Goal: Task Accomplishment & Management: Use online tool/utility

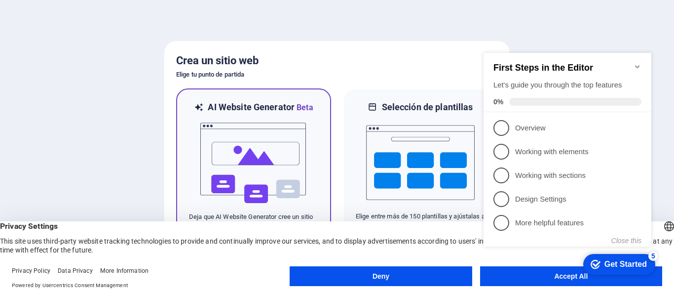
click at [231, 135] on img at bounding box center [253, 163] width 109 height 99
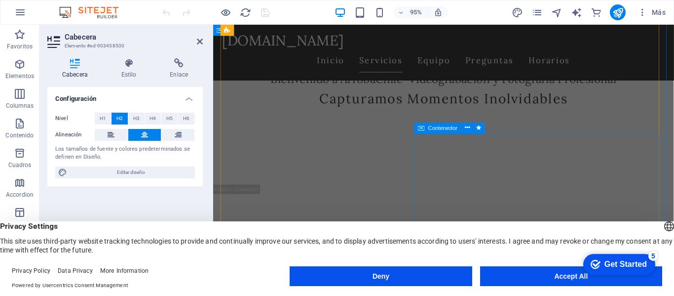
scroll to position [296, 0]
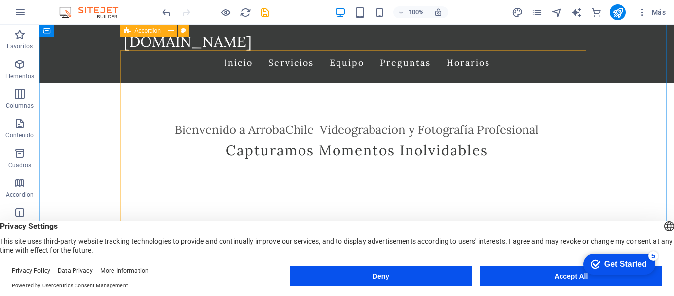
scroll to position [197, 0]
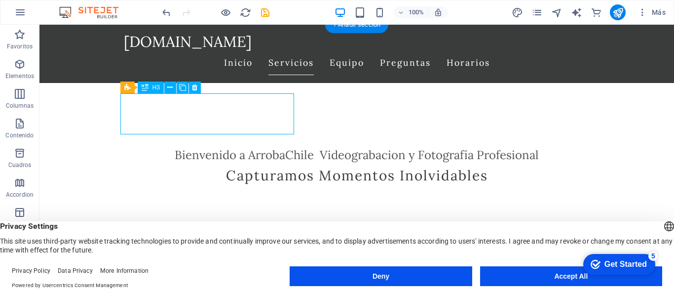
drag, startPoint x: 189, startPoint y: 117, endPoint x: 158, endPoint y: 117, distance: 30.6
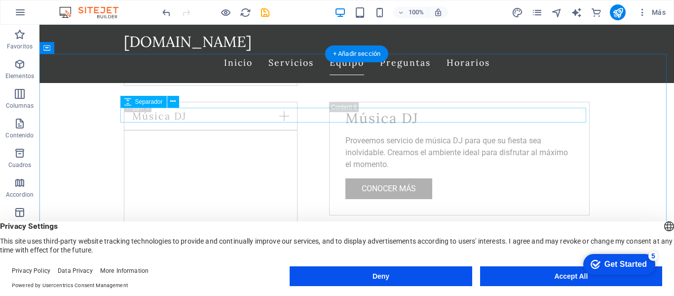
scroll to position [1135, 0]
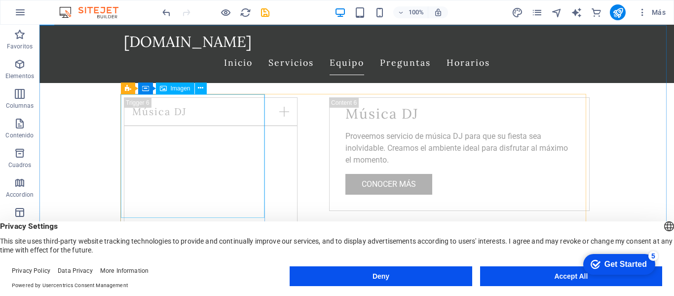
click at [180, 91] on span "Imagen" at bounding box center [181, 88] width 20 height 6
click at [179, 90] on span "Imagen" at bounding box center [181, 88] width 20 height 6
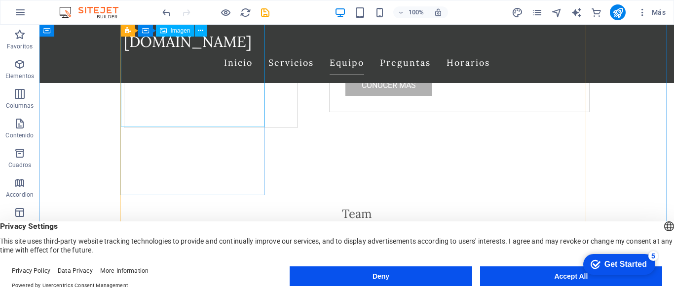
scroll to position [1184, 0]
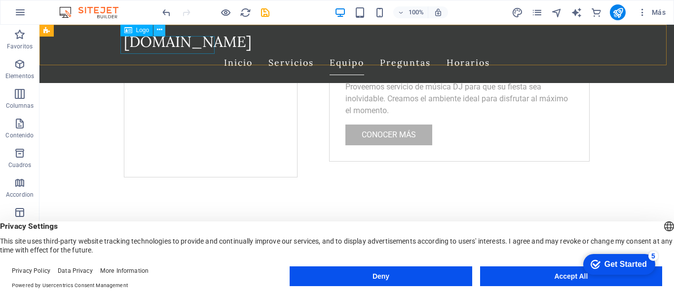
click at [159, 32] on icon at bounding box center [159, 30] width 5 height 10
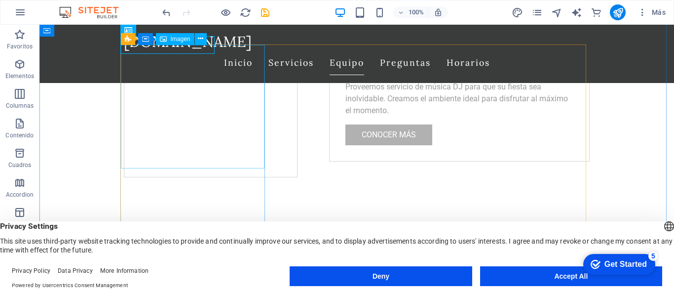
click at [150, 82] on div "H2 Banner Contenedor Barra de menús Menú H3 Separador Separador Contenedor H2 S…" at bounding box center [356, 152] width 635 height 255
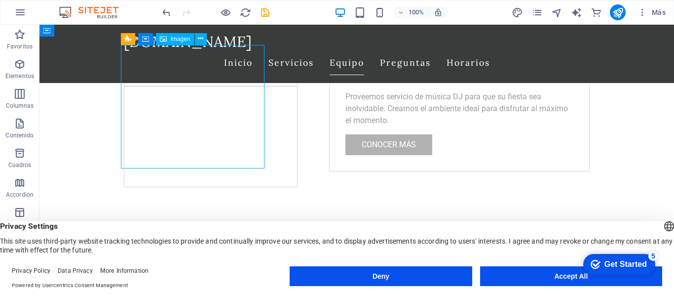
select select "vw"
select select "px"
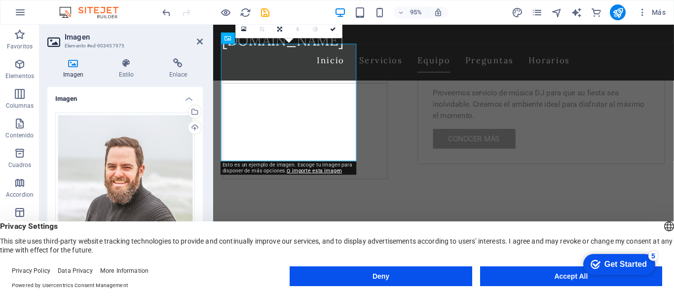
click at [73, 63] on icon at bounding box center [73, 63] width 52 height 10
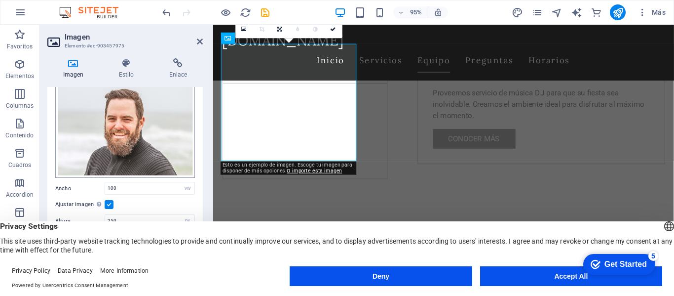
scroll to position [97, 0]
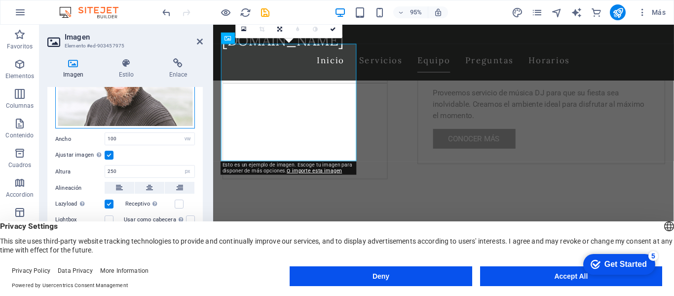
click at [99, 101] on div "Arrastra archivos aquí, haz clic para escoger archivos o selecciona archivos de…" at bounding box center [125, 72] width 140 height 114
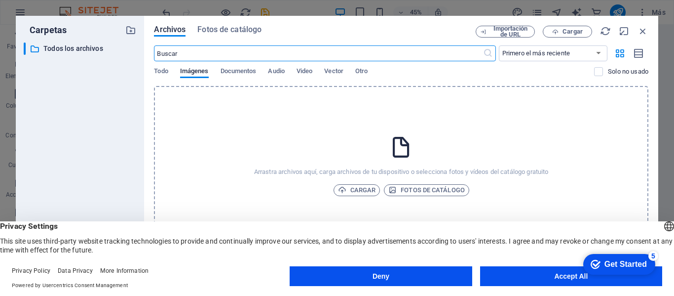
scroll to position [1270, 0]
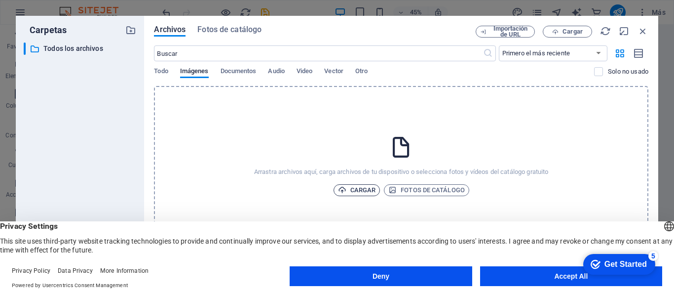
click at [356, 192] on span "Cargar" at bounding box center [357, 190] width 38 height 12
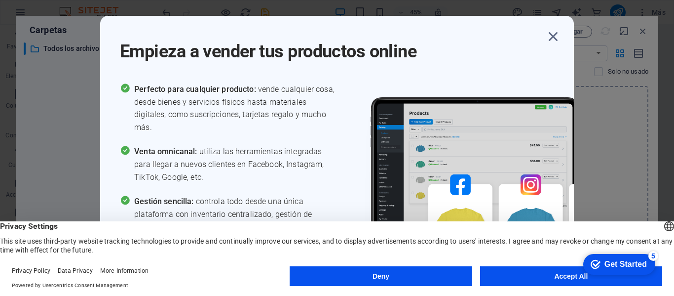
scroll to position [1184, 0]
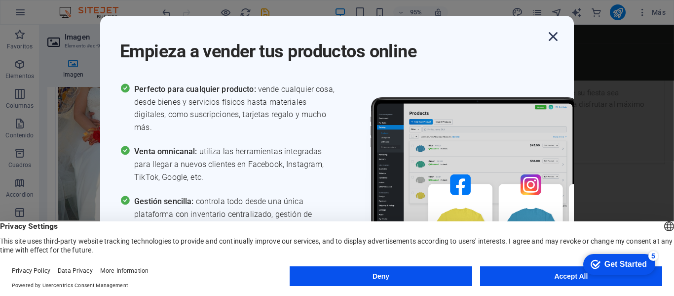
click at [555, 38] on icon "button" at bounding box center [553, 37] width 18 height 18
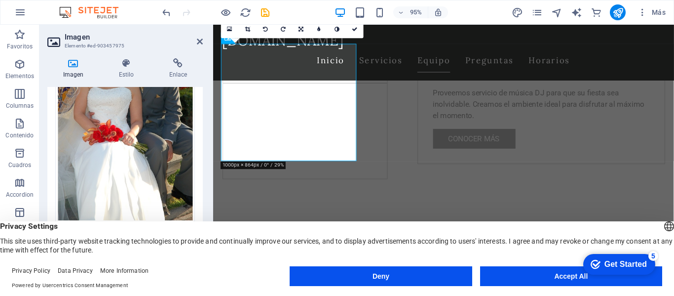
click at [76, 68] on icon at bounding box center [73, 63] width 52 height 10
click at [77, 95] on div "Arrastra archivos aquí, haz clic para escoger archivos o selecciona archivos de…" at bounding box center [125, 119] width 140 height 208
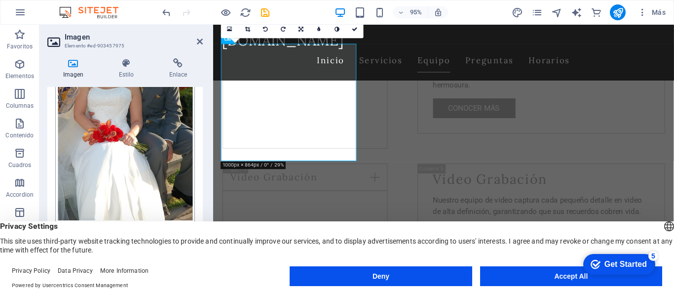
scroll to position [1270, 0]
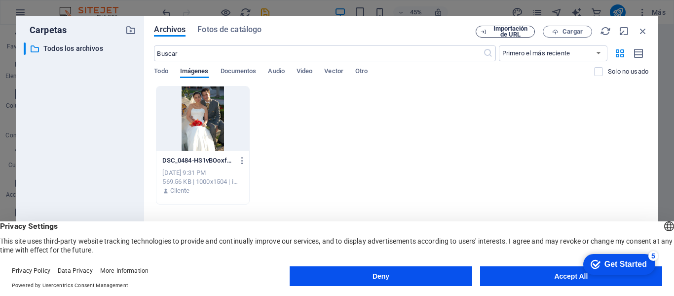
click at [498, 36] on span "Importación de URL" at bounding box center [511, 32] width 40 height 12
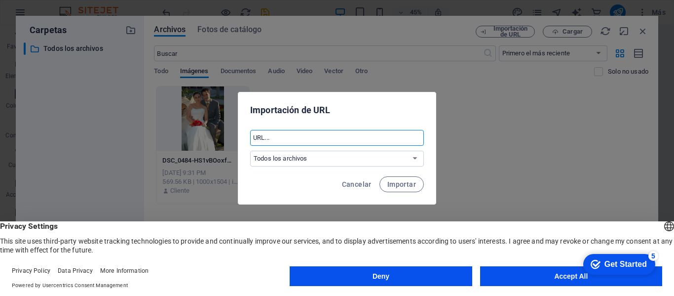
click at [328, 137] on input "text" at bounding box center [337, 138] width 174 height 16
paste input "https://arrobachileproducciones.wordpress.com/"
type input "https://arrobachileproducciones.wordpress.com/"
click at [378, 183] on div "Cancelar Importar" at bounding box center [336, 187] width 197 height 34
click at [384, 185] on button "Importar" at bounding box center [402, 184] width 44 height 16
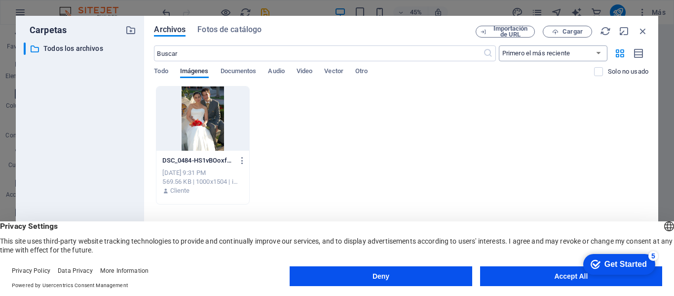
click at [597, 55] on select "Primero el más reciente Primero el más antiguo Nombre (A-Z) Nombre (Z-A) Tamaño…" at bounding box center [553, 53] width 109 height 16
drag, startPoint x: 549, startPoint y: 278, endPoint x: 454, endPoint y: 286, distance: 95.6
click at [457, 286] on div "Deny Accept All" at bounding box center [476, 278] width 373 height 24
drag, startPoint x: 447, startPoint y: 281, endPoint x: 495, endPoint y: 285, distance: 48.5
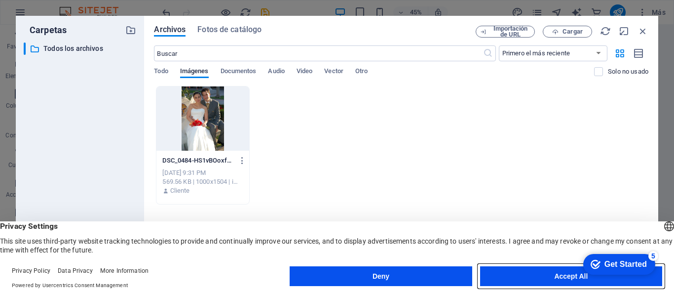
click at [495, 285] on div "Deny Accept All" at bounding box center [476, 276] width 373 height 20
click at [496, 282] on button "Accept All" at bounding box center [571, 276] width 182 height 20
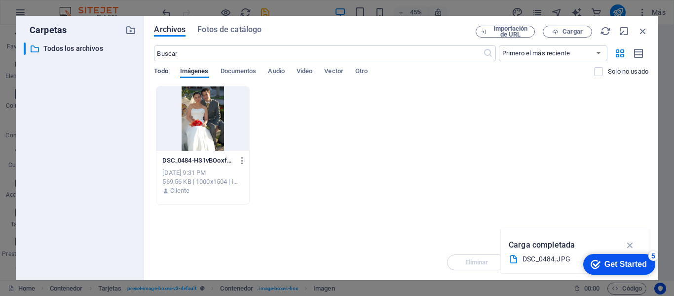
click at [160, 74] on span "Todo" at bounding box center [161, 72] width 14 height 14
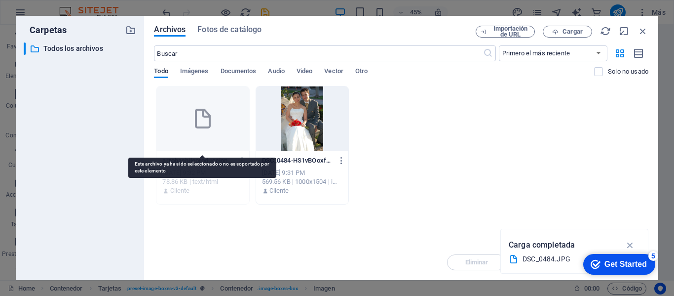
click at [201, 114] on icon at bounding box center [203, 119] width 24 height 24
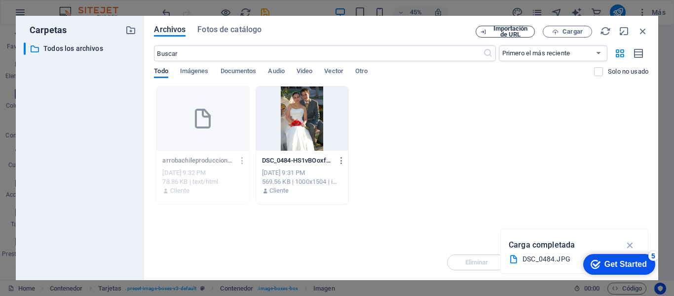
click at [494, 35] on span "Importación de URL" at bounding box center [511, 32] width 40 height 12
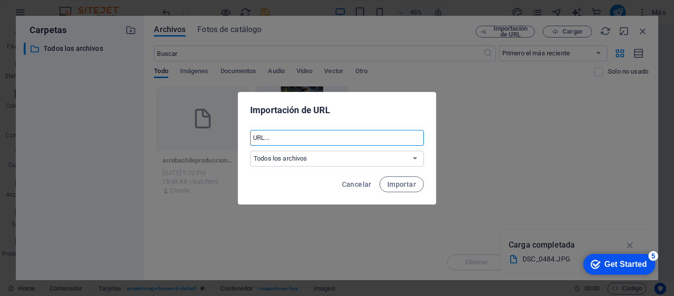
paste input "https://arrobachileproducciones.wordpress.com/"
type input "https://arrobachileproducciones.wordpress.com/"
click at [416, 158] on select "Todos los archivos" at bounding box center [337, 159] width 174 height 16
click at [406, 180] on span "Importar" at bounding box center [401, 184] width 29 height 8
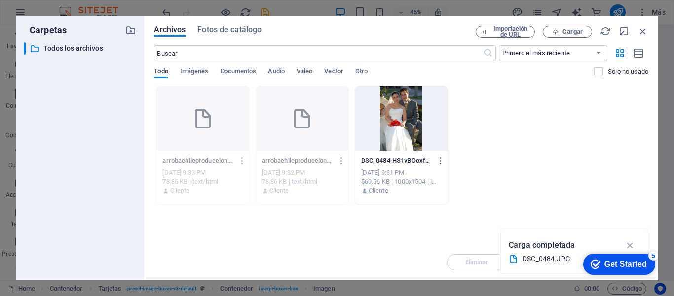
click at [339, 158] on icon "button" at bounding box center [341, 160] width 9 height 9
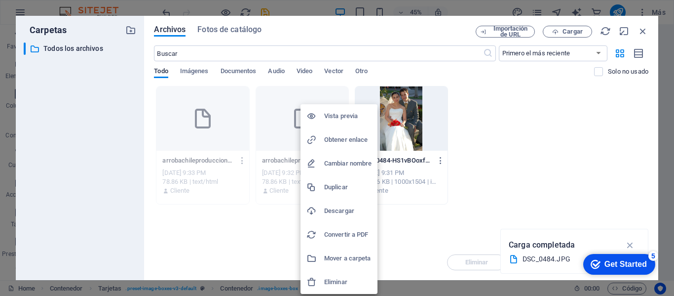
click at [327, 279] on h6 "Eliminar" at bounding box center [347, 282] width 47 height 12
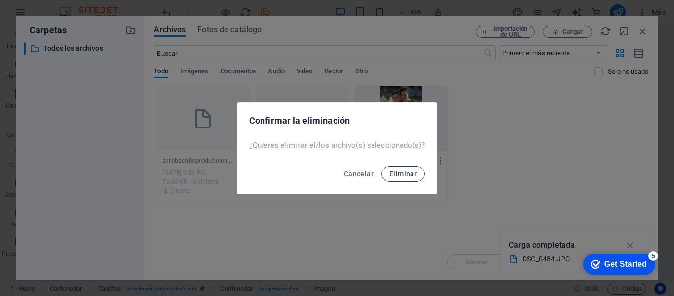
click at [394, 172] on span "Eliminar" at bounding box center [403, 174] width 28 height 8
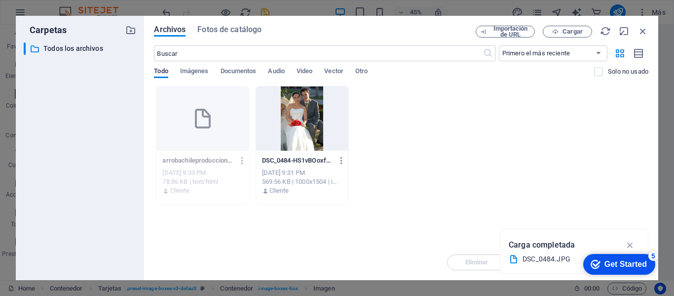
click at [243, 159] on icon "button" at bounding box center [242, 160] width 9 height 9
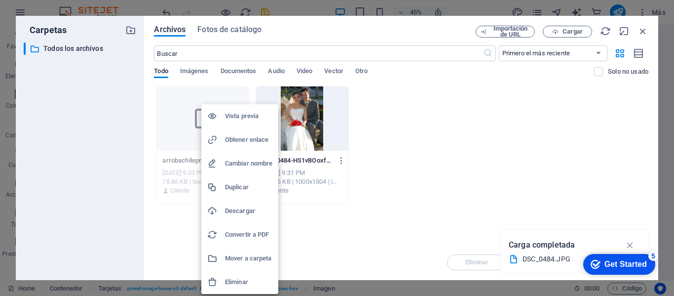
click at [238, 206] on h6 "Descargar" at bounding box center [248, 211] width 47 height 12
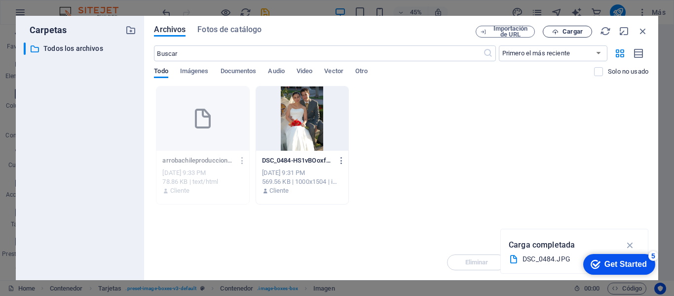
click at [554, 31] on icon "button" at bounding box center [555, 32] width 6 height 6
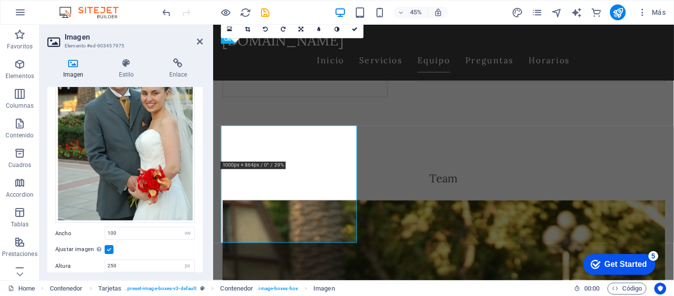
scroll to position [1184, 0]
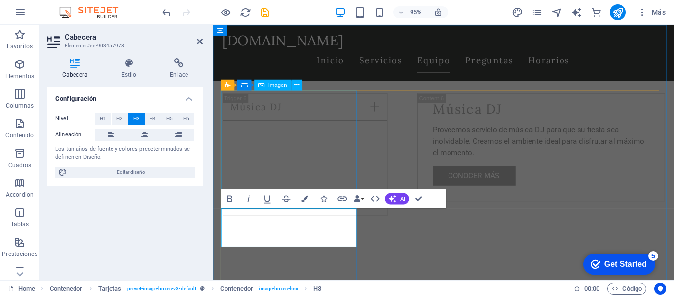
scroll to position [1135, 0]
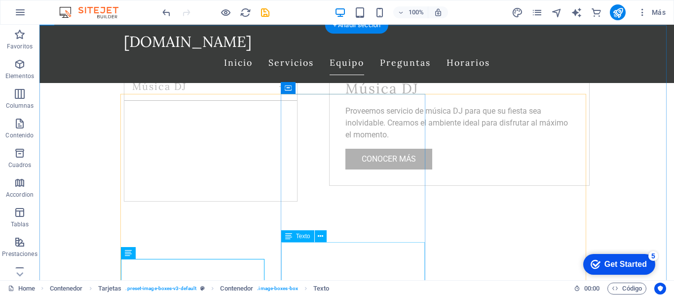
scroll to position [1184, 0]
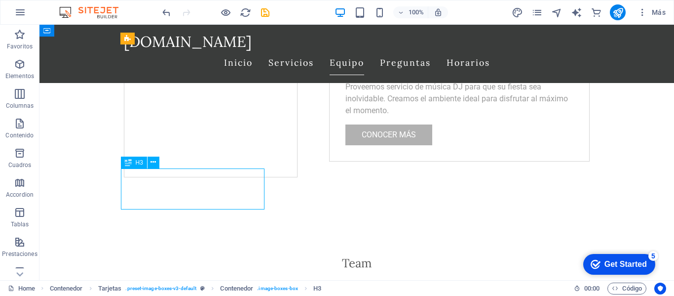
drag, startPoint x: 212, startPoint y: 200, endPoint x: 177, endPoint y: 191, distance: 36.5
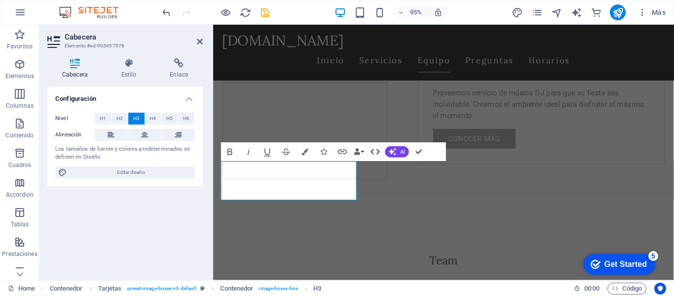
click at [367, 152] on button "HTML" at bounding box center [376, 151] width 18 height 19
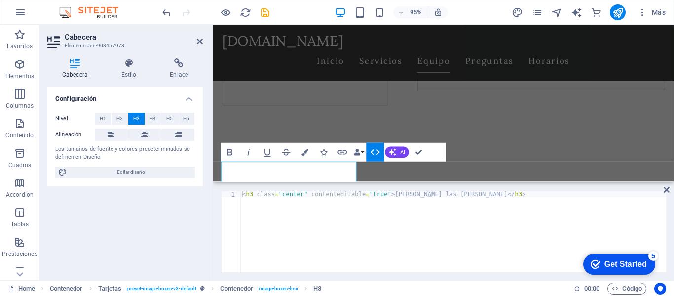
click at [367, 152] on button "HTML" at bounding box center [376, 151] width 18 height 19
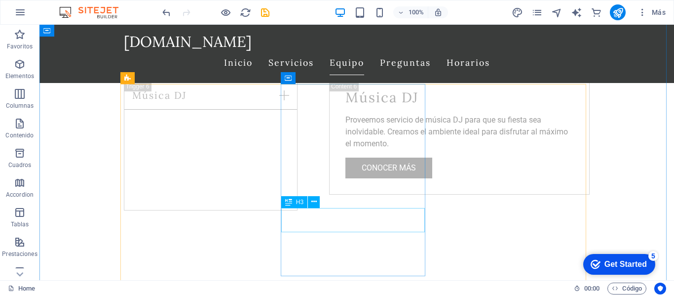
scroll to position [1135, 0]
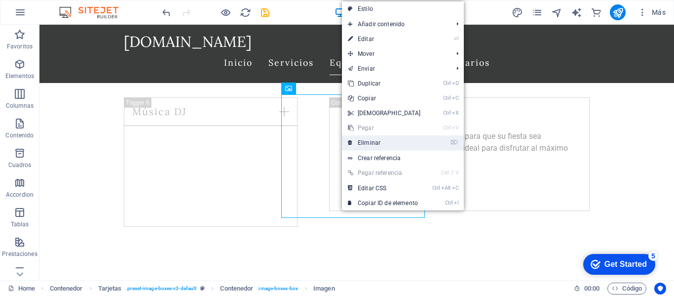
click at [369, 144] on link "⌦ Eliminar" at bounding box center [384, 142] width 85 height 15
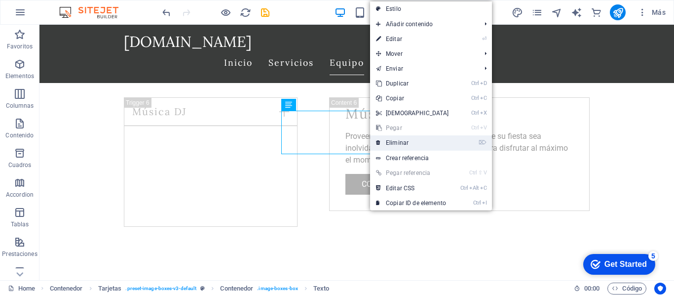
click at [405, 144] on link "⌦ Eliminar" at bounding box center [412, 142] width 85 height 15
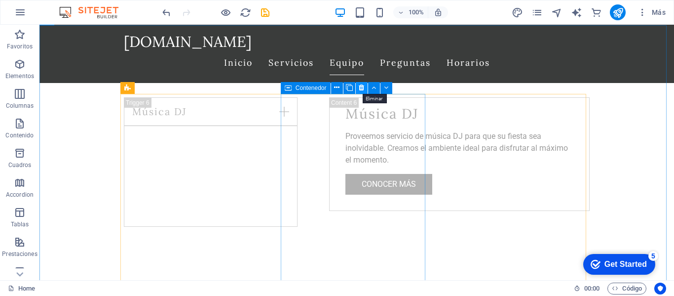
click at [360, 88] on icon at bounding box center [361, 87] width 5 height 10
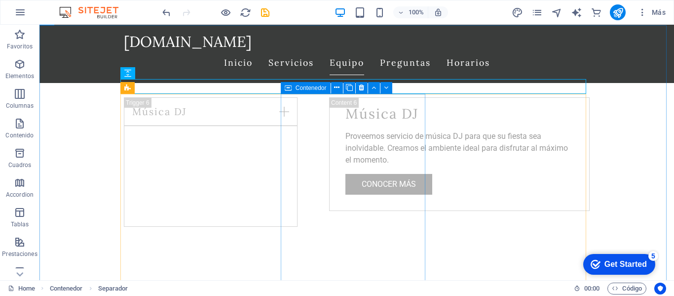
click at [397, 93] on div "Contenedor" at bounding box center [340, 88] width 118 height 12
click at [359, 89] on icon at bounding box center [361, 87] width 5 height 10
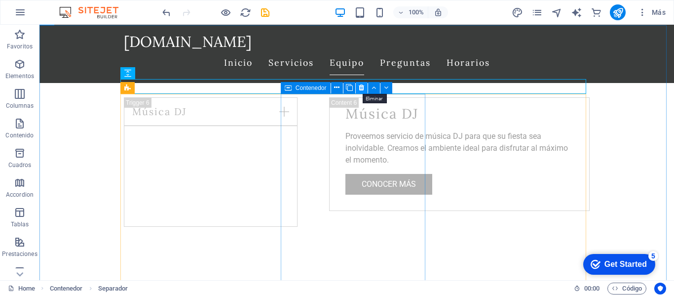
click at [360, 89] on icon at bounding box center [361, 87] width 5 height 10
click at [358, 91] on button at bounding box center [362, 88] width 12 height 12
click at [358, 93] on button at bounding box center [362, 88] width 12 height 12
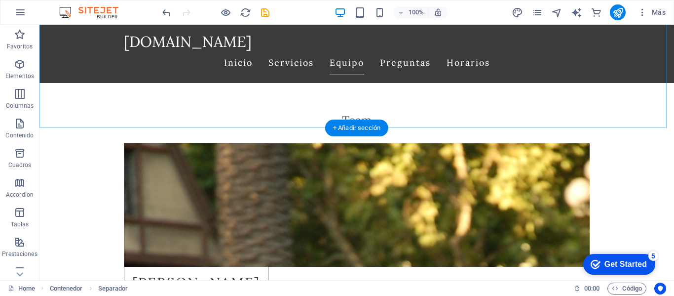
scroll to position [1333, 0]
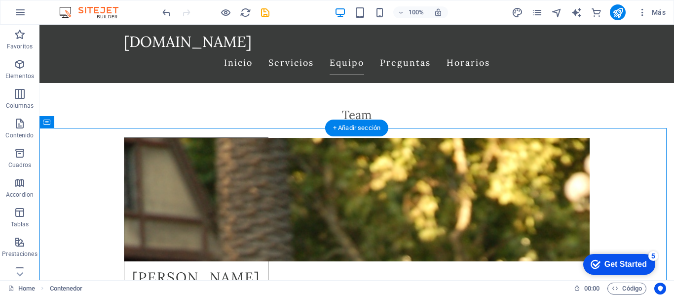
drag, startPoint x: 325, startPoint y: 196, endPoint x: 331, endPoint y: 180, distance: 17.6
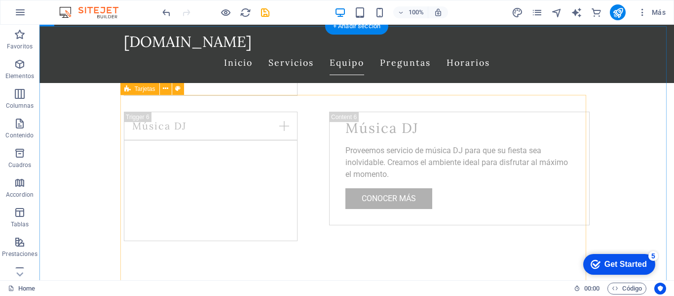
scroll to position [1135, 0]
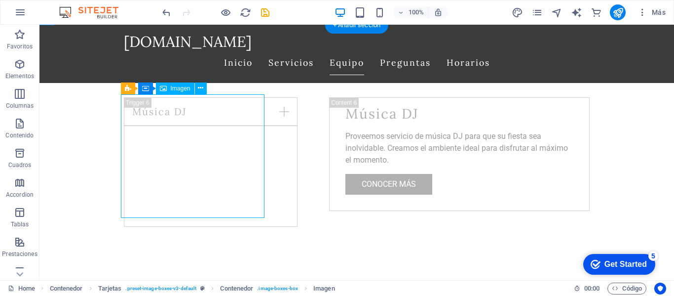
select select "vw"
select select "px"
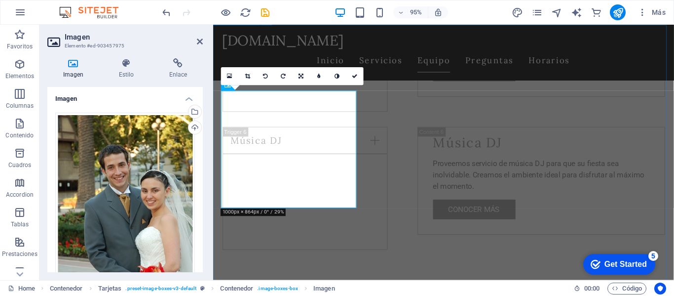
scroll to position [1086, 0]
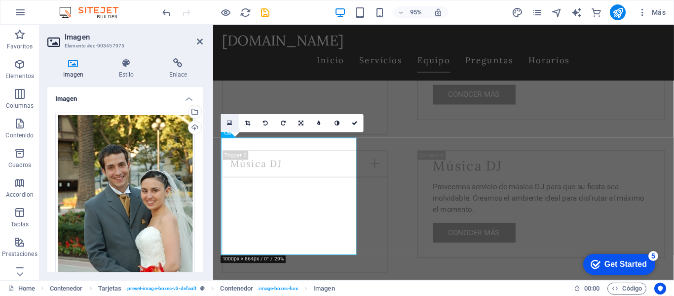
click at [228, 125] on icon at bounding box center [230, 122] width 5 height 6
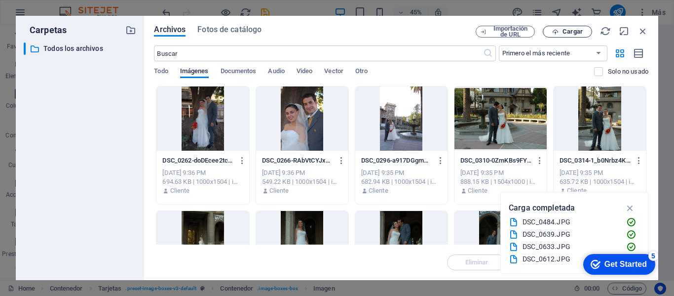
click at [570, 29] on span "Cargar" at bounding box center [573, 32] width 20 height 6
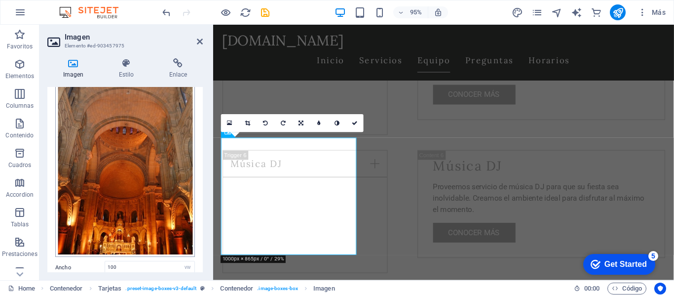
scroll to position [49, 0]
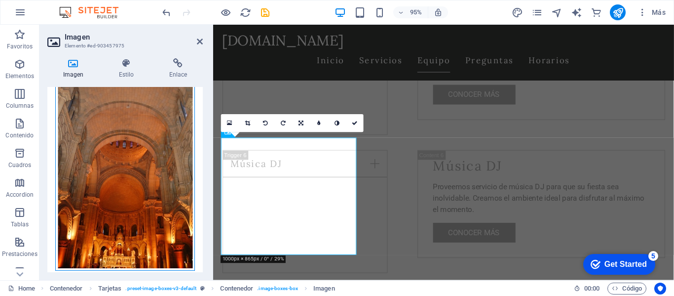
click at [152, 136] on div "Arrastra archivos aquí, haz clic para escoger archivos o selecciona archivos de…" at bounding box center [125, 167] width 140 height 208
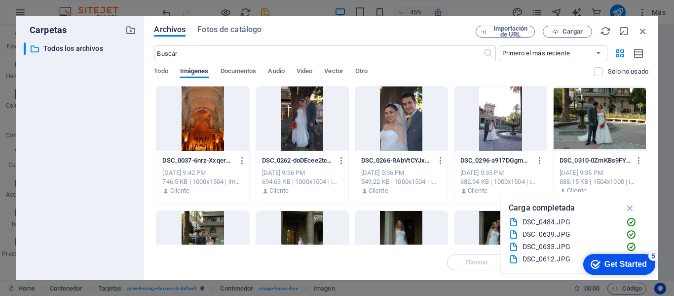
click at [152, 136] on div "Archivos Fotos de catálogo Importación de URL Cargar ​ Primero el más reciente …" at bounding box center [401, 148] width 514 height 264
click at [507, 27] on span "Importación de URL" at bounding box center [511, 32] width 40 height 12
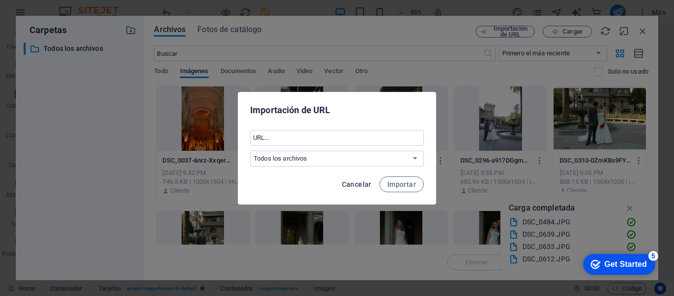
click at [369, 184] on span "Cancelar" at bounding box center [357, 184] width 30 height 8
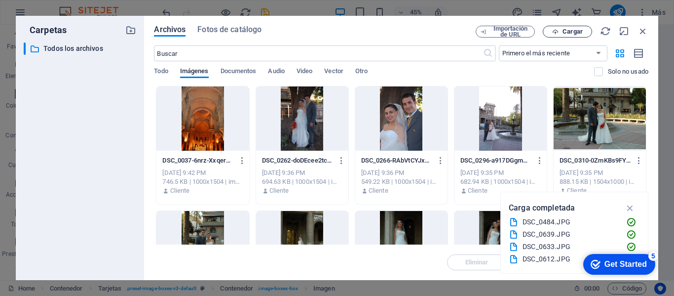
click at [585, 31] on span "Cargar" at bounding box center [567, 32] width 40 height 6
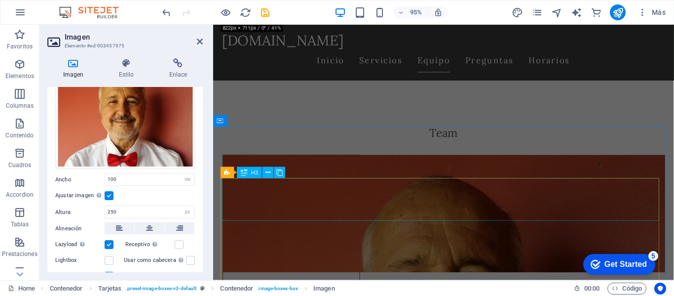
scroll to position [1333, 0]
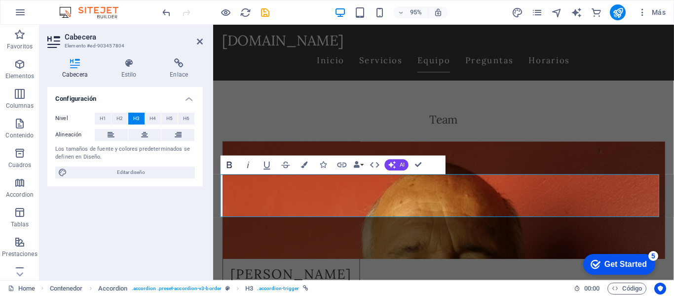
click at [232, 164] on icon "button" at bounding box center [229, 164] width 11 height 11
drag, startPoint x: 386, startPoint y: 209, endPoint x: 228, endPoint y: 207, distance: 157.5
click at [229, 164] on icon "button" at bounding box center [229, 165] width 5 height 6
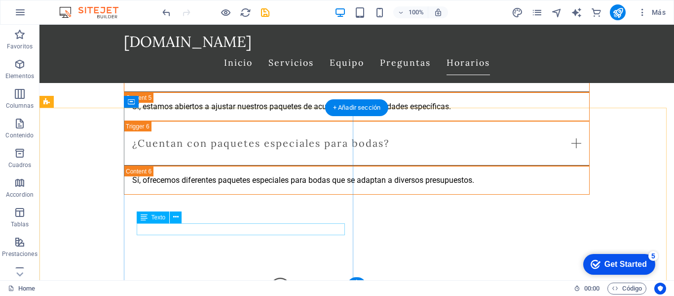
scroll to position [1953, 0]
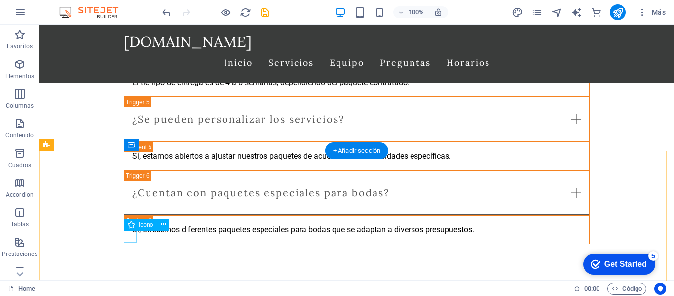
drag, startPoint x: 167, startPoint y: 250, endPoint x: 133, endPoint y: 238, distance: 35.9
click at [158, 225] on span "Texto" at bounding box center [159, 225] width 14 height 6
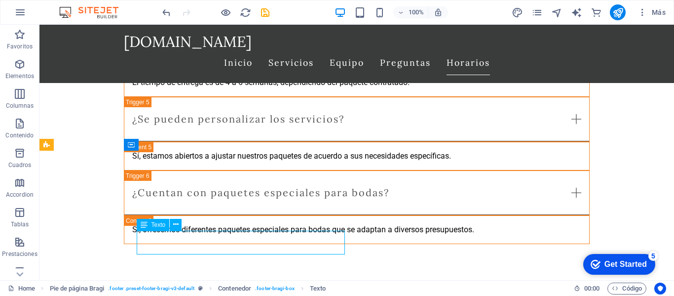
click at [158, 225] on span "Texto" at bounding box center [159, 225] width 14 height 6
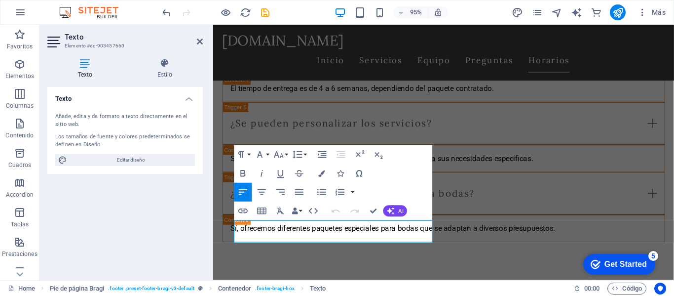
click at [173, 241] on div "Texto Añade, edita y da formato a texto directamente en el sitio web. Los tamañ…" at bounding box center [124, 179] width 155 height 185
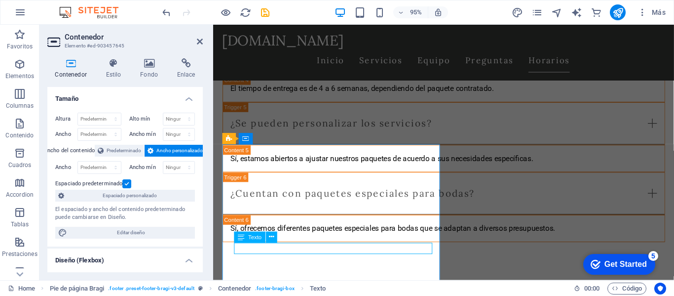
drag, startPoint x: 292, startPoint y: 259, endPoint x: 258, endPoint y: 259, distance: 34.1
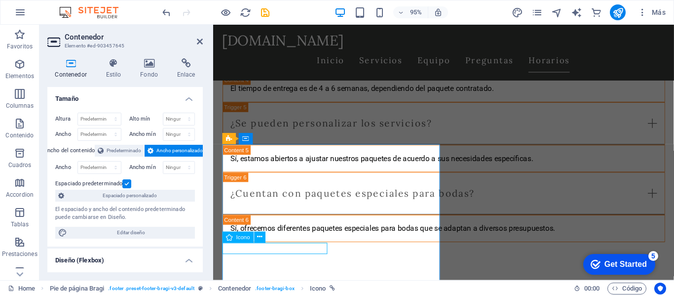
select select "xMidYMid"
select select "px"
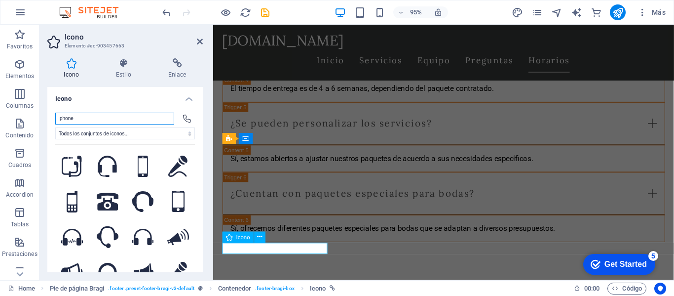
type input "+"
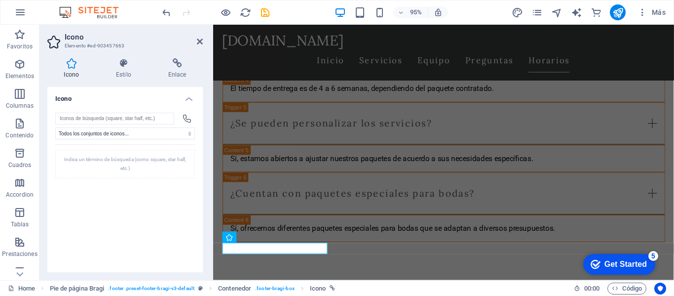
click at [184, 119] on icon at bounding box center [187, 118] width 8 height 8
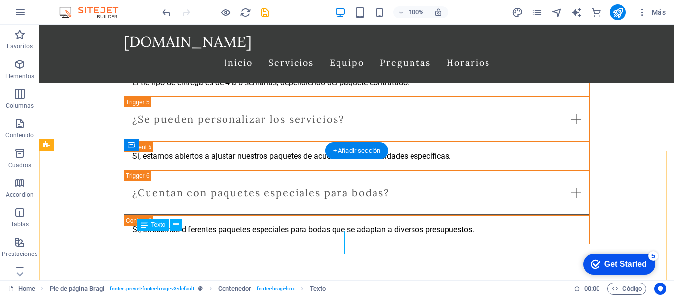
drag, startPoint x: 167, startPoint y: 238, endPoint x: 139, endPoint y: 234, distance: 28.5
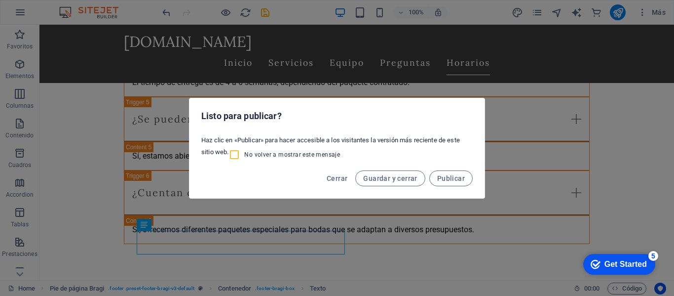
click at [237, 153] on input "No volver a mostrar este mensaje" at bounding box center [236, 155] width 16 height 12
checkbox input "true"
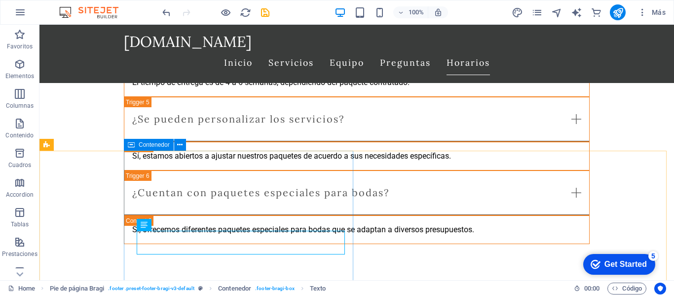
click at [149, 145] on span "Contenedor" at bounding box center [154, 145] width 31 height 6
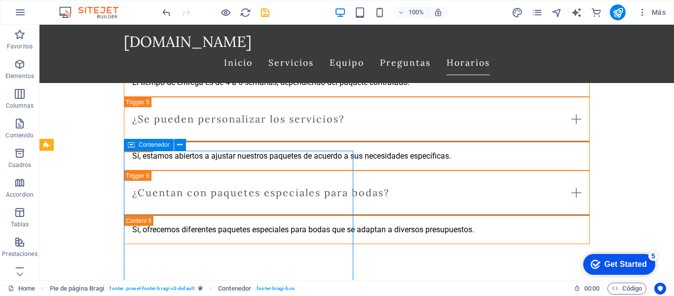
click at [149, 145] on span "Contenedor" at bounding box center [154, 145] width 31 height 6
click at [148, 145] on span "Contenedor" at bounding box center [154, 145] width 31 height 6
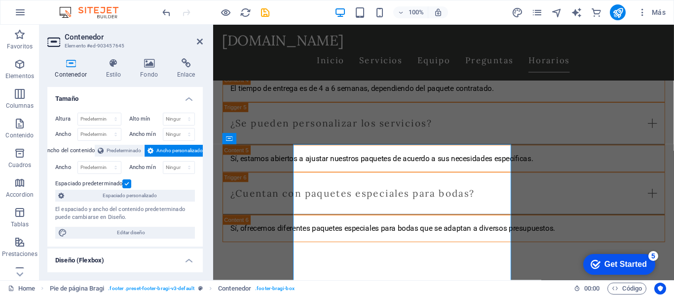
click at [148, 145] on icon at bounding box center [151, 151] width 6 height 12
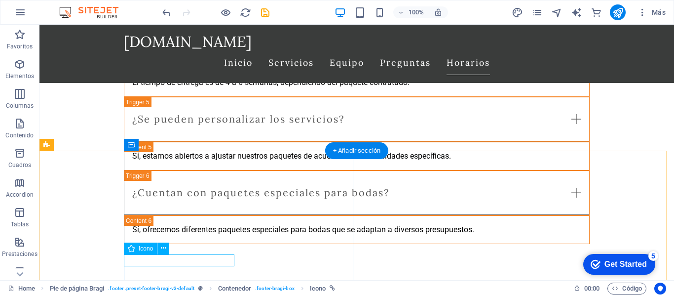
click at [163, 248] on icon at bounding box center [163, 248] width 5 height 10
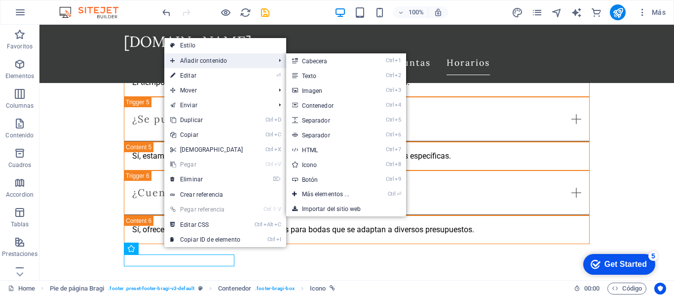
click at [190, 61] on span "Añadir contenido" at bounding box center [217, 60] width 107 height 15
click at [292, 74] on icon at bounding box center [294, 75] width 5 height 15
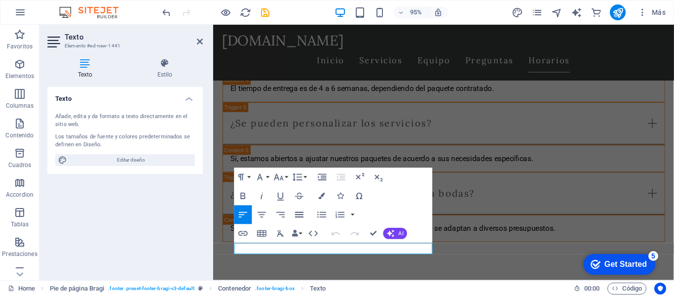
click at [301, 217] on icon "button" at bounding box center [299, 214] width 8 height 5
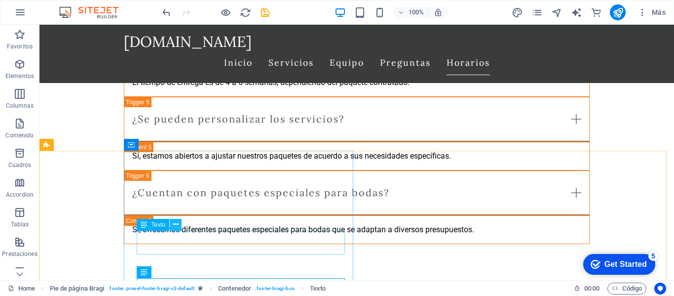
click at [177, 224] on icon at bounding box center [175, 224] width 5 height 10
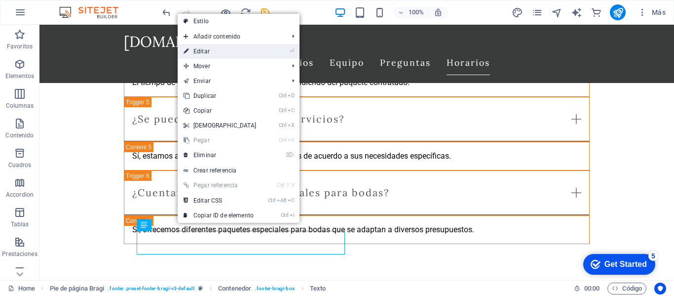
click at [192, 54] on link "⏎ Editar" at bounding box center [220, 51] width 85 height 15
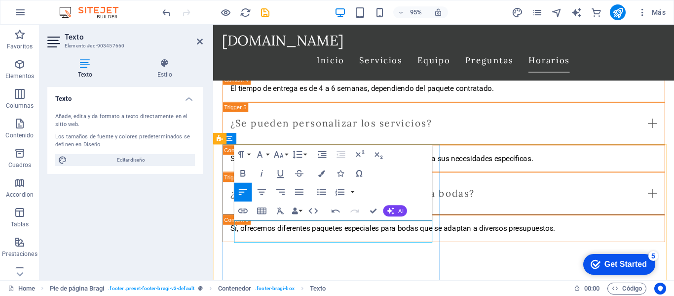
drag, startPoint x: 315, startPoint y: 236, endPoint x: 308, endPoint y: 236, distance: 6.4
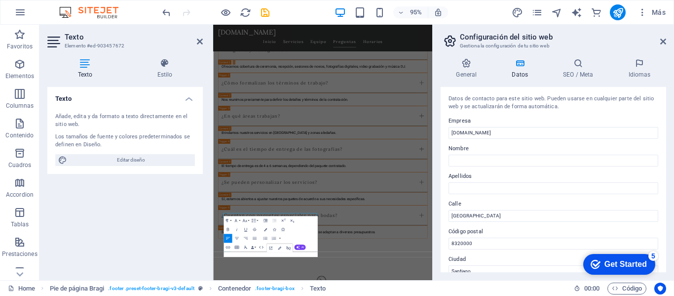
scroll to position [1776, 0]
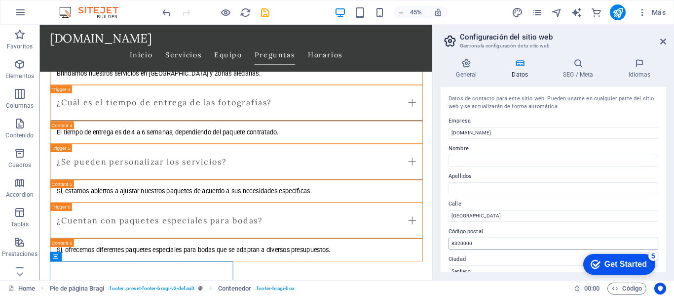
scroll to position [1939, 0]
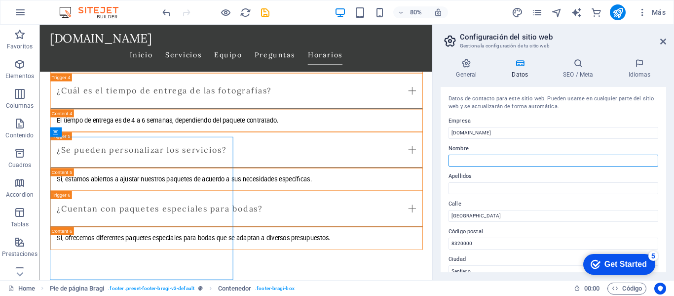
click at [476, 156] on input "Nombre" at bounding box center [554, 160] width 210 height 12
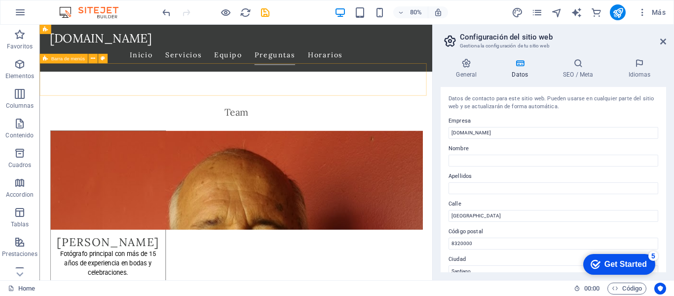
scroll to position [1346, 0]
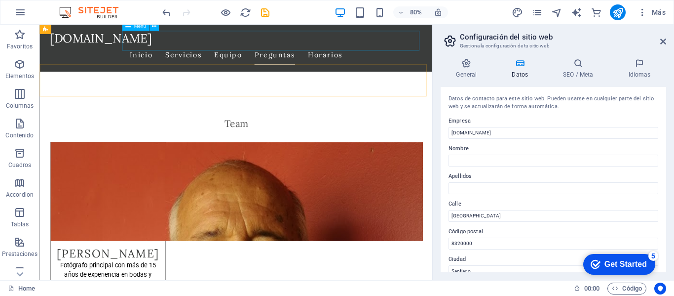
click at [269, 50] on nav "Inicio Servicios Equipo Preguntas Horarios" at bounding box center [285, 62] width 466 height 25
click at [309, 50] on nav "Inicio Servicios Equipo Preguntas Horarios" at bounding box center [285, 62] width 466 height 25
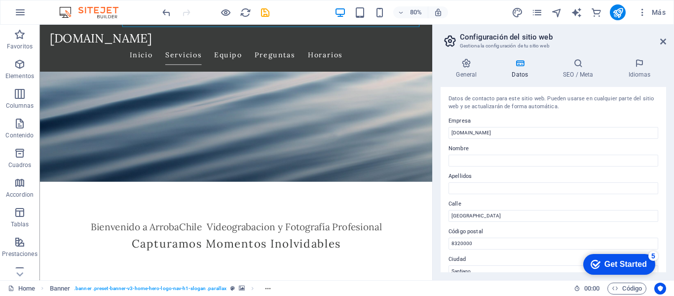
scroll to position [189, 0]
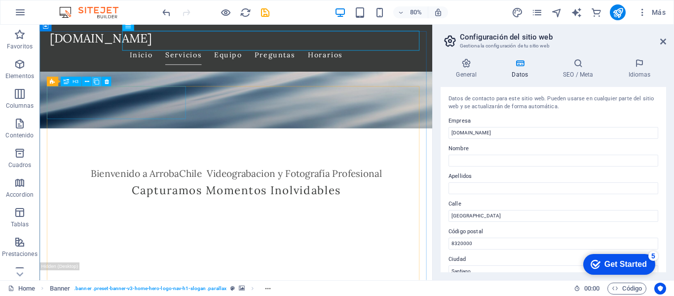
click at [92, 84] on div "Accordion H3" at bounding box center [81, 82] width 70 height 10
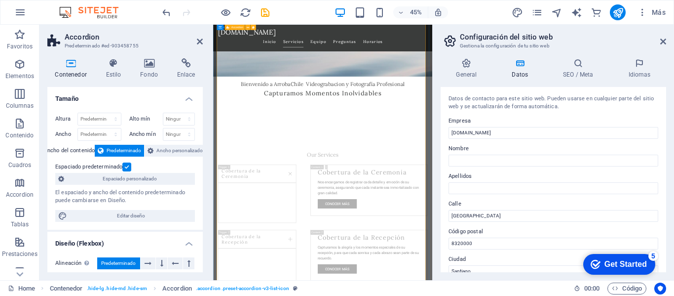
scroll to position [436, 0]
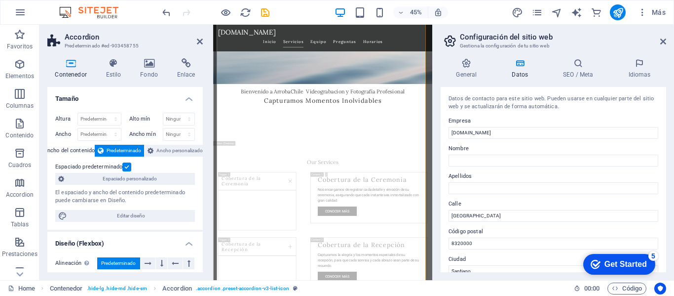
click at [213, 84] on iframe at bounding box center [322, 152] width 219 height 255
click at [164, 12] on icon "undo" at bounding box center [166, 12] width 11 height 11
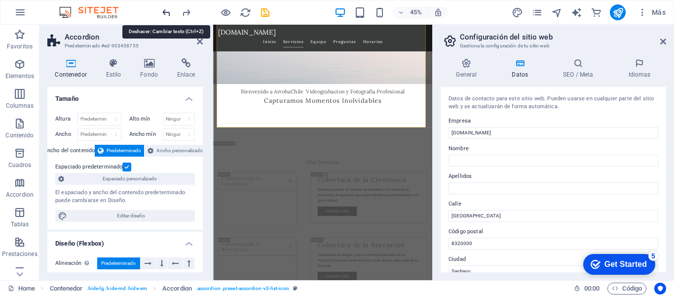
scroll to position [1776, 0]
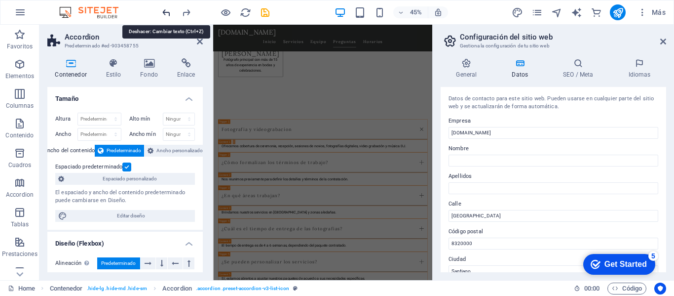
click at [164, 12] on icon "undo" at bounding box center [166, 12] width 11 height 11
drag, startPoint x: 339, startPoint y: 445, endPoint x: 497, endPoint y: 260, distance: 242.9
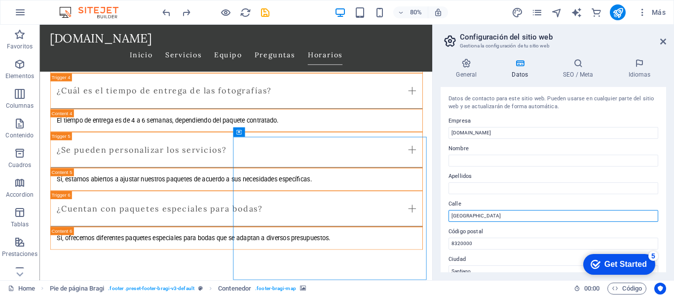
drag, startPoint x: 495, startPoint y: 217, endPoint x: 450, endPoint y: 217, distance: 44.9
click at [450, 217] on input "Avenida Libertador" at bounding box center [554, 216] width 210 height 12
click at [506, 215] on input "ESTRELLA SOLITARIA" at bounding box center [554, 216] width 210 height 12
type input "ESTRELLA SOLITARIA 366"
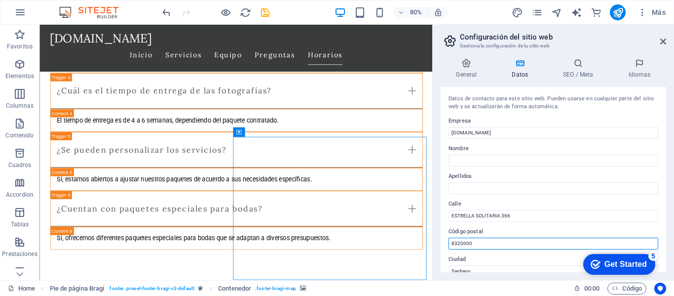
drag, startPoint x: 480, startPoint y: 240, endPoint x: 447, endPoint y: 246, distance: 33.6
click at [447, 246] on div "Datos de contacto para este sitio web. Pueden usarse en cualquier parte del sit…" at bounding box center [554, 179] width 226 height 185
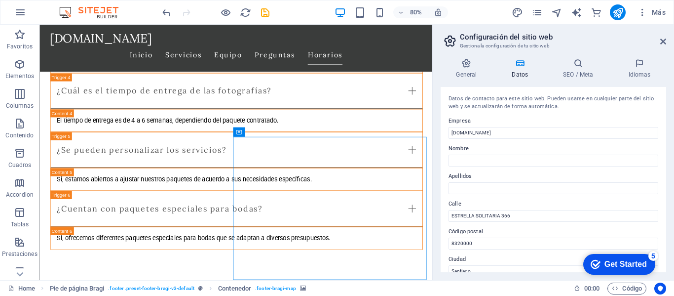
click at [452, 261] on label "Ciudad" at bounding box center [554, 259] width 210 height 12
click at [452, 265] on input "Santiago" at bounding box center [554, 271] width 210 height 12
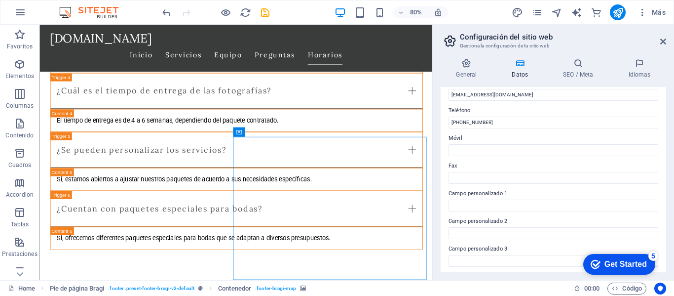
drag, startPoint x: 478, startPoint y: 266, endPoint x: 456, endPoint y: 267, distance: 22.3
click at [456, 267] on div "Datos de contacto para este sitio web. Pueden usarse en cualquier parte del sit…" at bounding box center [554, 179] width 226 height 185
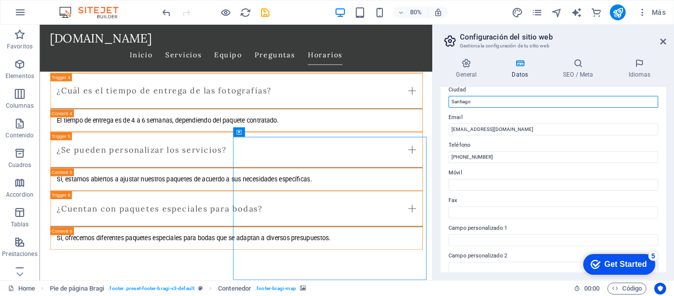
scroll to position [154, 0]
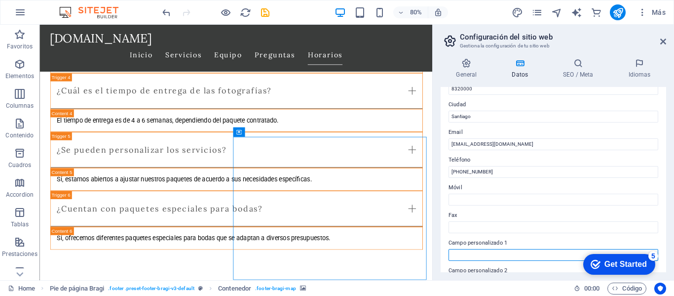
click at [471, 250] on input "Campo personalizado 1" at bounding box center [554, 255] width 210 height 12
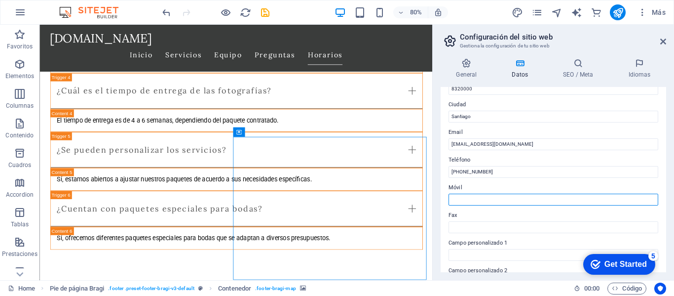
click at [459, 198] on input "Móvil" at bounding box center [554, 199] width 210 height 12
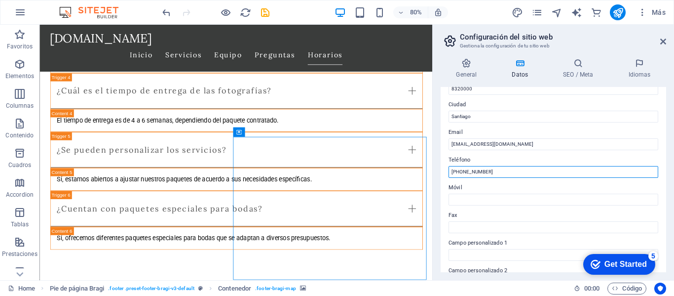
click at [459, 173] on input "+56 9 1234 5678" at bounding box center [554, 172] width 210 height 12
drag, startPoint x: 464, startPoint y: 172, endPoint x: 504, endPoint y: 176, distance: 40.2
click at [505, 175] on input "+56 9 1234 5678" at bounding box center [554, 172] width 210 height 12
type input "+56 998363104"
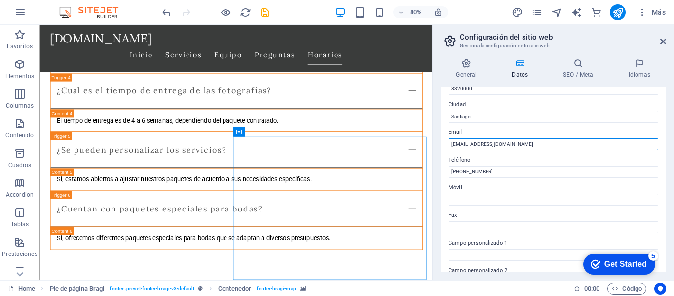
click at [471, 146] on input "[EMAIL_ADDRESS][DOMAIN_NAME]" at bounding box center [554, 144] width 210 height 12
click at [475, 143] on input "[EMAIL_ADDRESS][DOMAIN_NAME]" at bounding box center [554, 144] width 210 height 12
drag, startPoint x: 507, startPoint y: 144, endPoint x: 444, endPoint y: 143, distance: 62.7
click at [444, 143] on div "Datos de contacto para este sitio web. Pueden usarse en cualquier parte del sit…" at bounding box center [554, 179] width 226 height 185
type input "robylh@gmail.com"
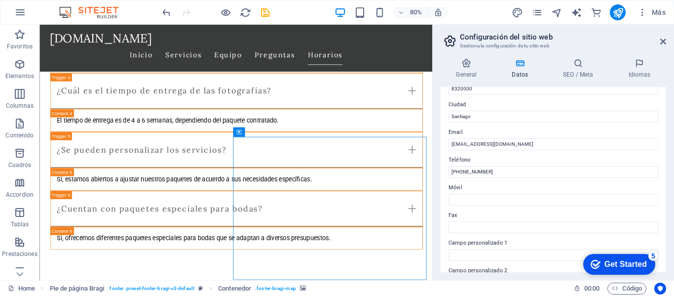
type input "Roberto"
type input "Heras"
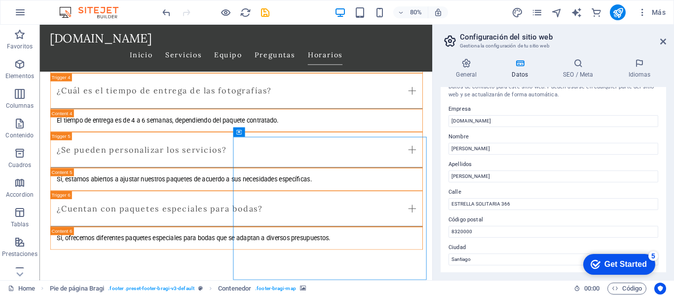
scroll to position [0, 0]
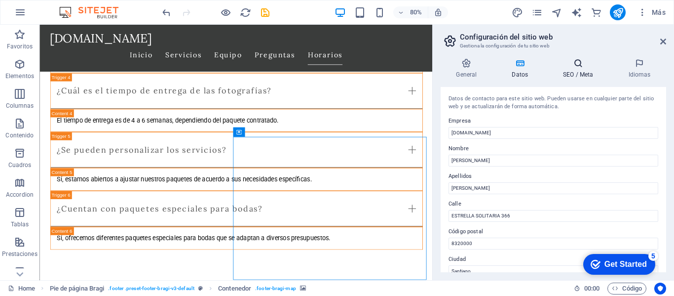
click at [574, 63] on icon at bounding box center [578, 63] width 61 height 10
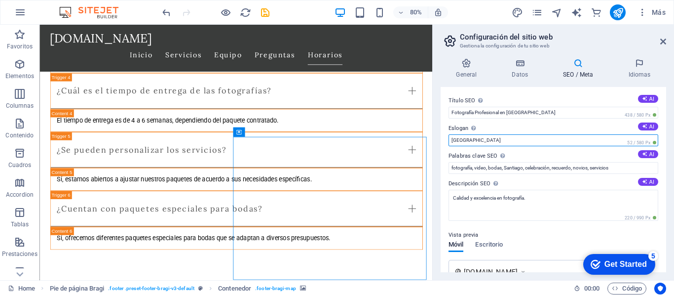
drag, startPoint x: 475, startPoint y: 141, endPoint x: 447, endPoint y: 145, distance: 28.4
click at [447, 145] on div "Título SEO El título de tu sitio web. Elige algo que destaque en los resultados…" at bounding box center [554, 179] width 226 height 185
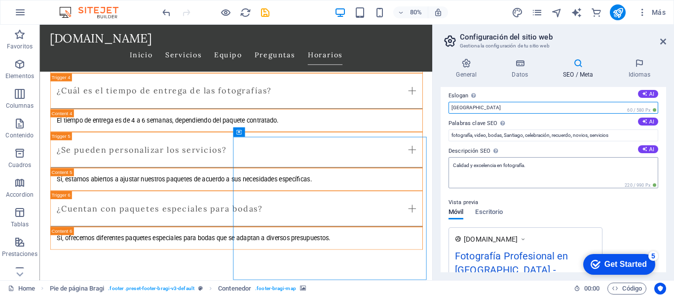
scroll to position [49, 0]
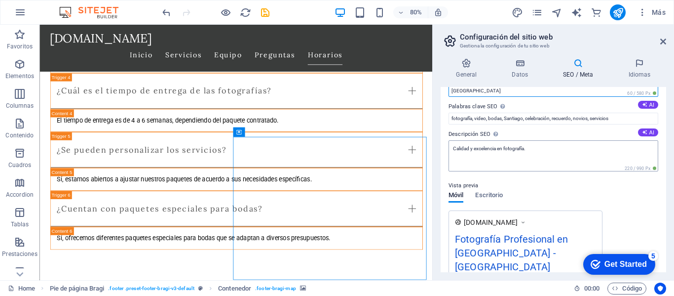
type input "CHILE"
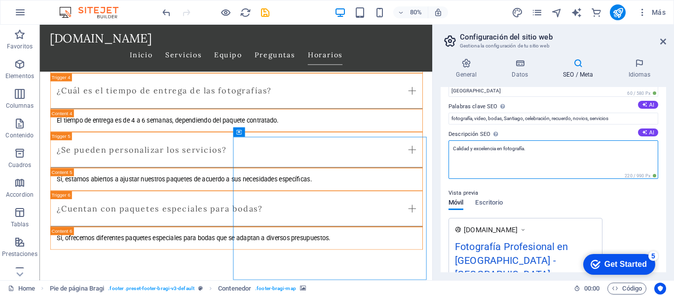
click at [537, 152] on textarea "Calidad y excelencia en fotografía." at bounding box center [554, 159] width 210 height 38
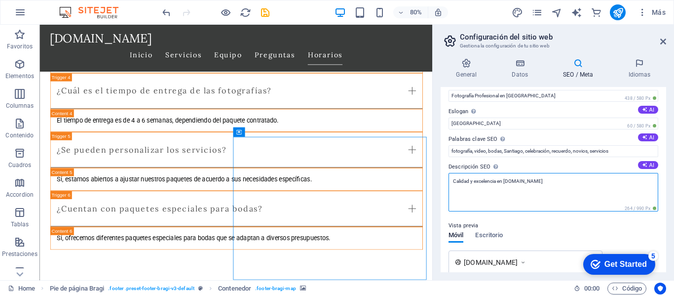
scroll to position [2, 0]
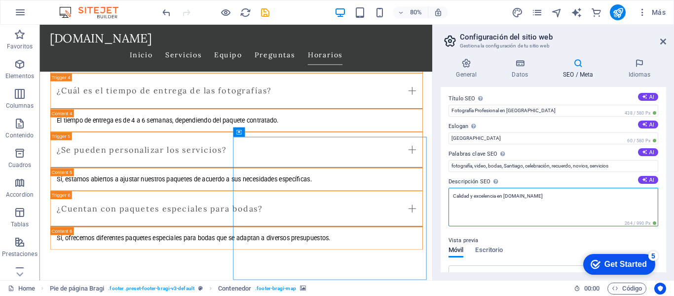
type textarea "Calidad y excelencia en fotografía.VIDEO"
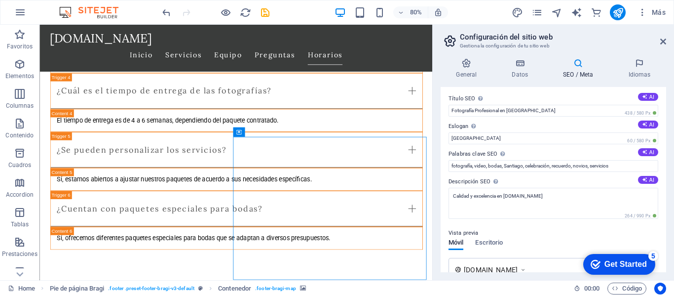
click at [605, 263] on div "Get Started" at bounding box center [626, 264] width 42 height 9
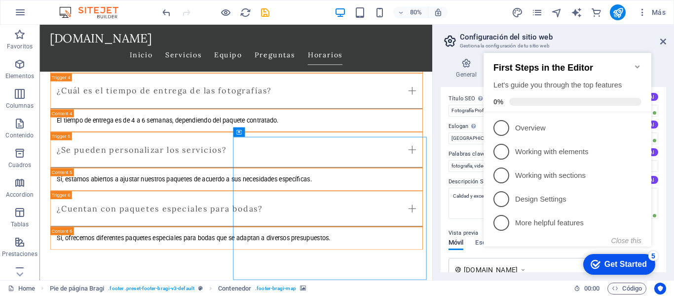
click at [549, 239] on div "Close this" at bounding box center [563, 240] width 158 height 8
click at [450, 38] on icon at bounding box center [450, 41] width 15 height 14
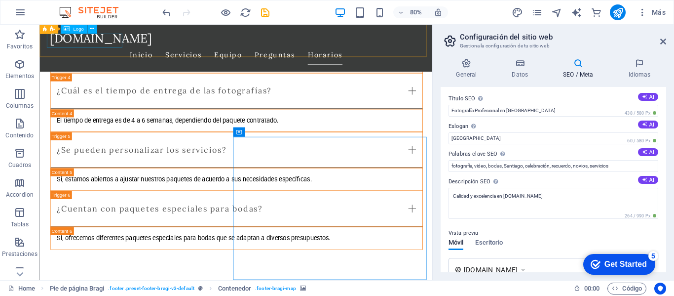
click at [132, 46] on div "[DOMAIN_NAME]" at bounding box center [285, 42] width 466 height 18
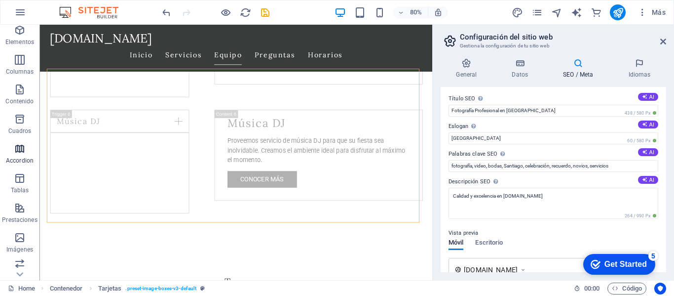
scroll to position [99, 0]
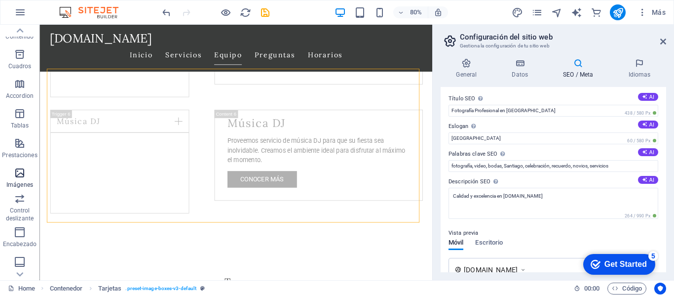
click at [16, 173] on icon "button" at bounding box center [20, 173] width 12 height 12
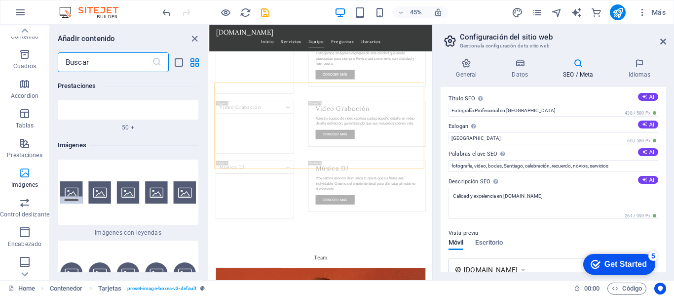
scroll to position [9903, 0]
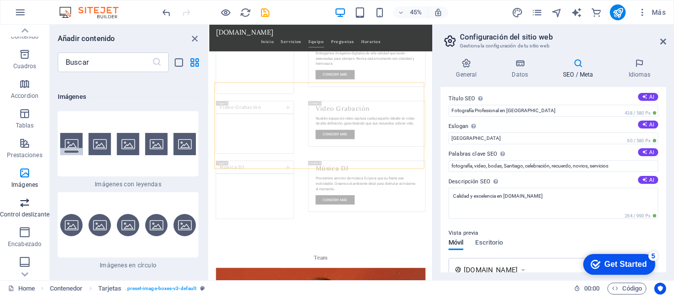
click at [27, 195] on button "Control deslizante" at bounding box center [24, 207] width 49 height 30
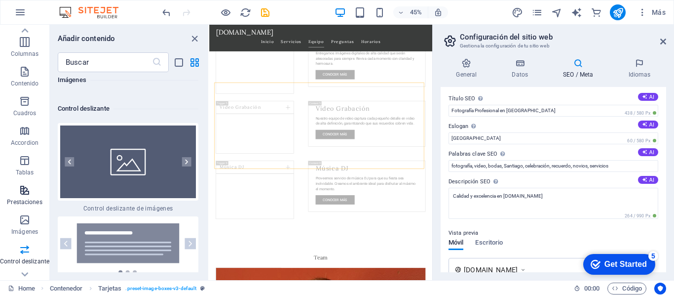
scroll to position [0, 0]
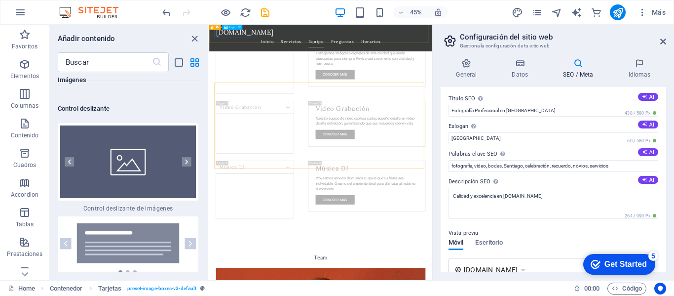
click at [241, 46] on div "[DOMAIN_NAME]" at bounding box center [457, 42] width 466 height 18
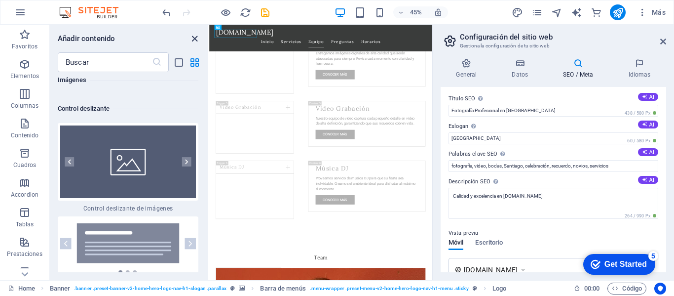
click at [195, 39] on icon "close panel" at bounding box center [194, 38] width 11 height 11
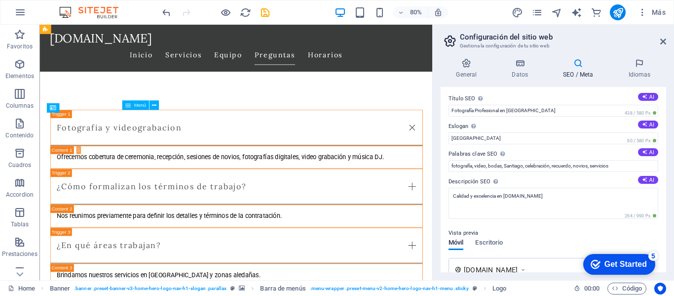
scroll to position [1668, 0]
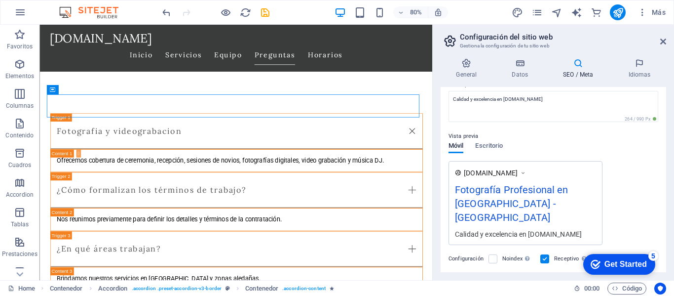
scroll to position [148, 0]
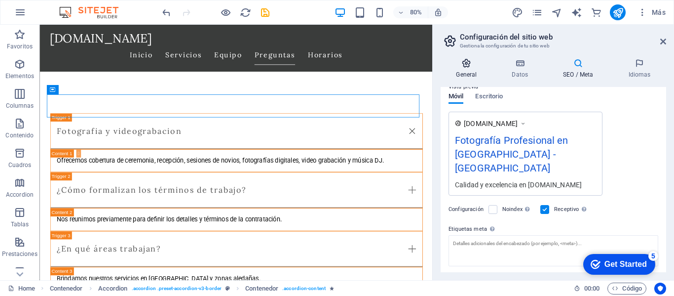
click at [465, 70] on h4 "General" at bounding box center [469, 68] width 56 height 21
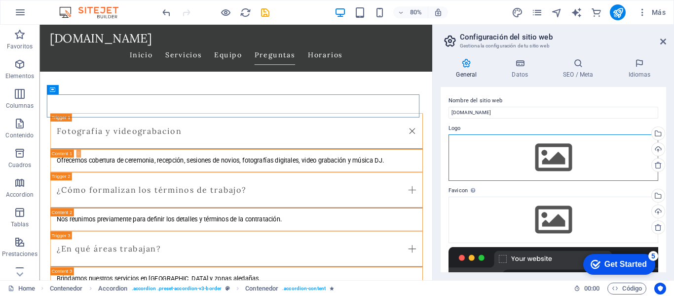
click at [546, 149] on div "Arrastra archivos aquí, haz clic para escoger archivos o selecciona archivos de…" at bounding box center [554, 157] width 210 height 46
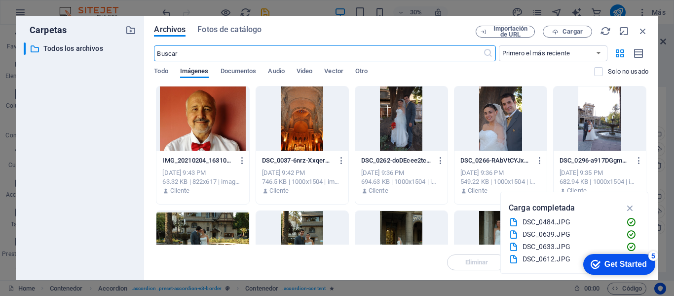
scroll to position [1635, 0]
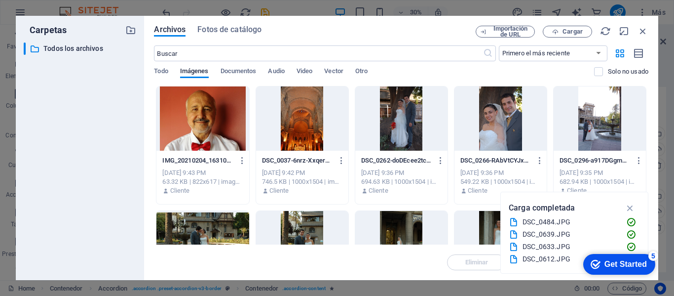
click at [314, 122] on div at bounding box center [302, 118] width 92 height 64
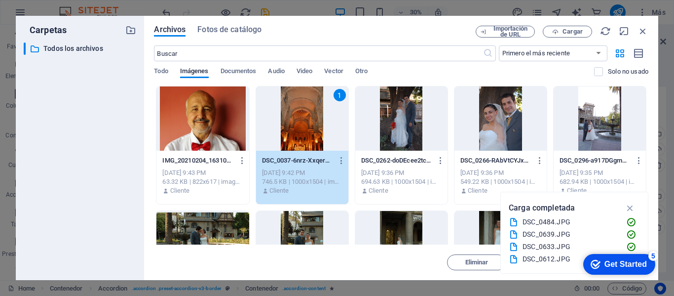
drag, startPoint x: 314, startPoint y: 122, endPoint x: 343, endPoint y: 122, distance: 28.6
click at [314, 122] on div "1" at bounding box center [302, 118] width 92 height 64
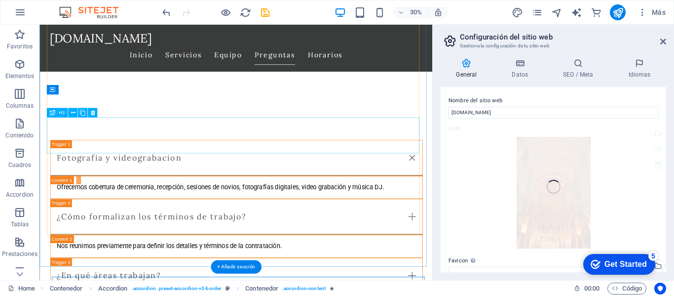
scroll to position [1668, 0]
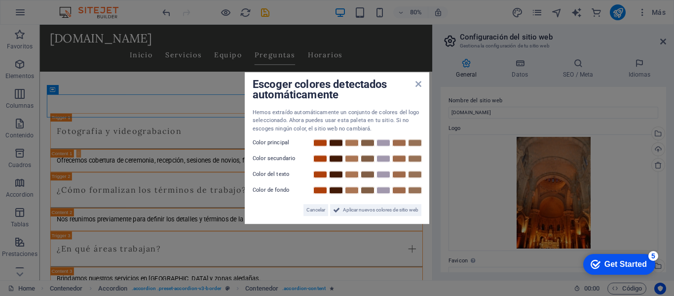
click at [448, 129] on aside "Escoger colores detectados automáticamente Hemos extraído automáticamente un co…" at bounding box center [337, 148] width 674 height 296
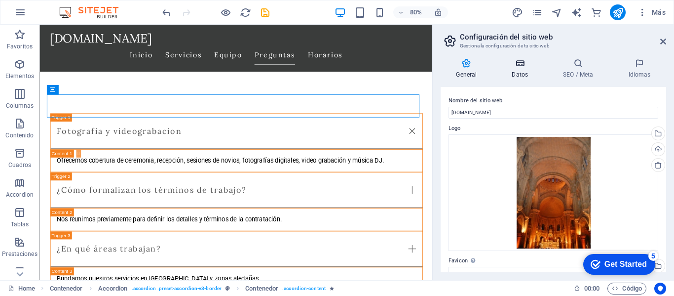
click at [518, 70] on h4 "Datos" at bounding box center [521, 68] width 51 height 21
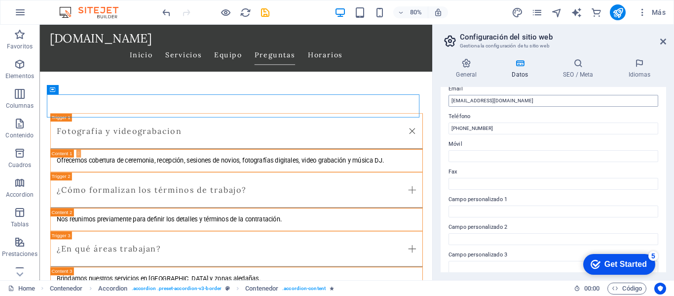
scroll to position [289, 0]
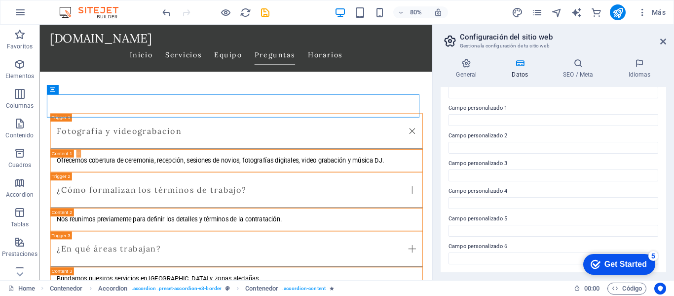
click at [473, 243] on label "Campo personalizado 6" at bounding box center [554, 246] width 210 height 12
click at [473, 252] on input "Campo personalizado 6" at bounding box center [554, 258] width 210 height 12
click at [577, 73] on h4 "SEO / Meta" at bounding box center [580, 68] width 65 height 21
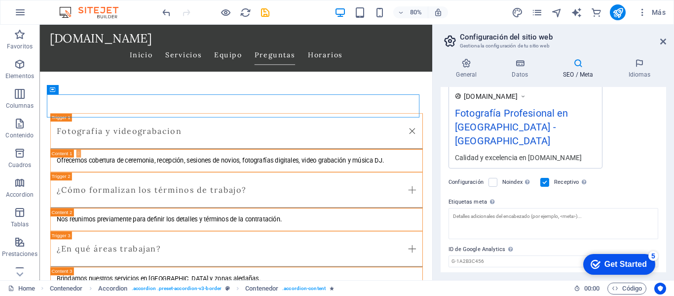
scroll to position [192, 0]
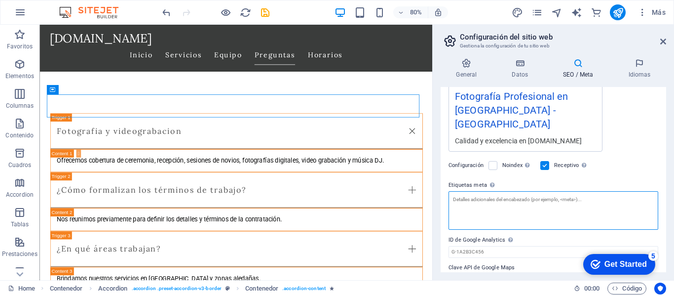
click at [486, 191] on textarea "Etiquetas meta Introduce aquí el código HTML que se incluirá en las etiquetas d…" at bounding box center [554, 210] width 210 height 38
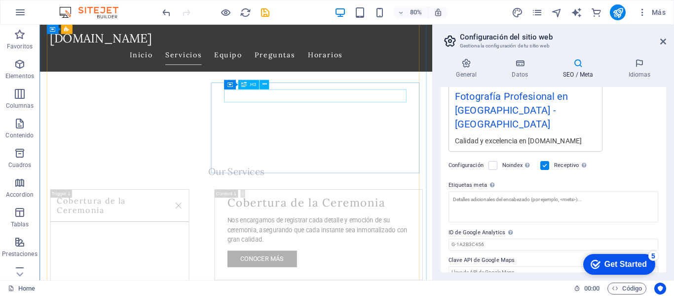
scroll to position [336, 0]
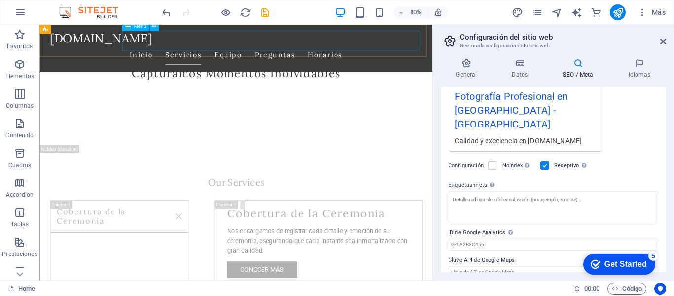
click at [326, 50] on nav "Inicio Servicios Equipo Preguntas Horarios" at bounding box center [285, 62] width 466 height 25
click at [323, 50] on nav "Inicio Servicios Equipo Preguntas Horarios" at bounding box center [285, 62] width 466 height 25
click at [157, 62] on div "arrobachile.cl Inicio Servicios Equipo Preguntas Horarios" at bounding box center [284, 54] width 491 height 58
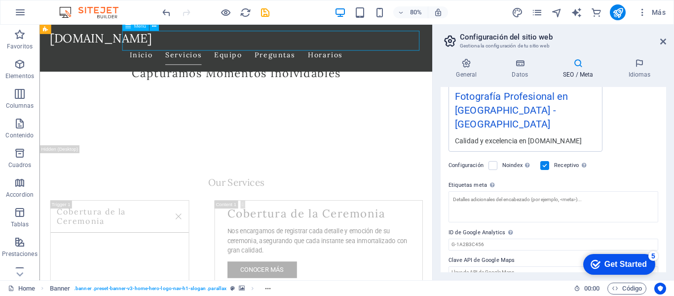
select select
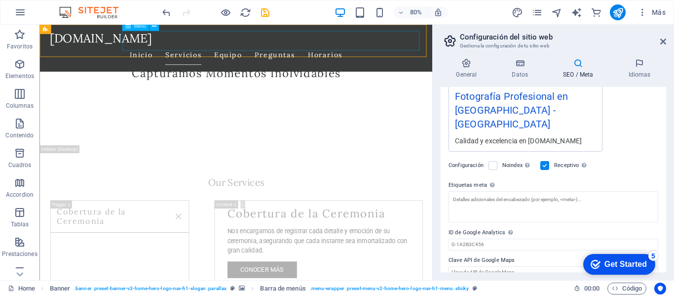
click at [323, 50] on nav "Inicio Servicios Equipo Preguntas Horarios" at bounding box center [285, 62] width 466 height 25
click at [373, 50] on nav "Inicio Servicios Equipo Preguntas Horarios" at bounding box center [285, 62] width 466 height 25
select select
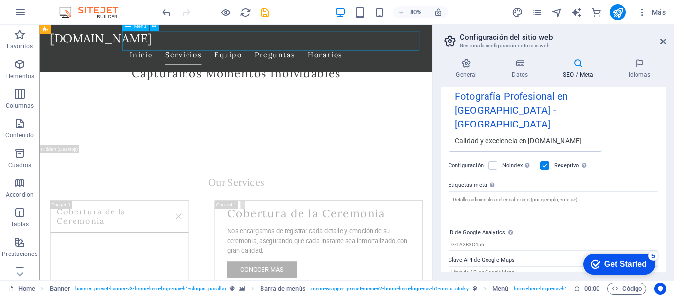
select select
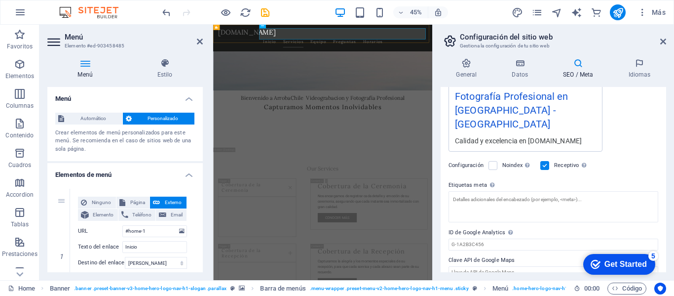
click at [419, 62] on div "arrobachile.cl Inicio Servicios Equipo Preguntas Horarios" at bounding box center [456, 54] width 487 height 58
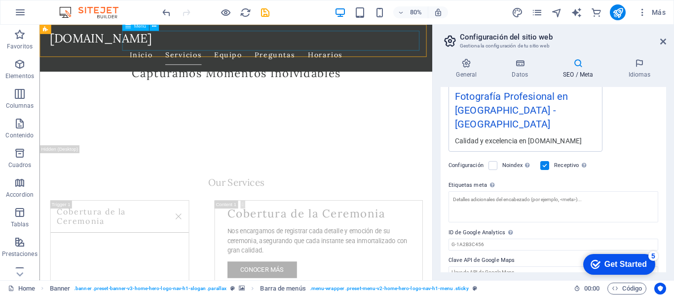
click at [373, 50] on nav "Inicio Servicios Equipo Preguntas Horarios" at bounding box center [285, 62] width 466 height 25
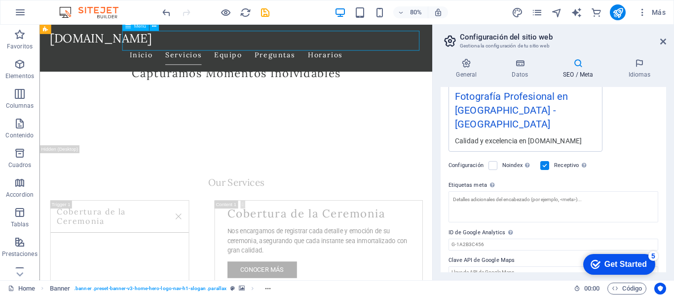
click at [430, 50] on nav "Inicio Servicios Equipo Preguntas Horarios" at bounding box center [285, 62] width 466 height 25
click at [26, 14] on button "button" at bounding box center [20, 12] width 24 height 24
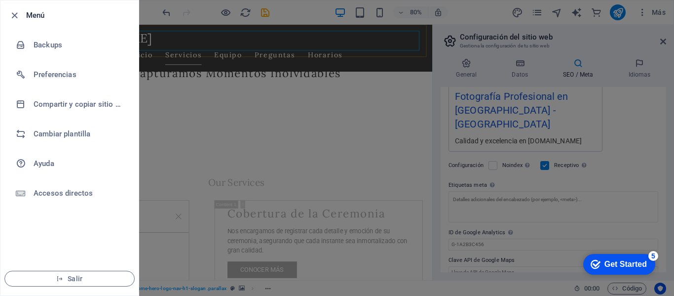
click at [37, 18] on h6 "Menú" at bounding box center [78, 15] width 105 height 12
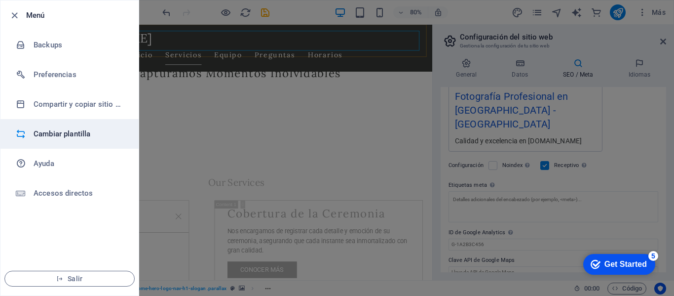
drag, startPoint x: 58, startPoint y: 102, endPoint x: 48, endPoint y: 126, distance: 26.6
click at [48, 126] on ul "Menú Backups Preferencias Compartir y copiar sitio web Cambiar plantilla Ayuda …" at bounding box center [69, 147] width 138 height 295
click at [47, 129] on h6 "Cambiar plantilla" at bounding box center [79, 134] width 91 height 12
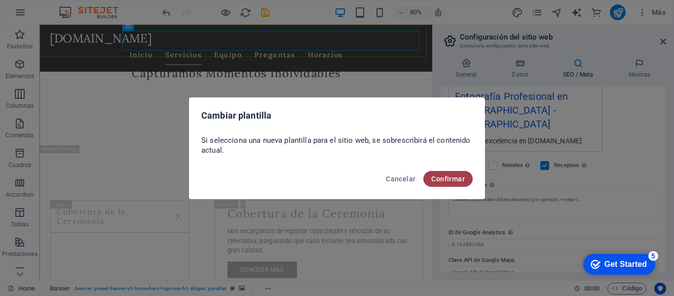
click at [436, 175] on span "Confirmar" at bounding box center [448, 179] width 34 height 8
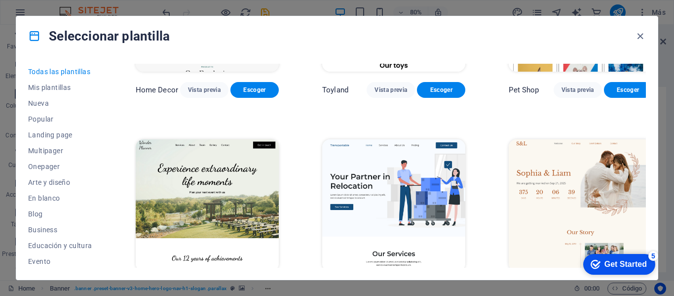
scroll to position [543, 0]
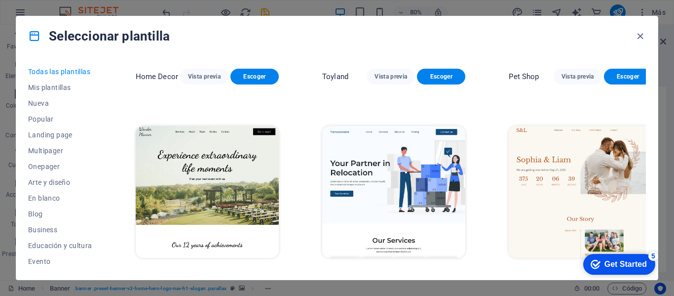
click at [250, 169] on img at bounding box center [207, 192] width 143 height 132
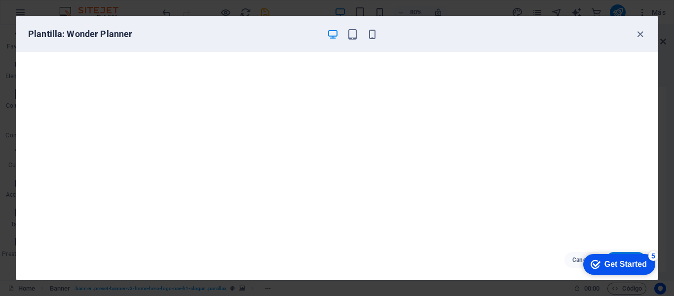
scroll to position [2, 0]
drag, startPoint x: 604, startPoint y: 261, endPoint x: 700, endPoint y: 462, distance: 222.7
click at [605, 261] on div "Get Started" at bounding box center [626, 264] width 42 height 9
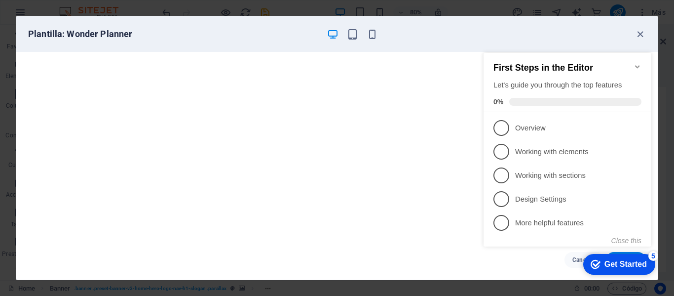
click at [605, 261] on div "Get Started" at bounding box center [626, 264] width 42 height 9
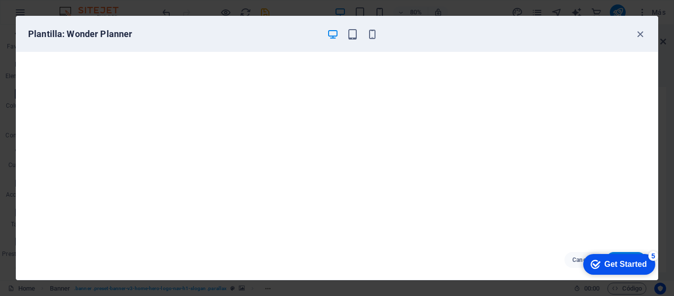
click at [605, 261] on div "Get Started" at bounding box center [626, 264] width 42 height 9
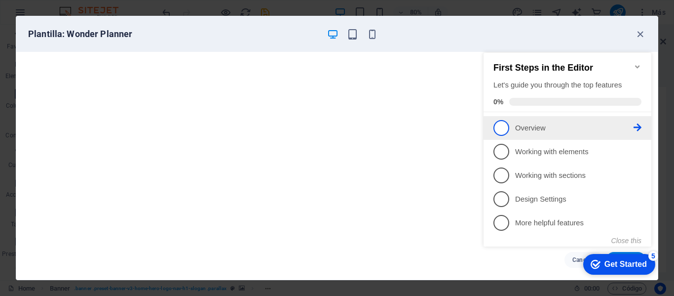
click at [500, 124] on span "1" at bounding box center [502, 128] width 16 height 16
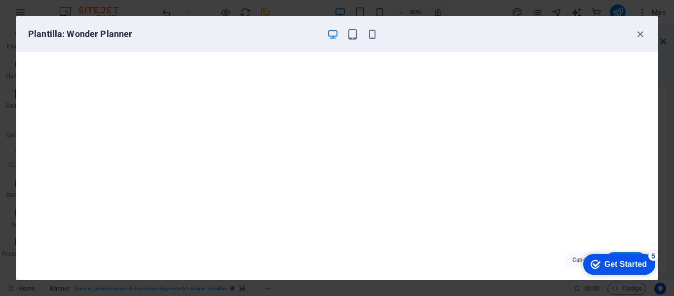
scroll to position [0, 0]
click at [333, 38] on icon "button" at bounding box center [332, 34] width 11 height 11
click at [640, 35] on icon "button" at bounding box center [640, 34] width 11 height 11
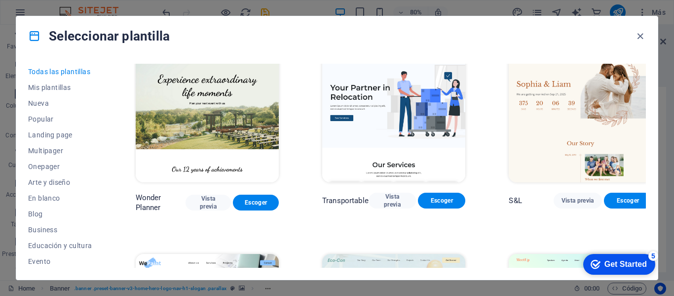
scroll to position [642, 0]
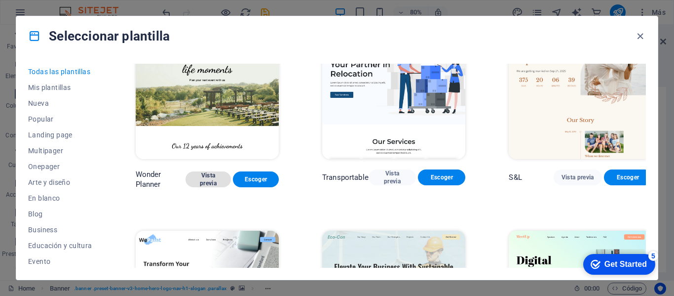
click at [203, 174] on span "Vista previa" at bounding box center [208, 179] width 30 height 16
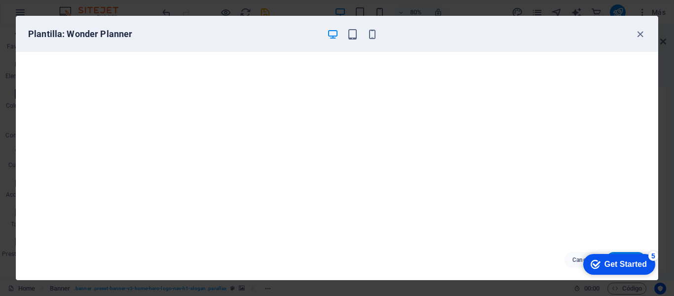
click at [605, 266] on div "Get Started" at bounding box center [626, 264] width 42 height 9
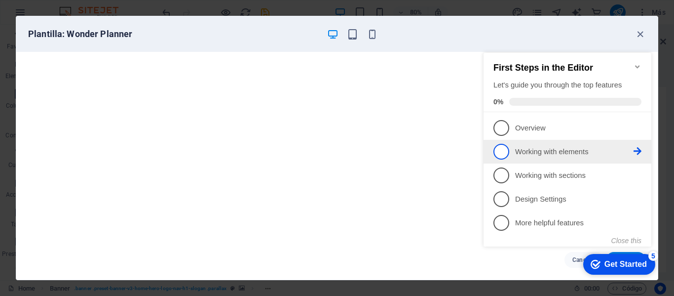
click at [500, 150] on span "2" at bounding box center [502, 152] width 16 height 16
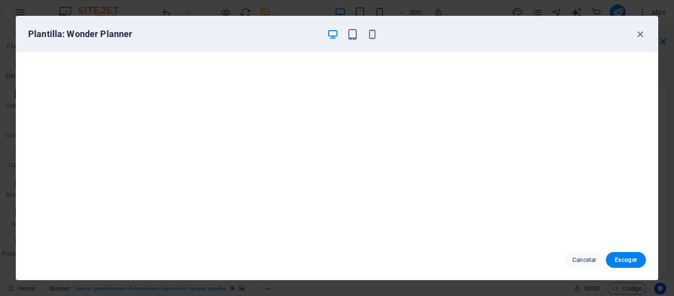
scroll to position [0, 0]
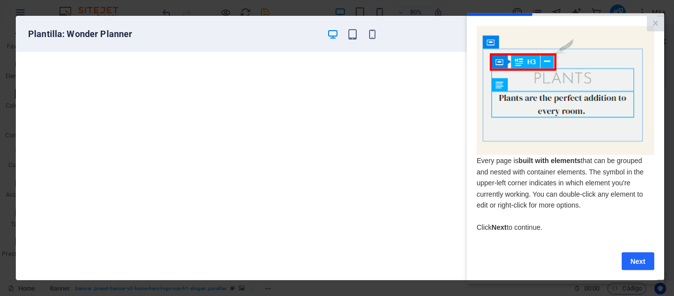
click at [631, 265] on link "Next" at bounding box center [638, 261] width 33 height 18
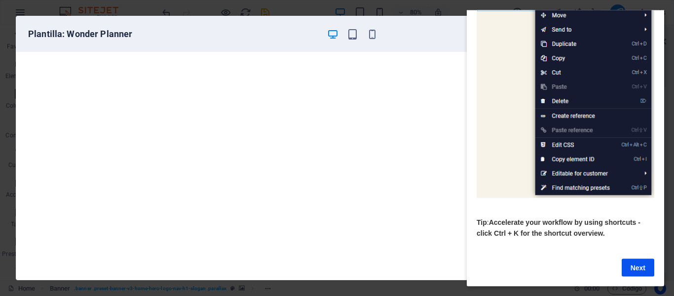
scroll to position [152, 0]
click at [634, 259] on link "Next" at bounding box center [638, 267] width 33 height 18
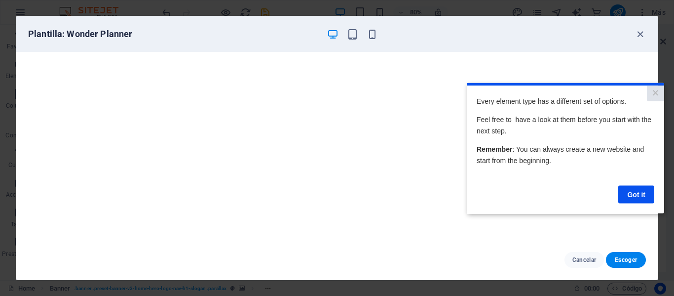
scroll to position [0, 0]
click at [634, 259] on span "Escoger" at bounding box center [626, 260] width 24 height 8
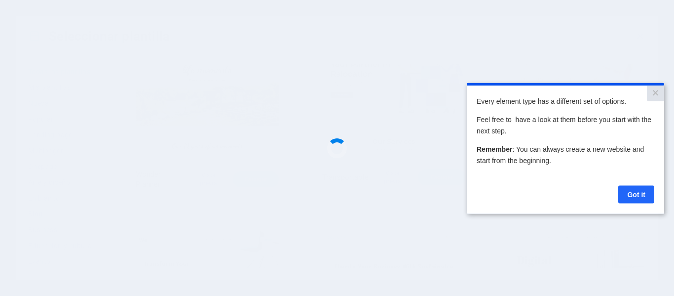
click at [632, 194] on link "Got it" at bounding box center [636, 194] width 36 height 18
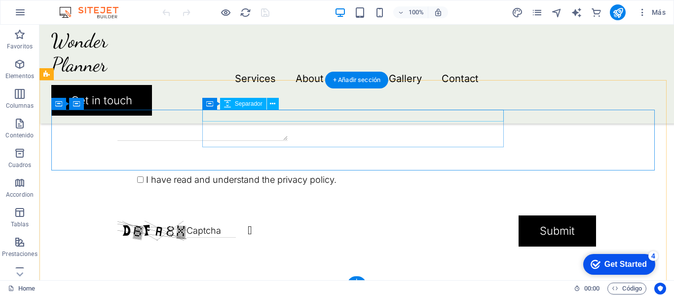
scroll to position [2375, 0]
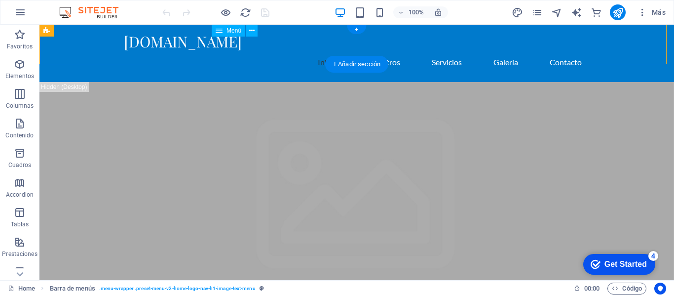
click at [440, 50] on nav "Inicio Nosotros Servicios Galería Contacto" at bounding box center [357, 62] width 466 height 24
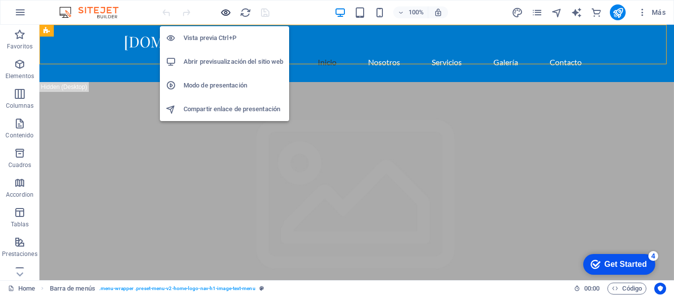
click at [225, 14] on icon "button" at bounding box center [225, 12] width 11 height 11
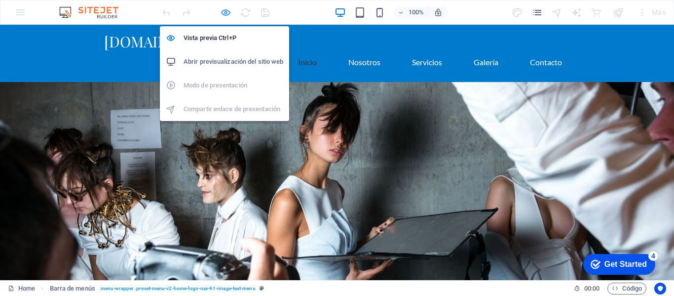
click at [226, 12] on icon "button" at bounding box center [225, 12] width 11 height 11
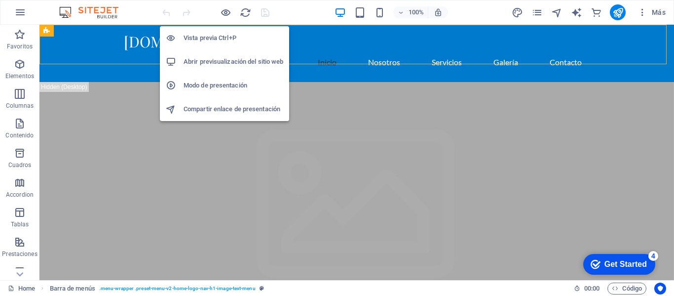
click at [236, 58] on h6 "Abrir previsualización del sitio web" at bounding box center [234, 62] width 100 height 12
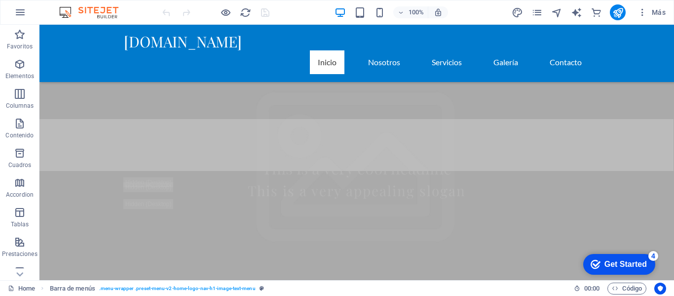
scroll to position [296, 0]
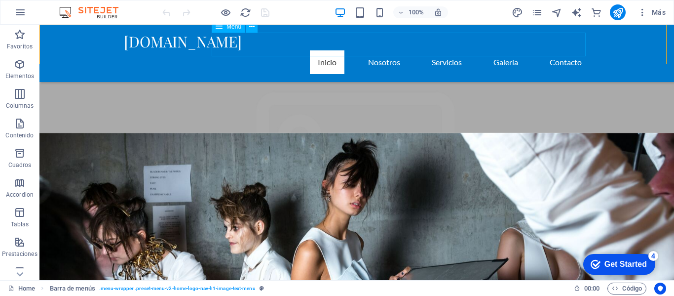
click at [549, 50] on nav "Inicio Nosotros Servicios Galería Contacto" at bounding box center [357, 62] width 466 height 24
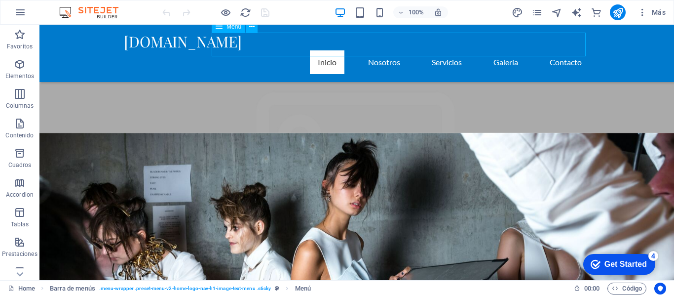
click at [553, 50] on nav "Inicio Nosotros Servicios Galería Contacto" at bounding box center [357, 62] width 466 height 24
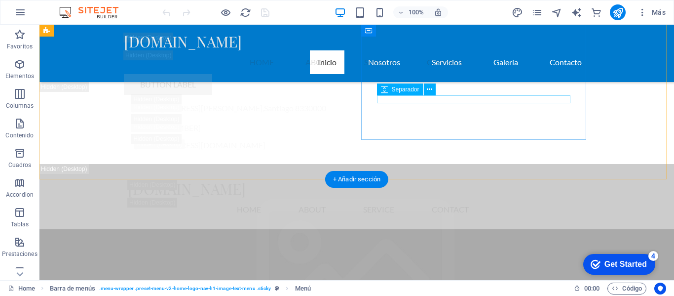
scroll to position [1826, 0]
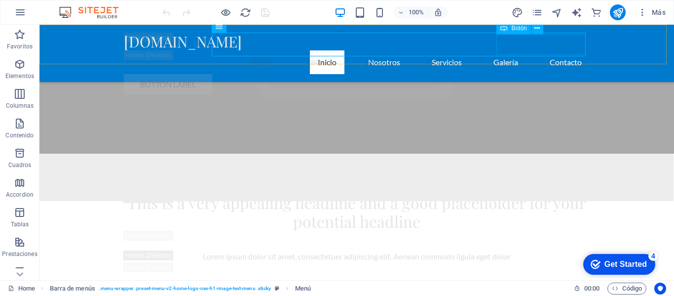
click at [505, 74] on div "Button label" at bounding box center [357, 84] width 466 height 21
click at [500, 74] on div "Button label" at bounding box center [357, 84] width 466 height 21
click at [495, 50] on nav "Home About Service Contact" at bounding box center [357, 62] width 466 height 24
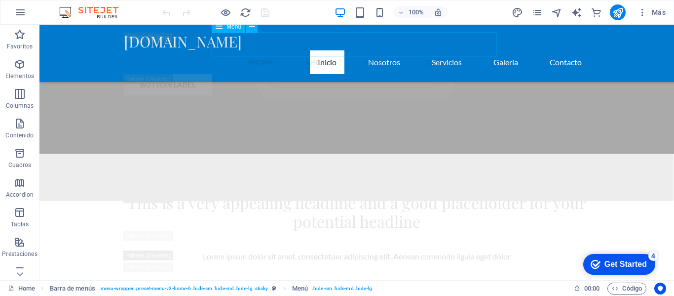
click at [494, 50] on nav "Home About Service Contact" at bounding box center [357, 62] width 466 height 24
click at [501, 74] on div "Button label" at bounding box center [357, 84] width 466 height 21
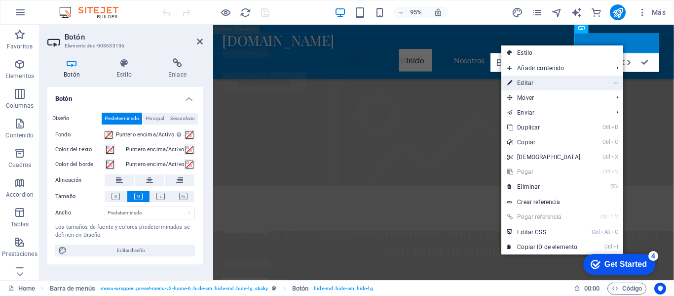
click at [530, 82] on link "⏎ Editar" at bounding box center [543, 83] width 85 height 15
select select
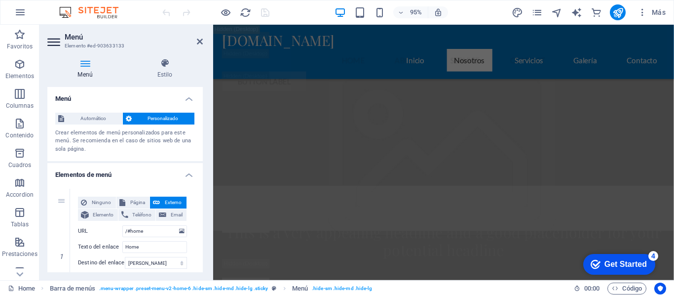
scroll to position [1974, 0]
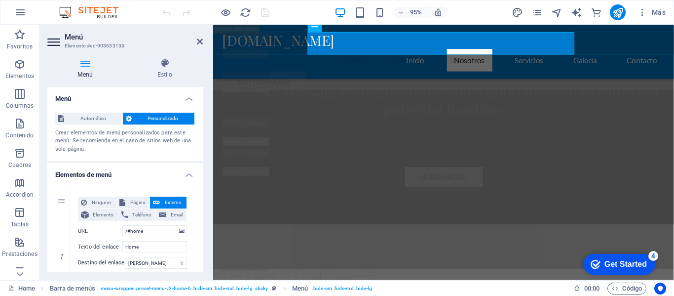
drag, startPoint x: 200, startPoint y: 97, endPoint x: 198, endPoint y: 128, distance: 31.6
click at [198, 128] on li "Menú Automático Personalizado Crear elementos de menú personalizados para este …" at bounding box center [124, 124] width 155 height 75
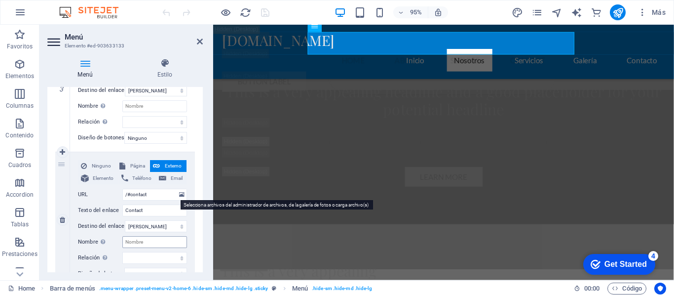
scroll to position [394, 0]
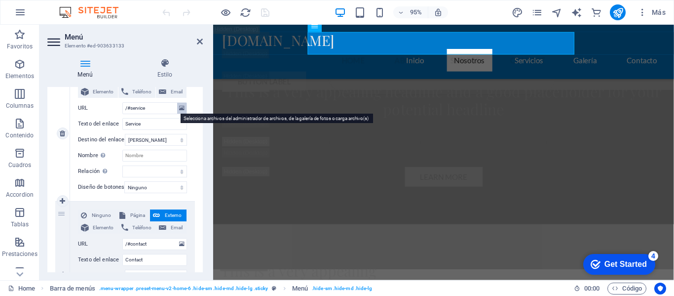
click at [180, 111] on icon at bounding box center [181, 108] width 5 height 11
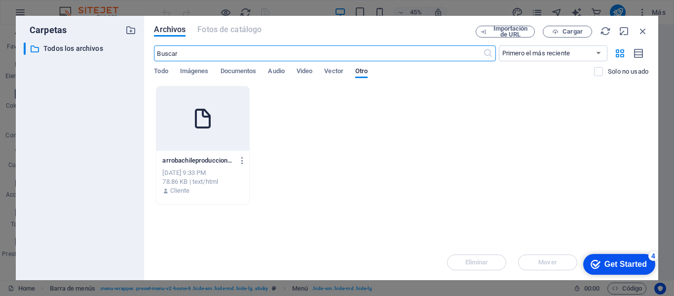
scroll to position [2917, 0]
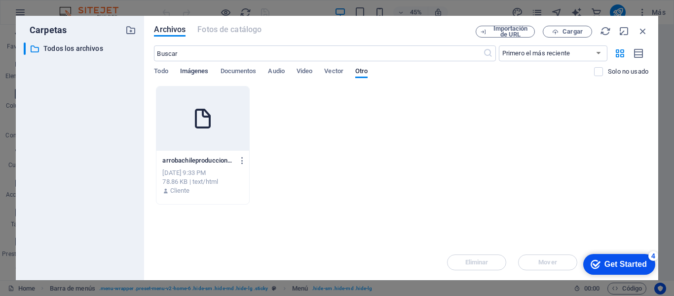
click at [184, 71] on span "Imágenes" at bounding box center [194, 72] width 29 height 14
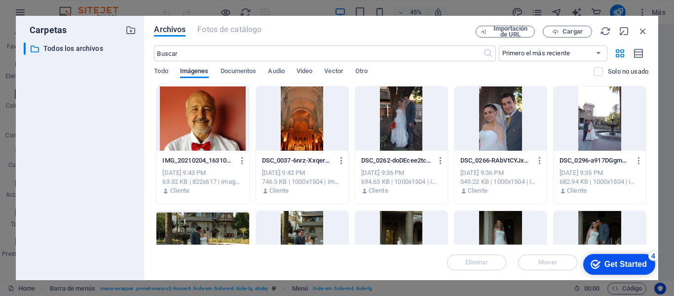
click at [493, 128] on div at bounding box center [501, 118] width 92 height 64
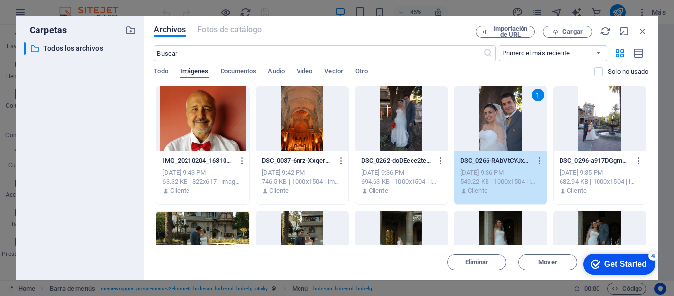
click at [493, 128] on div "1" at bounding box center [501, 118] width 92 height 64
select select
type input "https://cdn1.site-media.eu/images/0/18925681/DSC_0266-RAbVtCYJx_sv16lIMDZOZg.JPG"
select select
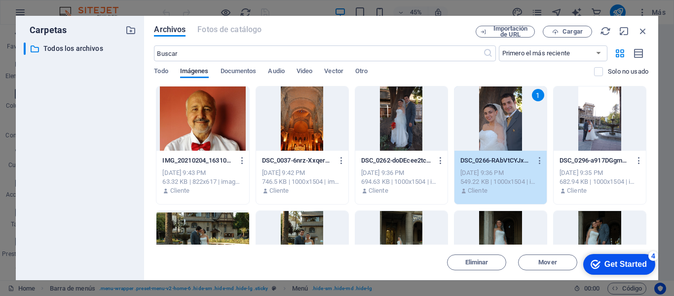
select select
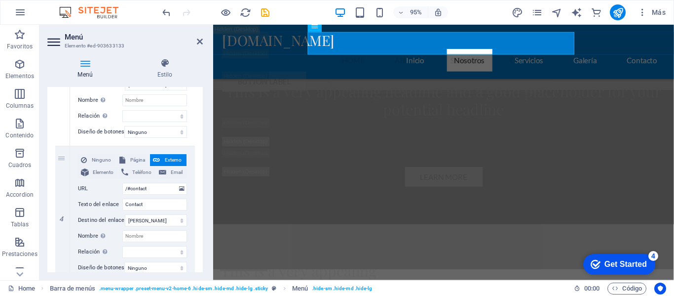
scroll to position [444, 0]
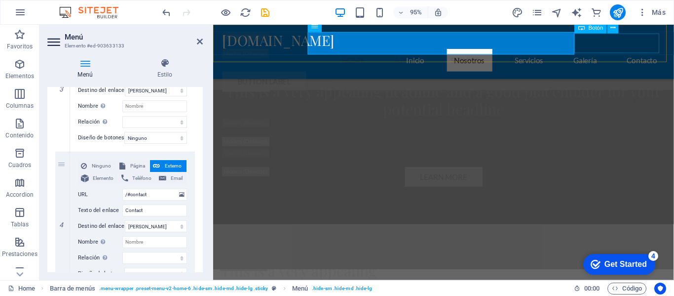
click at [650, 74] on div "Button label" at bounding box center [456, 84] width 466 height 21
click at [674, 44] on div "arrobachile.cl Menu Home About Service Contact Button label" at bounding box center [455, 64] width 485 height 78
click at [650, 74] on div "Button label" at bounding box center [456, 84] width 466 height 21
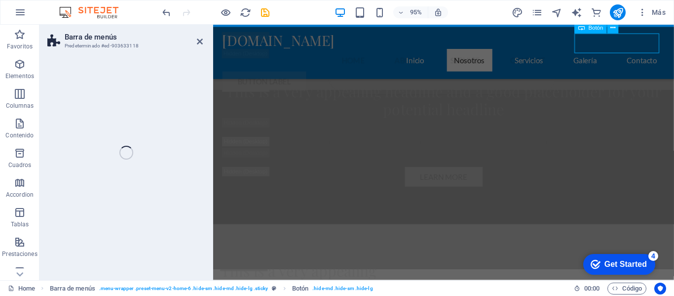
select select "header"
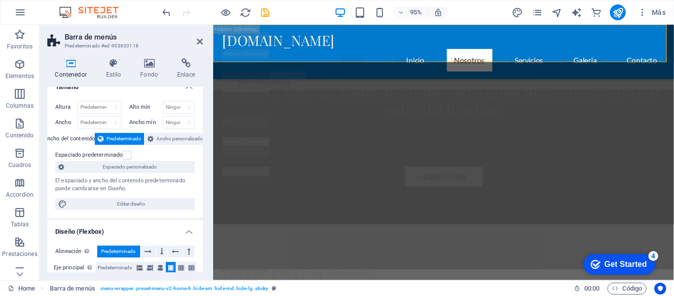
scroll to position [0, 0]
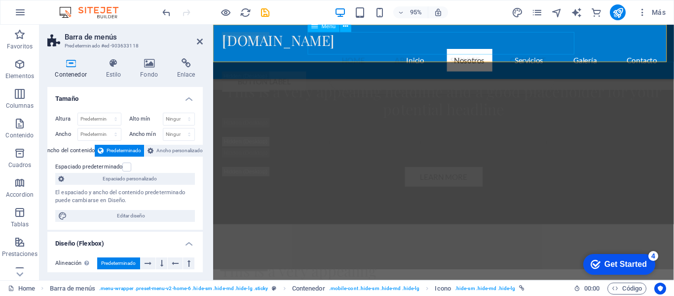
click at [533, 50] on nav "Home About Service Contact" at bounding box center [456, 62] width 466 height 24
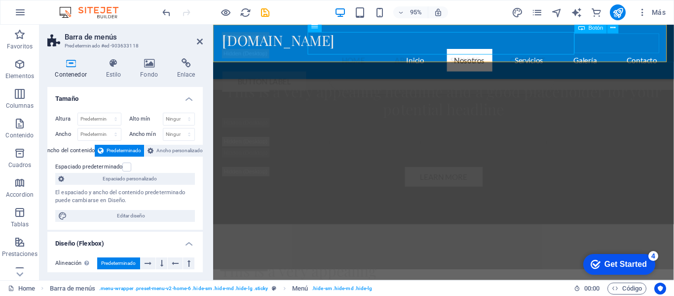
click at [600, 74] on div "Button label" at bounding box center [456, 84] width 466 height 21
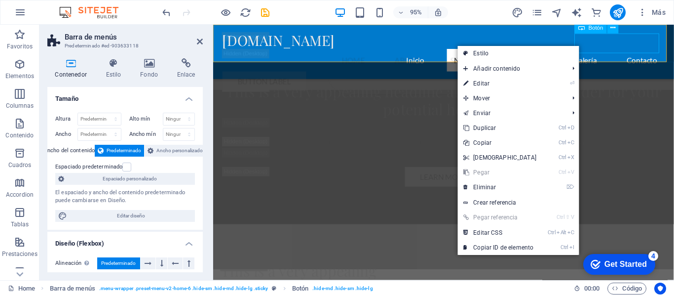
click at [600, 74] on div "Button label" at bounding box center [456, 84] width 466 height 21
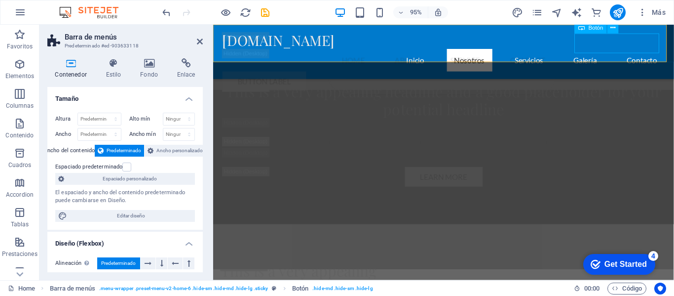
click at [600, 74] on div "Button label" at bounding box center [456, 84] width 466 height 21
click at [600, 50] on nav "Home About Service Contact" at bounding box center [456, 62] width 466 height 24
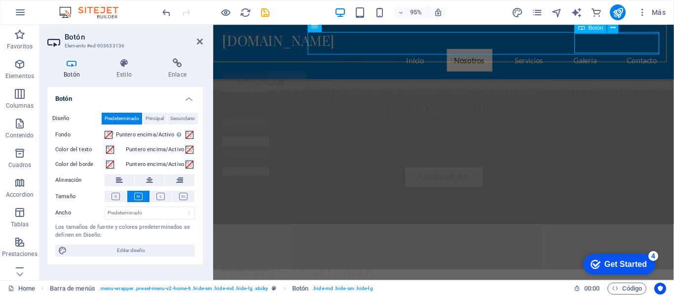
click at [311, 74] on link "Button label" at bounding box center [267, 84] width 88 height 21
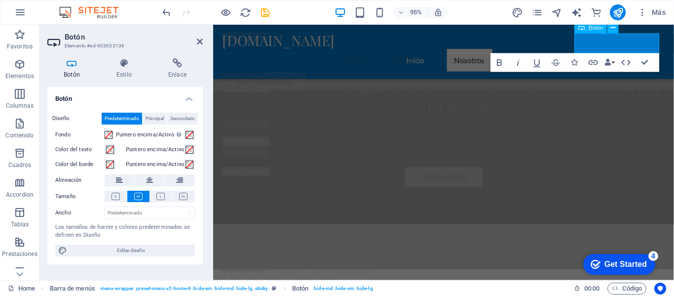
click at [311, 74] on link "Button label" at bounding box center [267, 84] width 88 height 21
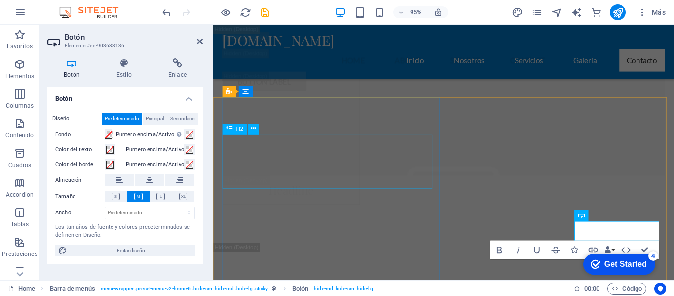
scroll to position [13042, 0]
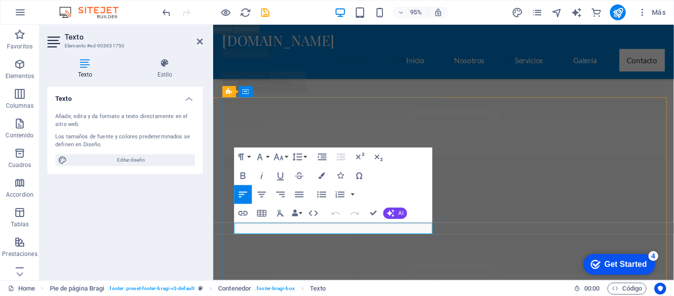
scroll to position [13092, 0]
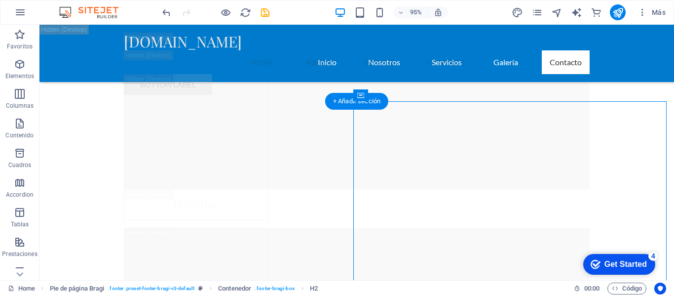
scroll to position [13131, 0]
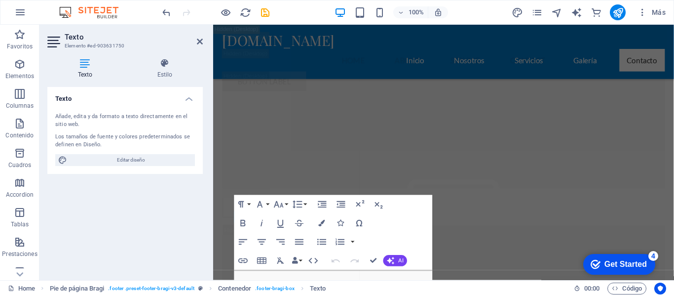
scroll to position [13092, 0]
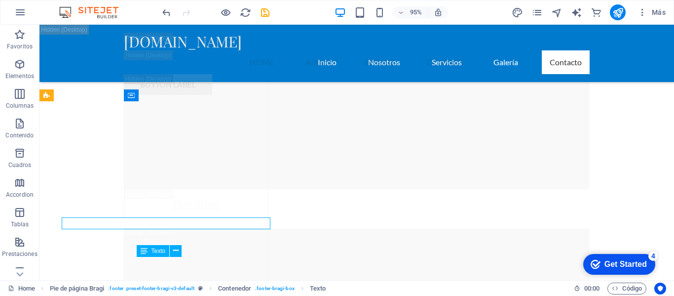
scroll to position [13131, 0]
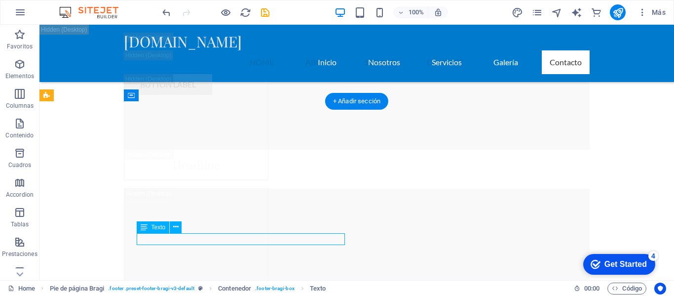
drag, startPoint x: 196, startPoint y: 238, endPoint x: 153, endPoint y: 235, distance: 42.5
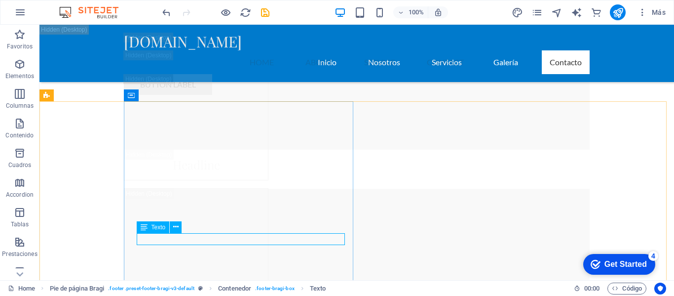
click at [156, 226] on span "Texto" at bounding box center [159, 227] width 14 height 6
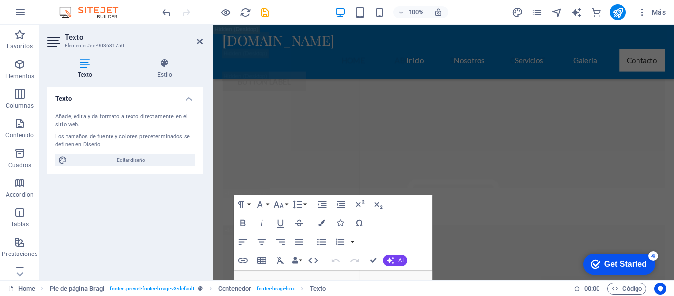
scroll to position [13092, 0]
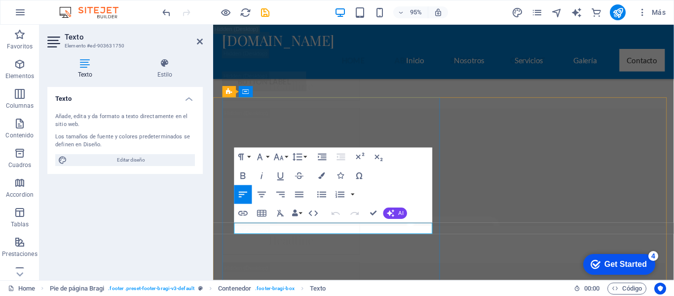
drag, startPoint x: 295, startPoint y: 239, endPoint x: 282, endPoint y: 239, distance: 13.3
drag, startPoint x: 307, startPoint y: 242, endPoint x: 260, endPoint y: 236, distance: 47.3
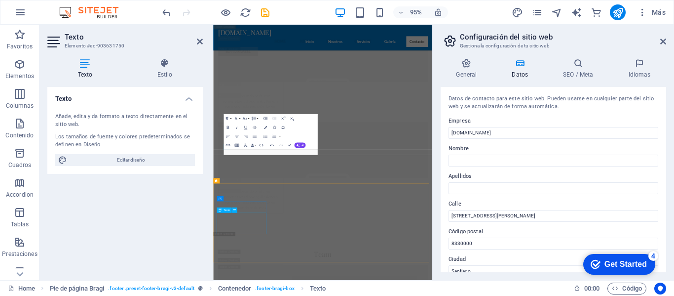
scroll to position [13970, 0]
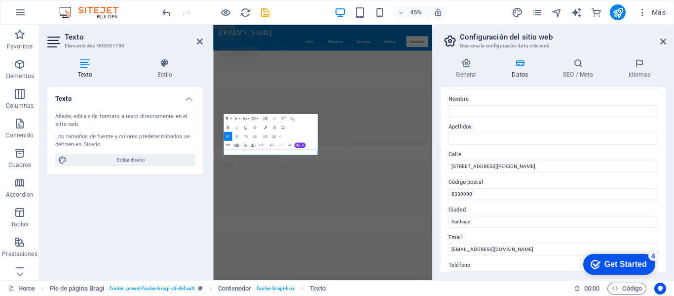
scroll to position [0, 0]
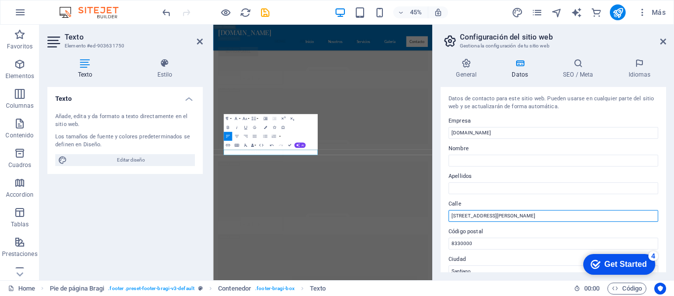
click at [461, 217] on input "[STREET_ADDRESS][PERSON_NAME][PERSON_NAME]" at bounding box center [554, 216] width 210 height 12
drag, startPoint x: 453, startPoint y: 217, endPoint x: 562, endPoint y: 217, distance: 109.1
click at [562, 217] on input "[STREET_ADDRESS][PERSON_NAME][PERSON_NAME]" at bounding box center [554, 216] width 210 height 12
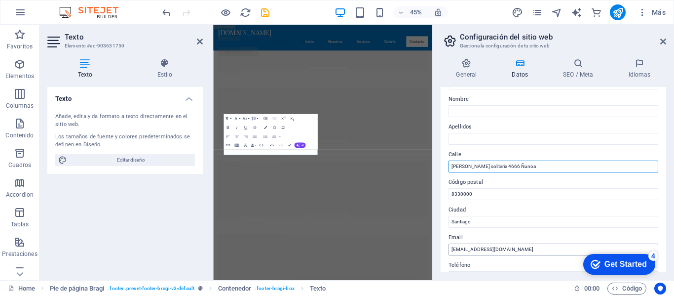
type input "Estrella solitaria 4666 Ñunoa"
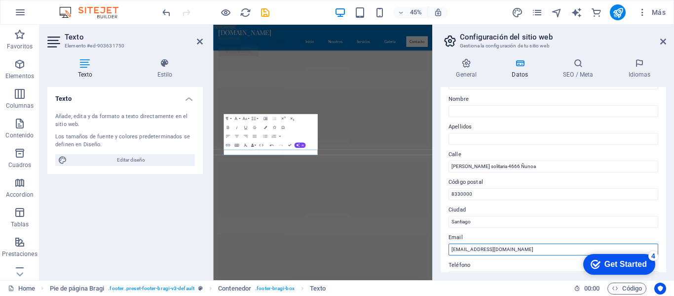
drag, startPoint x: 514, startPoint y: 253, endPoint x: 444, endPoint y: 253, distance: 70.6
click at [444, 253] on div "Datos de contacto para este sitio web. Pueden usarse en cualquier parte del sit…" at bounding box center [554, 179] width 226 height 185
type input "robylh@gmail.com"
click at [626, 263] on div "Get Started" at bounding box center [626, 264] width 42 height 9
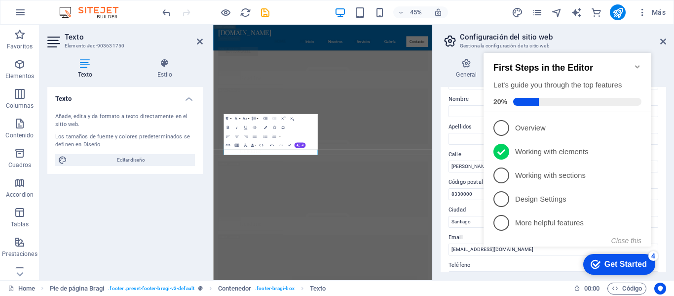
click at [626, 263] on div "Get Started" at bounding box center [626, 264] width 42 height 9
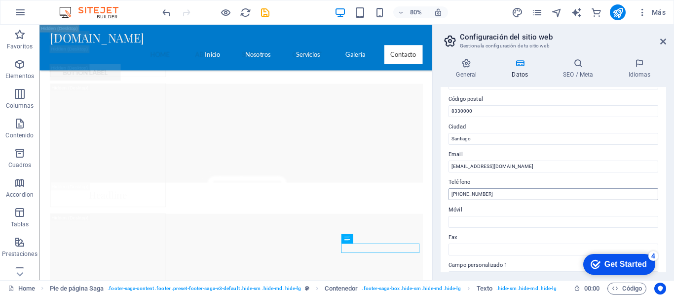
scroll to position [99, 0]
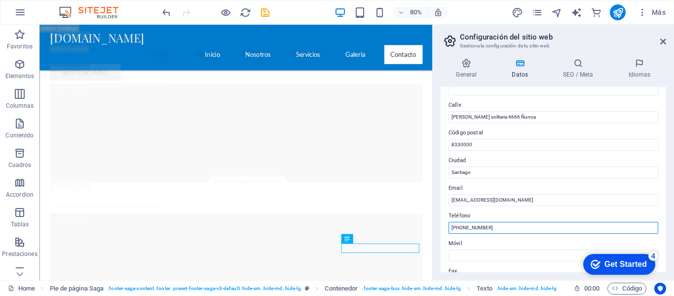
drag, startPoint x: 489, startPoint y: 228, endPoint x: 439, endPoint y: 224, distance: 50.5
click at [439, 224] on div "General Datos SEO / Meta Idiomas Nombre del sitio web arrobachile.cl Logo Arras…" at bounding box center [553, 164] width 241 height 229
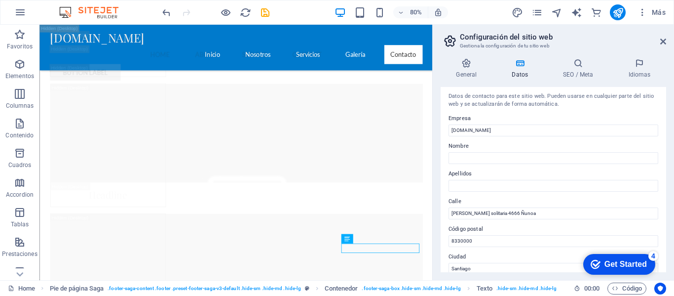
scroll to position [0, 0]
type input "+56998363104"
click at [605, 263] on div "Get Started" at bounding box center [626, 264] width 42 height 9
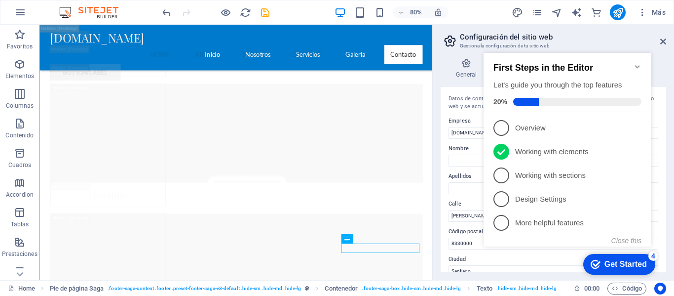
click at [604, 257] on div "checkmark Get Started 4" at bounding box center [619, 264] width 72 height 21
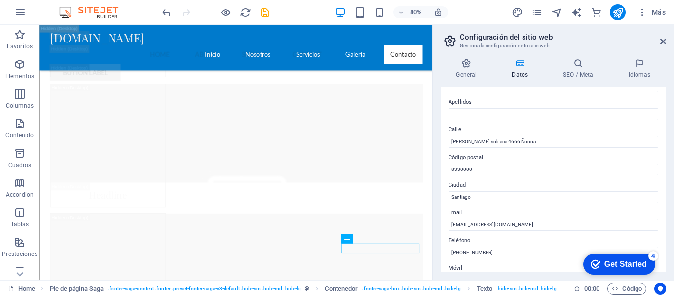
scroll to position [99, 0]
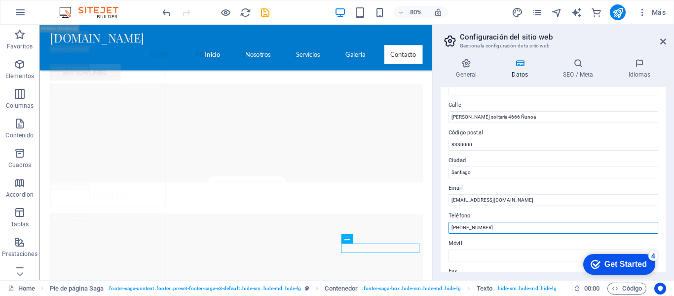
click at [451, 228] on input "+56998363104" at bounding box center [554, 228] width 210 height 12
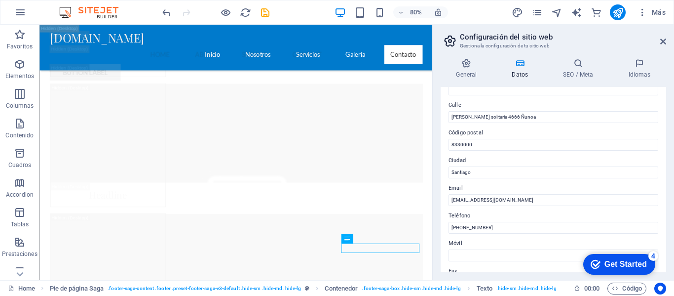
click at [602, 261] on div "checkmark Get Started 4" at bounding box center [619, 264] width 56 height 10
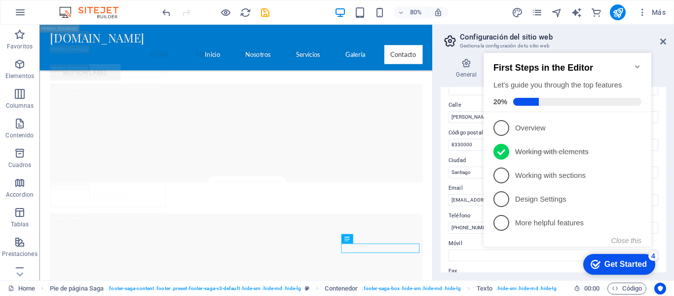
click at [601, 261] on div "checkmark Get Started 4" at bounding box center [619, 264] width 56 height 10
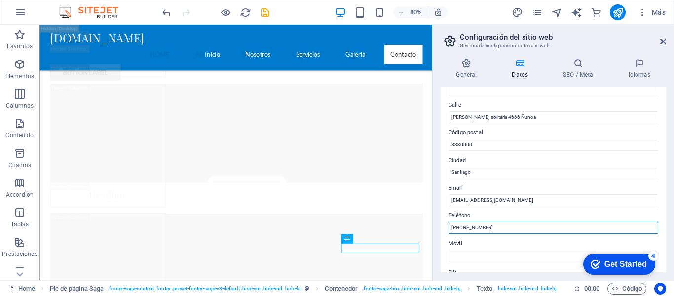
drag, startPoint x: 505, startPoint y: 230, endPoint x: 452, endPoint y: 224, distance: 54.2
click at [452, 224] on input "+56998363104" at bounding box center [554, 228] width 210 height 12
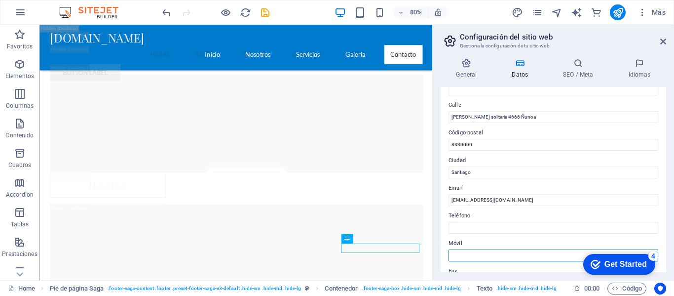
click at [467, 252] on input "Móvil" at bounding box center [554, 255] width 210 height 12
type input "+56998363104"
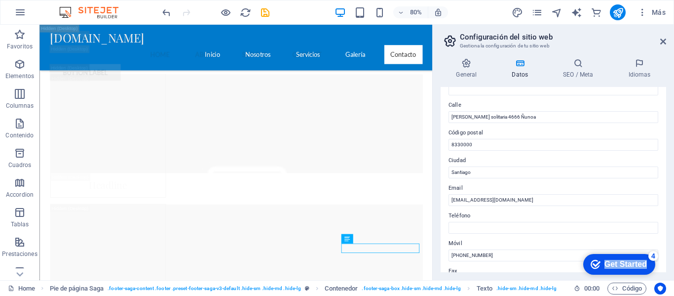
click at [603, 268] on div "checkmark Get Started 4" at bounding box center [619, 264] width 72 height 21
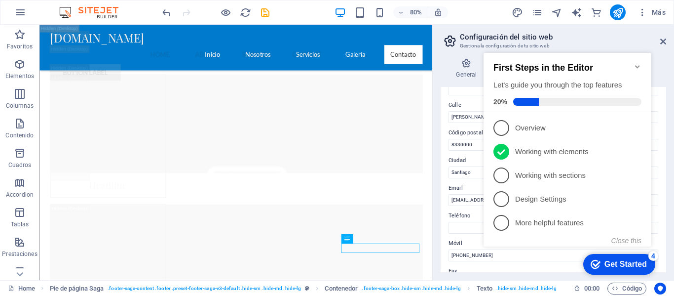
click at [605, 264] on div "Get Started" at bounding box center [626, 264] width 42 height 9
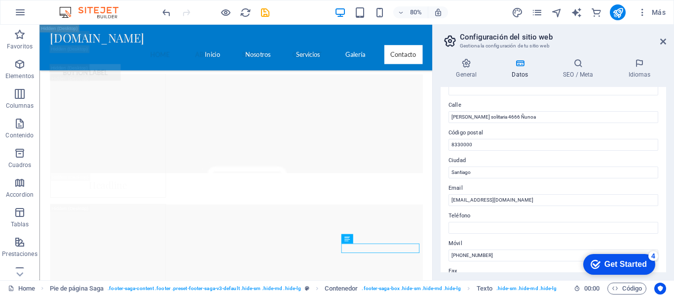
click at [605, 264] on div "Get Started" at bounding box center [626, 264] width 42 height 9
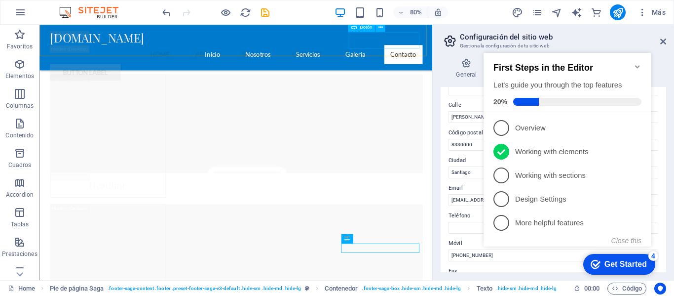
click at [484, 74] on div "Button label" at bounding box center [285, 84] width 466 height 21
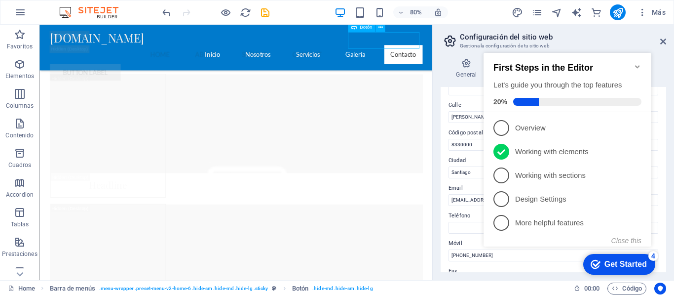
click at [440, 74] on div "Button label" at bounding box center [285, 84] width 466 height 21
click at [438, 57] on div "arrobachile.cl Menu Home About Service Contact Button label" at bounding box center [284, 64] width 491 height 78
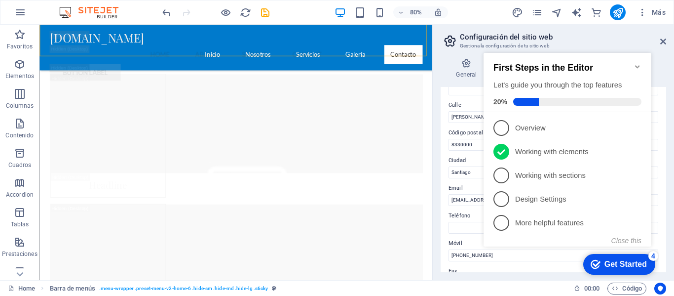
click at [437, 57] on div "arrobachile.cl Menu Home About Service Contact Button label" at bounding box center [284, 64] width 491 height 78
click at [430, 74] on div "Button label" at bounding box center [285, 84] width 466 height 21
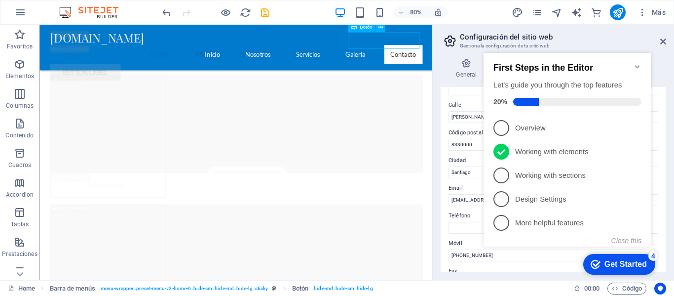
click at [496, 74] on div "Button label" at bounding box center [285, 84] width 466 height 21
click at [27, 11] on button "button" at bounding box center [20, 12] width 24 height 24
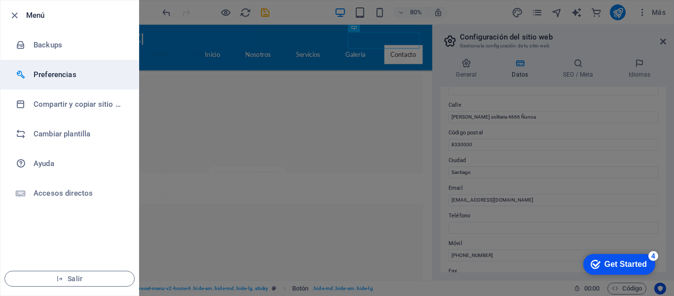
click at [41, 71] on h6 "Preferencias" at bounding box center [79, 75] width 91 height 12
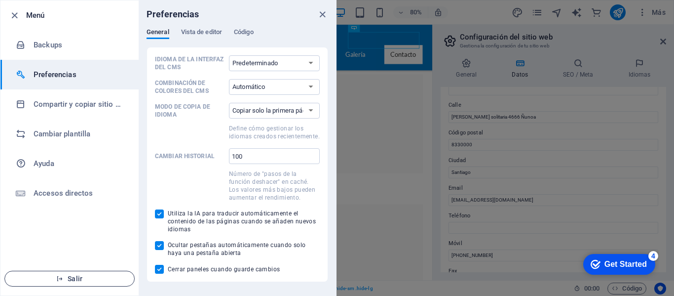
click at [62, 275] on icon "button" at bounding box center [59, 278] width 7 height 7
click at [323, 17] on icon "close" at bounding box center [322, 14] width 11 height 11
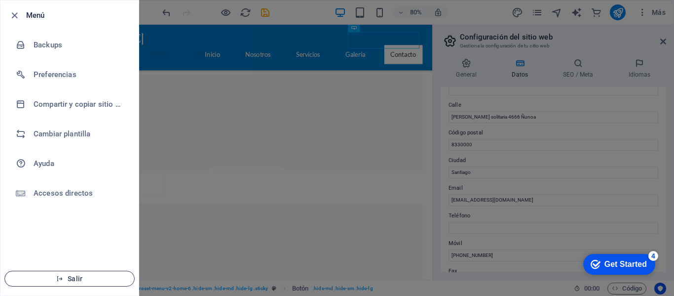
click at [96, 282] on span "Salir" at bounding box center [70, 278] width 114 height 8
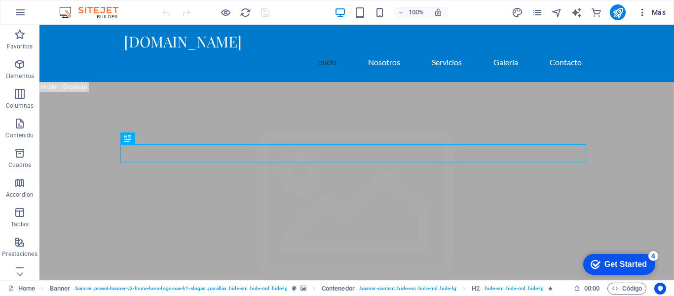
click at [649, 12] on span "Más" at bounding box center [652, 12] width 28 height 10
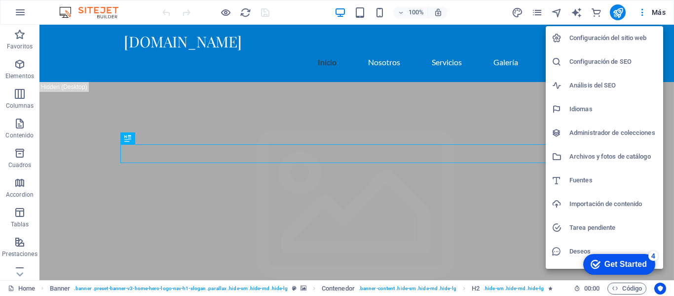
scroll to position [18, 0]
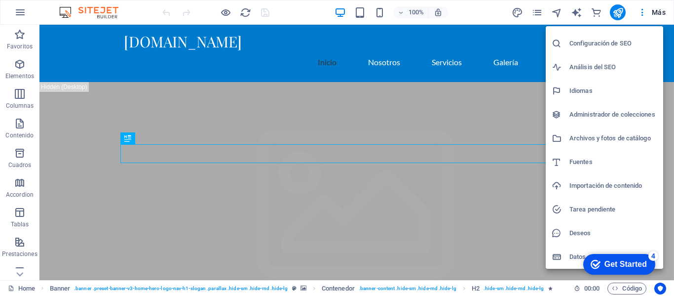
click at [586, 69] on h6 "Análisis del SEO" at bounding box center [614, 67] width 88 height 12
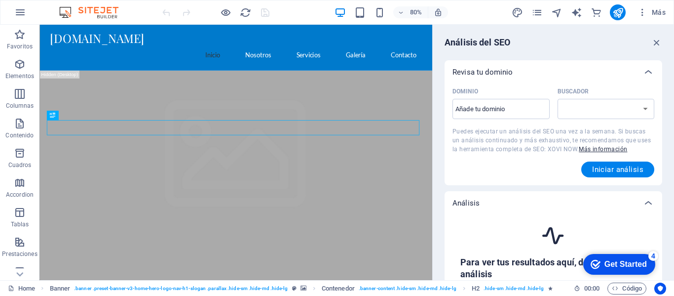
select select "google.com"
click at [532, 107] on input "Dominio ​" at bounding box center [501, 109] width 97 height 16
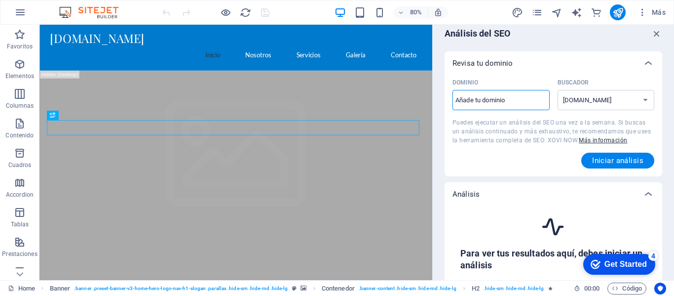
scroll to position [0, 0]
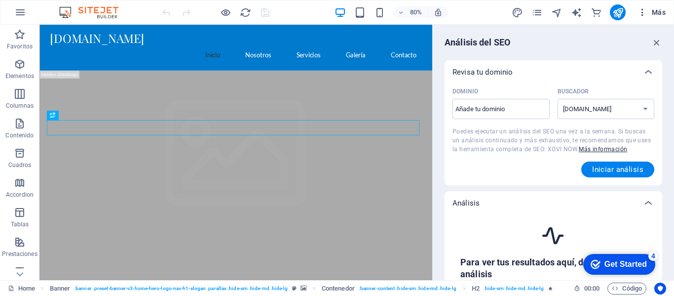
click at [651, 17] on span "Más" at bounding box center [652, 12] width 28 height 10
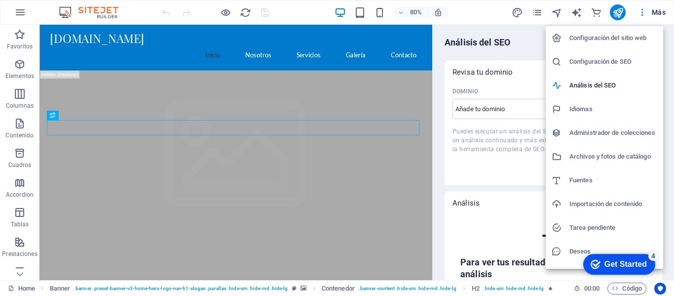
click at [640, 36] on h6 "Configuración del sitio web" at bounding box center [614, 38] width 88 height 12
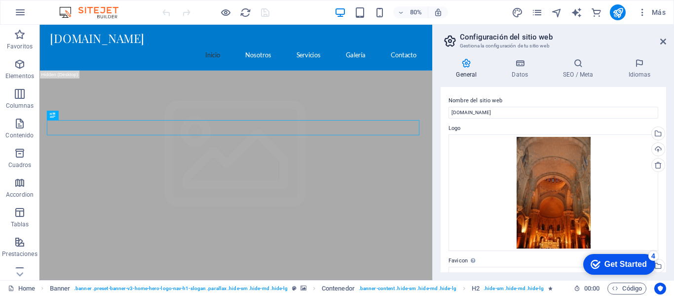
click at [621, 261] on div "Get Started" at bounding box center [626, 264] width 42 height 9
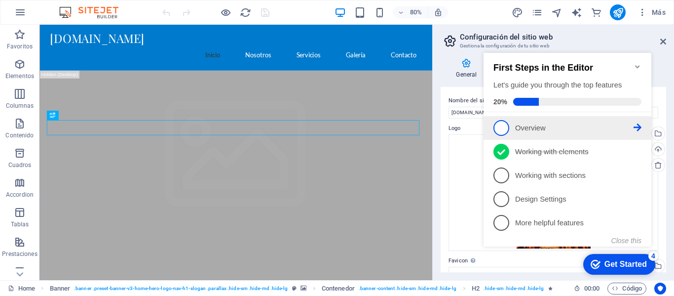
click at [512, 128] on link "1 Overview - incomplete" at bounding box center [568, 128] width 148 height 16
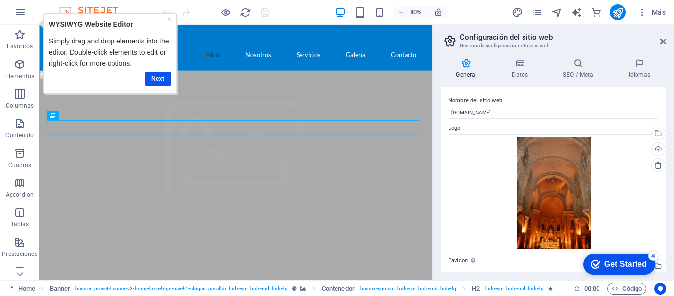
click at [605, 260] on div "Get Started" at bounding box center [626, 264] width 42 height 9
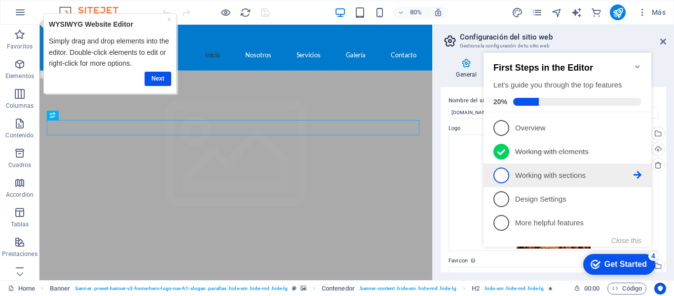
click at [492, 177] on li "3 Working with sections - incomplete" at bounding box center [568, 175] width 168 height 24
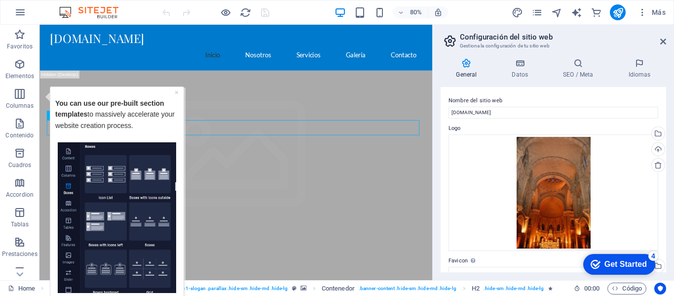
click at [596, 259] on icon "checkmark" at bounding box center [596, 264] width 10 height 10
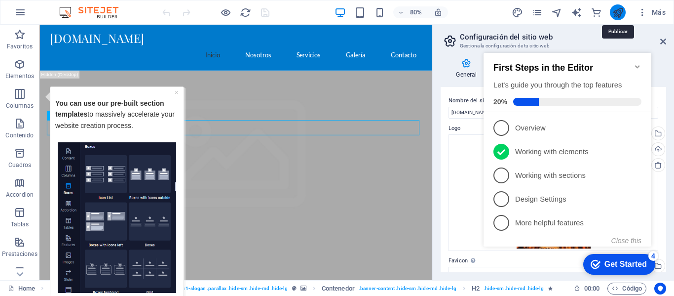
click at [617, 12] on icon "publish" at bounding box center [617, 12] width 11 height 11
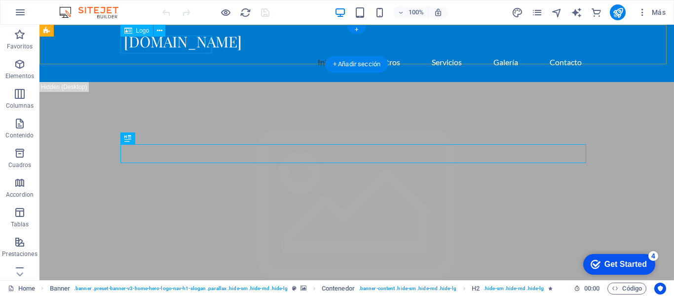
click at [208, 47] on div "[DOMAIN_NAME]" at bounding box center [357, 42] width 466 height 18
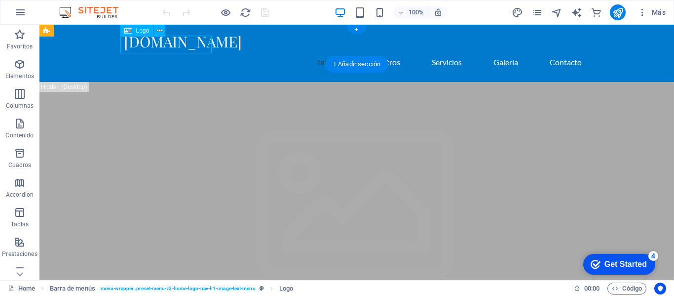
click at [207, 47] on div "[DOMAIN_NAME]" at bounding box center [357, 42] width 466 height 18
click at [207, 47] on div "Arrastra aquí para reemplazar el contenido existente. Si quieres crear un eleme…" at bounding box center [356, 152] width 635 height 255
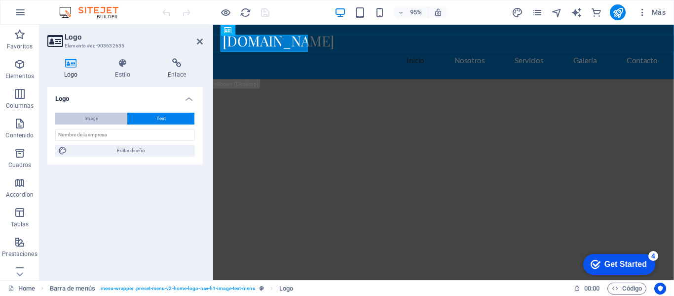
click at [98, 116] on button "Image" at bounding box center [91, 119] width 72 height 12
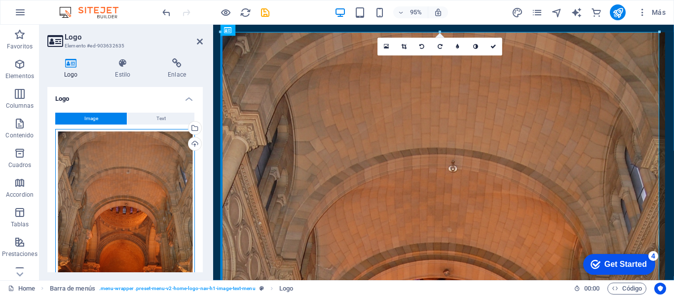
click at [106, 145] on div "Arrastra archivos aquí, haz clic para escoger archivos o selecciona archivos de…" at bounding box center [125, 233] width 140 height 208
click at [106, 145] on body "[DOMAIN_NAME] Home Favoritos Elementos Columnas Contenido Cuadros Accordion Tab…" at bounding box center [337, 148] width 674 height 296
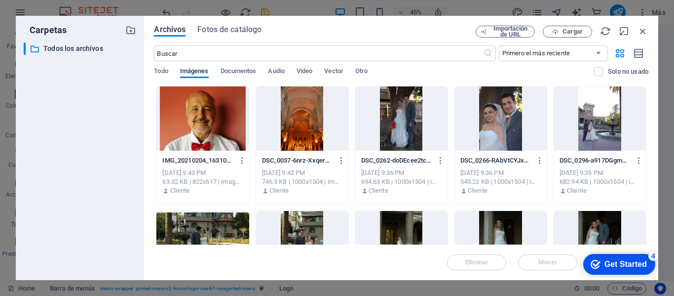
click at [386, 134] on div at bounding box center [401, 118] width 92 height 64
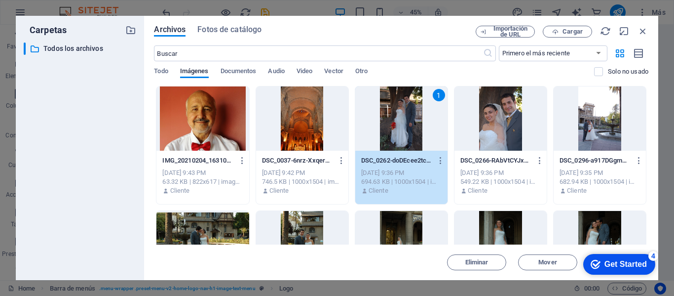
click at [386, 134] on div "1" at bounding box center [401, 118] width 92 height 64
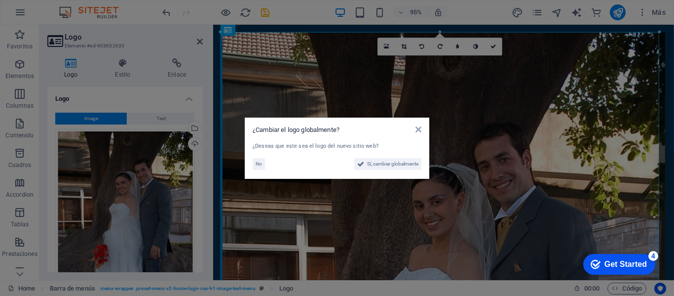
click at [242, 14] on aside "¿Cambiar el logo globalmente? ¿Deseas que este sea el logo del nuevo sitio web?…" at bounding box center [337, 148] width 674 height 296
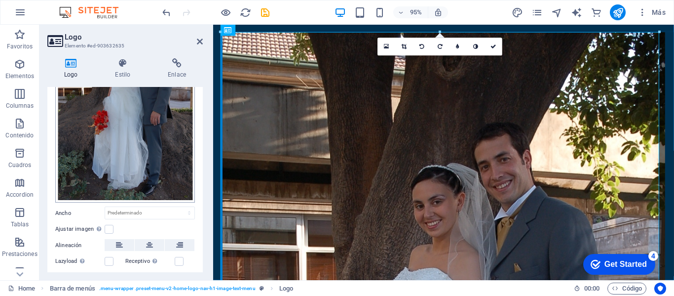
scroll to position [148, 0]
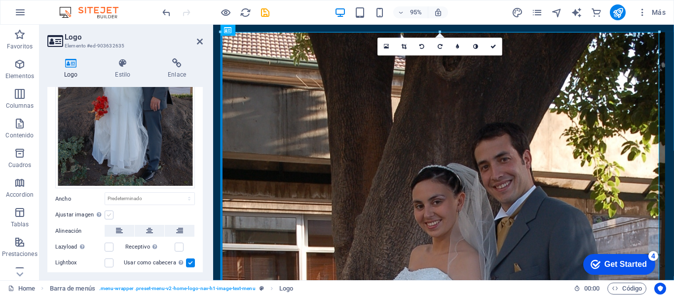
click at [107, 212] on label at bounding box center [109, 214] width 9 height 9
click at [0, 0] on input "Ajustar imagen Ajustar imagen automáticamente a un ancho y alto fijo" at bounding box center [0, 0] width 0 height 0
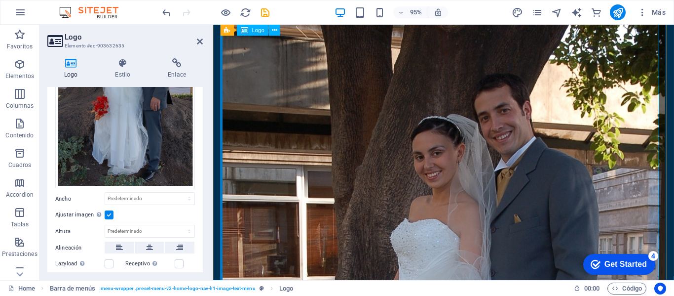
scroll to position [49, 0]
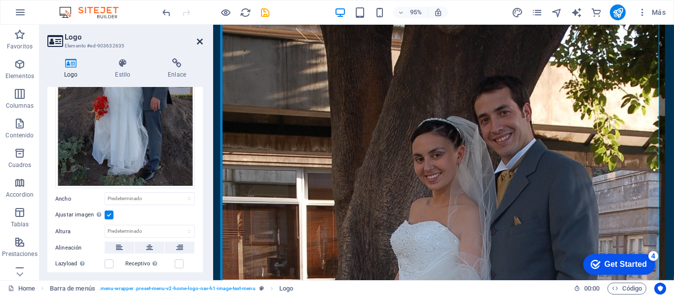
click at [199, 42] on icon at bounding box center [200, 42] width 6 height 8
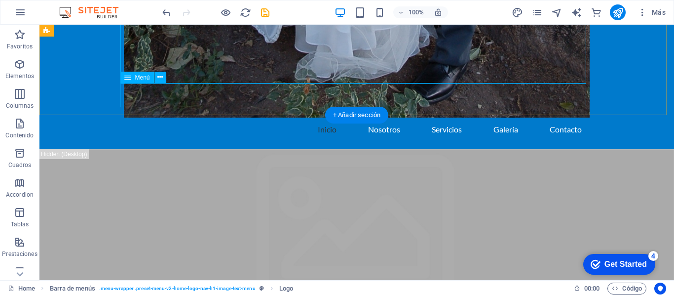
scroll to position [602, 0]
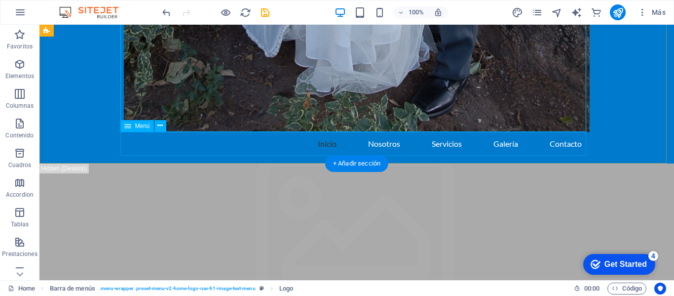
click at [558, 142] on nav "Inicio Nosotros Servicios Galería Contacto" at bounding box center [357, 144] width 466 height 24
click at [558, 143] on nav "Inicio Nosotros Servicios Galería Contacto" at bounding box center [357, 144] width 466 height 24
select select
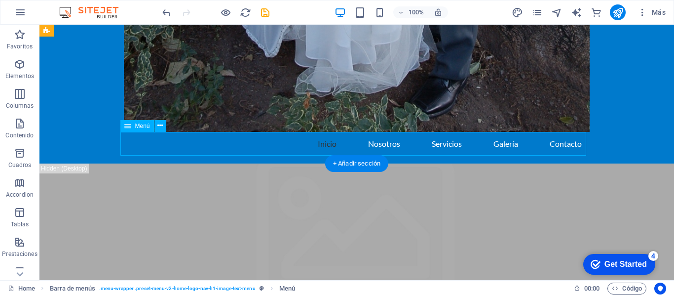
select select
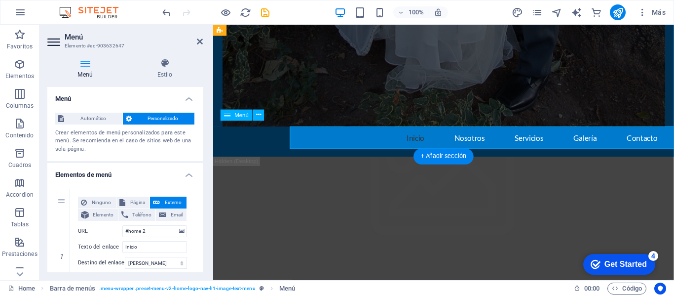
click at [576, 149] on nav "Inicio Nosotros Servicios Galería Contacto" at bounding box center [456, 144] width 466 height 24
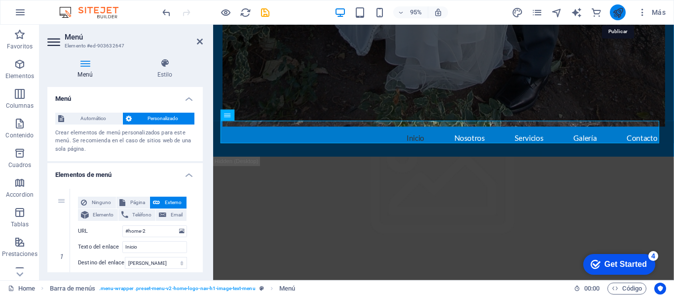
click at [615, 16] on icon "publish" at bounding box center [617, 12] width 11 height 11
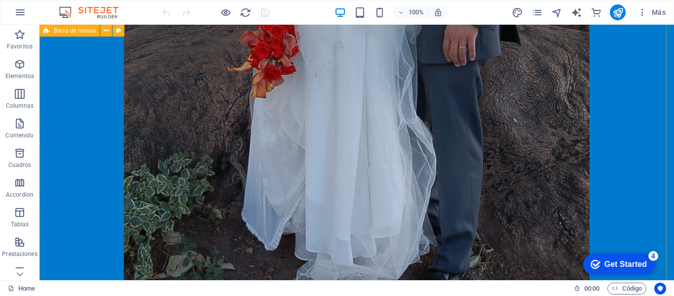
scroll to position [406, 0]
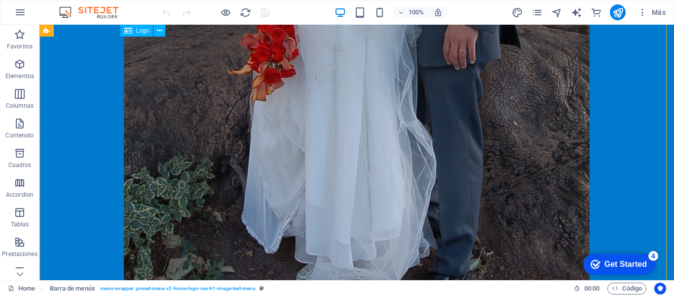
drag, startPoint x: 579, startPoint y: 85, endPoint x: 478, endPoint y: 91, distance: 101.4
click at [157, 33] on icon at bounding box center [159, 31] width 5 height 10
click at [159, 33] on icon at bounding box center [159, 31] width 5 height 10
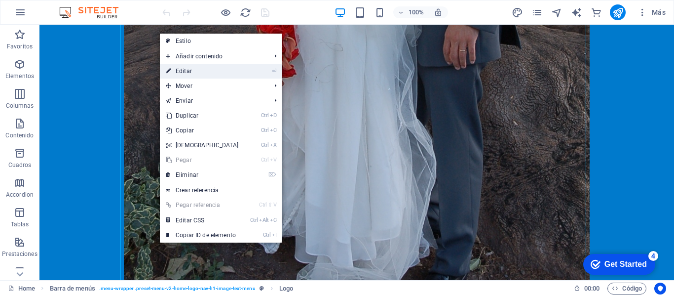
click at [177, 71] on link "⏎ Editar" at bounding box center [202, 71] width 85 height 15
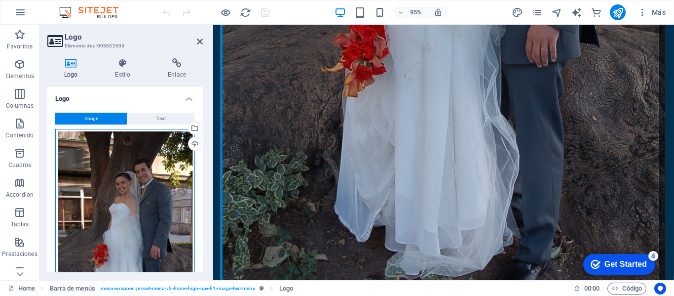
click at [99, 244] on div "Arrastra archivos aquí, haz clic para escoger archivos o selecciona archivos de…" at bounding box center [125, 233] width 140 height 208
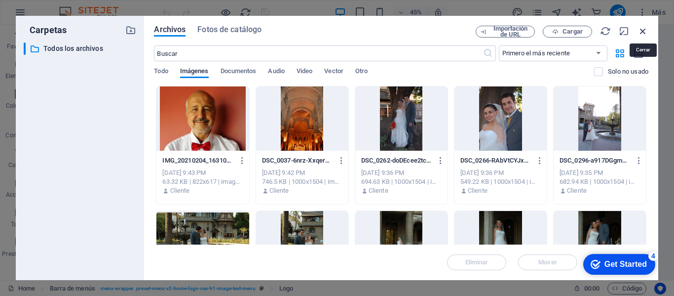
click at [640, 31] on icon "button" at bounding box center [643, 31] width 11 height 11
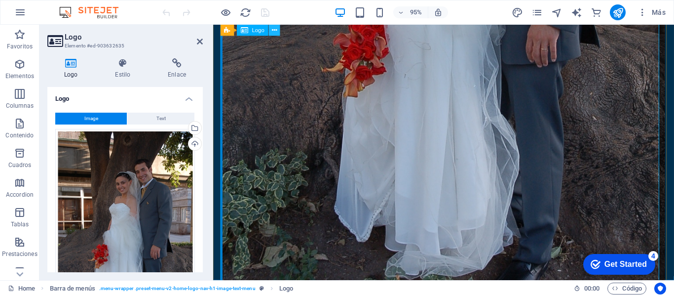
click at [276, 28] on icon at bounding box center [274, 30] width 5 height 10
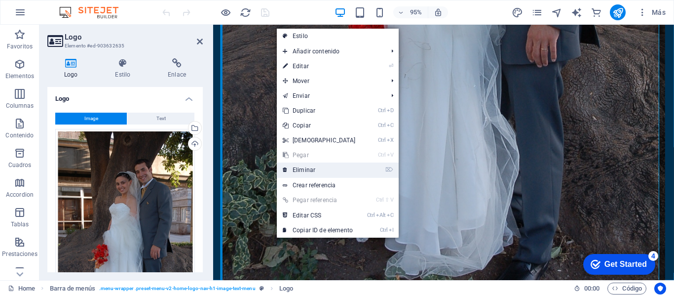
click at [297, 167] on link "⌦ Eliminar" at bounding box center [319, 169] width 85 height 15
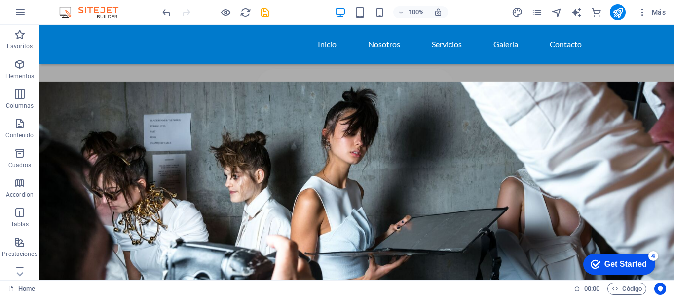
click at [605, 262] on div "Get Started" at bounding box center [626, 264] width 42 height 9
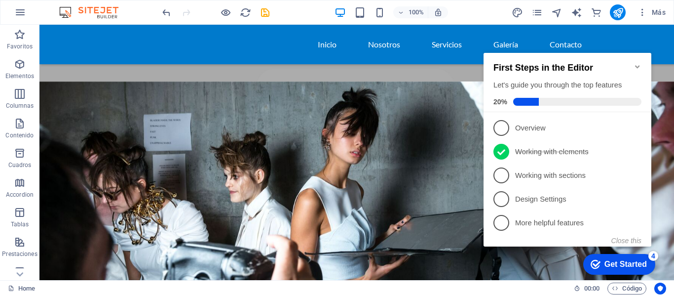
click at [605, 261] on div "Get Started" at bounding box center [626, 264] width 42 height 9
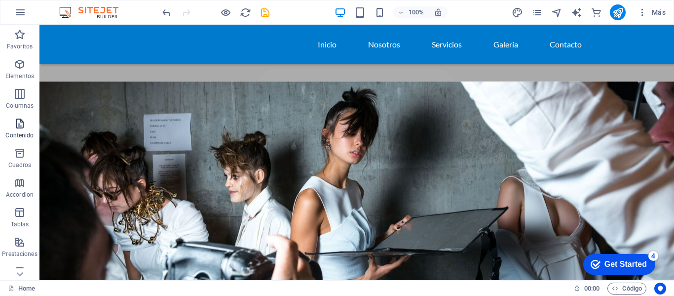
drag, startPoint x: 18, startPoint y: 123, endPoint x: 15, endPoint y: 128, distance: 6.0
click at [15, 128] on icon "button" at bounding box center [20, 123] width 12 height 12
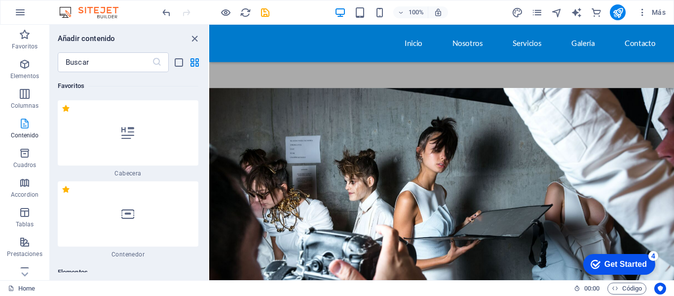
click at [18, 128] on span "Contenido" at bounding box center [24, 129] width 49 height 24
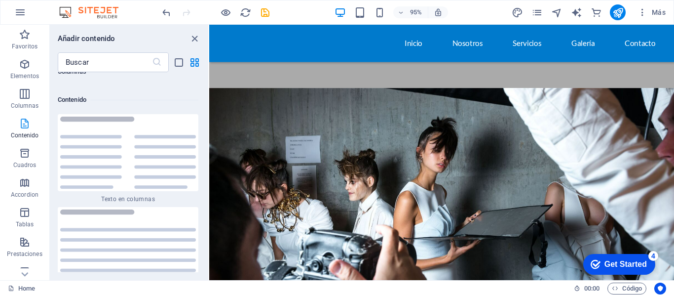
scroll to position [3348, 0]
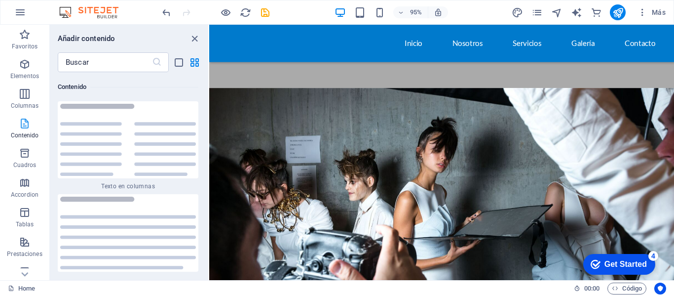
click at [24, 130] on span "Contenido" at bounding box center [24, 129] width 49 height 24
click at [30, 96] on icon "button" at bounding box center [25, 94] width 12 height 12
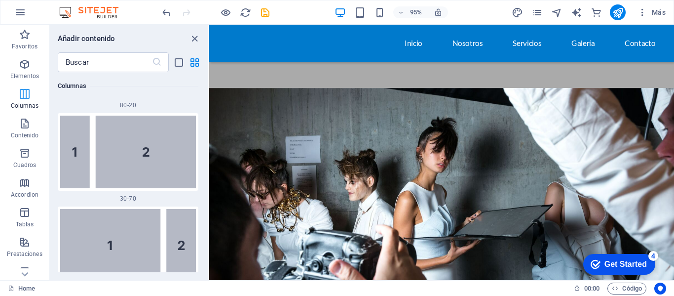
scroll to position [570, 0]
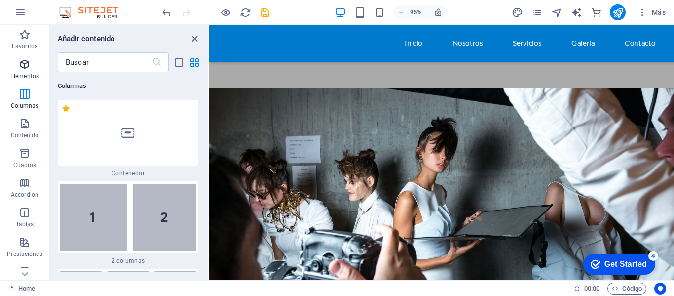
click at [25, 64] on icon "button" at bounding box center [25, 64] width 12 height 12
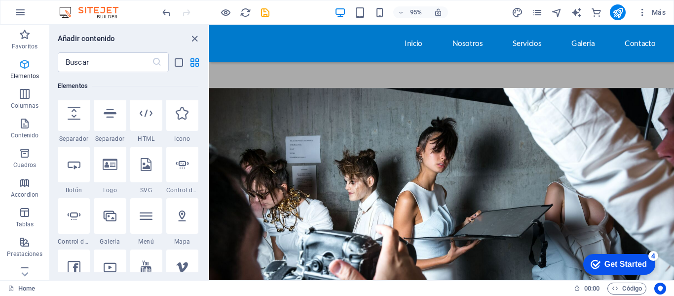
scroll to position [186, 0]
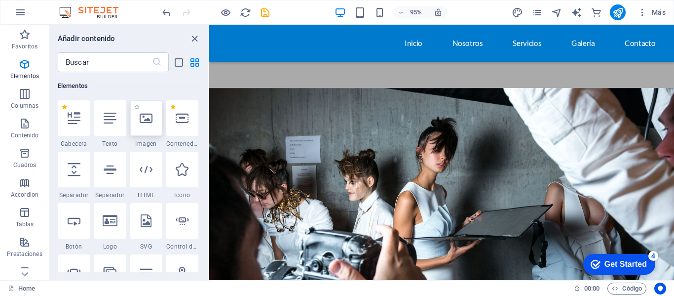
click at [145, 123] on icon at bounding box center [146, 118] width 13 height 13
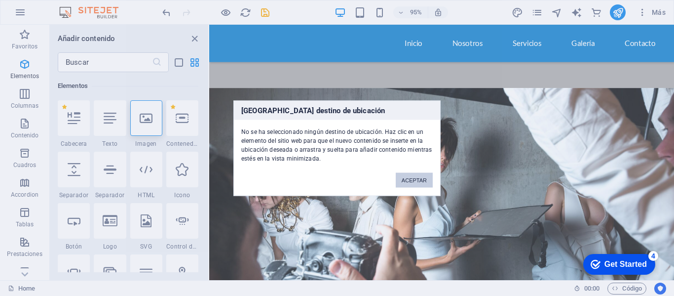
click at [402, 187] on button "ACEPTAR" at bounding box center [414, 179] width 37 height 15
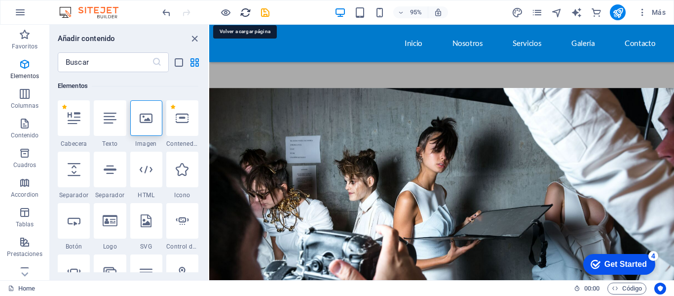
drag, startPoint x: 242, startPoint y: 17, endPoint x: 202, endPoint y: 11, distance: 39.9
click at [242, 17] on icon "reload" at bounding box center [245, 12] width 11 height 11
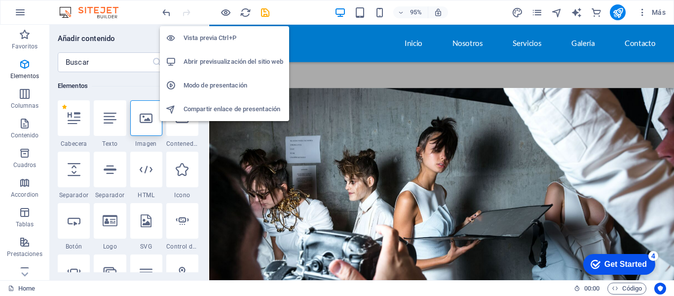
click at [217, 33] on h6 "Vista previa Ctrl+P" at bounding box center [234, 38] width 100 height 12
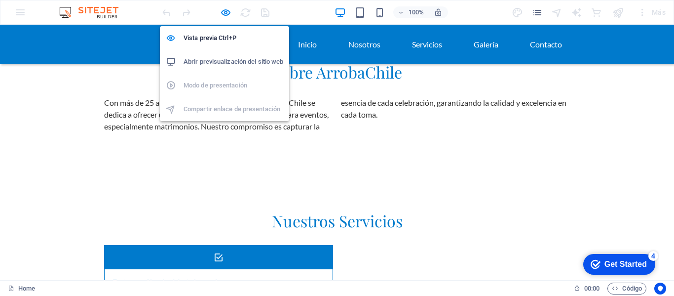
click at [219, 59] on h6 "Abrir previsualización del sitio web" at bounding box center [234, 62] width 100 height 12
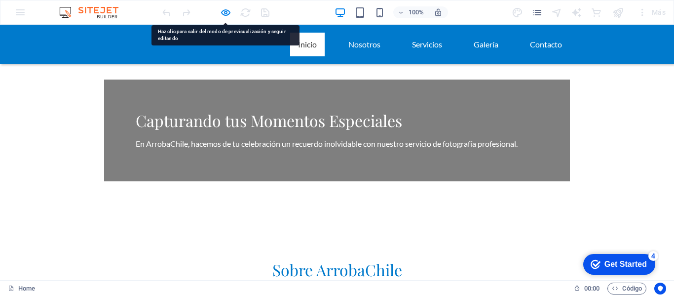
scroll to position [60, 0]
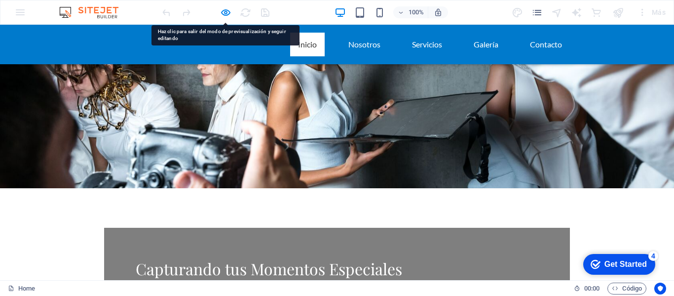
drag, startPoint x: 451, startPoint y: 60, endPoint x: 440, endPoint y: 83, distance: 25.0
click at [440, 83] on div at bounding box center [337, 76] width 674 height 224
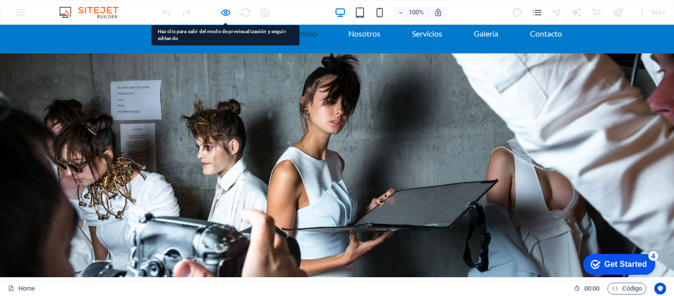
scroll to position [0, 0]
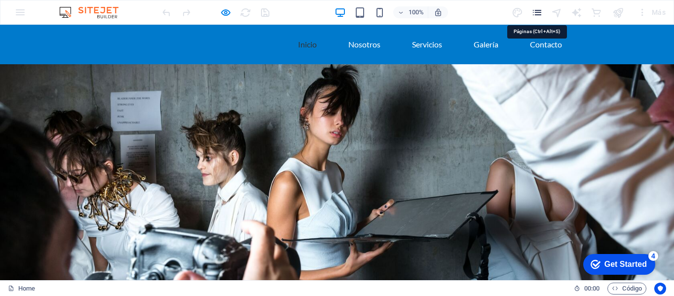
click at [539, 14] on icon "pages" at bounding box center [537, 12] width 11 height 11
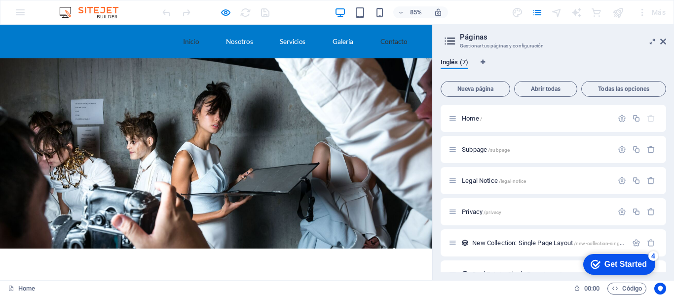
click at [462, 44] on link "Contacto" at bounding box center [464, 45] width 48 height 24
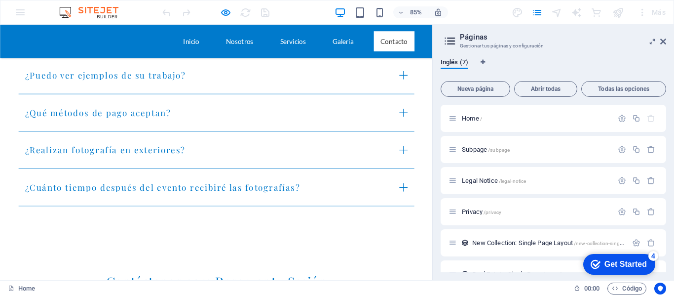
scroll to position [1564, 0]
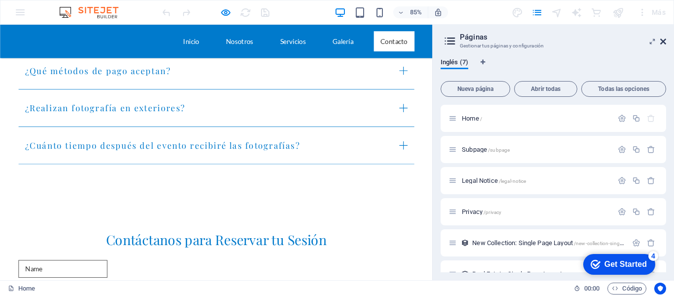
click at [661, 44] on icon at bounding box center [663, 42] width 6 height 8
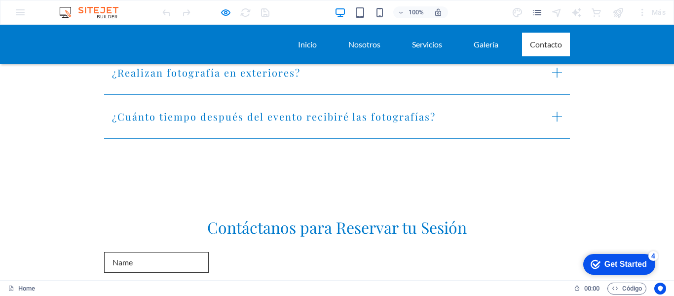
scroll to position [1640, 0]
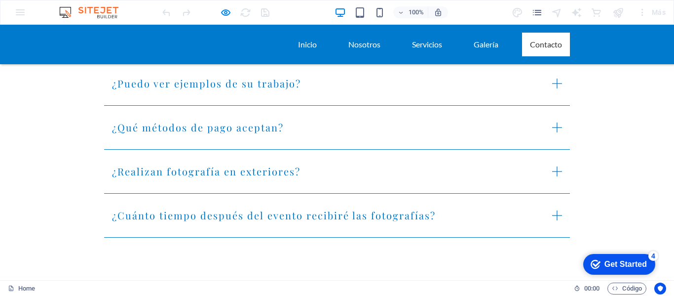
click at [109, 10] on img at bounding box center [94, 12] width 74 height 12
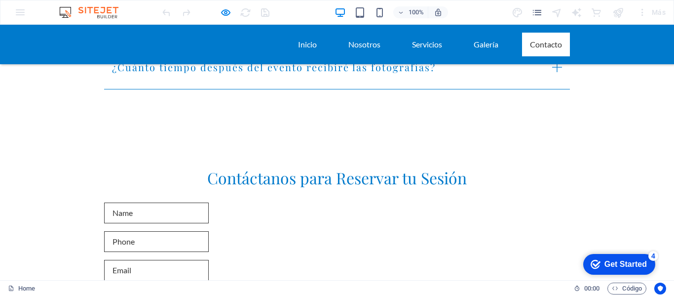
scroll to position [1739, 0]
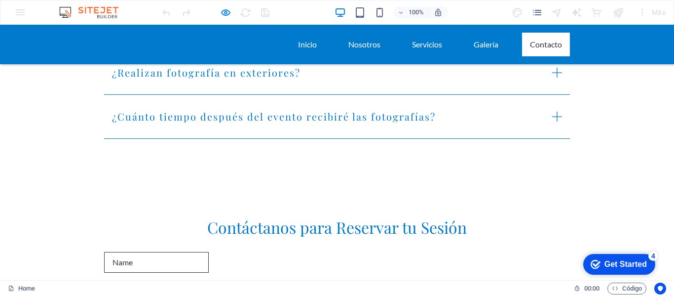
click at [628, 268] on div "Get Started" at bounding box center [626, 264] width 42 height 9
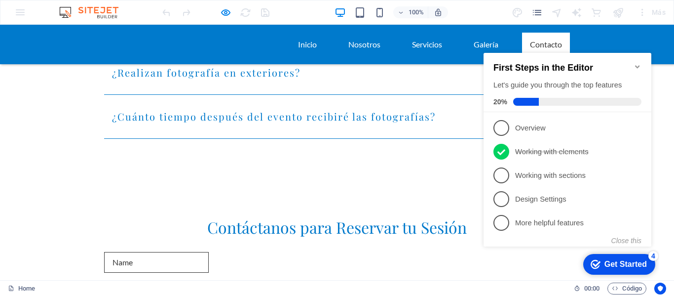
click at [628, 268] on div "Get Started" at bounding box center [626, 264] width 42 height 9
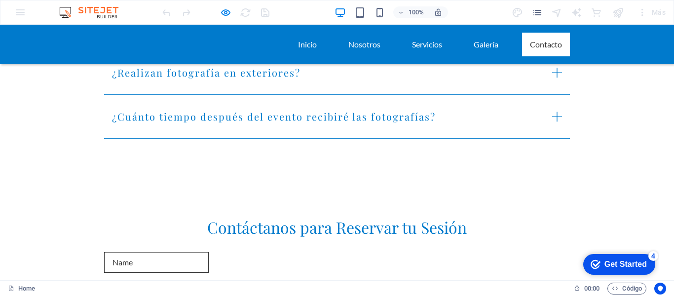
drag, startPoint x: 637, startPoint y: 258, endPoint x: 626, endPoint y: 220, distance: 39.0
click html "checkmark Get Started 4 First Steps in the Editor Let's guide you through the t…"
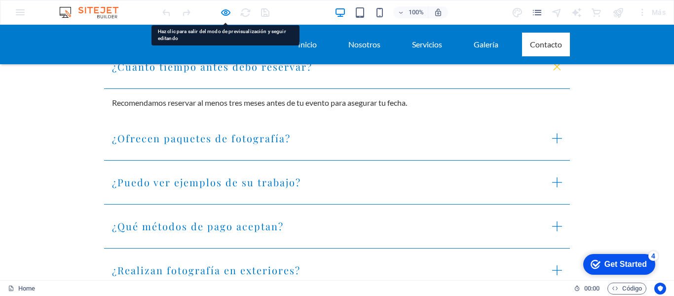
scroll to position [1443, 0]
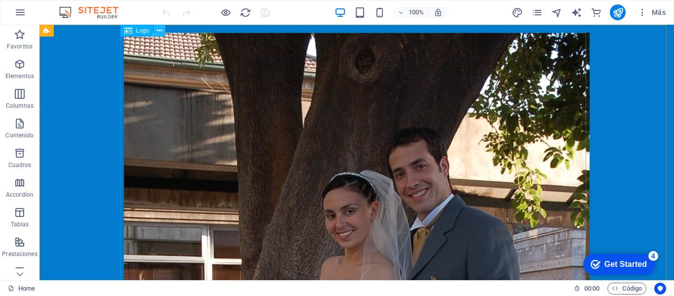
click at [158, 31] on icon at bounding box center [159, 31] width 5 height 10
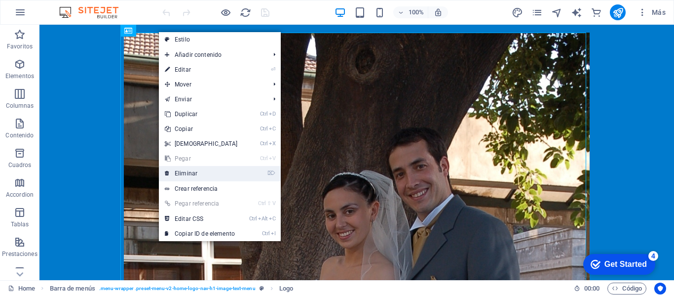
click at [184, 170] on link "⌦ Eliminar" at bounding box center [201, 173] width 85 height 15
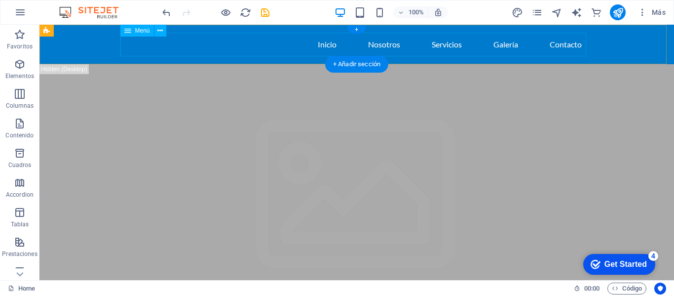
click at [558, 45] on nav "Inicio Nosotros Servicios Galería Contacto" at bounding box center [357, 45] width 466 height 24
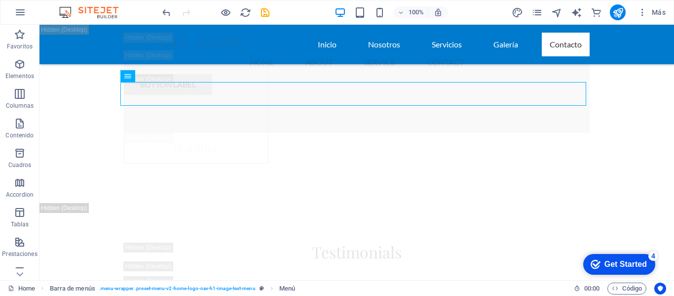
scroll to position [13193, 0]
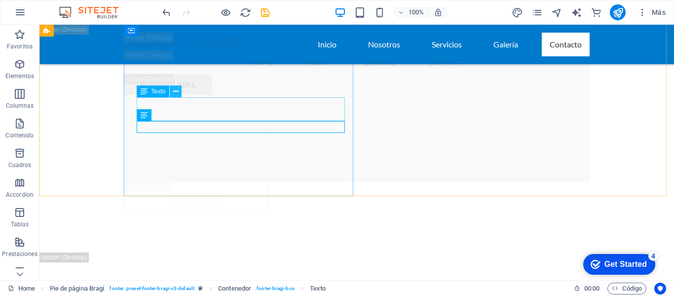
click at [176, 92] on icon at bounding box center [175, 91] width 5 height 10
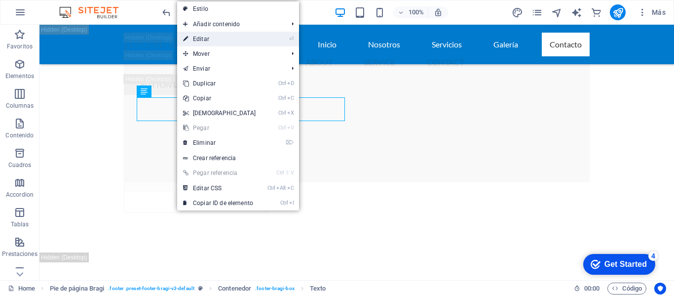
click at [197, 40] on link "⏎ Editar" at bounding box center [219, 39] width 85 height 15
click at [197, 40] on div "Arrastra aquí para reemplazar el contenido existente. Si quieres crear un eleme…" at bounding box center [356, 152] width 635 height 255
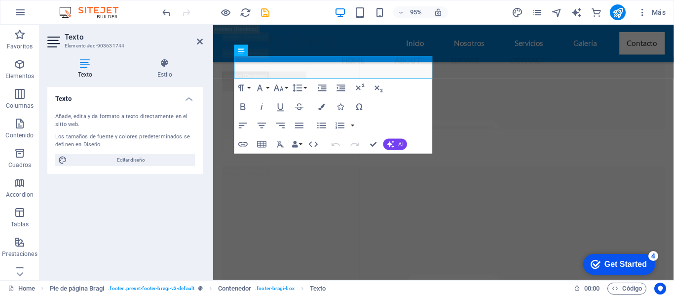
scroll to position [13243, 0]
click at [333, 107] on button "Icons" at bounding box center [341, 106] width 18 height 19
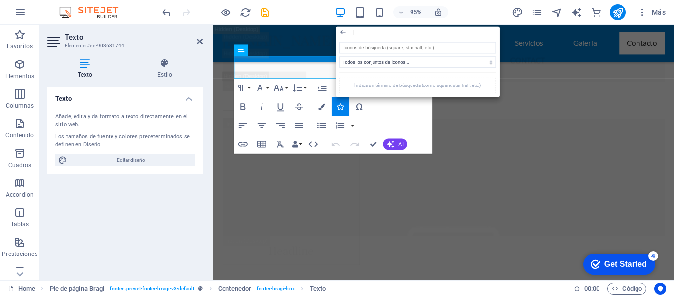
click at [385, 129] on div "Paragraph Format Normal Heading 1 Heading 2 Heading 3 Heading 4 Heading 5 Headi…" at bounding box center [333, 115] width 198 height 75
click at [390, 141] on icon "button" at bounding box center [390, 143] width 7 height 7
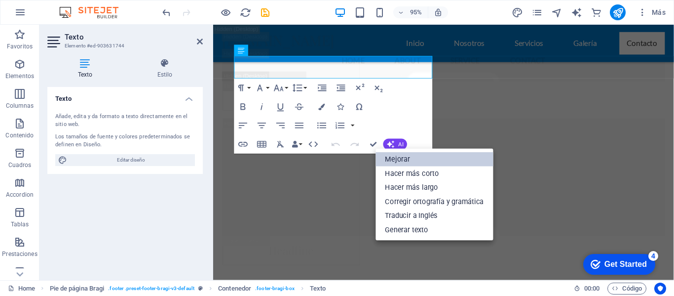
drag, startPoint x: 394, startPoint y: 153, endPoint x: 399, endPoint y: 162, distance: 10.2
click at [399, 162] on link "Mejorar" at bounding box center [434, 159] width 117 height 14
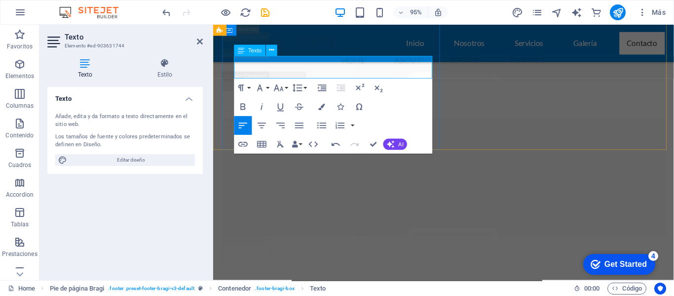
click at [251, 51] on span "Texto" at bounding box center [254, 49] width 13 height 5
click at [271, 50] on icon at bounding box center [271, 50] width 5 height 10
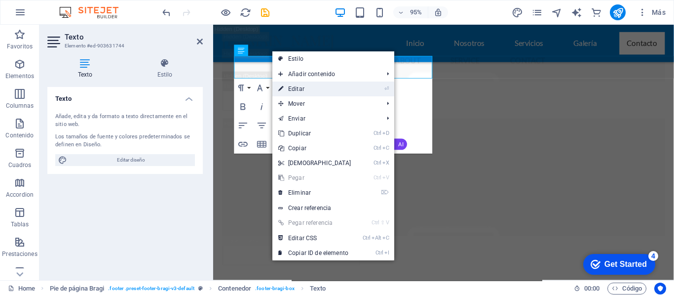
drag, startPoint x: 271, startPoint y: 50, endPoint x: 293, endPoint y: 92, distance: 46.6
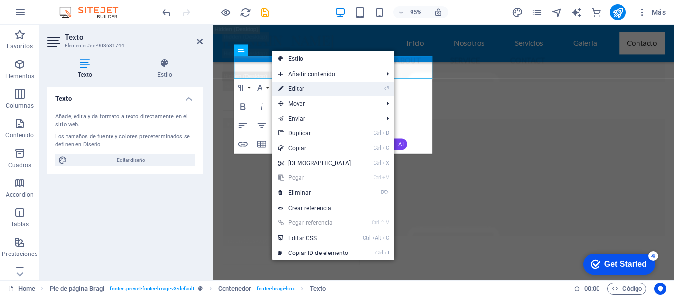
click at [293, 92] on body "[DOMAIN_NAME] Home Favoritos Elementos Columnas Contenido [PERSON_NAME] Accordi…" at bounding box center [337, 148] width 674 height 296
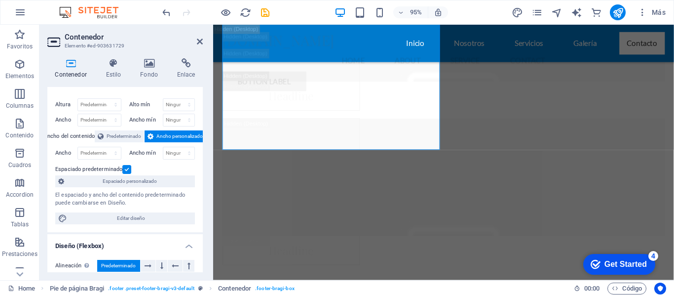
scroll to position [0, 0]
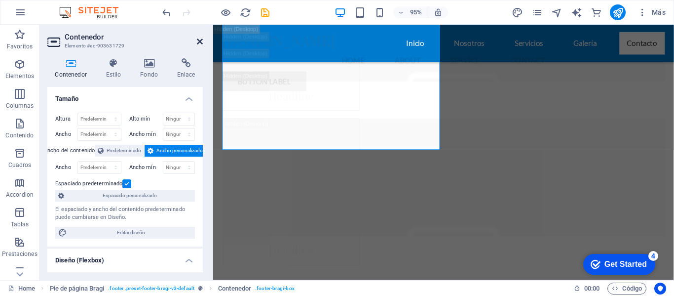
click at [199, 41] on icon at bounding box center [200, 42] width 6 height 8
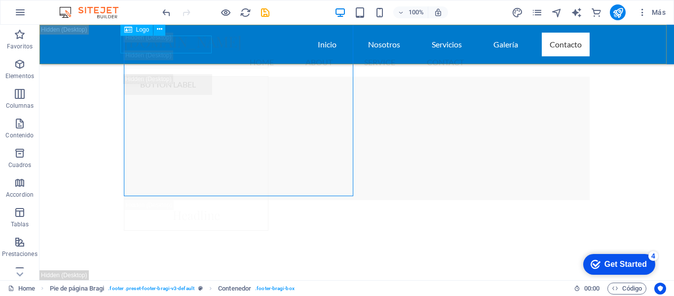
click at [199, 41] on div "[DOMAIN_NAME]" at bounding box center [357, 42] width 466 height 18
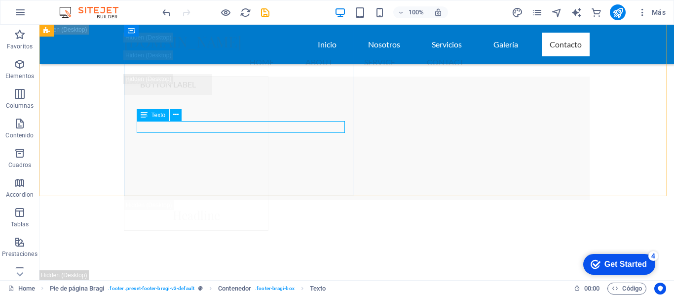
click at [163, 113] on span "Texto" at bounding box center [159, 115] width 14 height 6
drag, startPoint x: 194, startPoint y: 126, endPoint x: 153, endPoint y: 123, distance: 41.6
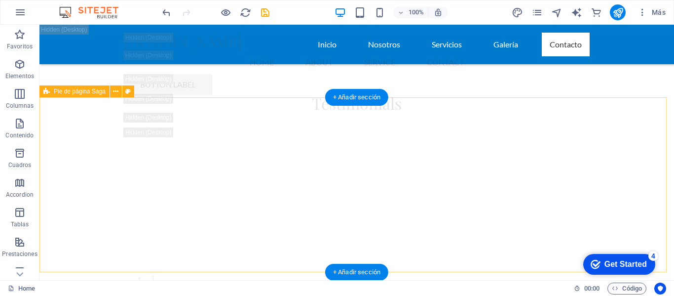
scroll to position [13292, 0]
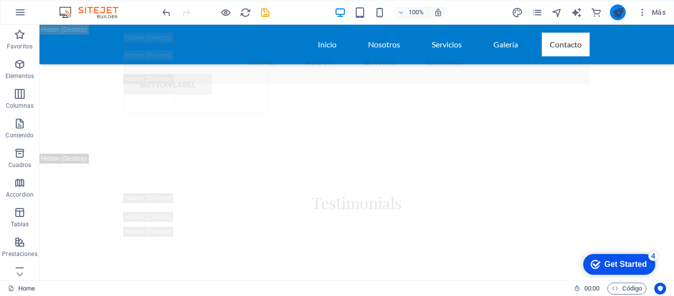
click at [611, 13] on button "publish" at bounding box center [618, 12] width 16 height 16
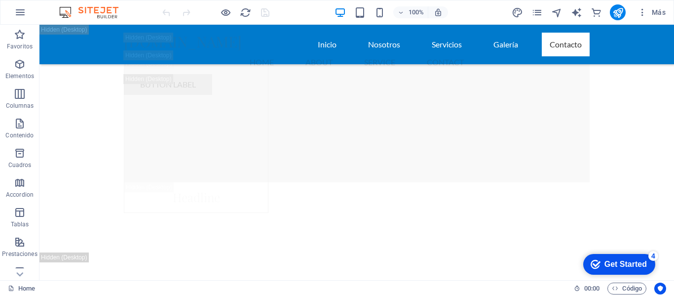
scroll to position [13095, 0]
click at [377, 84] on div "+ Añadir sección" at bounding box center [356, 87] width 63 height 17
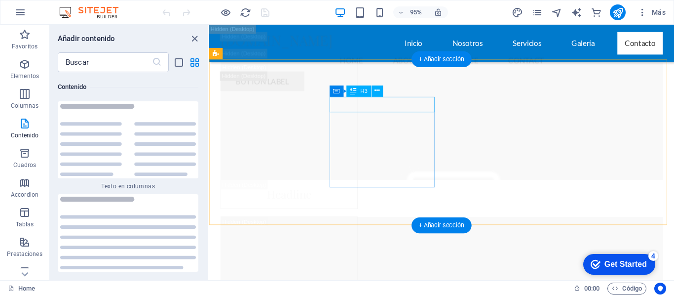
scroll to position [13277, 0]
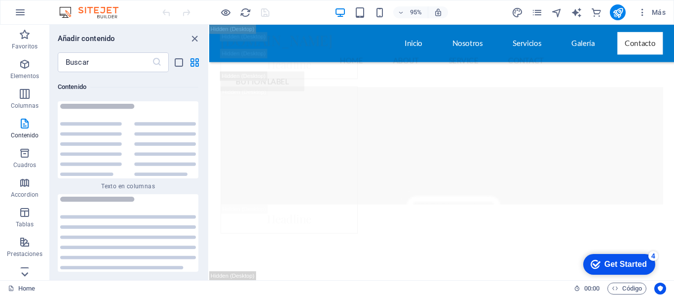
click at [23, 38] on icon at bounding box center [25, 31] width 14 height 14
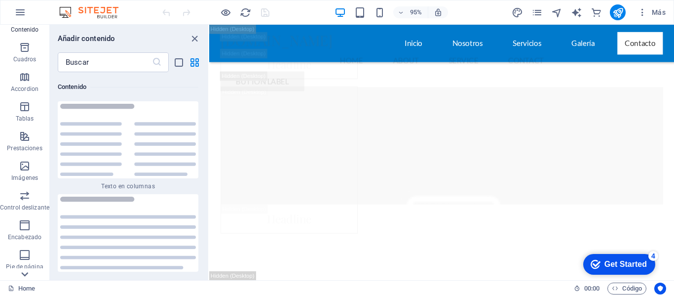
scroll to position [219, 0]
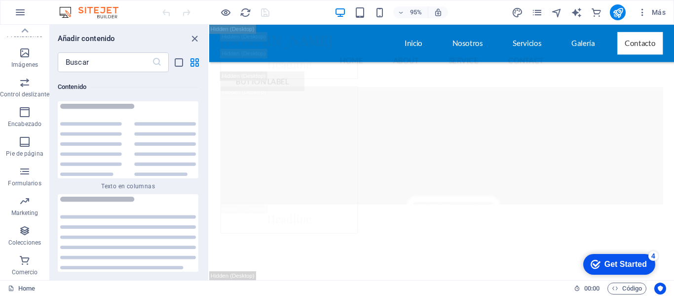
click at [23, 276] on span "Comercio" at bounding box center [24, 266] width 49 height 24
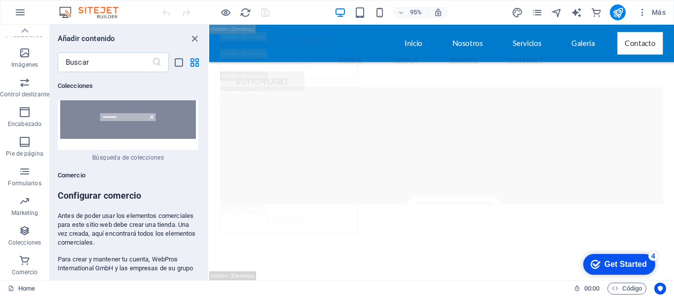
scroll to position [19247, 0]
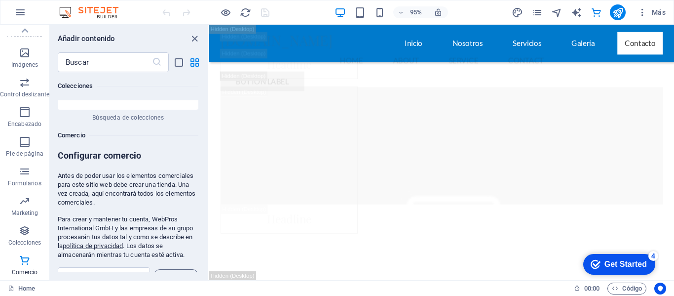
click at [23, 276] on span "Comercio" at bounding box center [24, 266] width 49 height 24
drag, startPoint x: 80, startPoint y: 227, endPoint x: 60, endPoint y: 232, distance: 21.4
click at [64, 267] on input "email" at bounding box center [104, 275] width 92 height 16
type input "robylh@gmail.com"
click at [166, 269] on span "Crear tienda" at bounding box center [176, 275] width 36 height 12
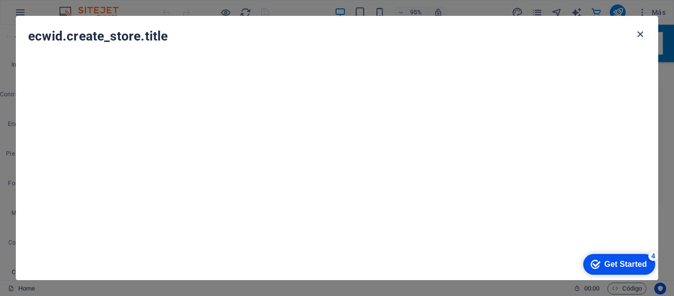
click at [643, 32] on icon "button" at bounding box center [640, 34] width 11 height 11
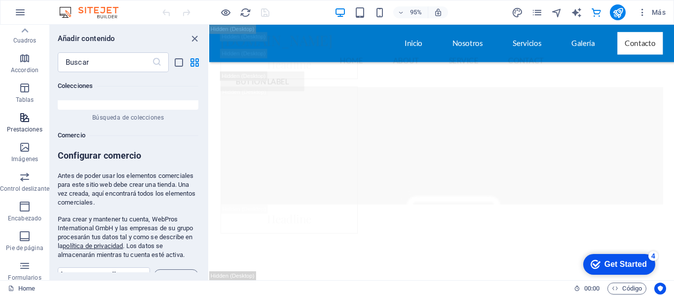
scroll to position [120, 0]
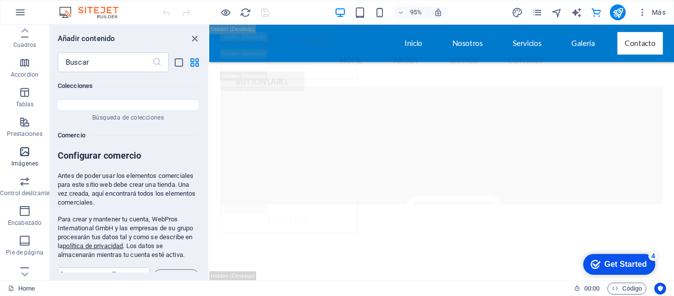
click at [26, 146] on icon "button" at bounding box center [25, 152] width 12 height 12
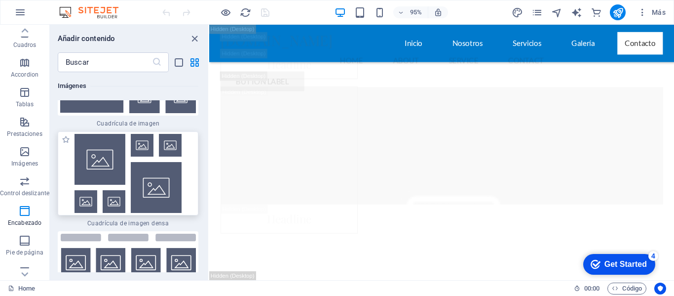
scroll to position [10298, 0]
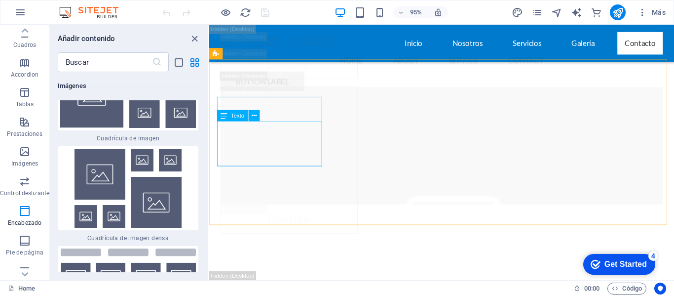
click at [225, 118] on icon at bounding box center [224, 115] width 6 height 11
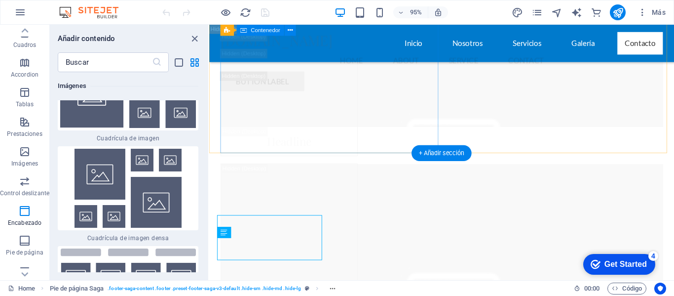
scroll to position [12980, 0]
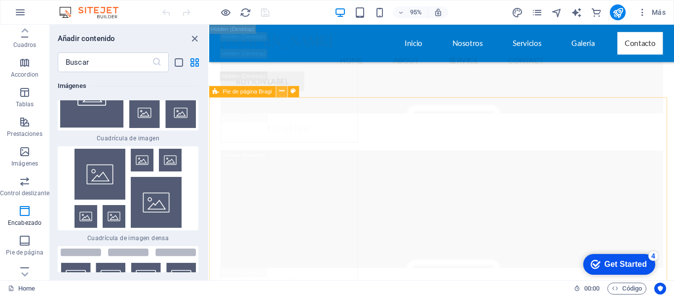
click at [281, 95] on icon at bounding box center [281, 92] width 5 height 10
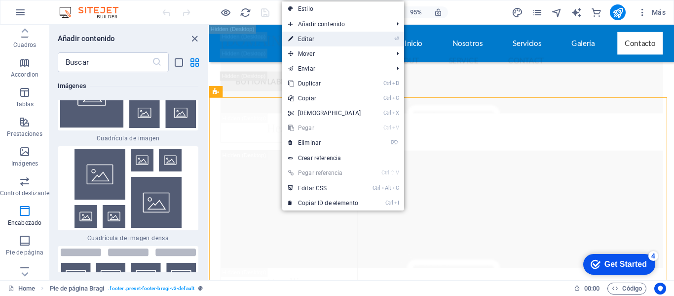
click at [305, 41] on link "⏎ Editar" at bounding box center [324, 39] width 85 height 15
select select "footer"
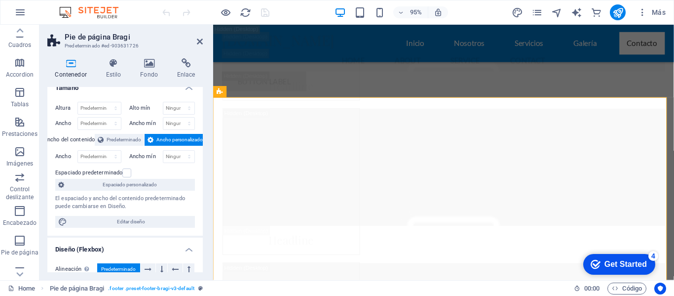
scroll to position [0, 0]
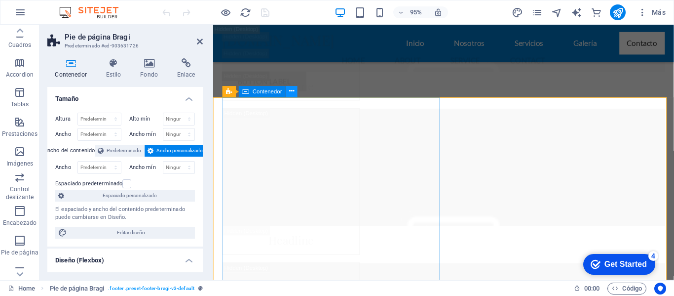
click at [292, 94] on icon at bounding box center [292, 92] width 5 height 10
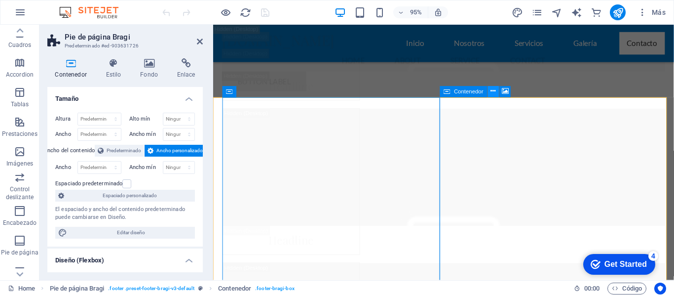
click at [493, 93] on icon at bounding box center [493, 92] width 5 height 10
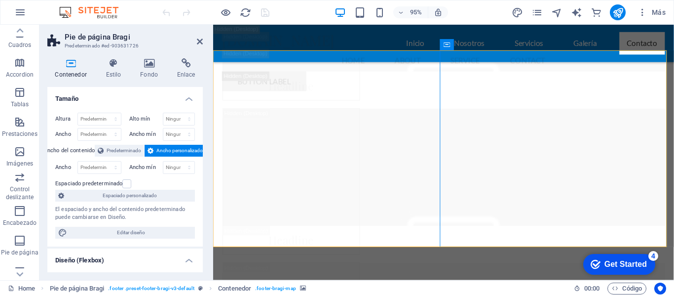
scroll to position [13190, 0]
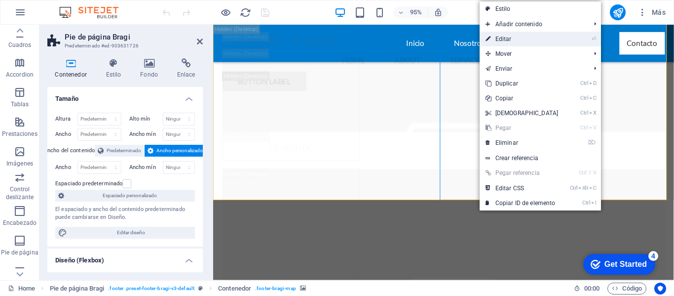
click at [501, 36] on link "⏎ Editar" at bounding box center [522, 39] width 85 height 15
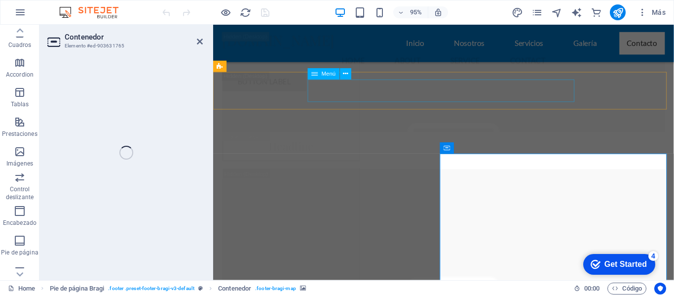
select select "px"
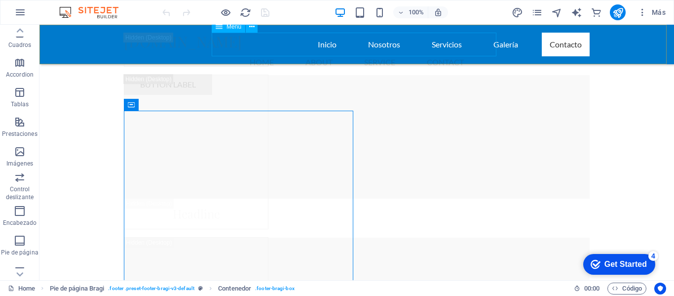
scroll to position [13122, 0]
click at [412, 50] on nav "Home About Service Contact" at bounding box center [357, 62] width 466 height 24
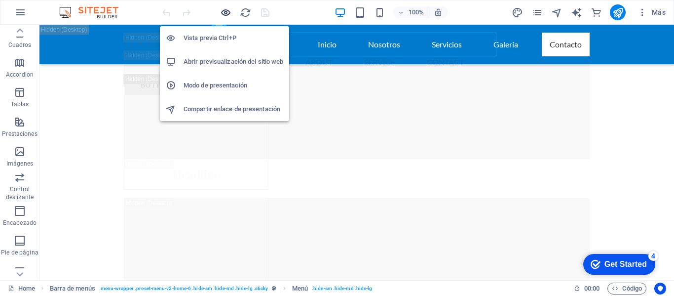
click at [228, 12] on icon "button" at bounding box center [225, 12] width 11 height 11
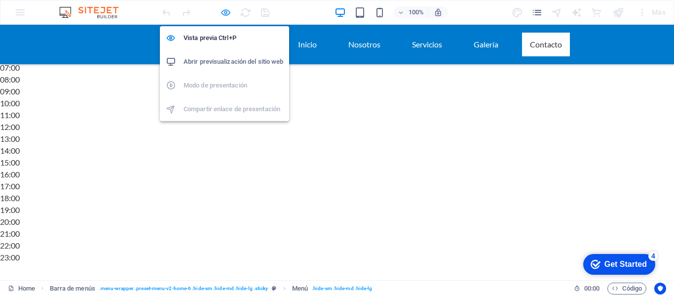
scroll to position [1751, 0]
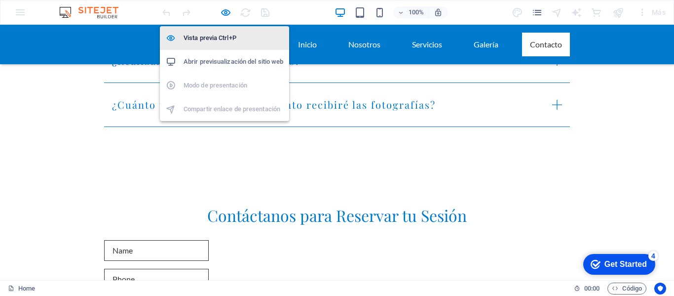
click at [244, 37] on h6 "Vista previa Ctrl+P" at bounding box center [234, 38] width 100 height 12
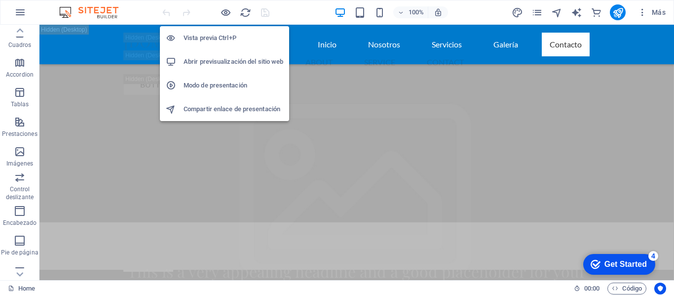
scroll to position [13122, 0]
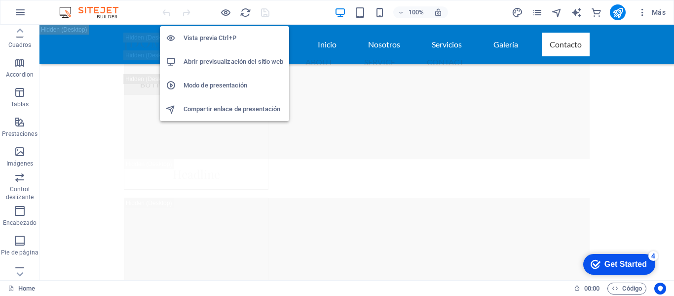
click at [235, 35] on h6 "Vista previa Ctrl+P" at bounding box center [234, 38] width 100 height 12
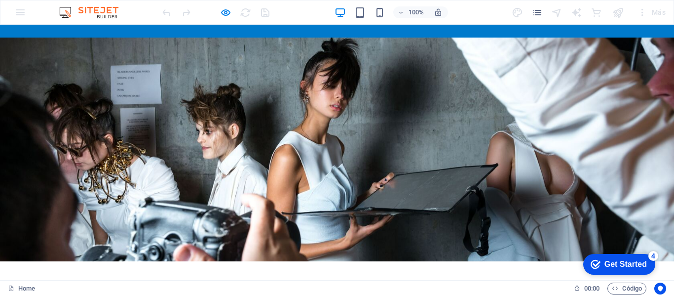
scroll to position [0, 0]
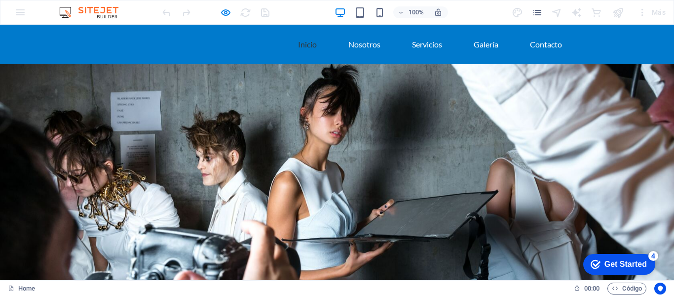
click at [100, 8] on img at bounding box center [94, 12] width 74 height 12
click at [536, 12] on icon "pages" at bounding box center [537, 12] width 11 height 11
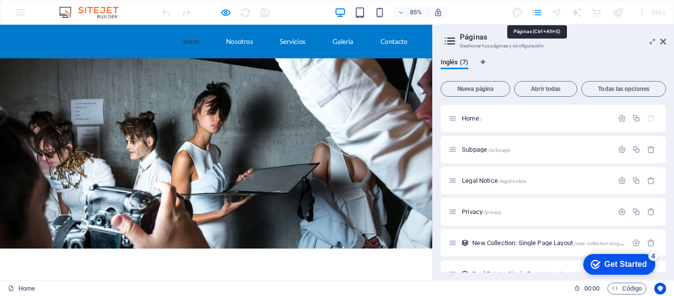
click at [536, 12] on icon "pages" at bounding box center [537, 12] width 11 height 11
click at [20, 12] on div "85% Más" at bounding box center [336, 12] width 673 height 24
click at [539, 13] on icon "pages" at bounding box center [537, 12] width 11 height 11
click at [466, 116] on span "Home /" at bounding box center [472, 117] width 20 height 7
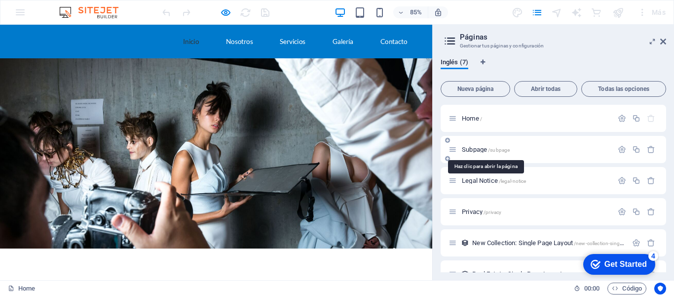
click at [465, 150] on span "Subpage /subpage" at bounding box center [486, 149] width 48 height 7
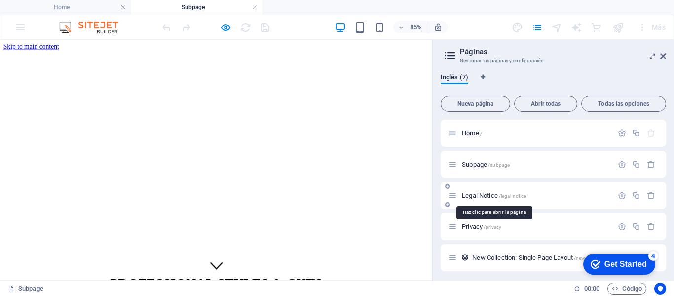
click at [473, 194] on span "Legal Notice /legal-notice" at bounding box center [494, 194] width 64 height 7
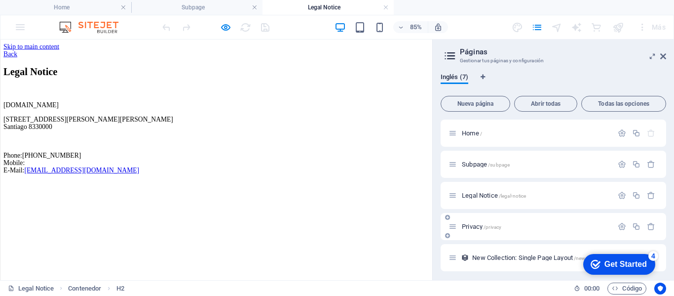
click at [465, 223] on div "Privacy /privacy" at bounding box center [531, 226] width 164 height 11
click at [464, 226] on span "Privacy /privacy" at bounding box center [481, 226] width 39 height 7
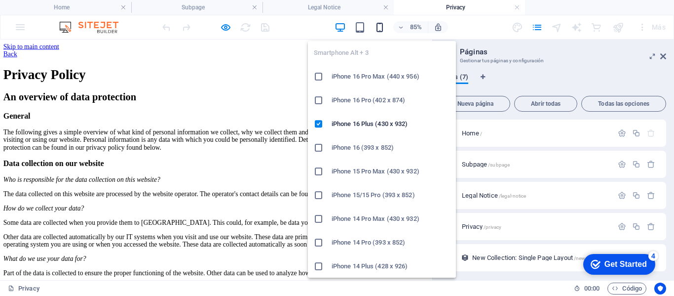
click at [379, 25] on icon "button" at bounding box center [379, 27] width 11 height 11
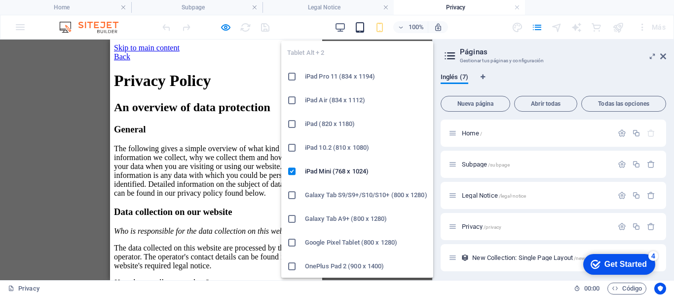
click at [362, 28] on icon "button" at bounding box center [359, 27] width 11 height 11
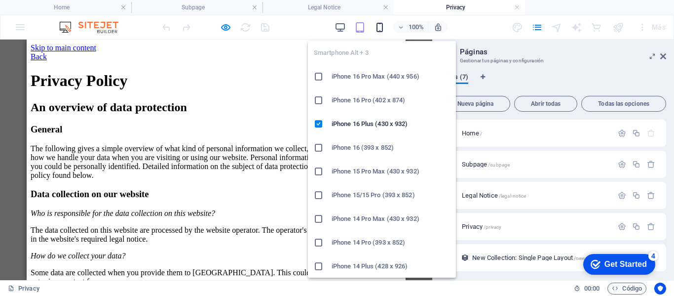
click at [379, 28] on icon "button" at bounding box center [379, 27] width 11 height 11
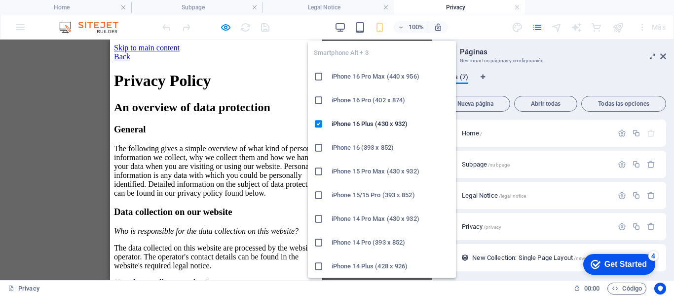
click at [380, 28] on icon "button" at bounding box center [379, 27] width 11 height 11
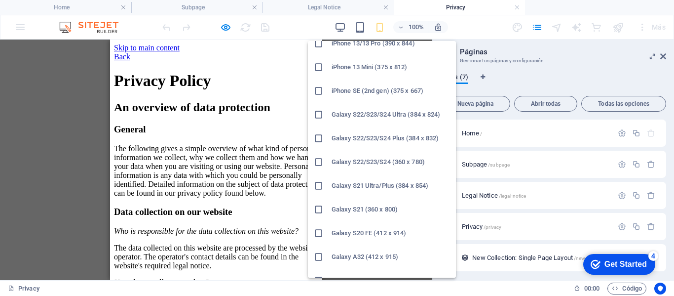
scroll to position [296, 0]
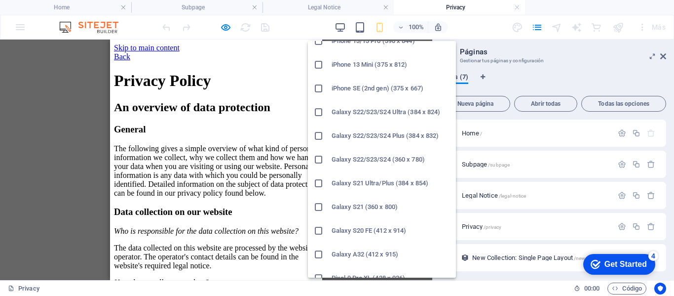
click at [364, 183] on h6 "Galaxy S21 Ultra/Plus (384 x 854)" at bounding box center [391, 183] width 118 height 12
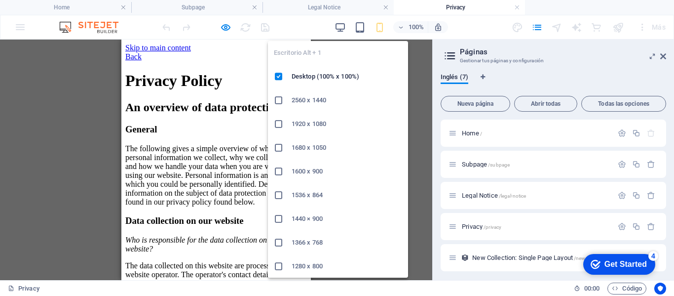
drag, startPoint x: 341, startPoint y: 28, endPoint x: 267, endPoint y: 28, distance: 74.5
click at [278, 34] on body "arrobachile.cl Home Subpage Legal Notice Privacy Favoritos Elementos Columnas C…" at bounding box center [337, 148] width 674 height 296
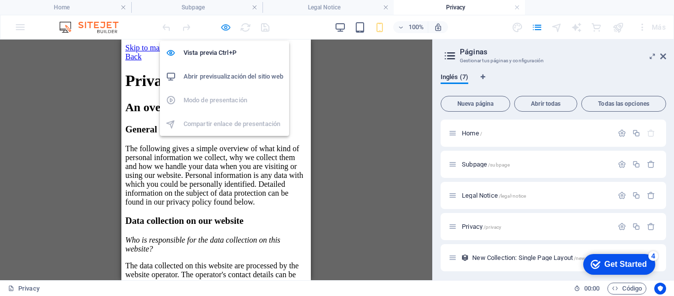
click at [224, 27] on icon "button" at bounding box center [225, 27] width 11 height 11
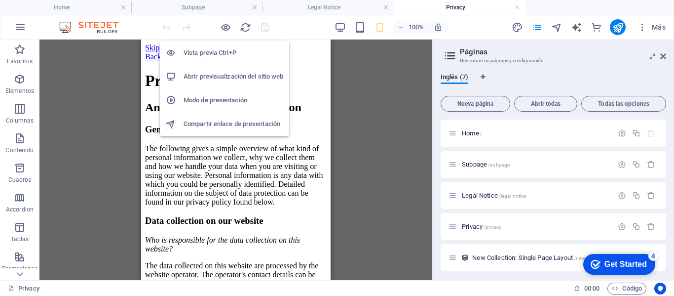
click at [221, 49] on h6 "Vista previa Ctrl+P" at bounding box center [234, 53] width 100 height 12
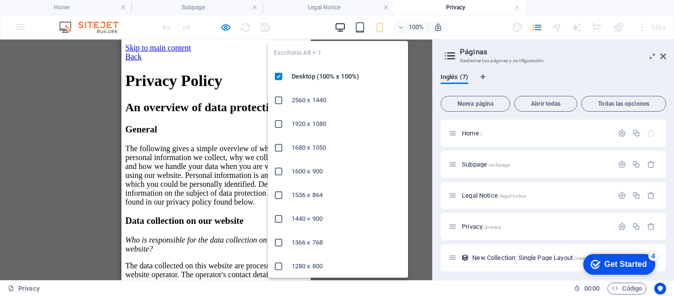
click at [342, 29] on icon "button" at bounding box center [340, 27] width 11 height 11
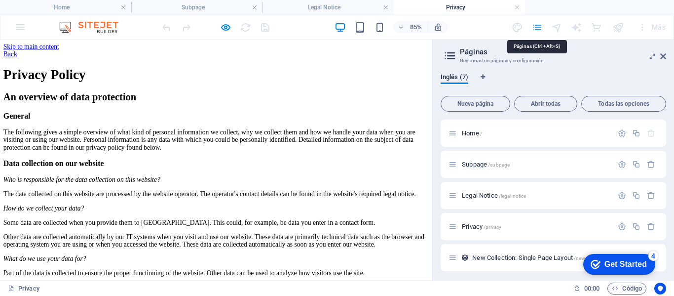
click at [534, 28] on icon "pages" at bounding box center [537, 27] width 11 height 11
click at [663, 57] on icon at bounding box center [663, 56] width 6 height 8
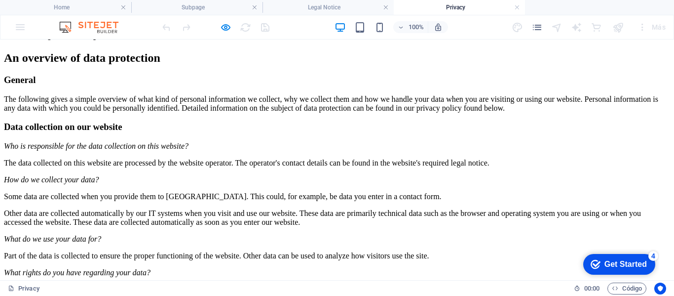
scroll to position [0, 0]
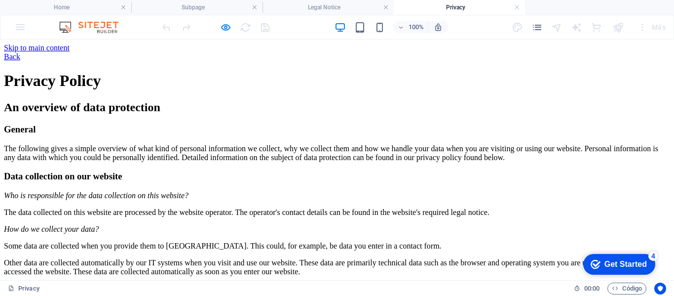
click at [20, 52] on link "Back" at bounding box center [12, 56] width 16 height 8
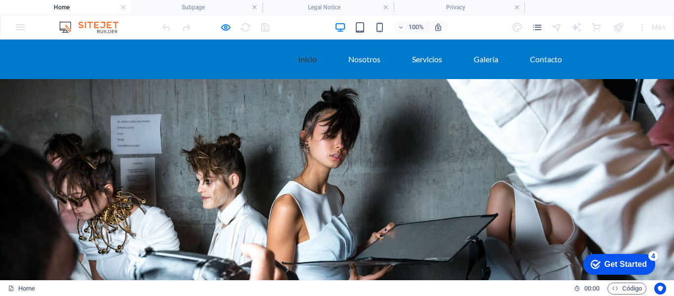
click at [611, 267] on div "Get Started" at bounding box center [626, 264] width 42 height 9
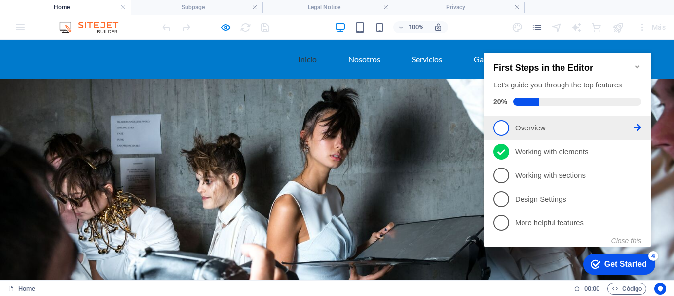
click at [506, 128] on span "1" at bounding box center [502, 128] width 16 height 16
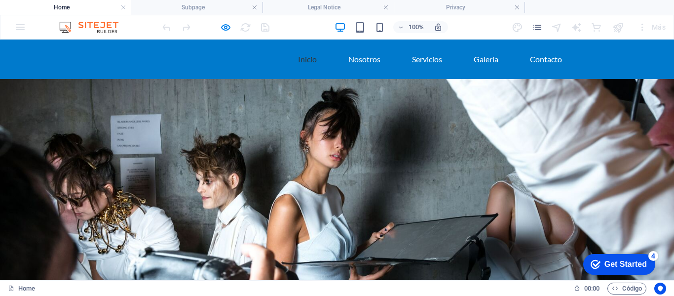
click at [603, 270] on div "checkmark Get Started 4" at bounding box center [619, 264] width 72 height 21
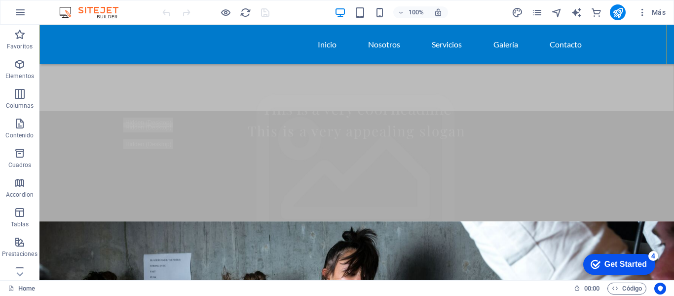
scroll to position [99, 0]
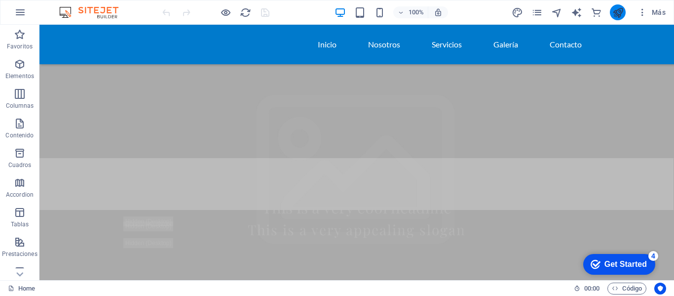
click at [619, 6] on button "publish" at bounding box center [618, 12] width 16 height 16
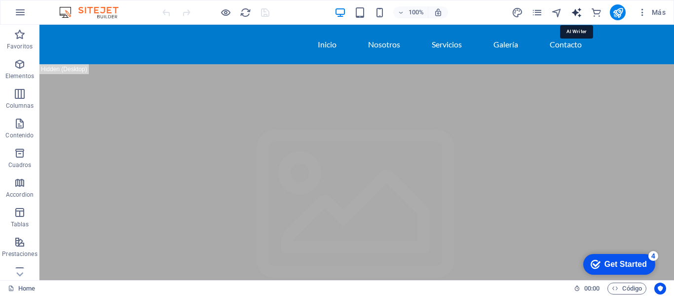
click at [578, 13] on icon "text_generator" at bounding box center [576, 12] width 11 height 11
select select "English"
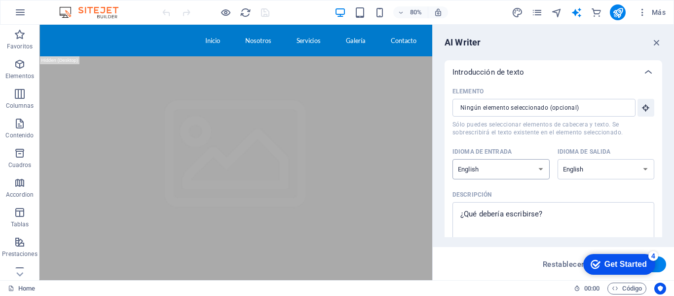
click at [537, 172] on select "Albanian Arabic Armenian Awadhi Azerbaijani Bashkir Basque Belarusian Bengali B…" at bounding box center [501, 169] width 97 height 20
select select "Spanish"
click at [453, 159] on select "Albanian Arabic Armenian Awadhi Azerbaijani Bashkir Basque Belarusian Bengali B…" at bounding box center [501, 169] width 97 height 20
click at [558, 164] on select "Albanian Arabic Armenian Awadhi Azerbaijani Bashkir Basque Belarusian Bengali B…" at bounding box center [606, 169] width 97 height 20
select select "Spanish"
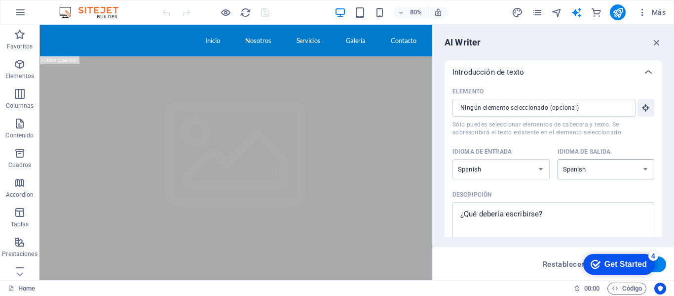
click at [558, 159] on select "Albanian Arabic Armenian Awadhi Azerbaijani Bashkir Basque Belarusian Bengali B…" at bounding box center [606, 169] width 97 height 20
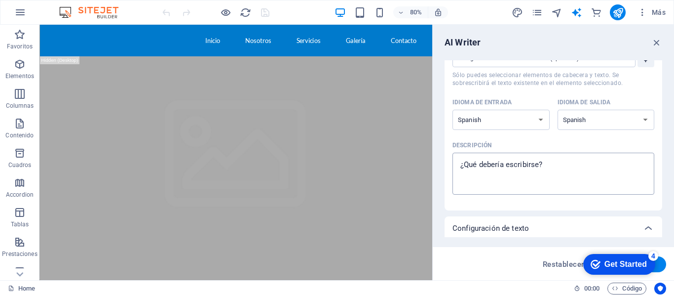
type textarea "x"
paste textarea "Calidad, excelencia y buen servicio son las características de ArrobaChile, una…"
type textarea "Calidad, excelencia y buen servicio son las características de ArrobaChile, una…"
type textarea "x"
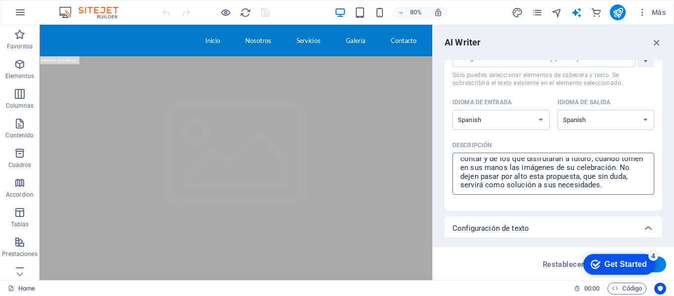
scroll to position [0, 0]
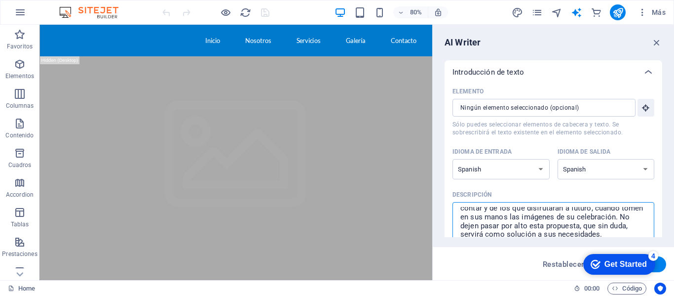
drag, startPoint x: 564, startPoint y: 228, endPoint x: 563, endPoint y: 194, distance: 34.1
click at [563, 194] on label "Descripción Calidad, excelencia y buen servicio son las características de Arro…" at bounding box center [554, 215] width 202 height 57
click at [563, 207] on textarea "Calidad, excelencia y buen servicio son las características de ArrobaChile, una…" at bounding box center [553, 223] width 192 height 32
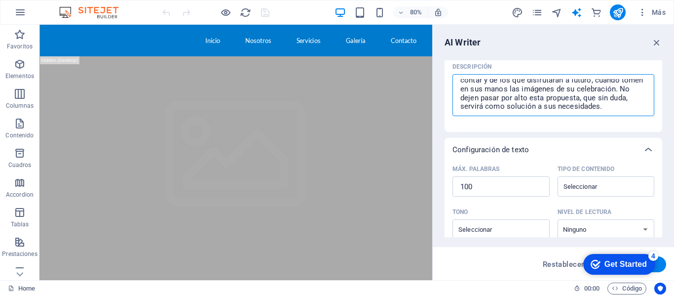
scroll to position [148, 0]
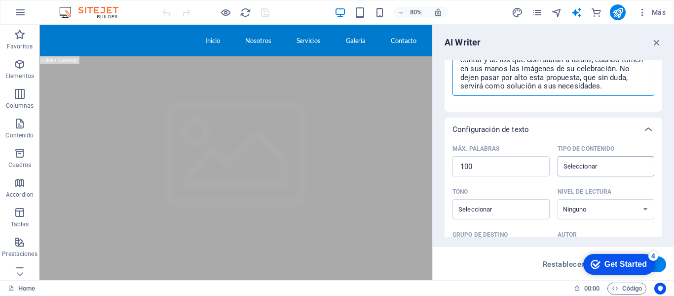
type textarea "Calidad, excelencia y buen servicio son las características de ArrobaChile, una…"
type textarea "x"
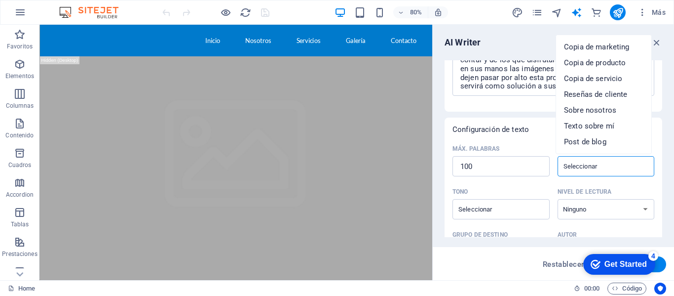
click at [591, 165] on input "Tipo de contenido ​" at bounding box center [598, 166] width 75 height 14
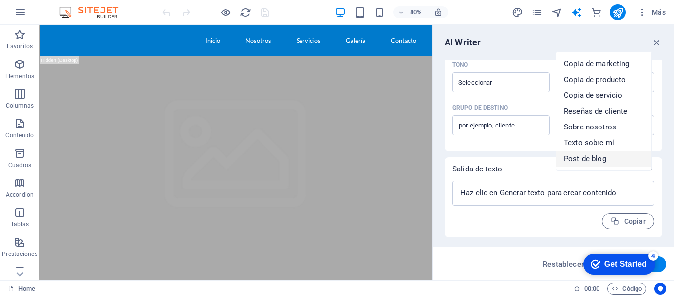
scroll to position [16, 0]
click at [593, 128] on span "Texto sobre mí" at bounding box center [589, 127] width 50 height 10
type input "About myself text"
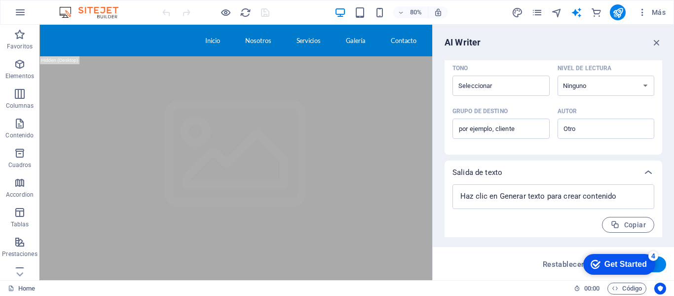
scroll to position [275, 0]
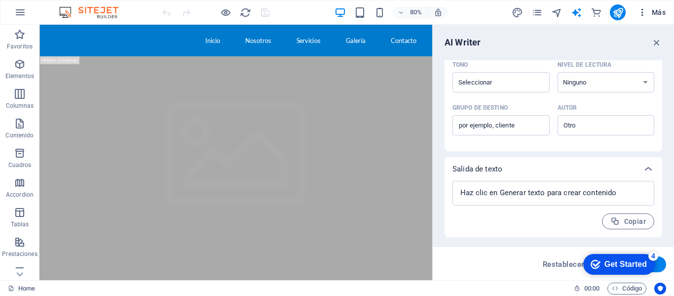
click at [641, 15] on icon "button" at bounding box center [643, 12] width 10 height 10
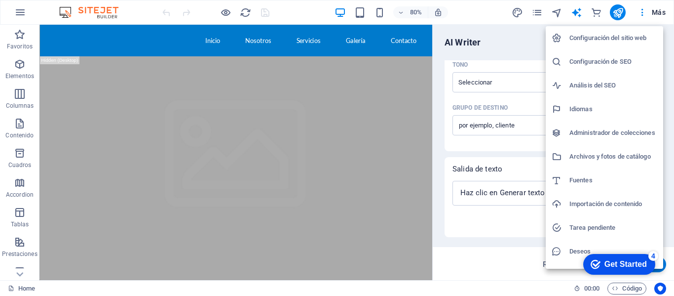
click at [580, 203] on h6 "Importación de contenido" at bounding box center [614, 204] width 88 height 12
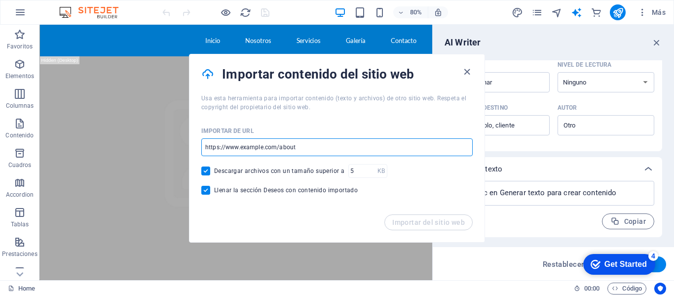
drag, startPoint x: 294, startPoint y: 146, endPoint x: 252, endPoint y: 143, distance: 42.5
click at [252, 143] on input "url" at bounding box center [336, 147] width 271 height 18
drag, startPoint x: 299, startPoint y: 149, endPoint x: 226, endPoint y: 142, distance: 72.9
click at [227, 142] on input "url" at bounding box center [336, 147] width 271 height 18
paste input "[URL][DOMAIN_NAME]"
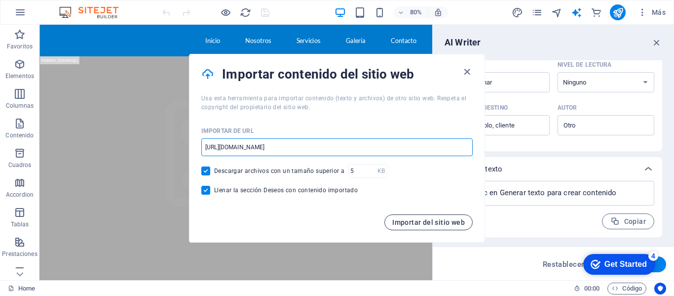
type input "[URL][DOMAIN_NAME]"
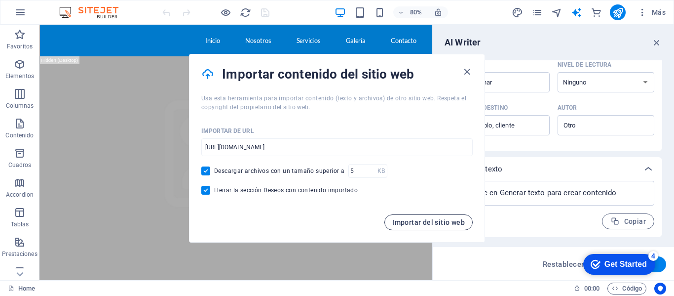
click at [450, 224] on span "Importar del sitio web" at bounding box center [428, 222] width 73 height 8
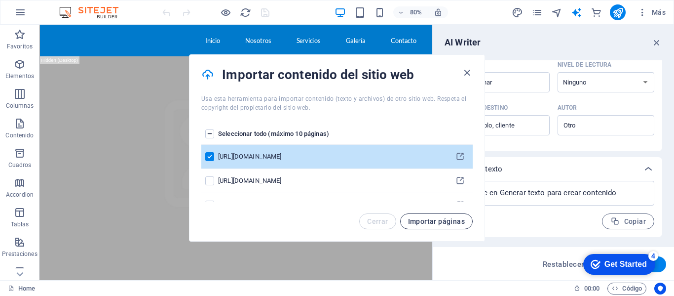
click at [449, 223] on span "Importar páginas" at bounding box center [436, 221] width 57 height 8
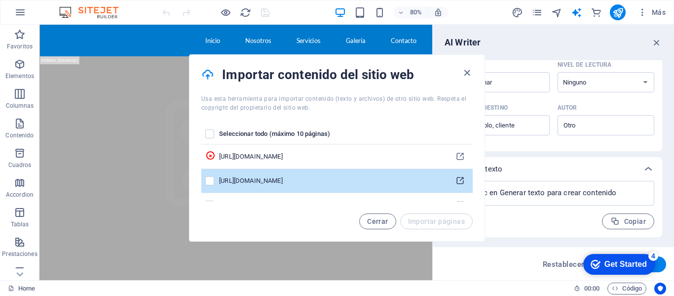
click at [458, 180] on icon "pages list" at bounding box center [460, 180] width 9 height 9
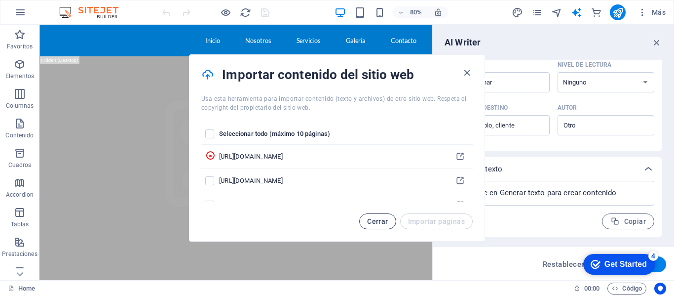
click at [371, 220] on span "Cerrar" at bounding box center [377, 221] width 21 height 8
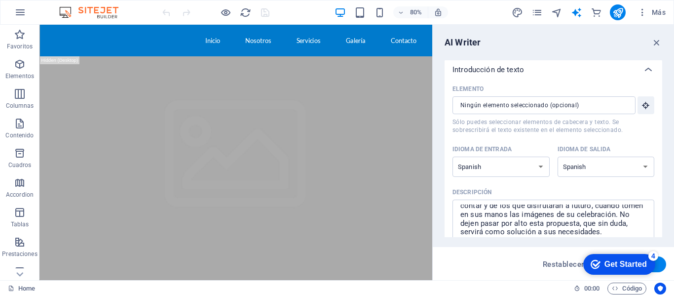
scroll to position [0, 0]
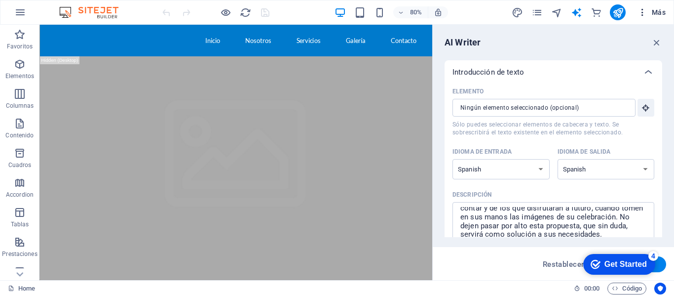
click at [647, 14] on icon "button" at bounding box center [643, 12] width 10 height 10
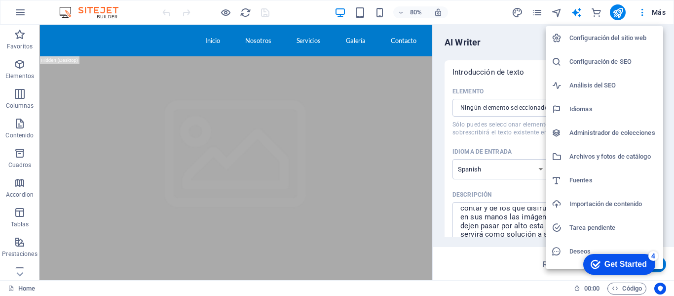
click at [572, 182] on ul "Configuración del sitio web Configuración de SEO Análisis del SEO Idiomas Admin…" at bounding box center [605, 156] width 119 height 261
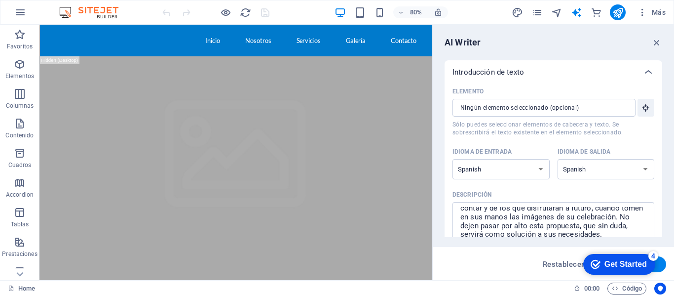
drag, startPoint x: 604, startPoint y: 258, endPoint x: 607, endPoint y: 219, distance: 39.1
click html "checkmark Get Started 4 First Steps in the Editor Let's guide you through the t…"
click at [655, 44] on icon "button" at bounding box center [656, 42] width 11 height 11
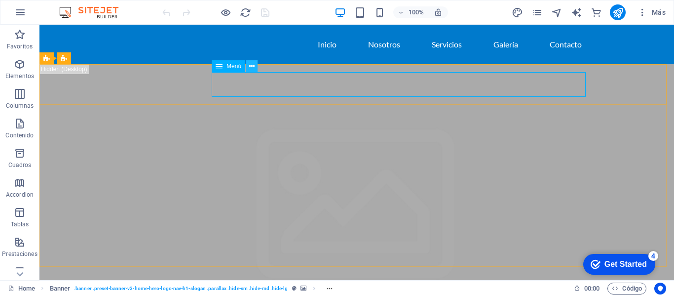
click at [251, 69] on icon at bounding box center [251, 66] width 5 height 10
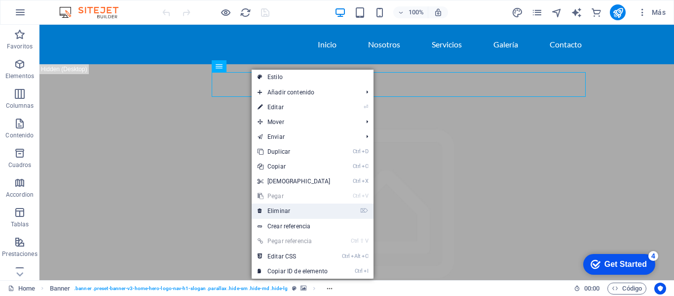
click at [267, 212] on link "⌦ Eliminar" at bounding box center [294, 210] width 85 height 15
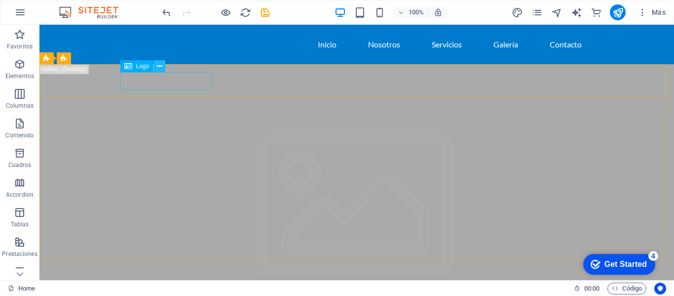
click at [159, 66] on icon at bounding box center [159, 66] width 5 height 10
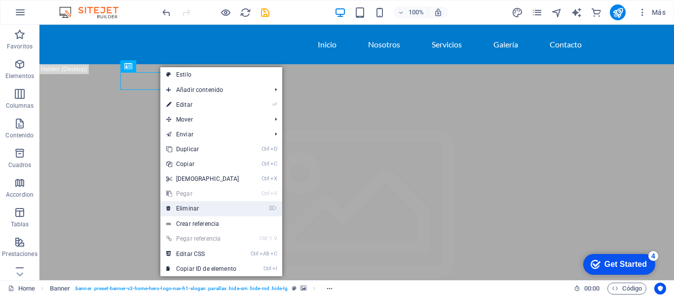
click at [174, 203] on link "⌦ Eliminar" at bounding box center [202, 208] width 85 height 15
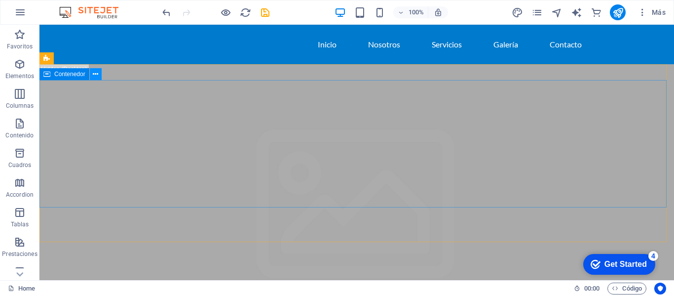
click at [95, 72] on icon at bounding box center [95, 74] width 5 height 10
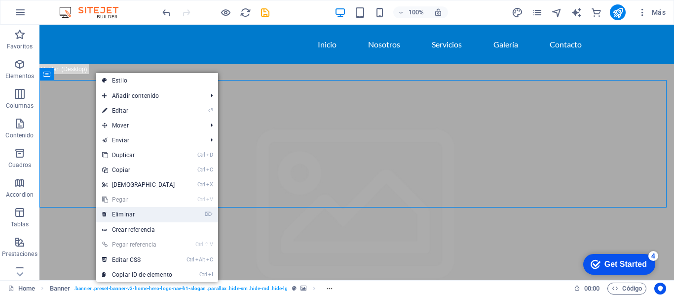
click at [115, 213] on link "⌦ Eliminar" at bounding box center [138, 214] width 85 height 15
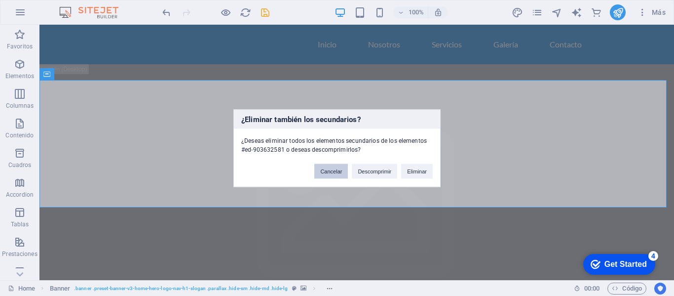
click at [328, 170] on button "Cancelar" at bounding box center [331, 170] width 34 height 15
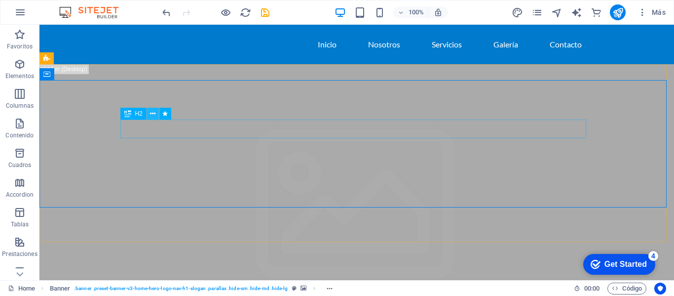
click at [152, 113] on icon at bounding box center [152, 114] width 5 height 10
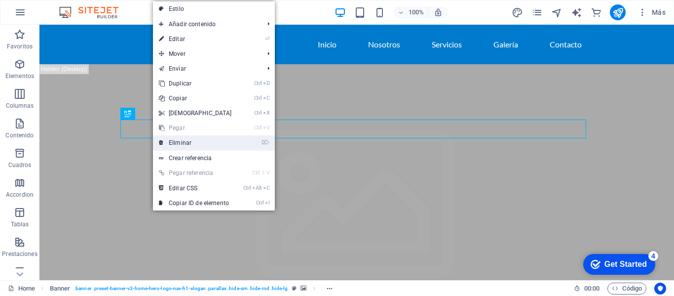
click at [168, 140] on link "⌦ Eliminar" at bounding box center [195, 142] width 85 height 15
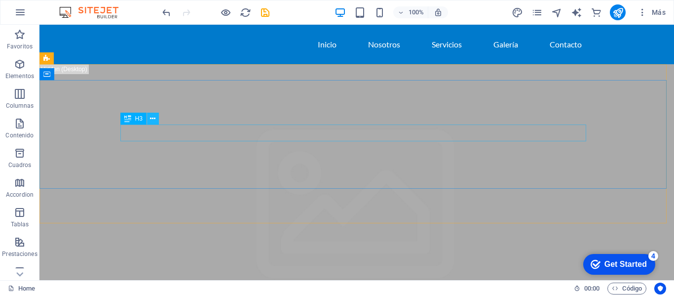
click at [152, 119] on icon at bounding box center [152, 119] width 5 height 10
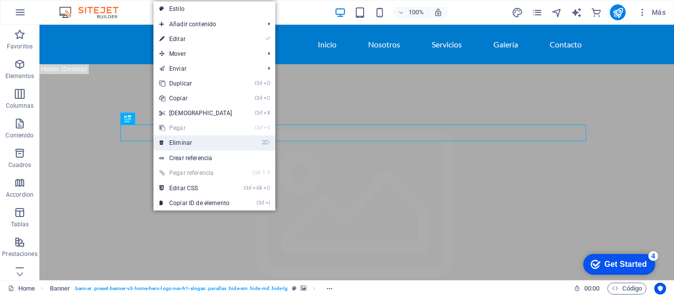
click at [170, 141] on link "⌦ Eliminar" at bounding box center [195, 142] width 85 height 15
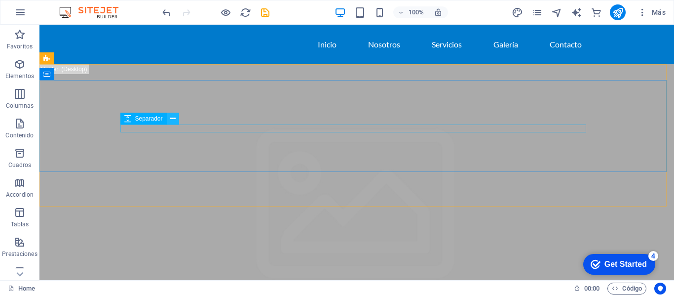
click at [171, 120] on icon at bounding box center [172, 119] width 5 height 10
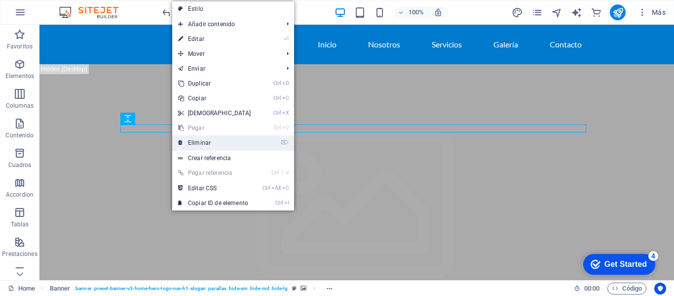
click at [181, 139] on icon at bounding box center [180, 142] width 5 height 15
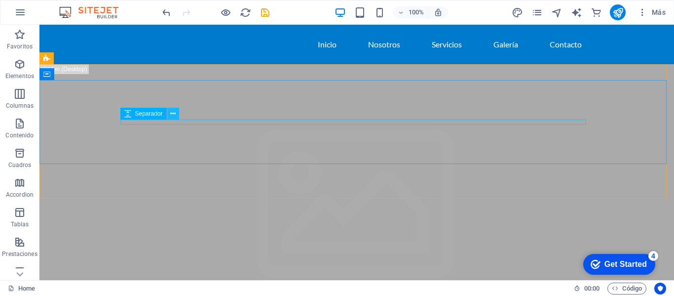
click at [170, 115] on icon at bounding box center [172, 114] width 5 height 10
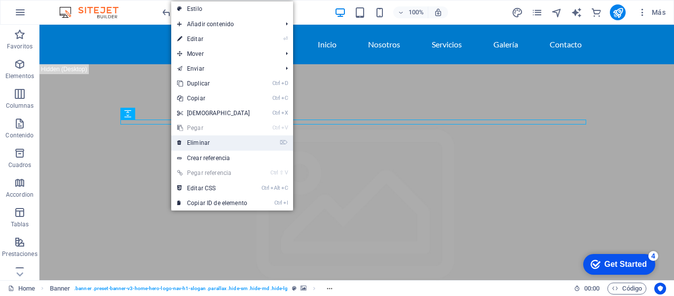
click at [183, 140] on link "⌦ Eliminar" at bounding box center [213, 142] width 85 height 15
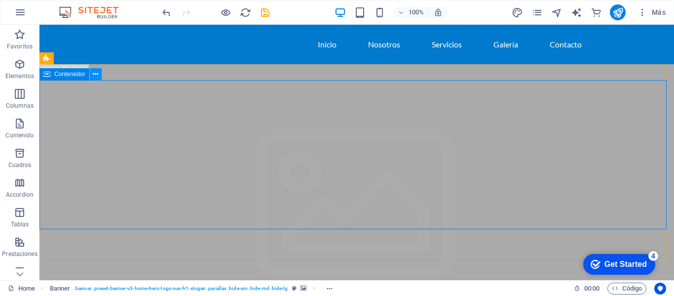
click at [97, 76] on icon at bounding box center [95, 74] width 5 height 10
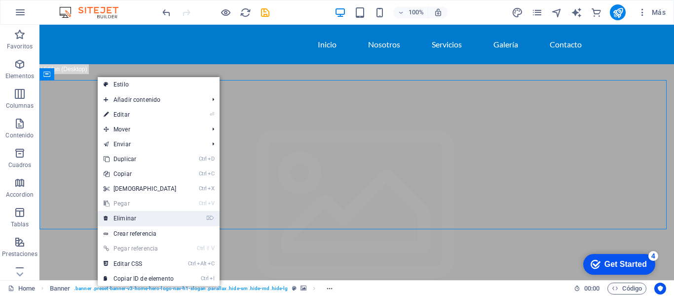
click at [114, 213] on link "⌦ Eliminar" at bounding box center [140, 218] width 85 height 15
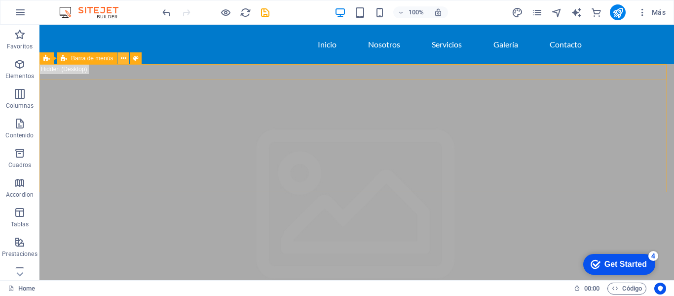
click at [122, 58] on icon at bounding box center [123, 58] width 5 height 10
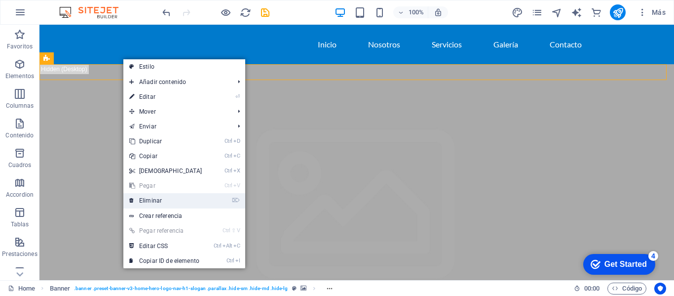
click at [143, 202] on link "⌦ Eliminar" at bounding box center [165, 200] width 85 height 15
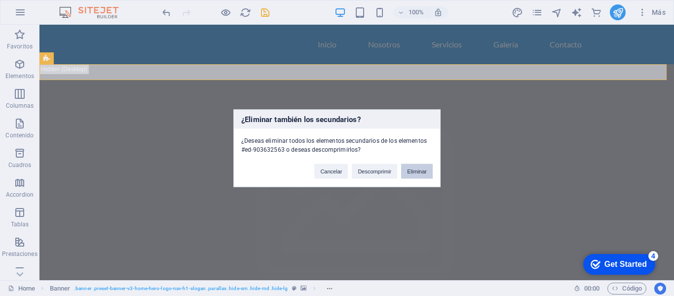
click at [412, 173] on button "Eliminar" at bounding box center [417, 170] width 32 height 15
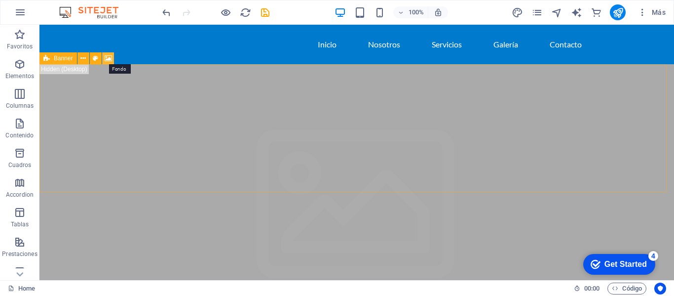
click at [106, 58] on icon at bounding box center [108, 58] width 7 height 10
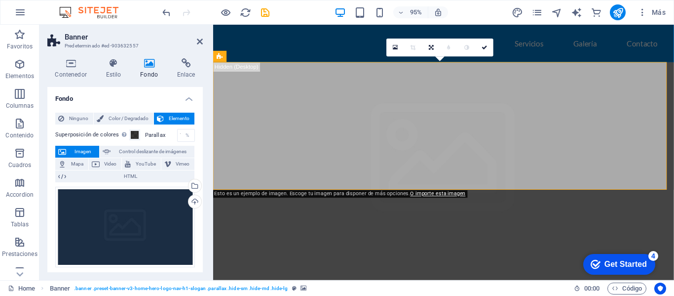
click at [141, 69] on h4 "Fondo" at bounding box center [151, 68] width 37 height 21
click at [148, 66] on icon at bounding box center [149, 63] width 33 height 10
click at [147, 68] on h4 "Fondo" at bounding box center [151, 68] width 37 height 21
click at [83, 151] on span "Imagen" at bounding box center [82, 152] width 27 height 12
click at [395, 48] on icon at bounding box center [395, 47] width 5 height 6
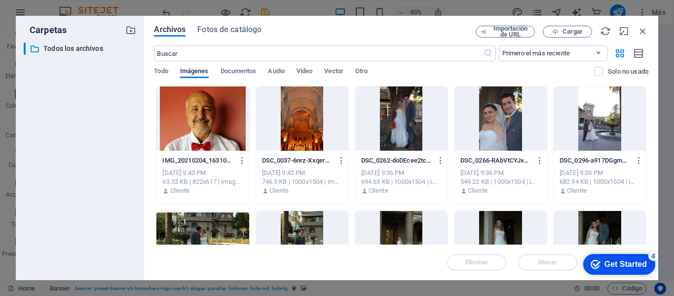
click at [320, 115] on div at bounding box center [302, 118] width 92 height 64
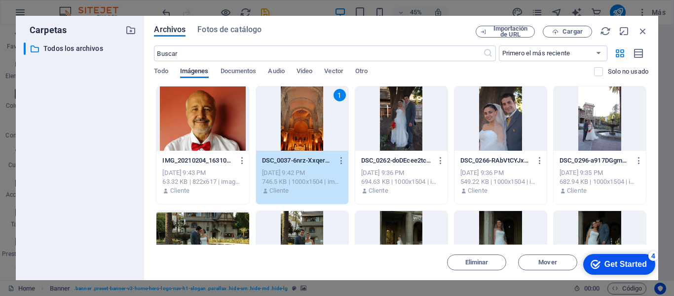
click at [320, 115] on div "1" at bounding box center [302, 118] width 92 height 64
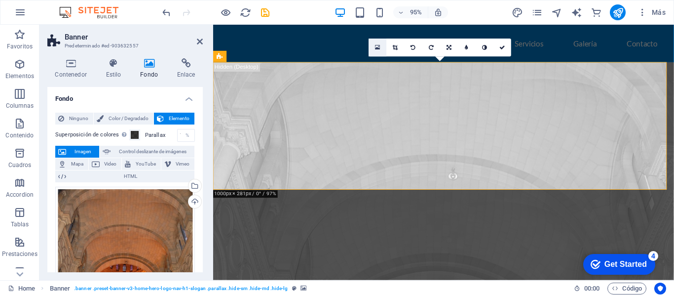
click at [381, 45] on link at bounding box center [378, 48] width 18 height 18
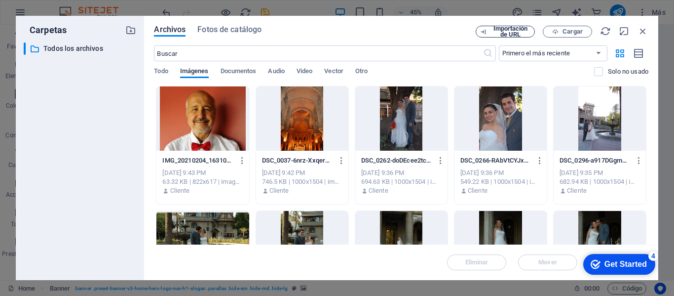
click at [507, 27] on span "Importación de URL" at bounding box center [511, 32] width 40 height 12
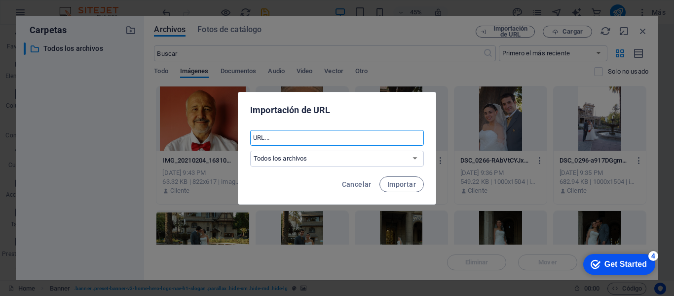
paste input "https://arrobachileproducciones.wordpress.com/"
type input "https://arrobachileproducciones.wordpress.com/"
click at [389, 180] on span "Importar" at bounding box center [401, 184] width 29 height 8
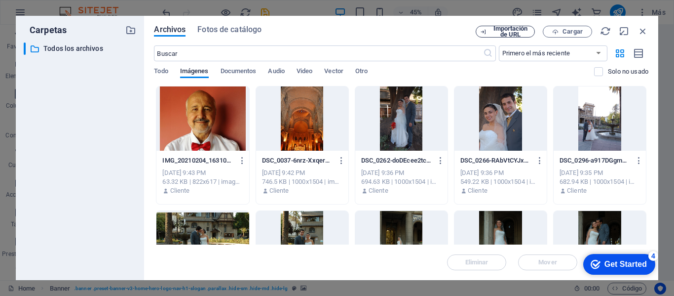
click at [509, 35] on span "Importación de URL" at bounding box center [511, 32] width 40 height 12
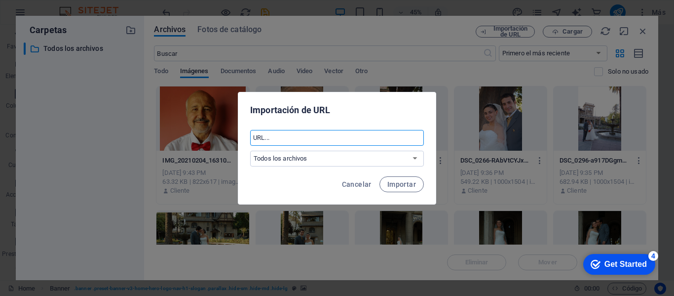
paste input "https://arrobachileproducciones.wordpress.com/"
type input "https://arrobachileproducciones.wordpress.com/"
click at [390, 182] on span "Importar" at bounding box center [401, 184] width 29 height 8
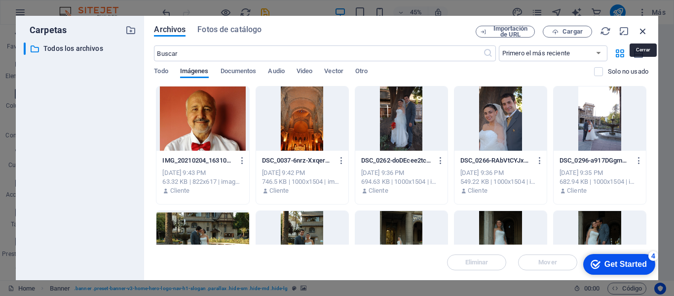
click at [645, 30] on icon "button" at bounding box center [643, 31] width 11 height 11
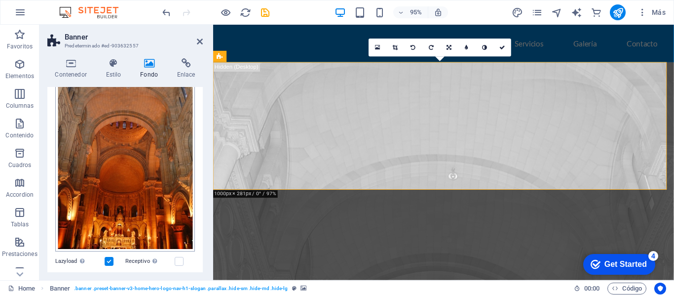
scroll to position [119, 0]
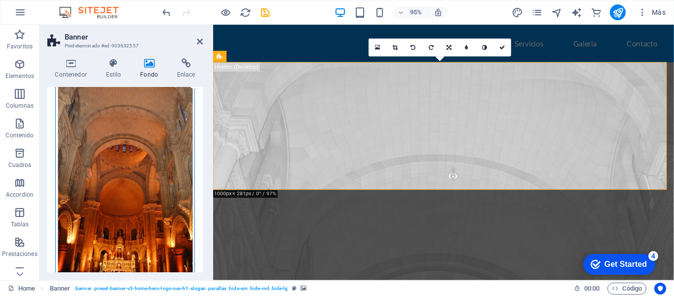
click at [143, 191] on div "Arrastra archivos aquí, haz clic para escoger archivos o selecciona archivos de…" at bounding box center [125, 171] width 140 height 208
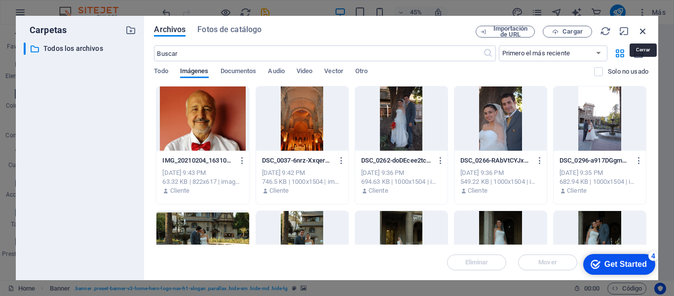
click at [643, 33] on icon "button" at bounding box center [643, 31] width 11 height 11
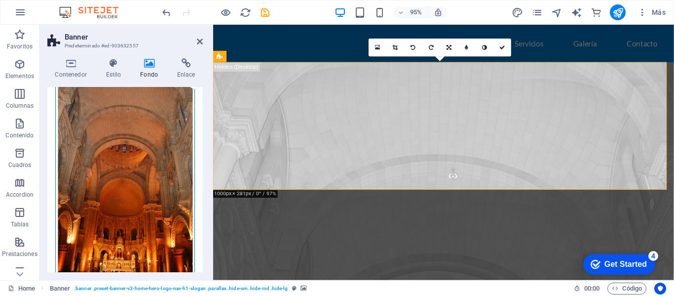
click at [163, 89] on div "Arrastra archivos aquí, haz clic para escoger archivos o selecciona archivos de…" at bounding box center [125, 171] width 140 height 208
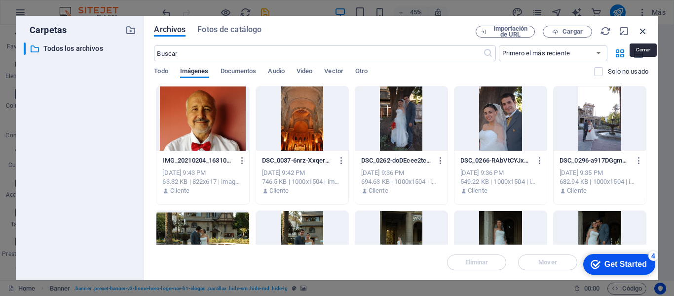
click at [642, 33] on icon "button" at bounding box center [643, 31] width 11 height 11
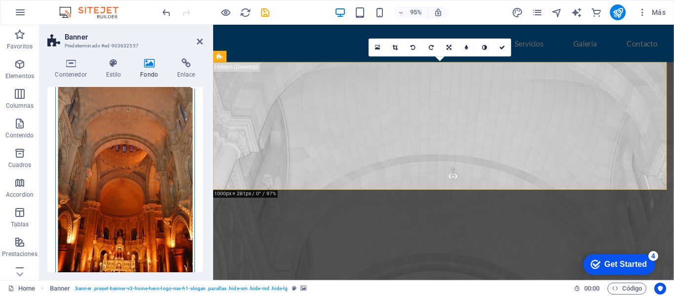
click at [172, 99] on div "Arrastra archivos aquí, haz clic para escoger archivos o selecciona archivos de…" at bounding box center [125, 171] width 140 height 208
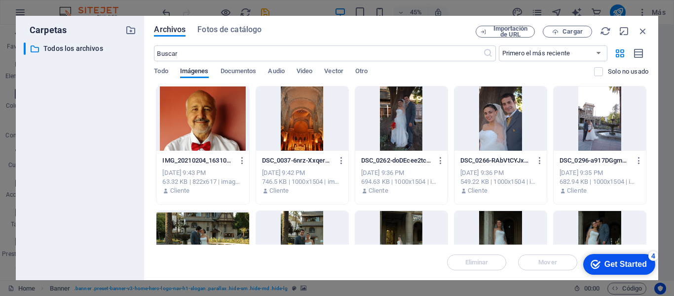
click at [290, 129] on div at bounding box center [302, 118] width 92 height 64
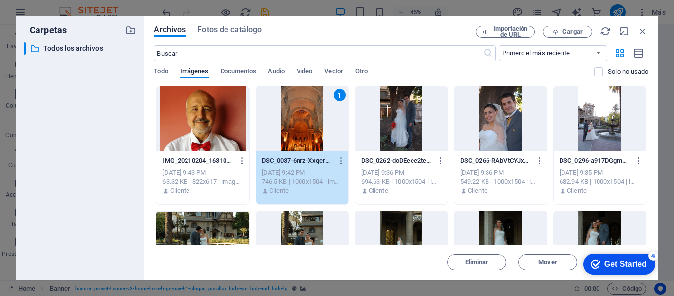
click at [290, 129] on div "1" at bounding box center [302, 118] width 92 height 64
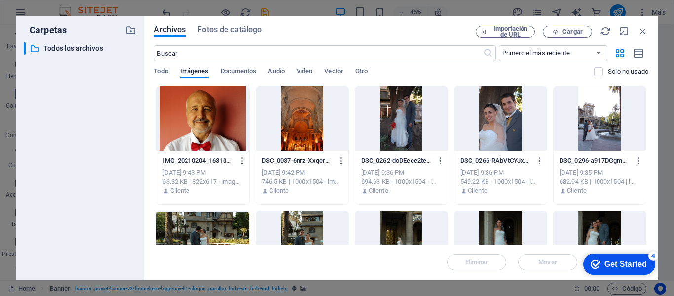
click at [290, 129] on div at bounding box center [302, 118] width 92 height 64
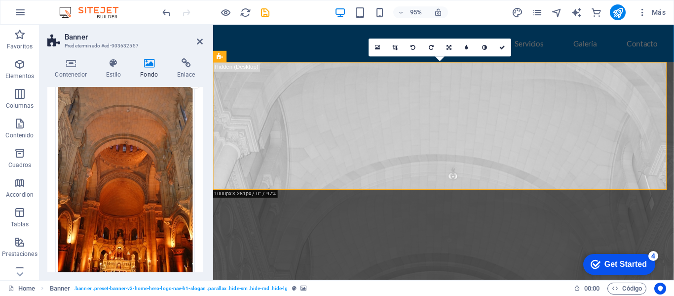
click at [154, 64] on icon at bounding box center [149, 63] width 33 height 10
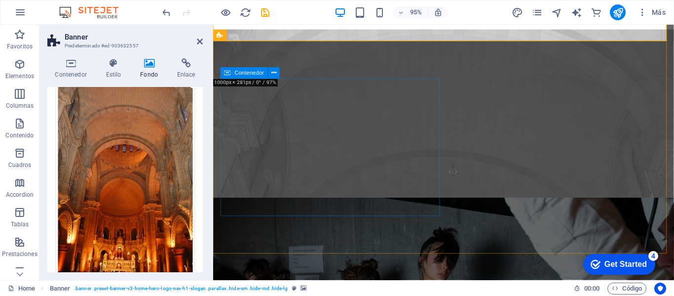
scroll to position [0, 0]
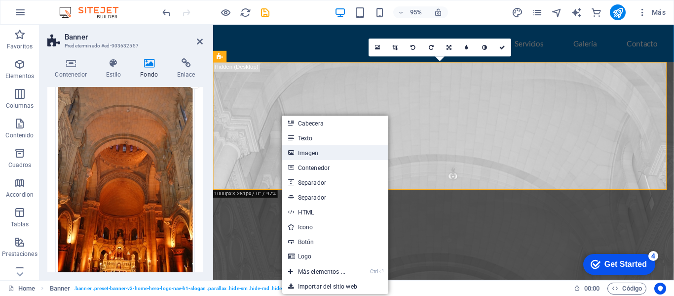
click at [295, 149] on link "Imagen" at bounding box center [335, 152] width 106 height 15
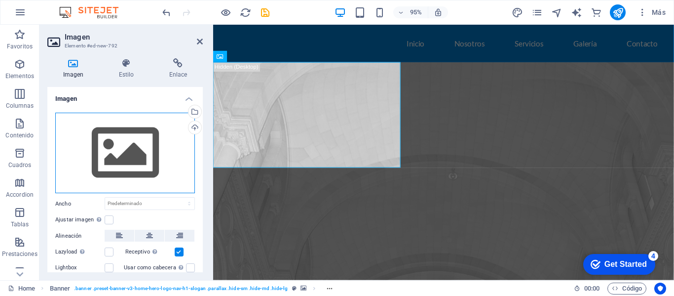
click at [139, 133] on div "Arrastra archivos aquí, haz clic para escoger archivos o selecciona archivos de…" at bounding box center [125, 153] width 140 height 81
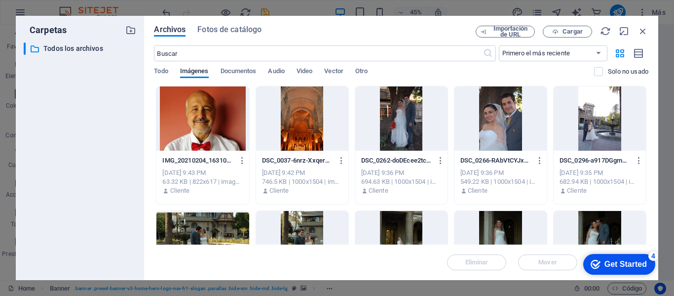
click at [289, 138] on div at bounding box center [302, 118] width 92 height 64
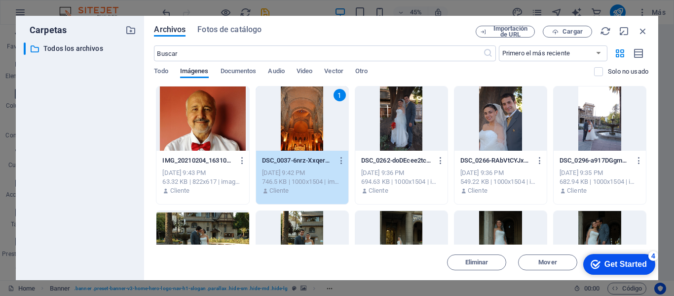
click at [289, 138] on div "1" at bounding box center [302, 118] width 92 height 64
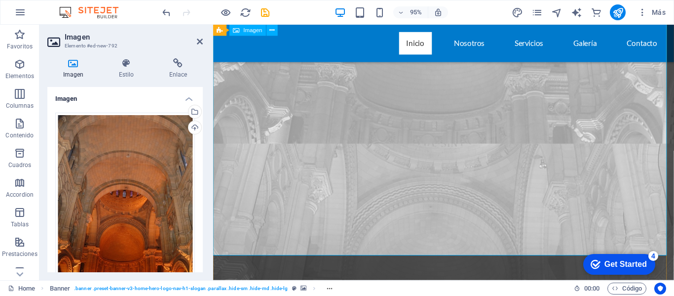
scroll to position [444, 0]
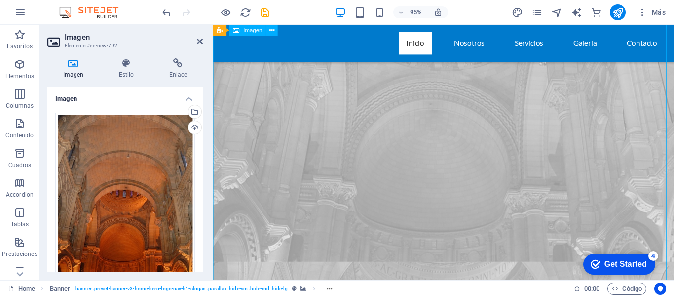
drag, startPoint x: 312, startPoint y: 186, endPoint x: 319, endPoint y: 155, distance: 31.4
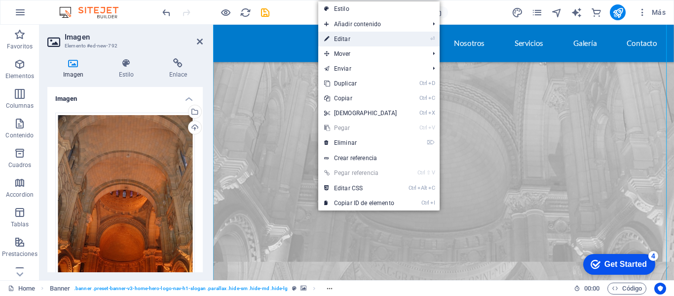
click at [361, 32] on link "⏎ Editar" at bounding box center [360, 39] width 85 height 15
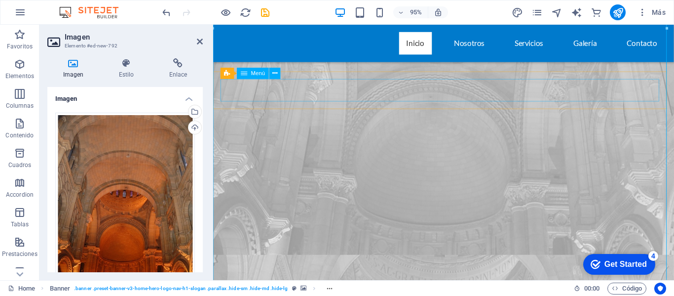
scroll to position [395, 0]
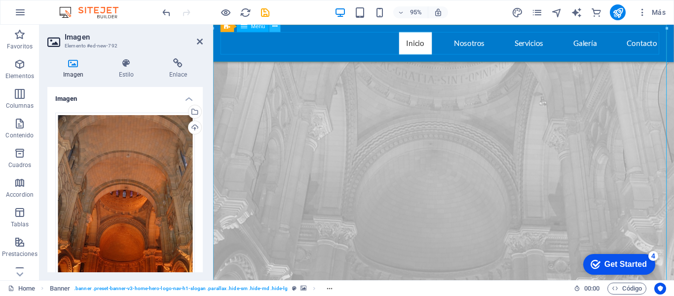
click at [272, 28] on icon at bounding box center [274, 27] width 5 height 10
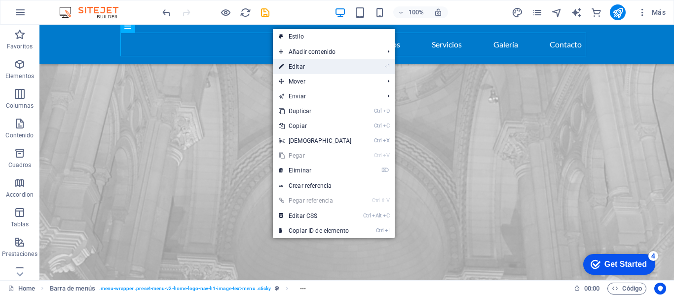
click at [292, 63] on link "⏎ Editar" at bounding box center [315, 66] width 85 height 15
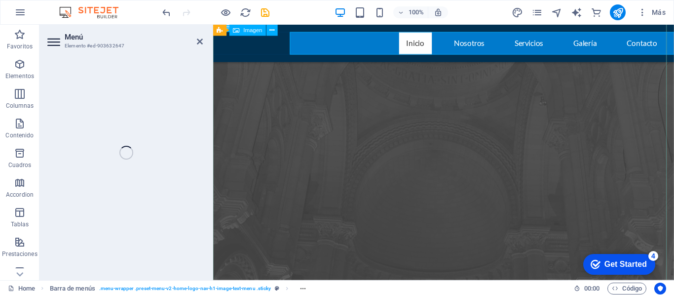
select select
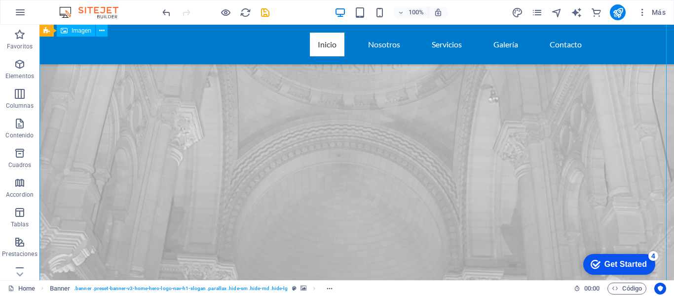
drag, startPoint x: 117, startPoint y: 111, endPoint x: 291, endPoint y: 91, distance: 174.8
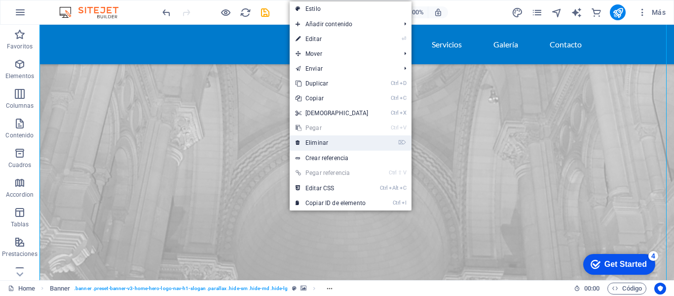
click at [297, 142] on icon at bounding box center [298, 142] width 5 height 15
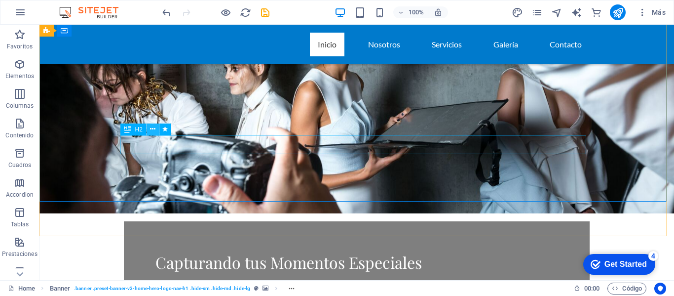
click at [151, 127] on icon at bounding box center [152, 129] width 5 height 10
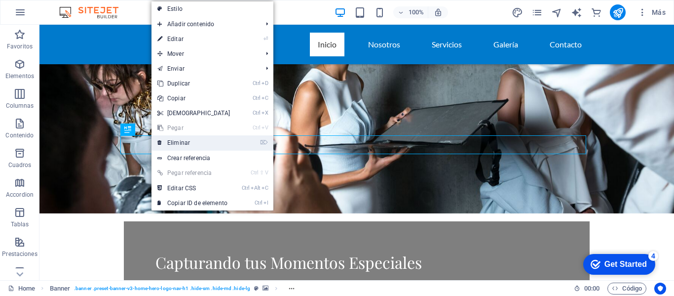
click at [167, 141] on link "⌦ Eliminar" at bounding box center [194, 142] width 85 height 15
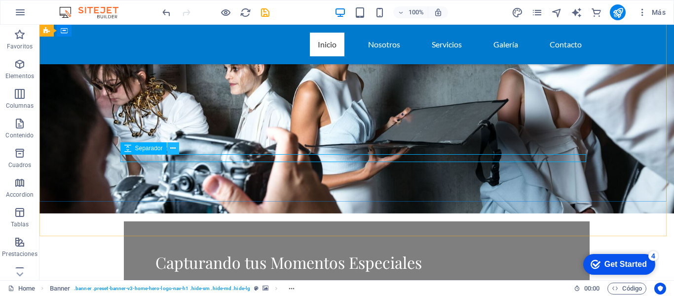
click at [171, 147] on icon at bounding box center [172, 148] width 5 height 10
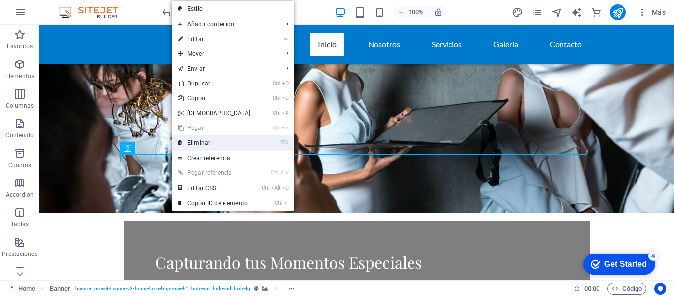
click at [182, 143] on icon at bounding box center [180, 142] width 5 height 15
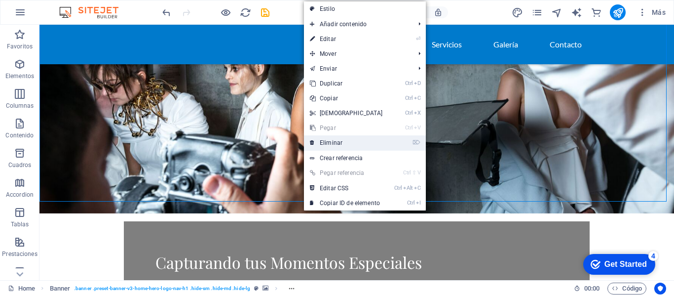
click at [318, 140] on link "⌦ Eliminar" at bounding box center [346, 142] width 85 height 15
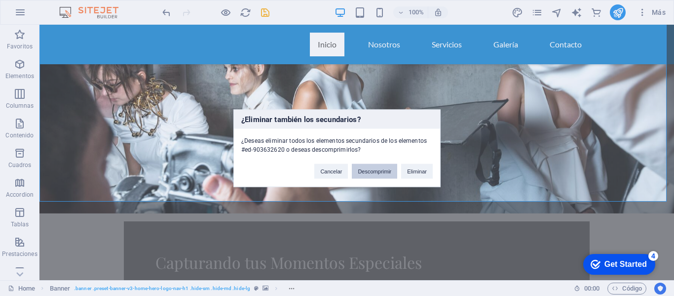
click at [354, 173] on button "Descomprimir" at bounding box center [374, 170] width 45 height 15
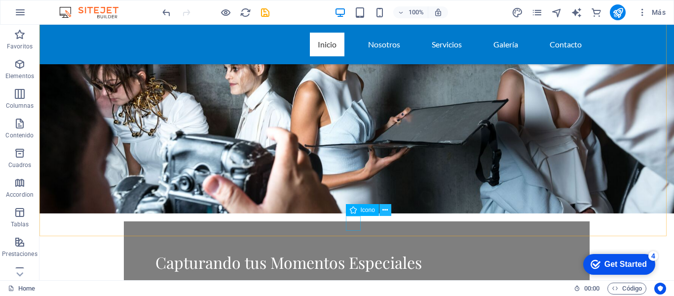
click at [382, 209] on button at bounding box center [386, 210] width 12 height 12
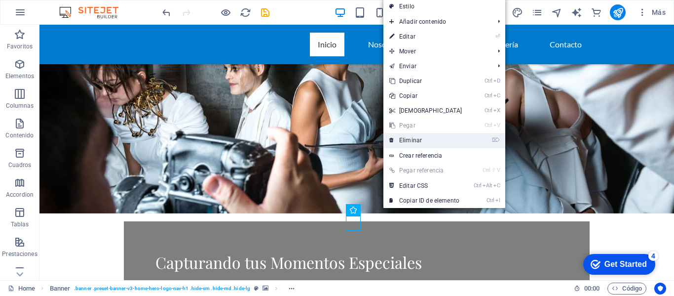
click at [406, 141] on link "⌦ Eliminar" at bounding box center [425, 140] width 85 height 15
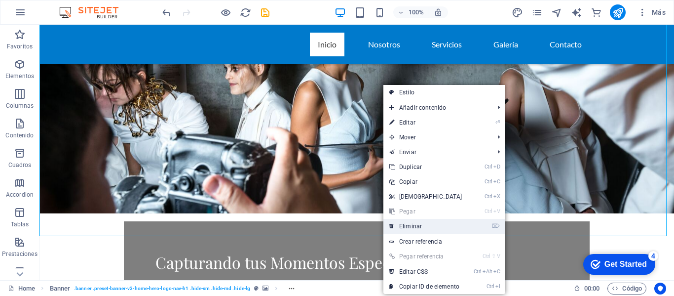
click at [394, 225] on icon at bounding box center [391, 226] width 5 height 15
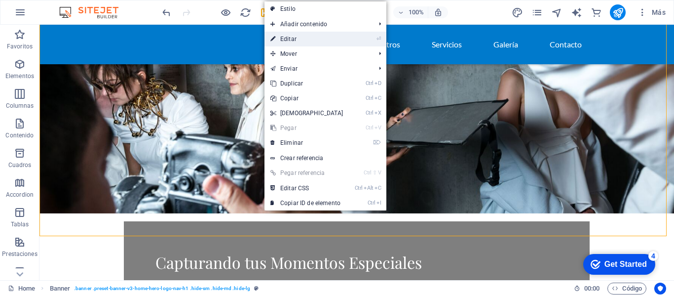
click at [310, 37] on link "⏎ Editar" at bounding box center [307, 39] width 85 height 15
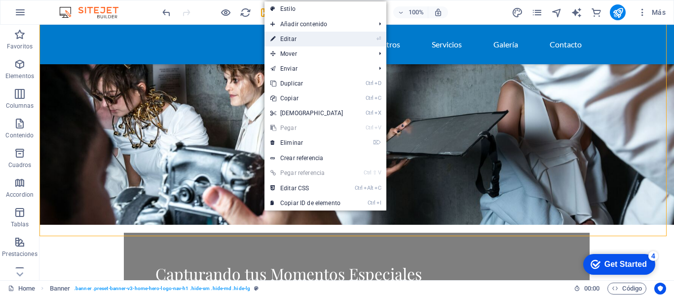
select select "vh"
select select "header"
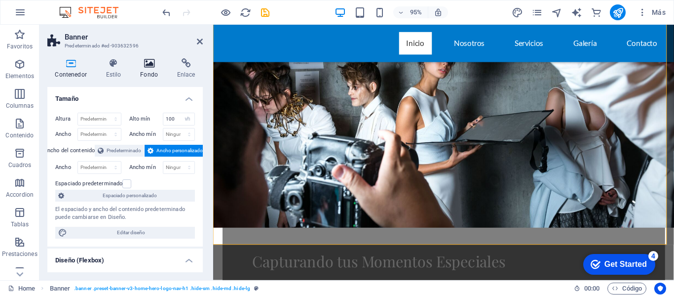
click at [145, 62] on icon at bounding box center [149, 63] width 33 height 10
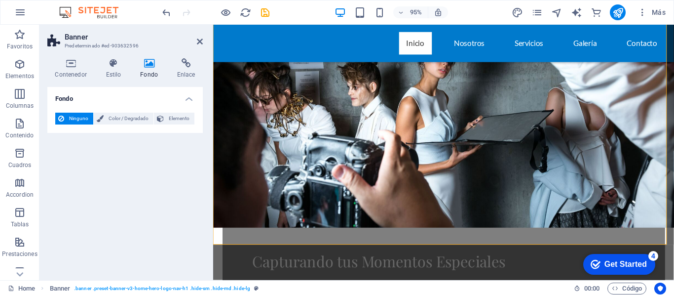
click at [145, 62] on icon at bounding box center [149, 63] width 33 height 10
click at [73, 114] on span "Ninguno" at bounding box center [78, 119] width 23 height 12
click at [73, 115] on span "Ninguno" at bounding box center [78, 119] width 23 height 12
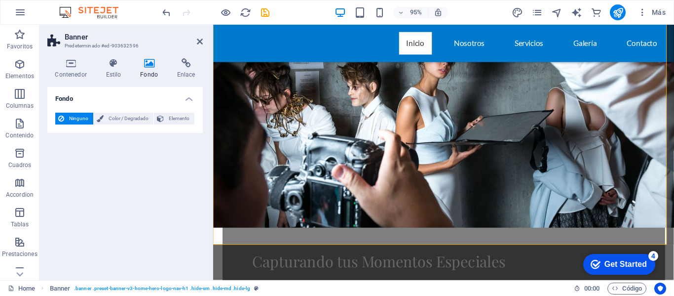
click at [73, 115] on span "Ninguno" at bounding box center [78, 119] width 23 height 12
click at [74, 114] on span "Ninguno" at bounding box center [78, 119] width 23 height 12
click at [73, 66] on icon at bounding box center [70, 63] width 47 height 10
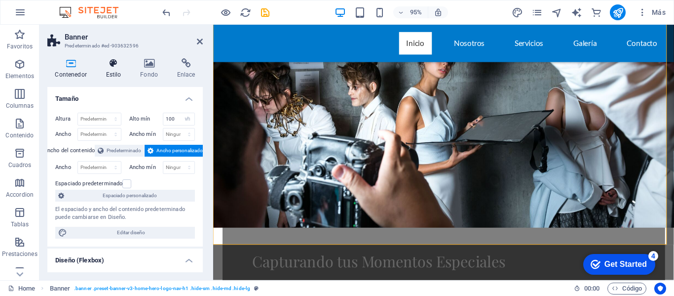
click at [111, 71] on h4 "Estilo" at bounding box center [115, 68] width 35 height 21
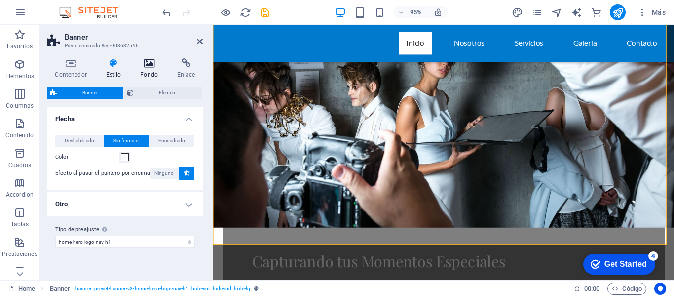
click at [148, 71] on h4 "Fondo" at bounding box center [151, 68] width 37 height 21
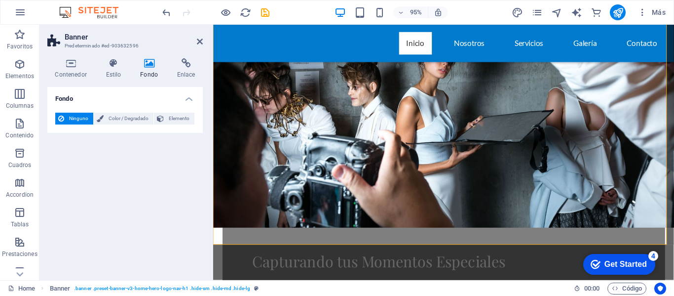
click at [82, 113] on span "Ninguno" at bounding box center [78, 119] width 23 height 12
click at [180, 74] on h4 "Enlace" at bounding box center [186, 68] width 34 height 21
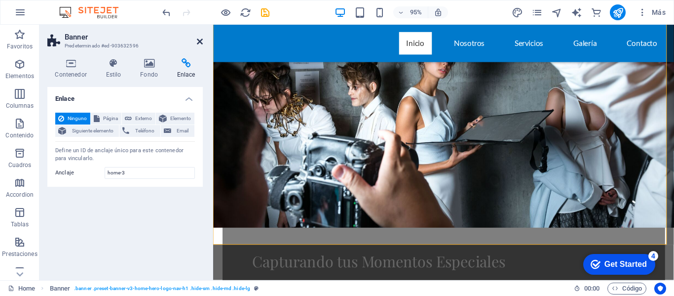
click at [202, 42] on icon at bounding box center [200, 42] width 6 height 8
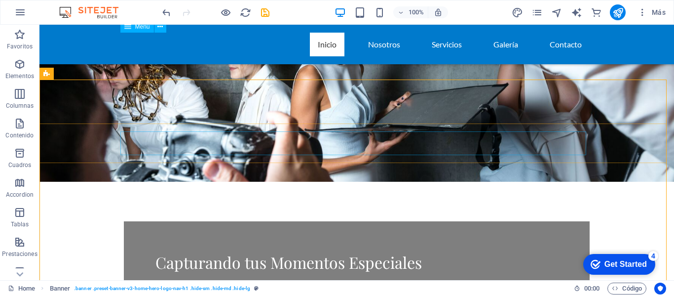
scroll to position [296, 0]
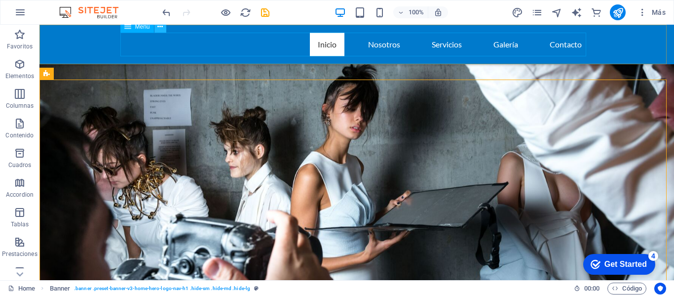
click at [159, 28] on icon at bounding box center [159, 27] width 5 height 10
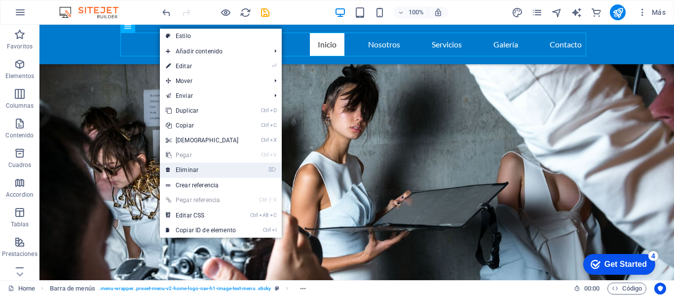
click at [168, 166] on icon at bounding box center [168, 169] width 5 height 15
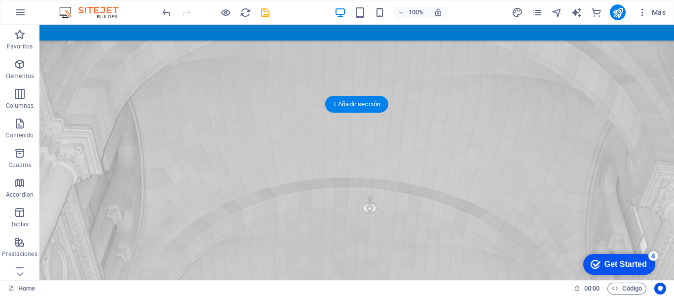
scroll to position [0, 0]
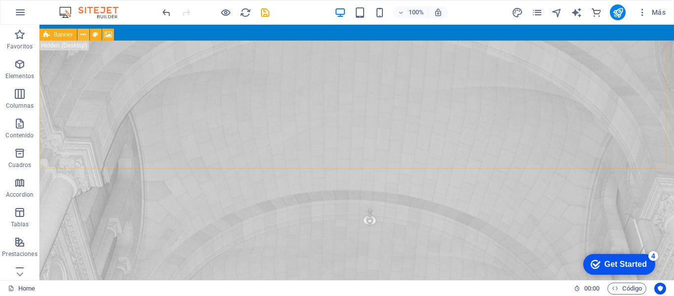
click at [83, 33] on icon at bounding box center [82, 35] width 5 height 10
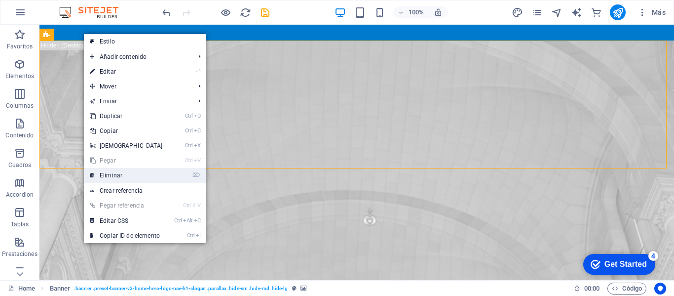
click at [106, 177] on link "⌦ Eliminar" at bounding box center [126, 175] width 85 height 15
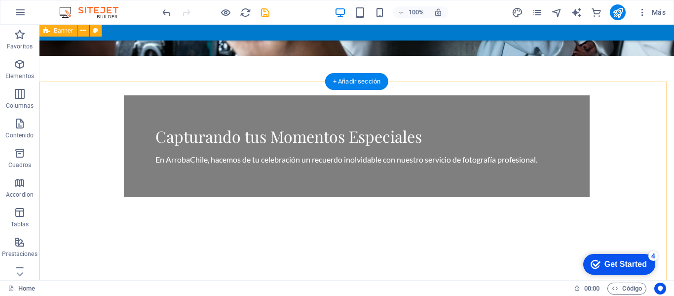
scroll to position [197, 0]
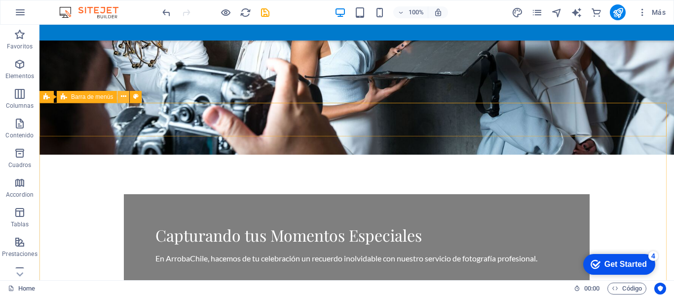
click at [122, 97] on icon at bounding box center [123, 96] width 5 height 10
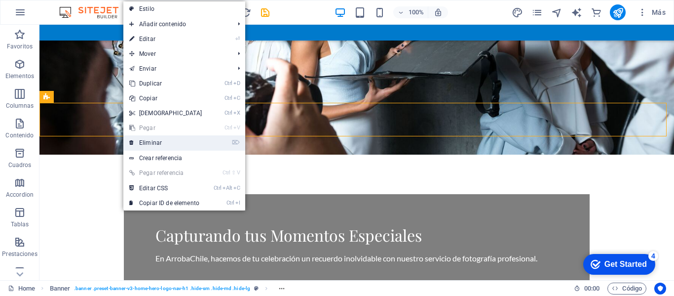
click at [140, 143] on link "⌦ Eliminar" at bounding box center [165, 142] width 85 height 15
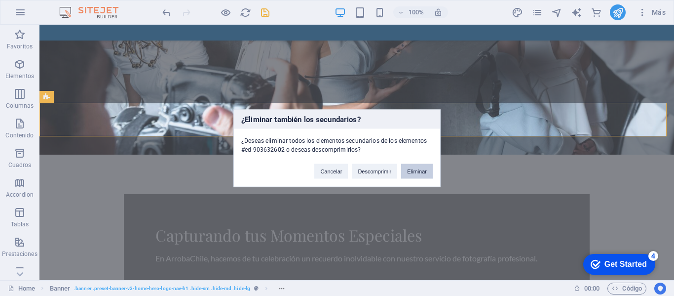
click at [409, 174] on button "Eliminar" at bounding box center [417, 170] width 32 height 15
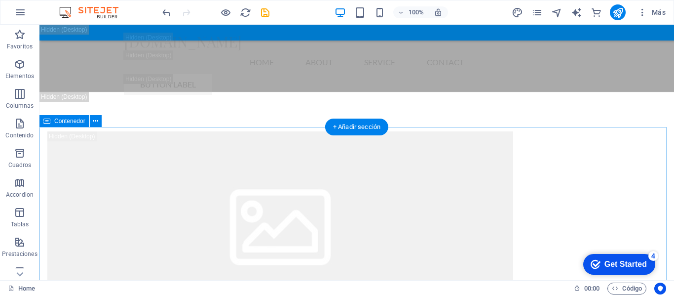
scroll to position [2697, 0]
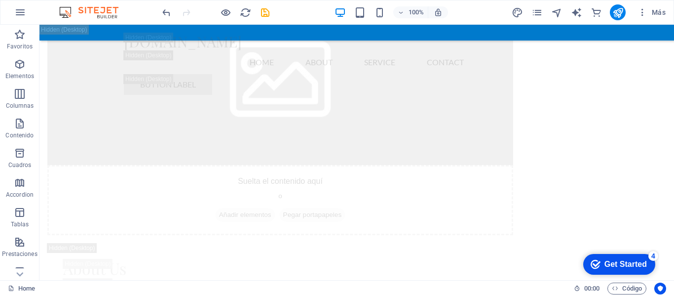
click at [610, 266] on div "Get Started" at bounding box center [626, 264] width 42 height 9
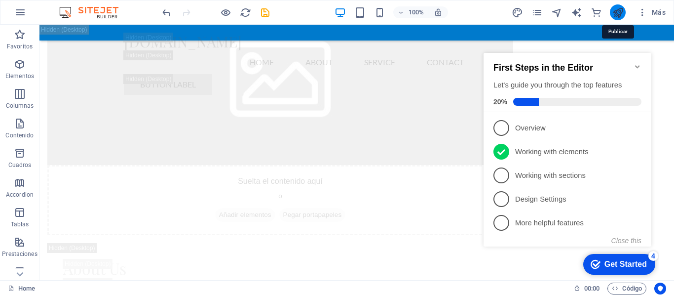
click at [619, 12] on icon "publish" at bounding box center [617, 12] width 11 height 11
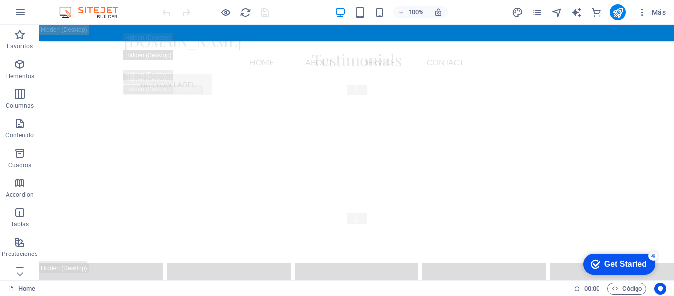
scroll to position [13019, 0]
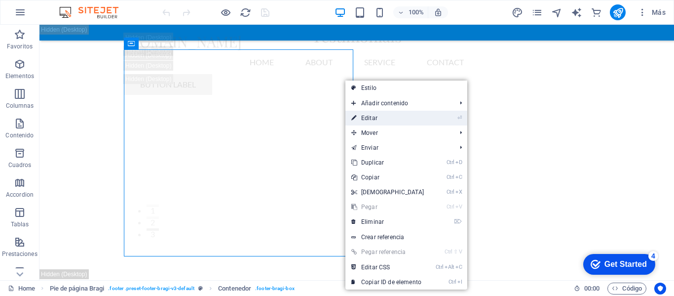
click at [357, 116] on link "⏎ Editar" at bounding box center [387, 118] width 85 height 15
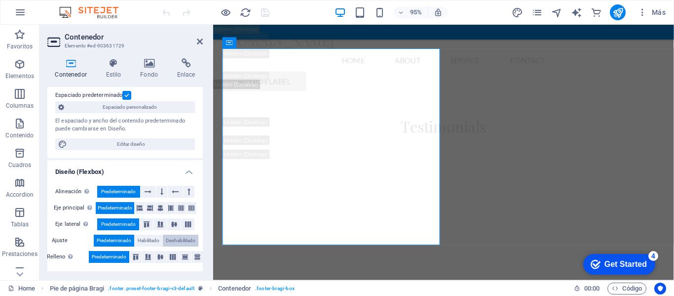
scroll to position [29, 0]
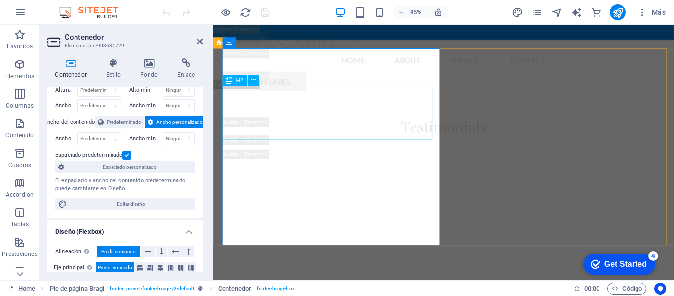
click at [251, 81] on icon at bounding box center [253, 81] width 5 height 10
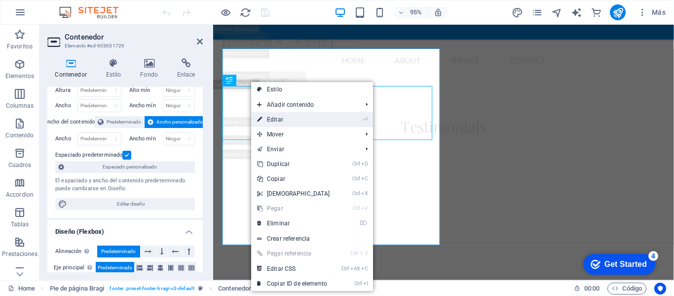
click at [263, 115] on link "⏎ Editar" at bounding box center [293, 119] width 85 height 15
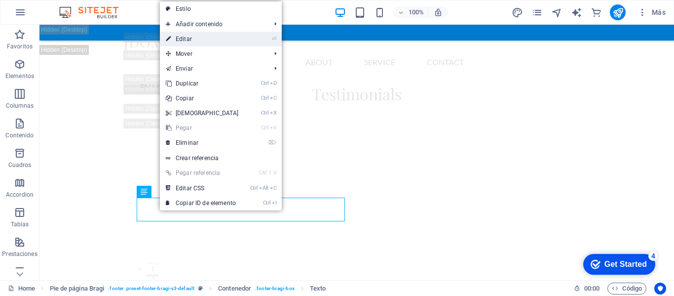
click at [215, 42] on link "⏎ Editar" at bounding box center [202, 39] width 85 height 15
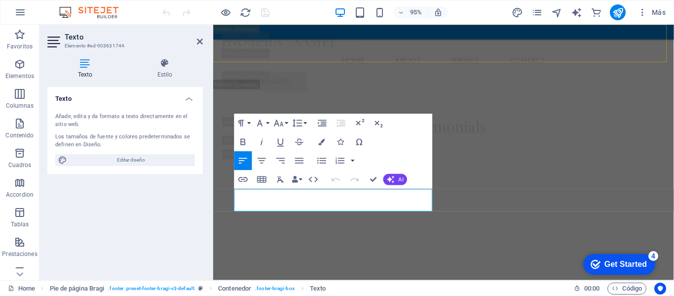
scroll to position [12989, 0]
drag, startPoint x: 304, startPoint y: 216, endPoint x: 269, endPoint y: 216, distance: 34.1
drag, startPoint x: 395, startPoint y: 203, endPoint x: 221, endPoint y: 190, distance: 174.7
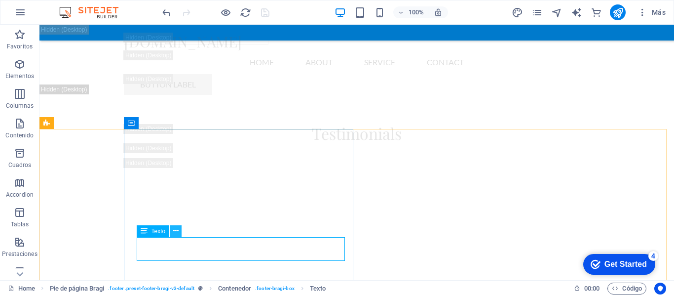
click at [173, 232] on icon at bounding box center [175, 231] width 5 height 10
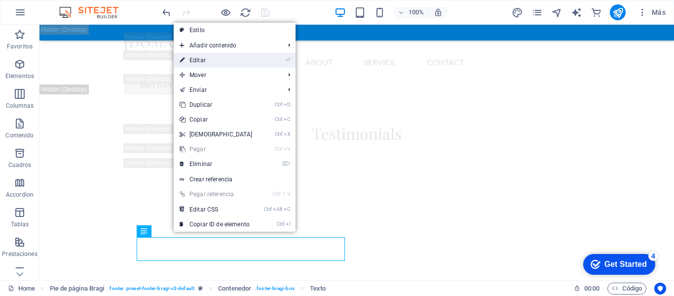
click at [217, 55] on link "⏎ Editar" at bounding box center [216, 60] width 85 height 15
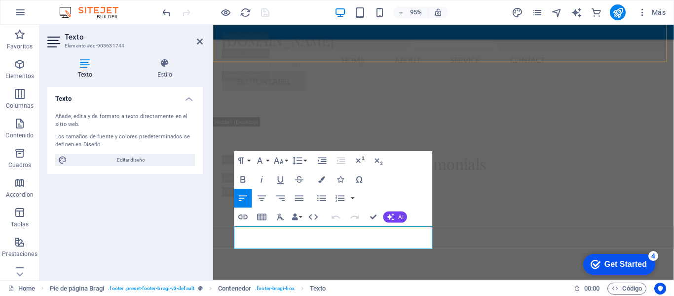
scroll to position [12949, 0]
click at [217, 56] on div "arrobachile.cl Menu Home About Service Contact Button label" at bounding box center [455, 64] width 485 height 78
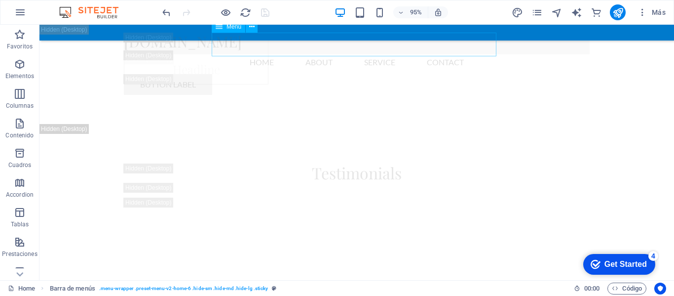
scroll to position [12989, 0]
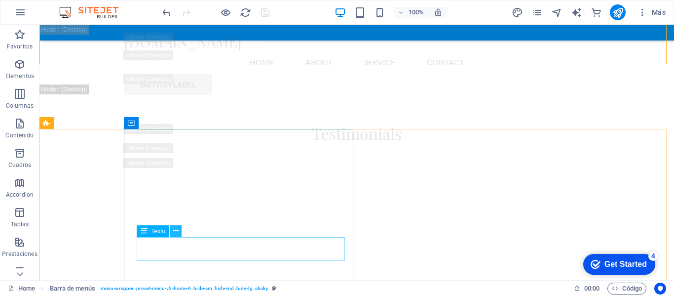
click at [173, 233] on icon at bounding box center [175, 231] width 5 height 10
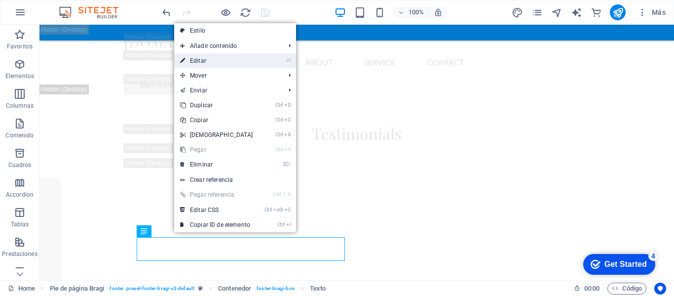
click at [222, 58] on link "⏎ Editar" at bounding box center [216, 60] width 85 height 15
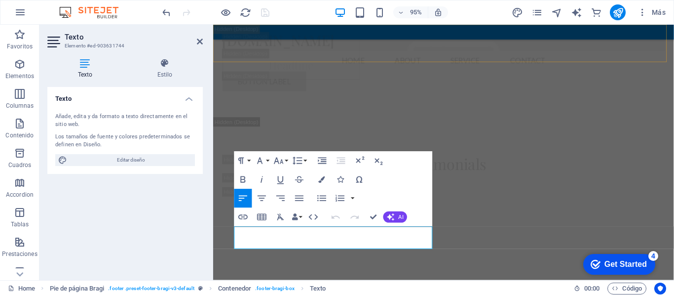
scroll to position [12949, 0]
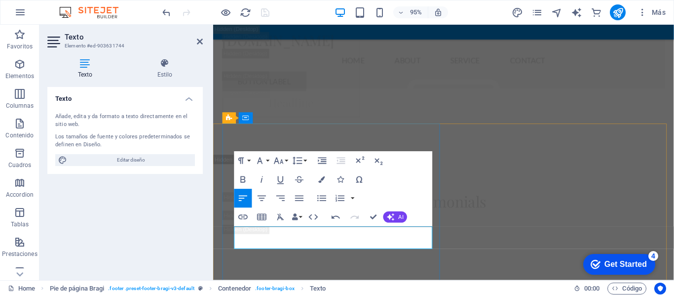
drag, startPoint x: 289, startPoint y: 255, endPoint x: 237, endPoint y: 244, distance: 52.6
click at [296, 201] on icon "button" at bounding box center [299, 197] width 11 height 11
click at [261, 159] on icon "button" at bounding box center [259, 160] width 5 height 6
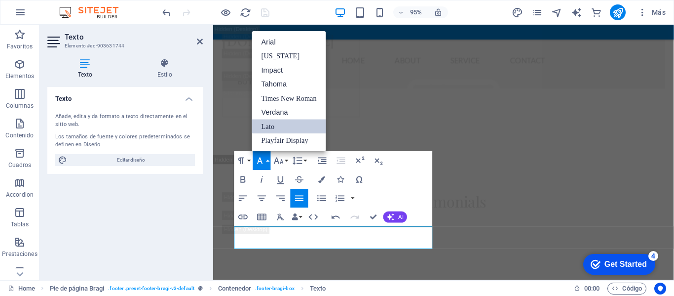
scroll to position [0, 0]
click at [261, 159] on icon "button" at bounding box center [259, 160] width 5 height 6
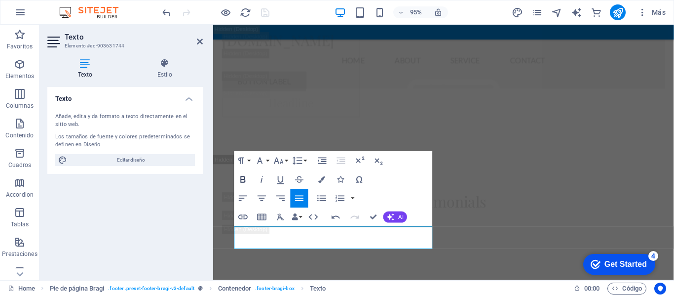
click at [241, 180] on icon "button" at bounding box center [243, 179] width 5 height 6
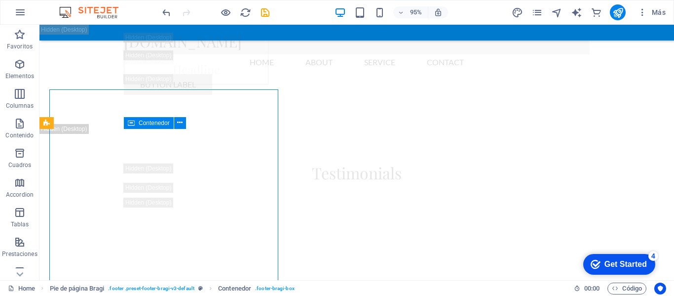
scroll to position [12989, 0]
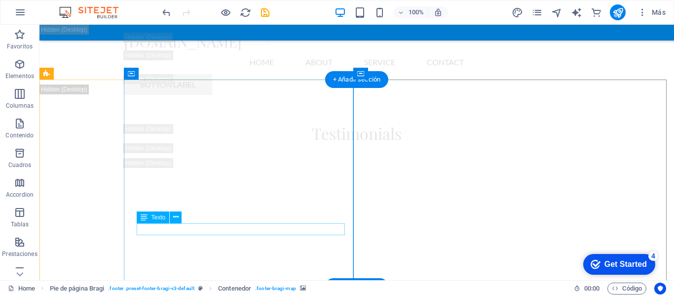
scroll to position [13038, 0]
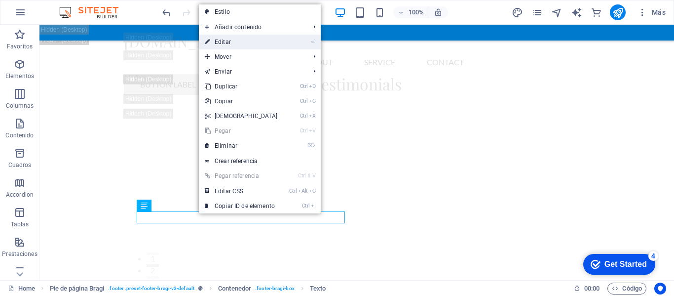
drag, startPoint x: 219, startPoint y: 39, endPoint x: 6, endPoint y: 15, distance: 214.1
click at [219, 39] on link "⏎ Editar" at bounding box center [241, 42] width 85 height 15
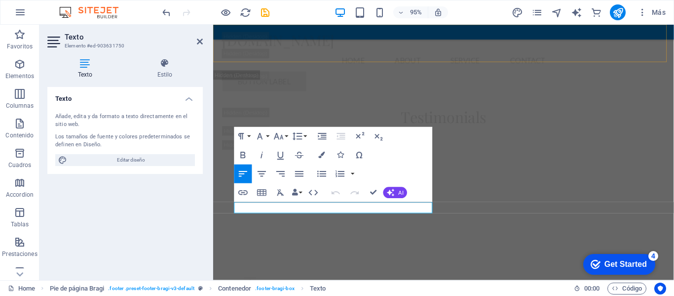
scroll to position [12999, 0]
drag, startPoint x: 297, startPoint y: 217, endPoint x: 260, endPoint y: 221, distance: 36.7
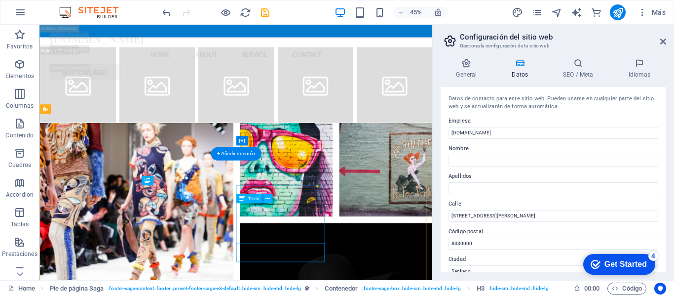
scroll to position [13227, 0]
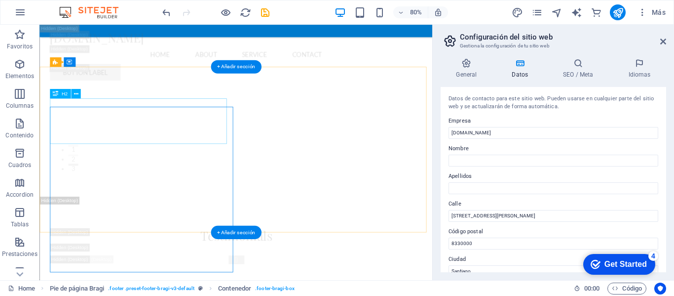
scroll to position [13029, 0]
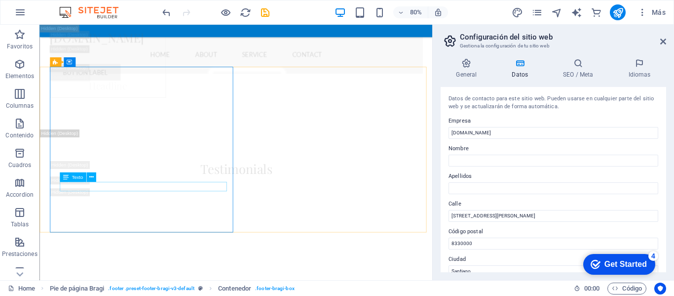
click at [99, 178] on div "Texto" at bounding box center [80, 178] width 41 height 10
click at [94, 178] on button at bounding box center [90, 177] width 9 height 9
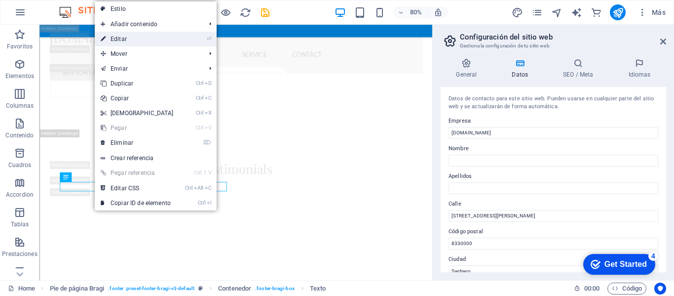
click at [130, 38] on link "⏎ Editar" at bounding box center [137, 39] width 85 height 15
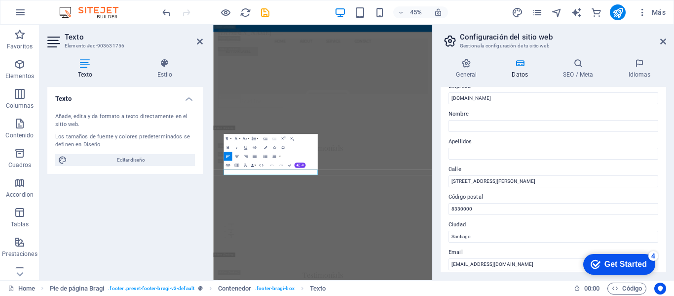
scroll to position [49, 0]
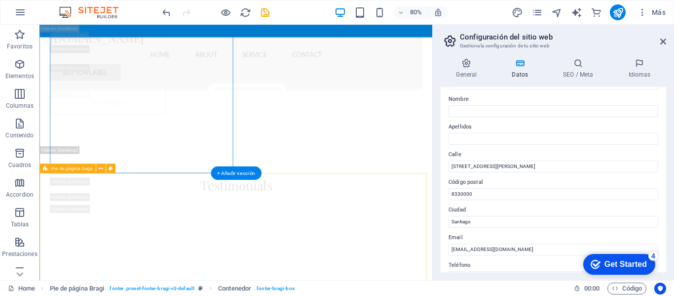
scroll to position [13153, 0]
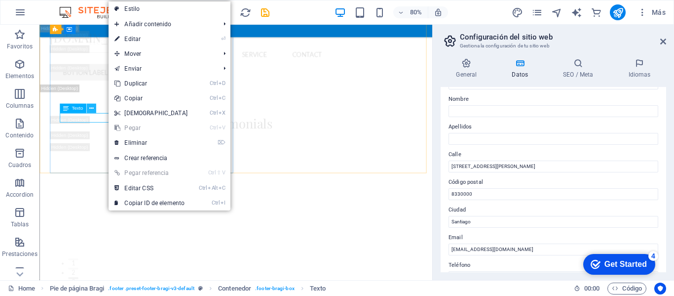
click at [91, 109] on icon at bounding box center [91, 108] width 4 height 8
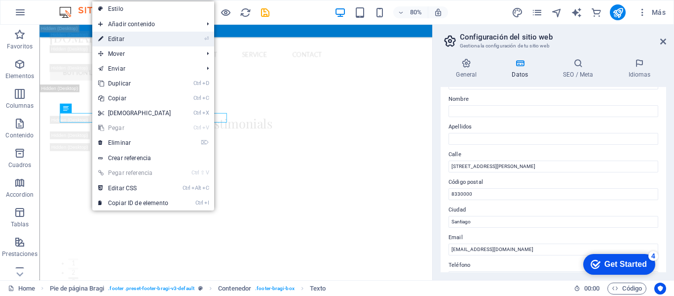
click at [133, 37] on link "⏎ Editar" at bounding box center [134, 39] width 85 height 15
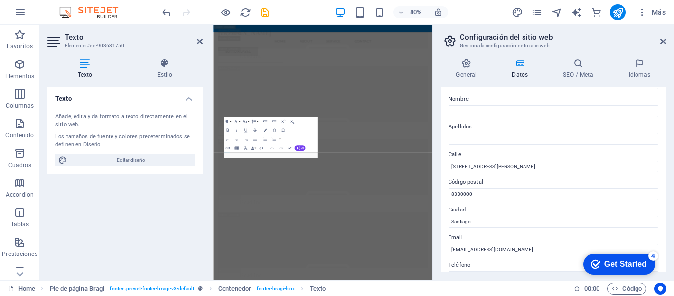
scroll to position [13727, 0]
click at [202, 44] on icon at bounding box center [200, 42] width 6 height 8
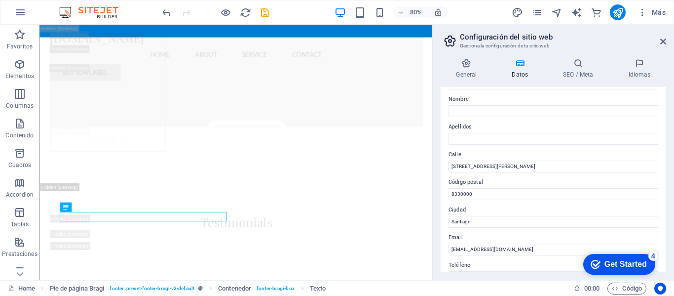
scroll to position [99, 0]
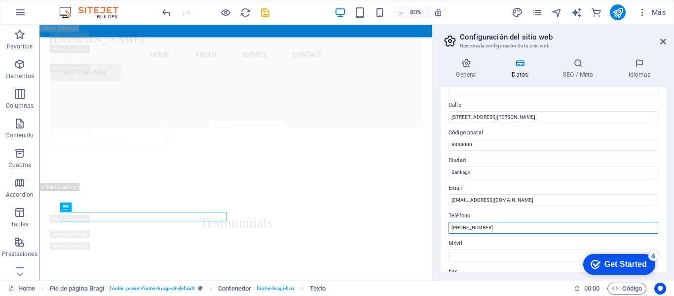
click at [461, 225] on input "[PHONE_NUMBER]" at bounding box center [554, 228] width 210 height 12
drag, startPoint x: 461, startPoint y: 225, endPoint x: 506, endPoint y: 232, distance: 45.0
click at [506, 232] on input "[PHONE_NUMBER]" at bounding box center [554, 228] width 210 height 12
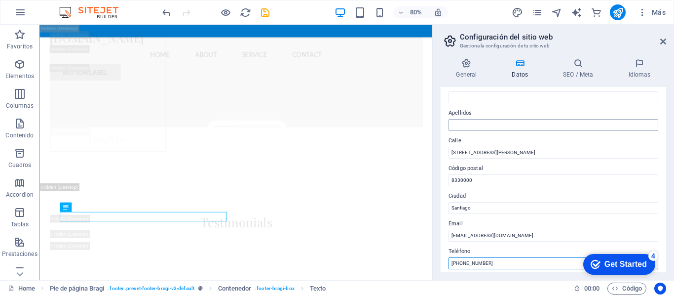
scroll to position [49, 0]
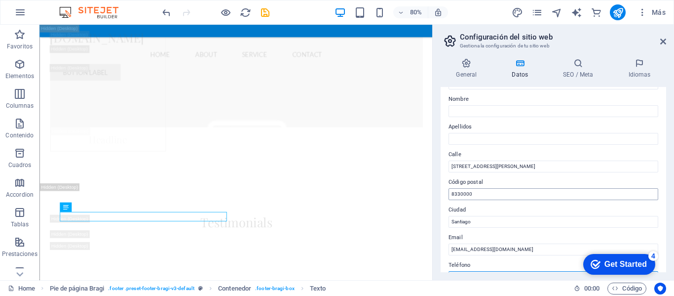
type input "+56 998363104"
drag, startPoint x: 510, startPoint y: 191, endPoint x: 453, endPoint y: 198, distance: 58.2
click at [453, 198] on input "8330000" at bounding box center [554, 194] width 210 height 12
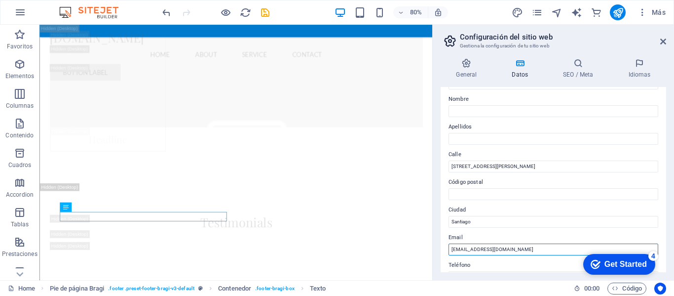
drag, startPoint x: 512, startPoint y: 253, endPoint x: 441, endPoint y: 244, distance: 71.6
click at [441, 244] on div "Datos de contacto para este sitio web. Pueden usarse en cualquier parte del sit…" at bounding box center [554, 179] width 226 height 185
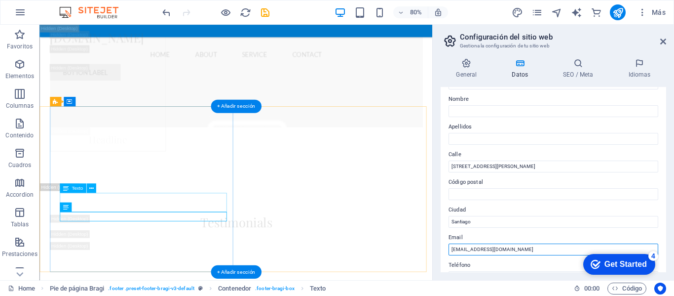
type input "robylh@gmail.com"
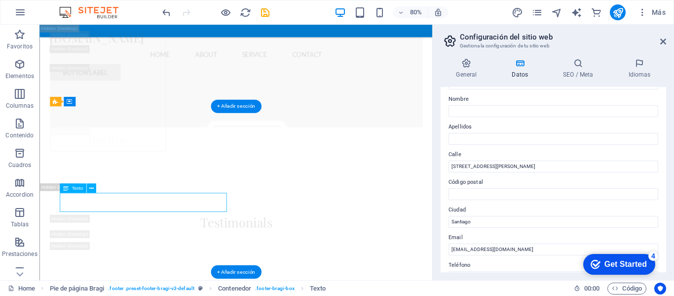
drag, startPoint x: 173, startPoint y: 240, endPoint x: 138, endPoint y: 238, distance: 35.1
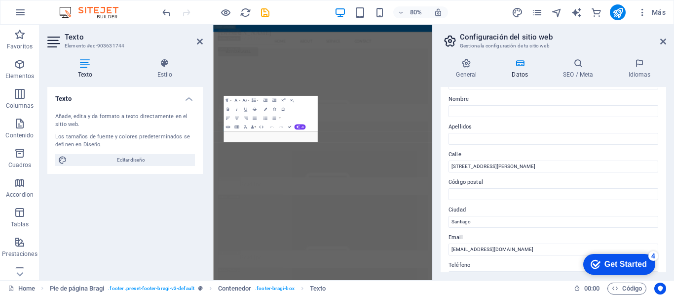
scroll to position [13750, 0]
click at [200, 39] on icon at bounding box center [200, 42] width 6 height 8
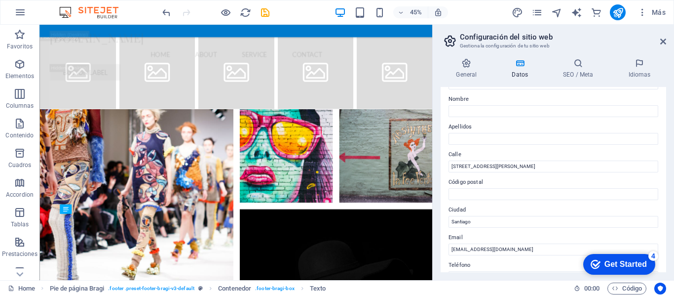
scroll to position [13003, 0]
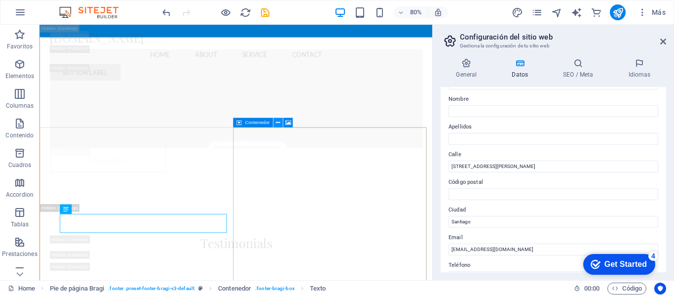
click at [276, 125] on icon at bounding box center [278, 122] width 4 height 8
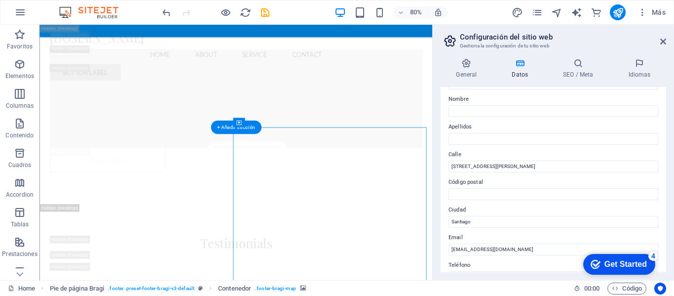
select select "px"
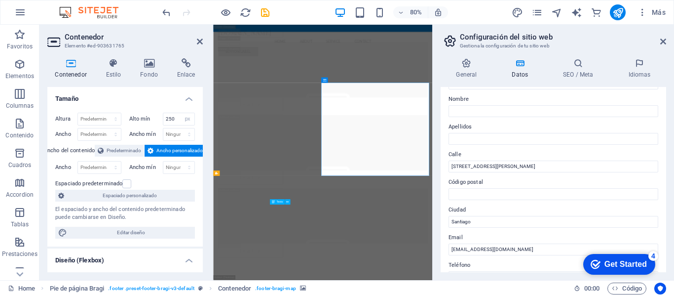
scroll to position [13750, 0]
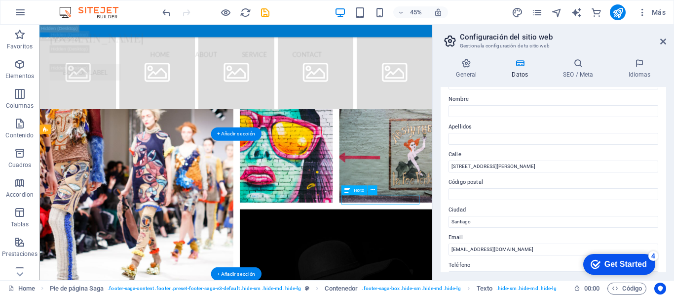
scroll to position [13251, 0]
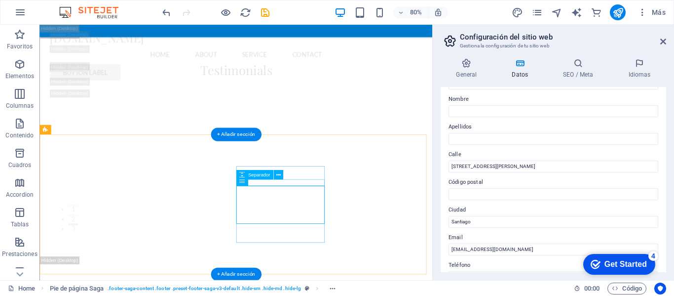
scroll to position [13103, 0]
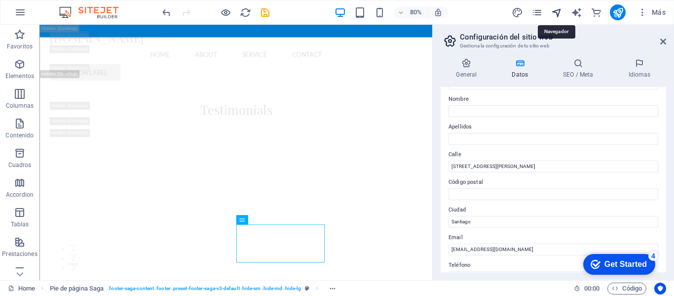
click at [555, 8] on icon "navigator" at bounding box center [556, 12] width 11 height 11
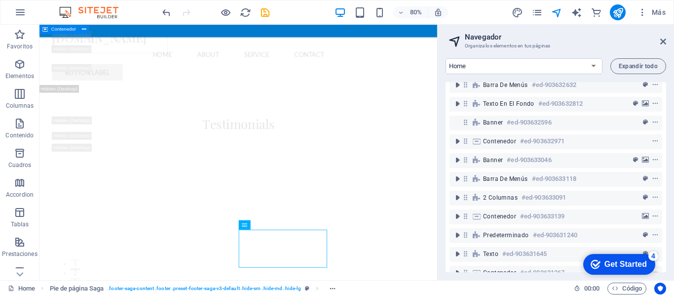
scroll to position [0, 0]
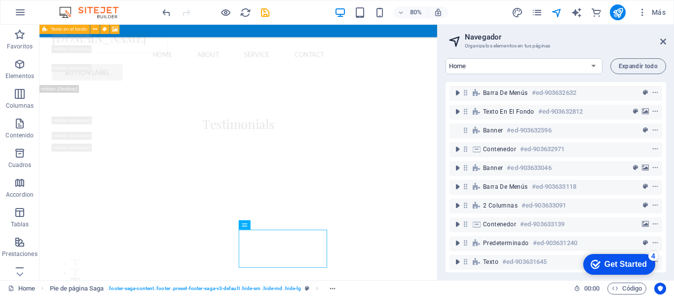
click at [512, 117] on div "Texto en el fondo #ed-903632812" at bounding box center [548, 112] width 130 height 12
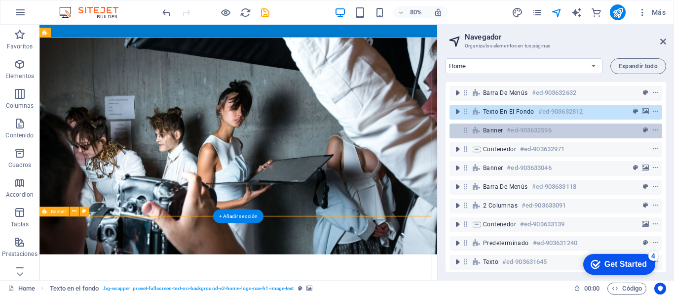
click at [513, 128] on h6 "#ed-903632596" at bounding box center [529, 130] width 44 height 12
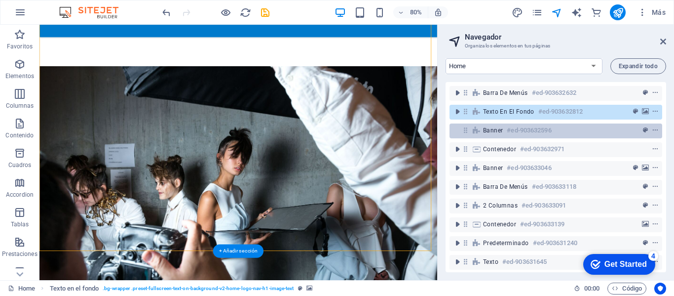
scroll to position [275, 0]
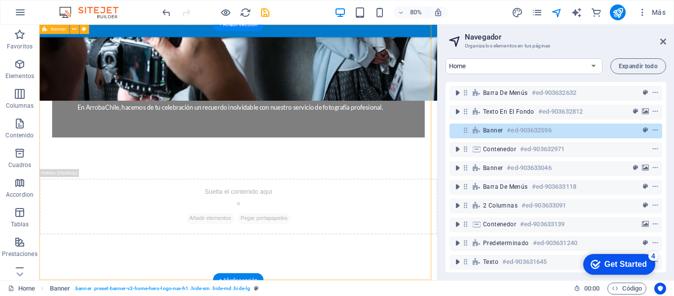
click at [513, 128] on h6 "#ed-903632596" at bounding box center [529, 130] width 44 height 12
select select "vh"
select select "header"
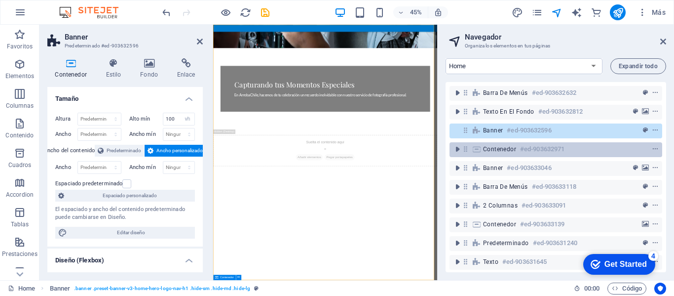
click at [516, 143] on div "Contenedor #ed-903632971" at bounding box center [556, 149] width 213 height 15
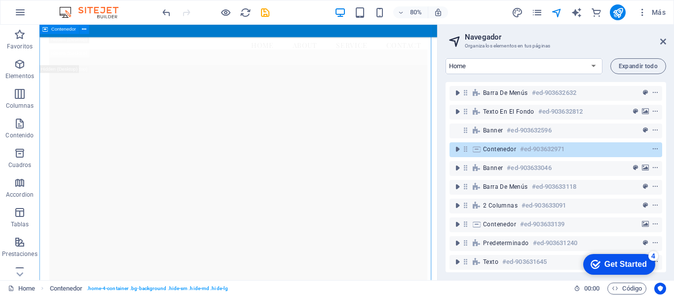
scroll to position [595, 0]
click at [663, 41] on icon at bounding box center [663, 42] width 6 height 8
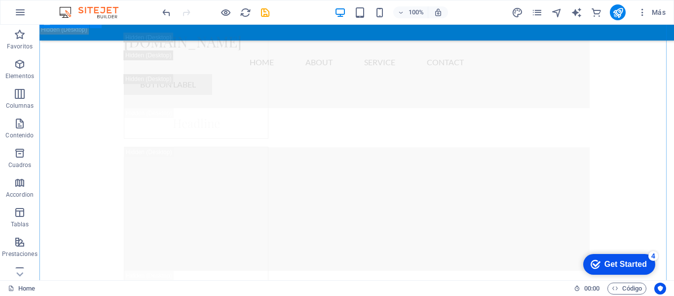
scroll to position [12783, 0]
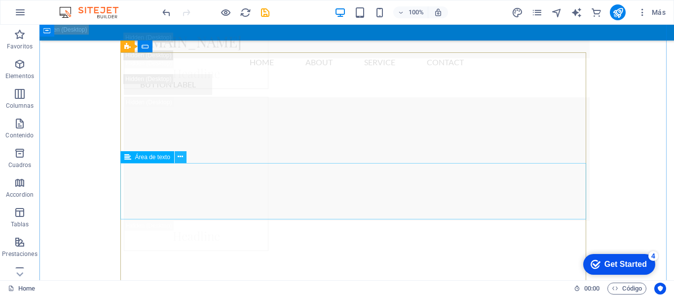
click at [181, 157] on icon at bounding box center [180, 157] width 5 height 10
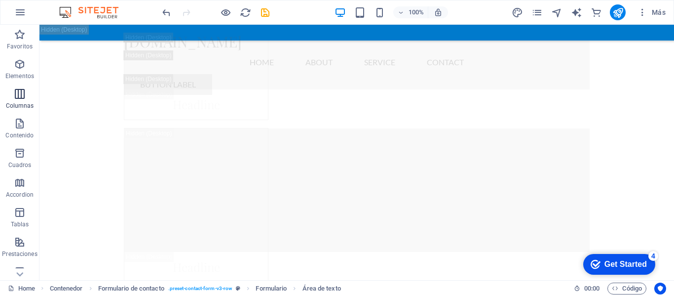
scroll to position [12586, 0]
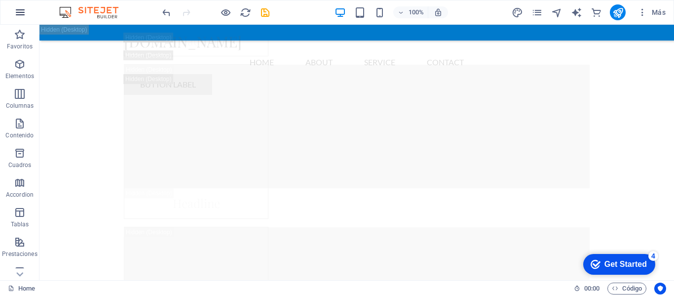
click at [19, 11] on icon "button" at bounding box center [20, 12] width 12 height 12
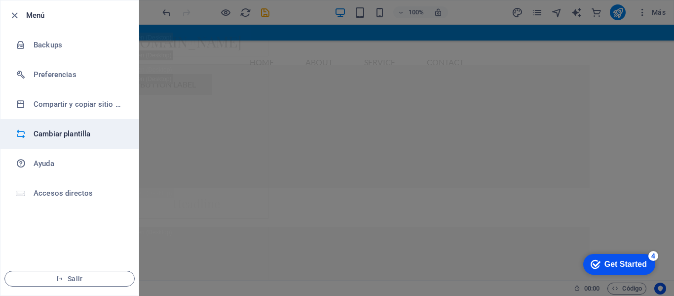
click at [38, 130] on h6 "Cambiar plantilla" at bounding box center [79, 134] width 91 height 12
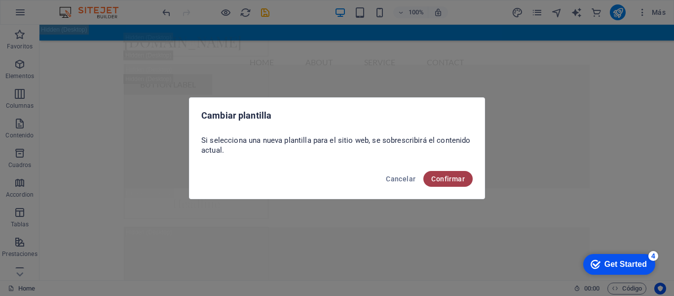
click at [441, 180] on span "Confirmar" at bounding box center [448, 179] width 34 height 8
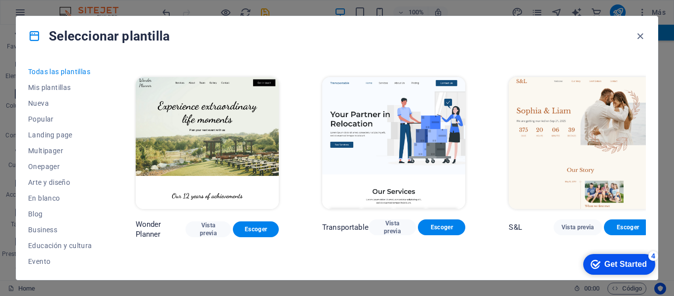
scroll to position [592, 0]
click at [562, 112] on img at bounding box center [580, 142] width 143 height 132
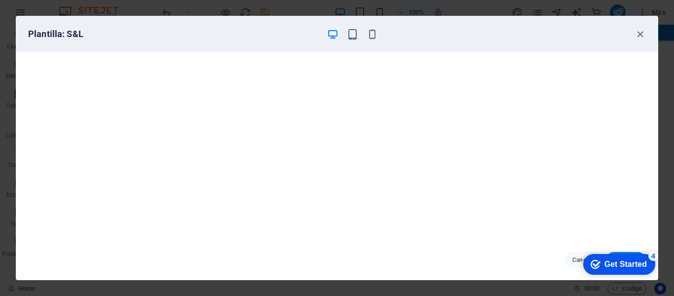
drag, startPoint x: 1166, startPoint y: 488, endPoint x: 611, endPoint y: 263, distance: 598.0
click at [611, 263] on div "Get Started" at bounding box center [626, 264] width 42 height 9
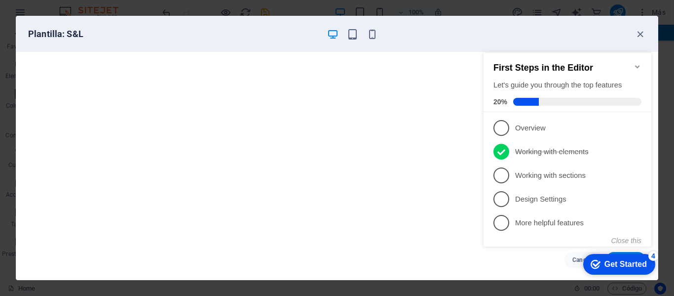
click at [611, 263] on div "Get Started" at bounding box center [626, 264] width 42 height 9
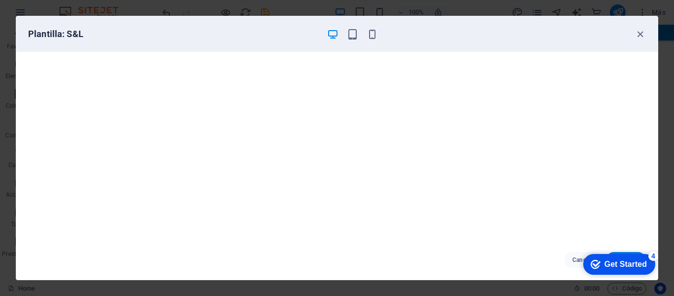
click at [651, 255] on div "4" at bounding box center [653, 256] width 10 height 10
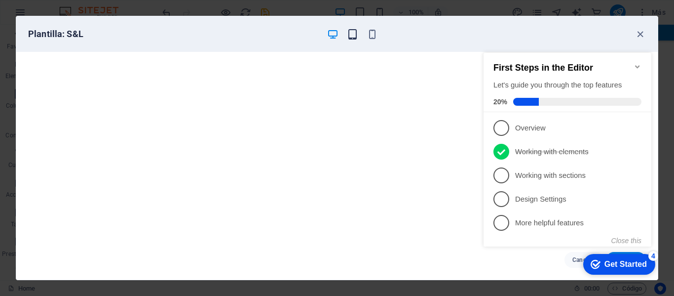
drag, startPoint x: 76, startPoint y: 6, endPoint x: 355, endPoint y: 34, distance: 280.2
click at [355, 34] on icon "button" at bounding box center [352, 34] width 11 height 11
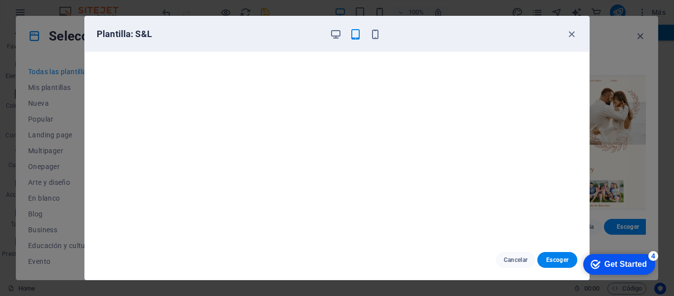
click at [581, 20] on div "Plantilla: S&L" at bounding box center [337, 34] width 504 height 36
click at [569, 33] on icon "button" at bounding box center [571, 34] width 11 height 11
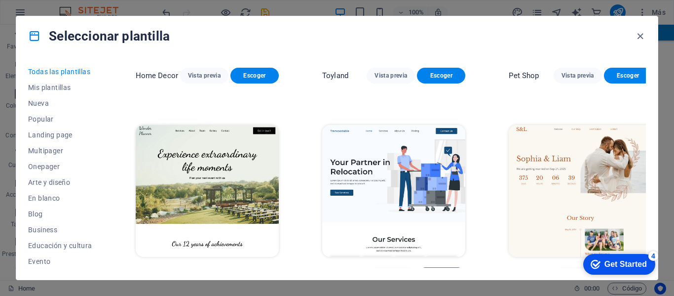
scroll to position [543, 0]
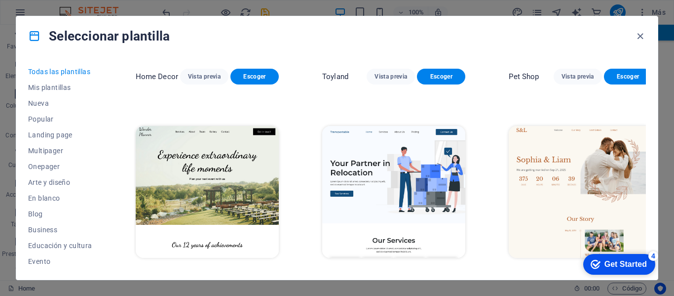
click at [531, 138] on img at bounding box center [580, 192] width 143 height 132
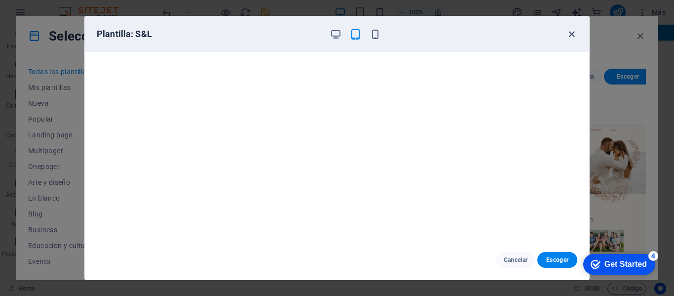
click at [568, 33] on icon "button" at bounding box center [571, 34] width 11 height 11
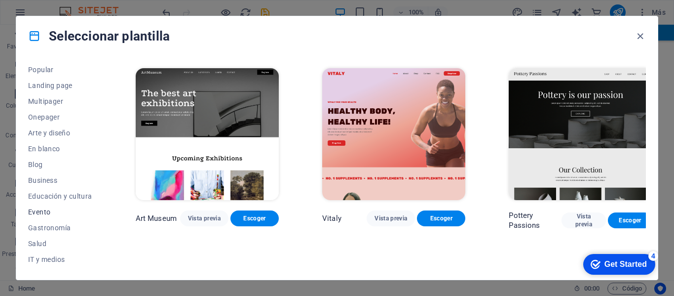
scroll to position [99, 0]
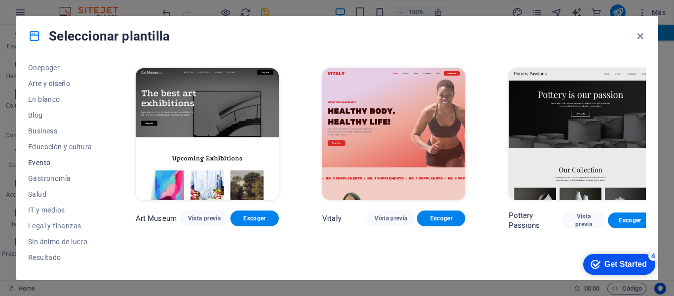
click at [38, 162] on span "Evento" at bounding box center [60, 162] width 64 height 8
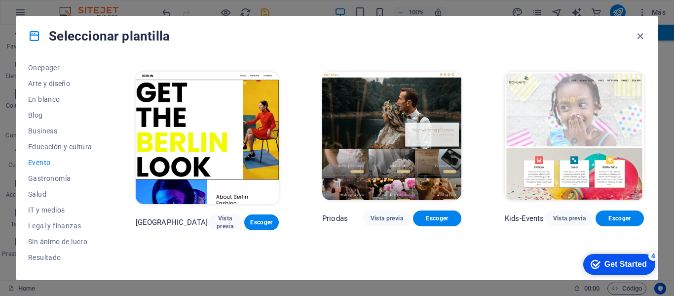
click at [387, 133] on img at bounding box center [391, 136] width 139 height 128
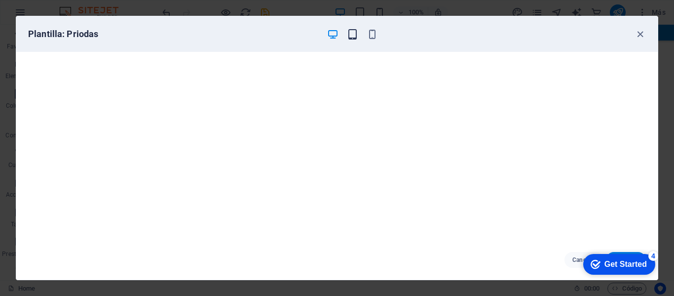
click at [353, 35] on icon "button" at bounding box center [352, 34] width 11 height 11
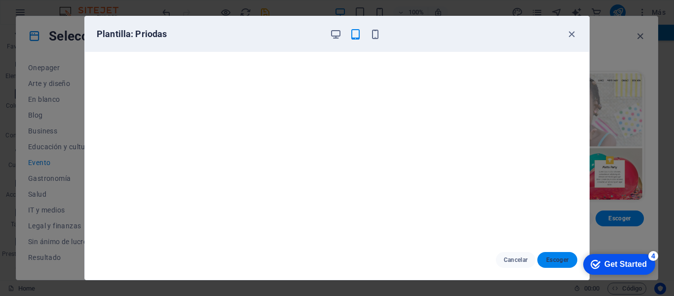
click at [553, 261] on span "Escoger" at bounding box center [557, 260] width 24 height 8
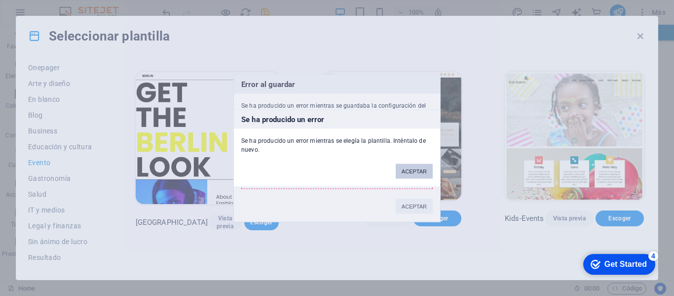
click at [418, 170] on button "ACEPTAR" at bounding box center [414, 170] width 37 height 15
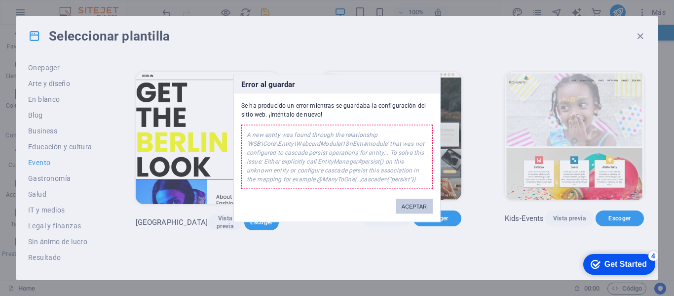
click at [413, 200] on button "ACEPTAR" at bounding box center [414, 205] width 37 height 15
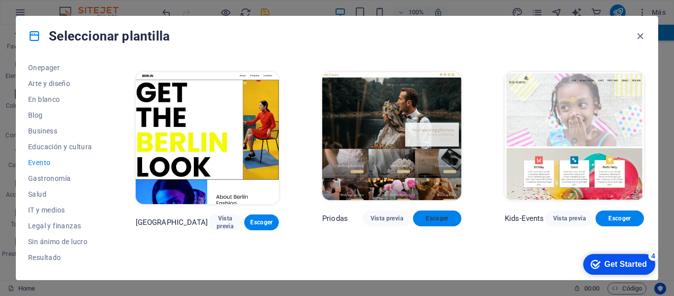
click at [445, 210] on button "Escoger" at bounding box center [437, 218] width 48 height 16
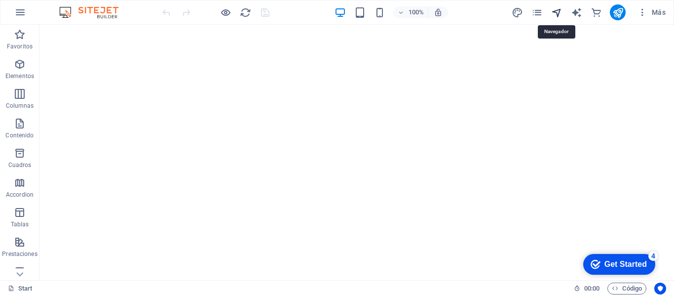
click at [559, 9] on icon "navigator" at bounding box center [556, 12] width 11 height 11
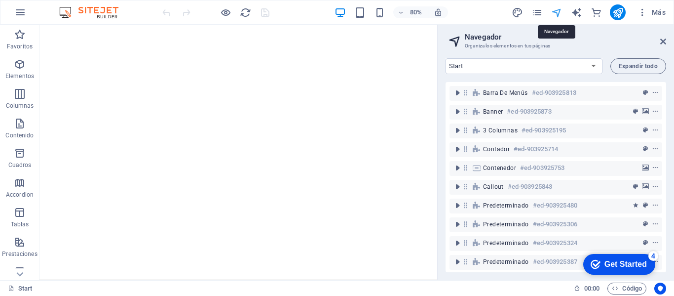
click at [559, 9] on icon "navigator" at bounding box center [556, 12] width 11 height 11
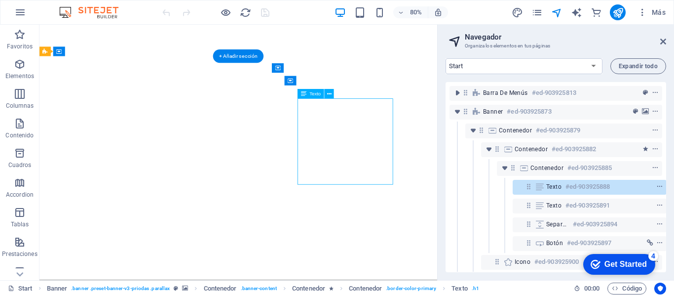
scroll to position [14, 2]
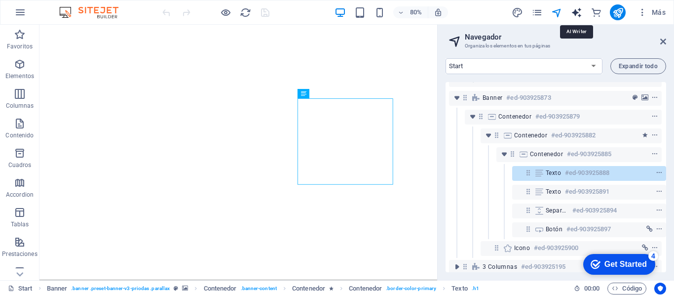
click at [577, 13] on icon "text_generator" at bounding box center [576, 12] width 11 height 11
select select "English"
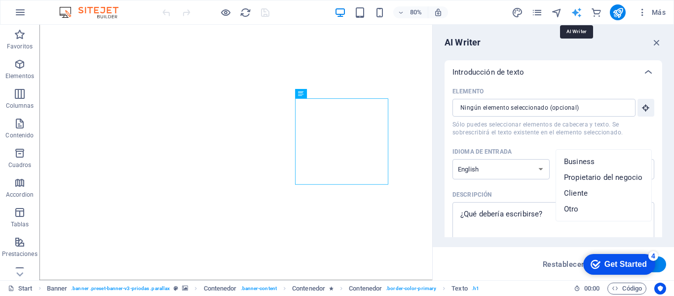
scroll to position [167, 0]
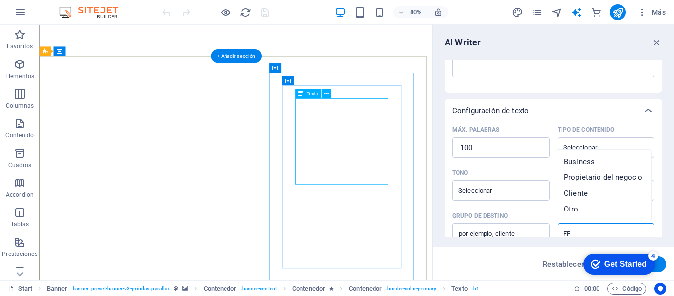
type input "FF"
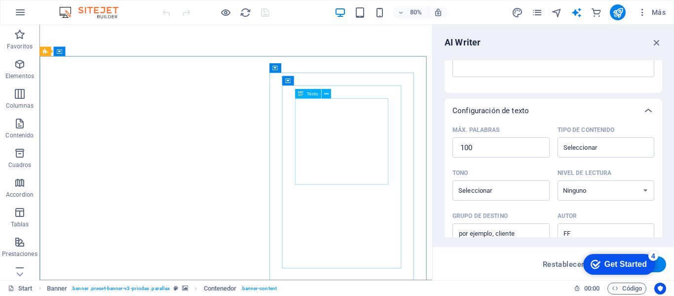
click at [311, 93] on span "Texto" at bounding box center [311, 93] width 11 height 5
click at [318, 95] on span "Texto" at bounding box center [311, 93] width 11 height 5
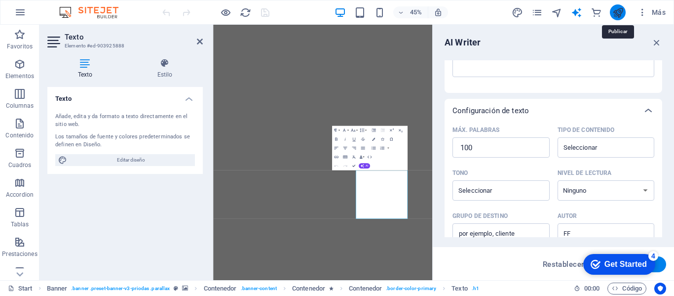
click at [616, 13] on icon "publish" at bounding box center [617, 12] width 11 height 11
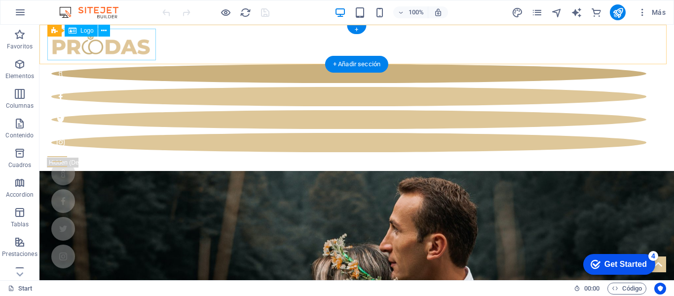
click at [132, 48] on div at bounding box center [356, 45] width 619 height 32
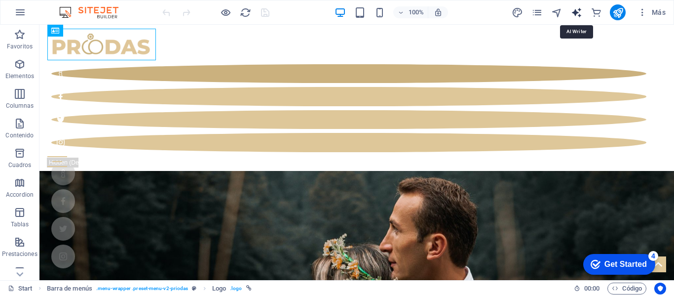
click at [580, 10] on icon "text_generator" at bounding box center [576, 12] width 11 height 11
select select "English"
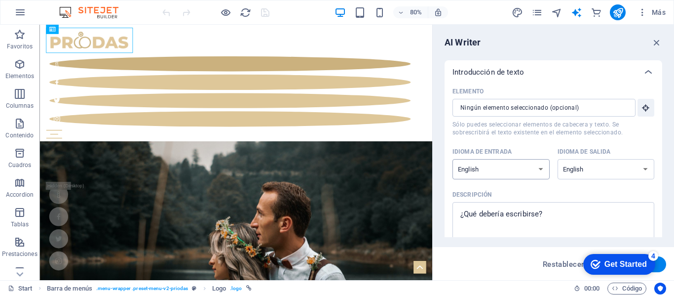
click at [536, 171] on select "Albanian Arabic Armenian Awadhi Azerbaijani Bashkir Basque Belarusian Bengali B…" at bounding box center [501, 169] width 97 height 20
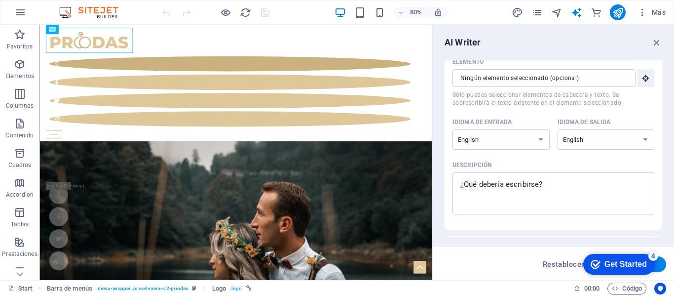
scroll to position [28, 0]
click at [542, 140] on select "Albanian Arabic Armenian Awadhi Azerbaijani Bashkir Basque Belarusian Bengali B…" at bounding box center [501, 141] width 97 height 20
select select "Spanish"
click at [453, 131] on select "Albanian Arabic Armenian Awadhi Azerbaijani Bashkir Basque Belarusian Bengali B…" at bounding box center [501, 141] width 97 height 20
click at [571, 144] on select "Albanian Arabic Armenian Awadhi Azerbaijani Bashkir Basque Belarusian Bengali B…" at bounding box center [606, 141] width 97 height 20
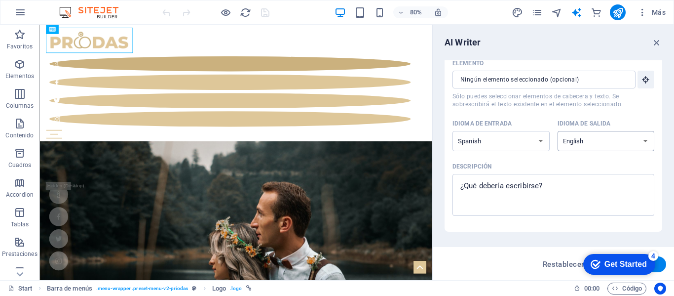
select select "Spanish"
click at [558, 131] on select "Albanian Arabic Armenian Awadhi Azerbaijani Bashkir Basque Belarusian Bengali B…" at bounding box center [606, 141] width 97 height 20
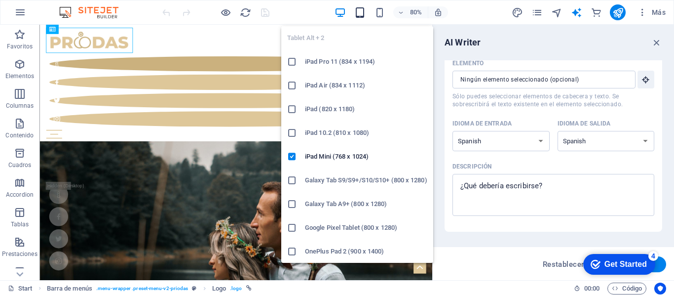
click at [364, 10] on icon "button" at bounding box center [359, 12] width 11 height 11
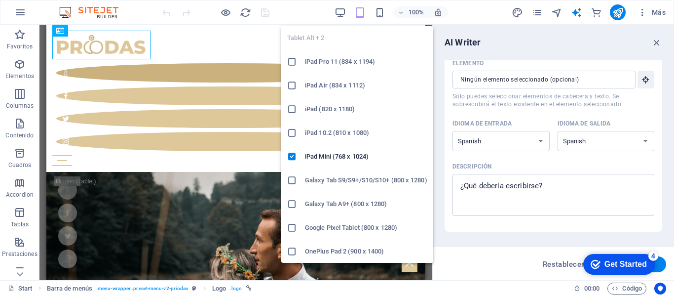
click at [359, 16] on icon "button" at bounding box center [359, 12] width 11 height 11
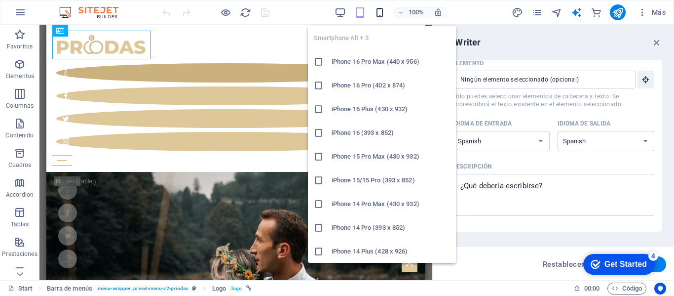
click at [381, 15] on icon "button" at bounding box center [379, 12] width 11 height 11
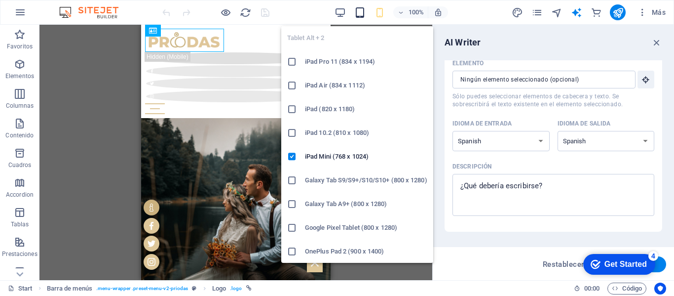
click at [361, 8] on icon "button" at bounding box center [359, 12] width 11 height 11
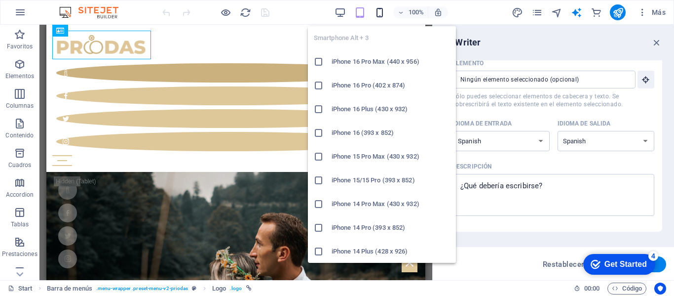
click at [378, 16] on icon "button" at bounding box center [379, 12] width 11 height 11
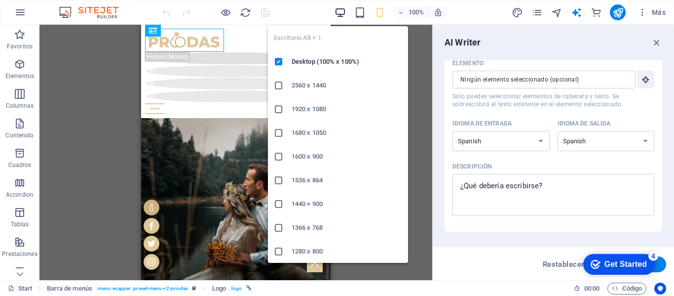
click at [343, 8] on icon "button" at bounding box center [340, 12] width 11 height 11
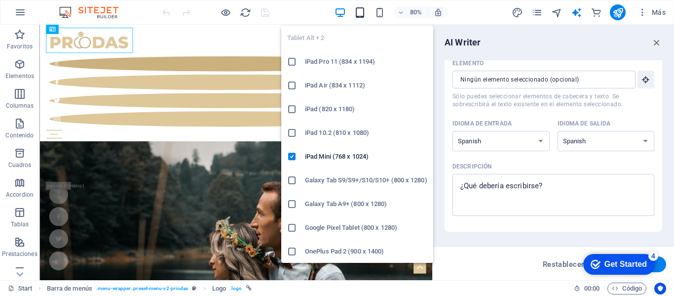
click at [358, 15] on icon "button" at bounding box center [359, 12] width 11 height 11
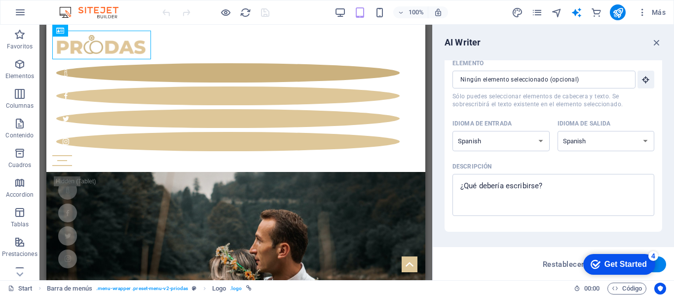
scroll to position [0, 0]
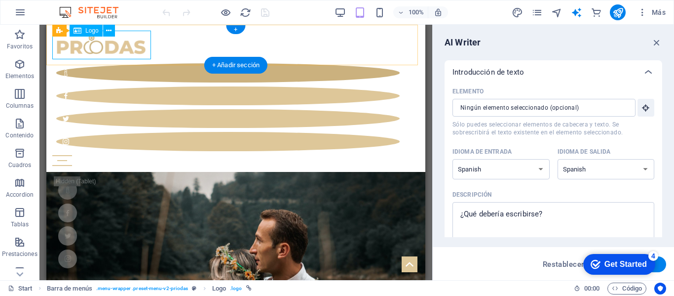
click at [110, 38] on div at bounding box center [235, 45] width 367 height 29
click at [111, 37] on div at bounding box center [235, 45] width 367 height 29
click at [119, 37] on div "Barra de menús Logo" at bounding box center [86, 31] width 69 height 12
click at [120, 37] on div "Barra de menús Logo" at bounding box center [86, 31] width 69 height 12
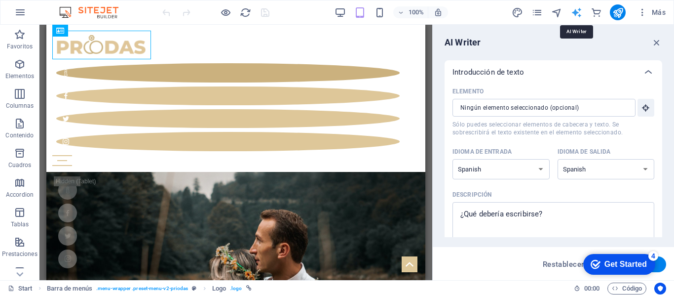
click at [578, 14] on icon "text_generator" at bounding box center [576, 12] width 11 height 11
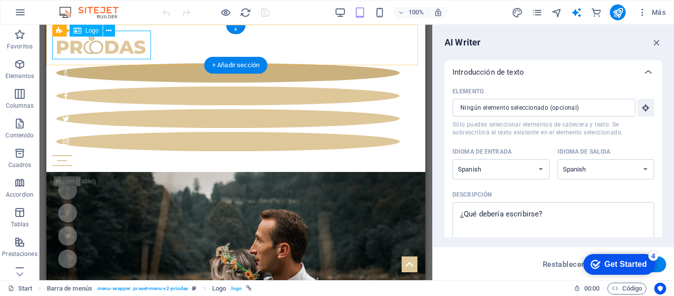
click at [78, 41] on div at bounding box center [235, 45] width 367 height 29
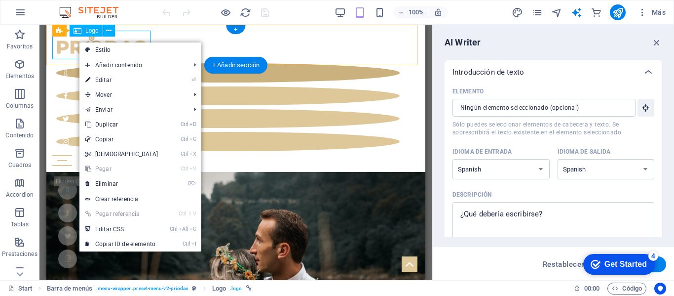
click at [78, 41] on div at bounding box center [235, 45] width 367 height 29
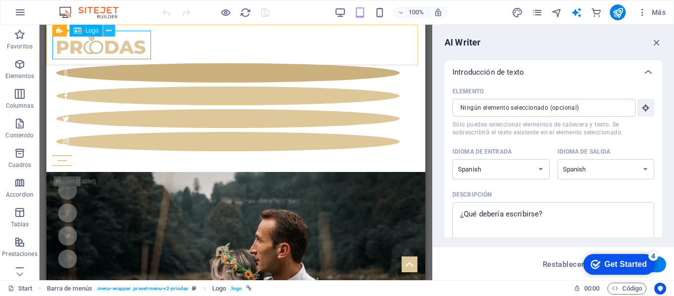
click at [113, 33] on button at bounding box center [109, 31] width 12 height 12
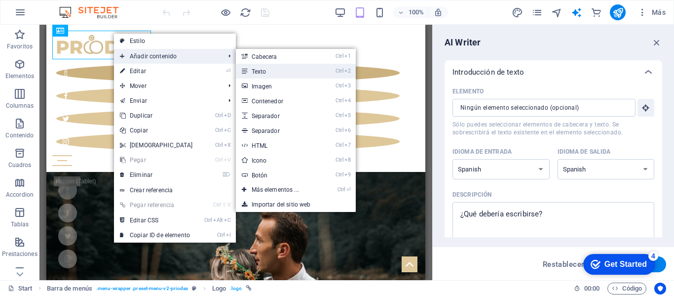
click at [246, 75] on link "Ctrl 2 Texto" at bounding box center [277, 71] width 83 height 15
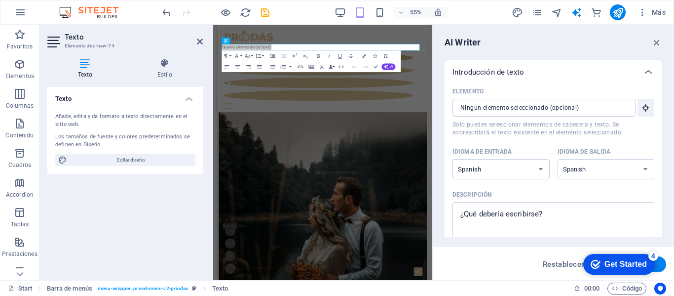
click at [203, 43] on aside "Texto Elemento #ed-new-74 Texto Estilo Texto Añade, edita y da formato a texto …" at bounding box center [126, 152] width 174 height 255
click at [202, 42] on icon at bounding box center [200, 42] width 6 height 8
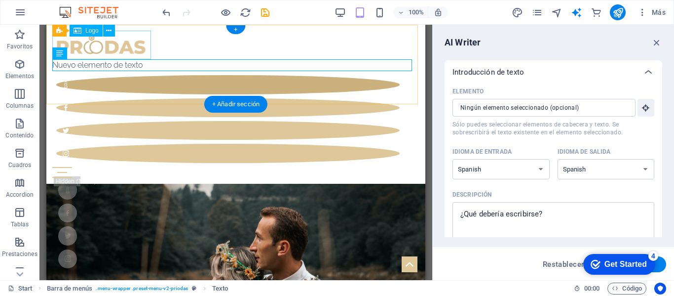
click at [140, 38] on div at bounding box center [235, 45] width 367 height 29
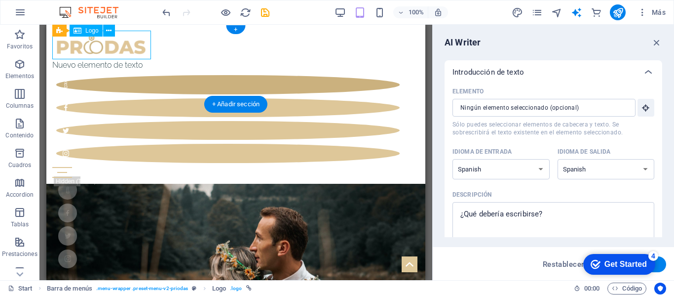
click at [140, 38] on div at bounding box center [235, 45] width 367 height 29
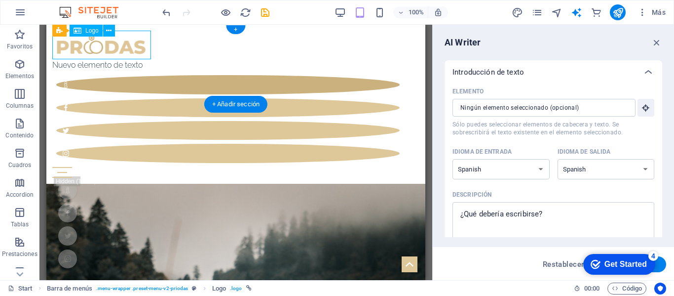
select select "px"
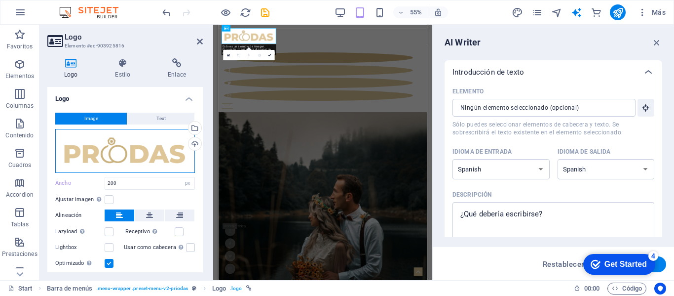
click at [97, 149] on div "Arrastra archivos aquí, haz clic para escoger archivos o selecciona archivos de…" at bounding box center [125, 151] width 140 height 44
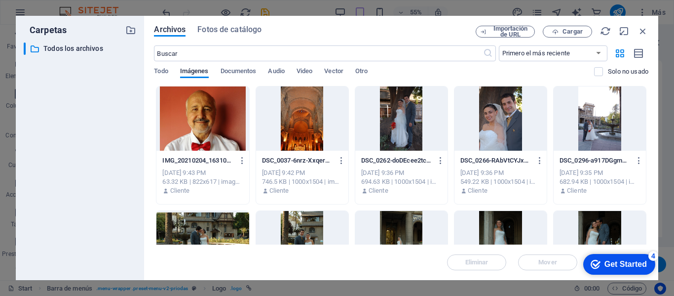
click at [97, 149] on div "​ Todos los archivos Todos los archivos" at bounding box center [80, 156] width 113 height 229
click at [646, 32] on icon "button" at bounding box center [643, 31] width 11 height 11
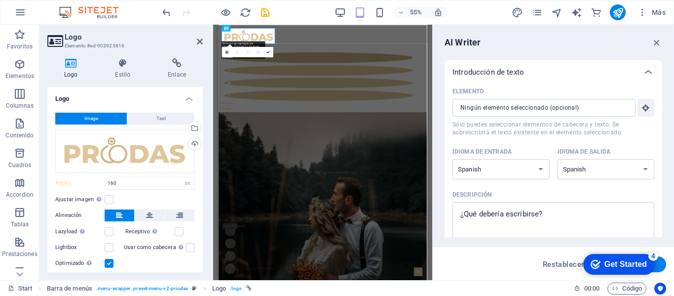
type input "200"
click at [192, 144] on div "Cargar" at bounding box center [194, 144] width 15 height 15
